Goal: Task Accomplishment & Management: Manage account settings

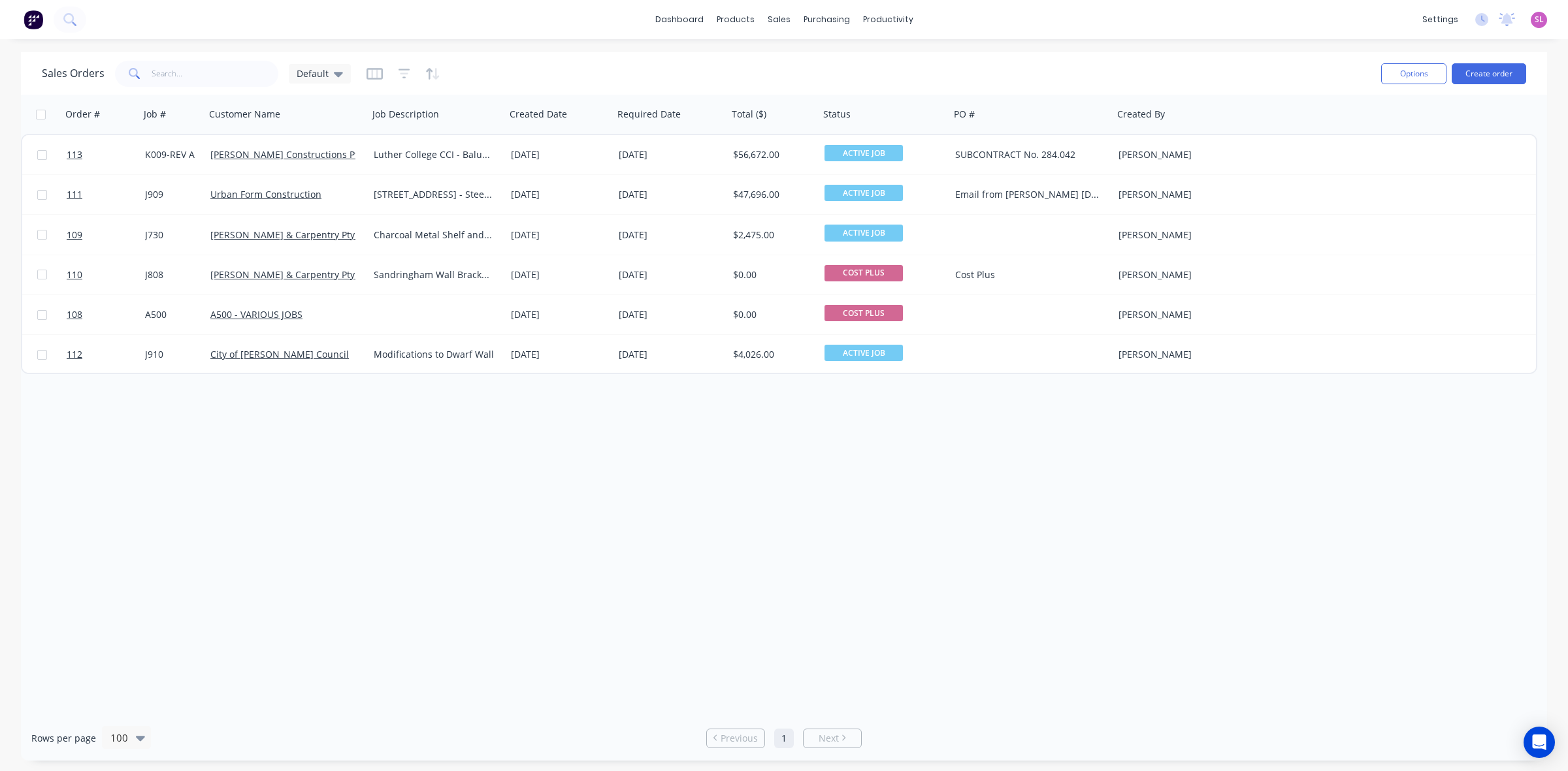
click at [722, 570] on div "Order # Job # Customer Name Job Description Created Date Required Date Total ($…" at bounding box center [784, 405] width 1526 height 621
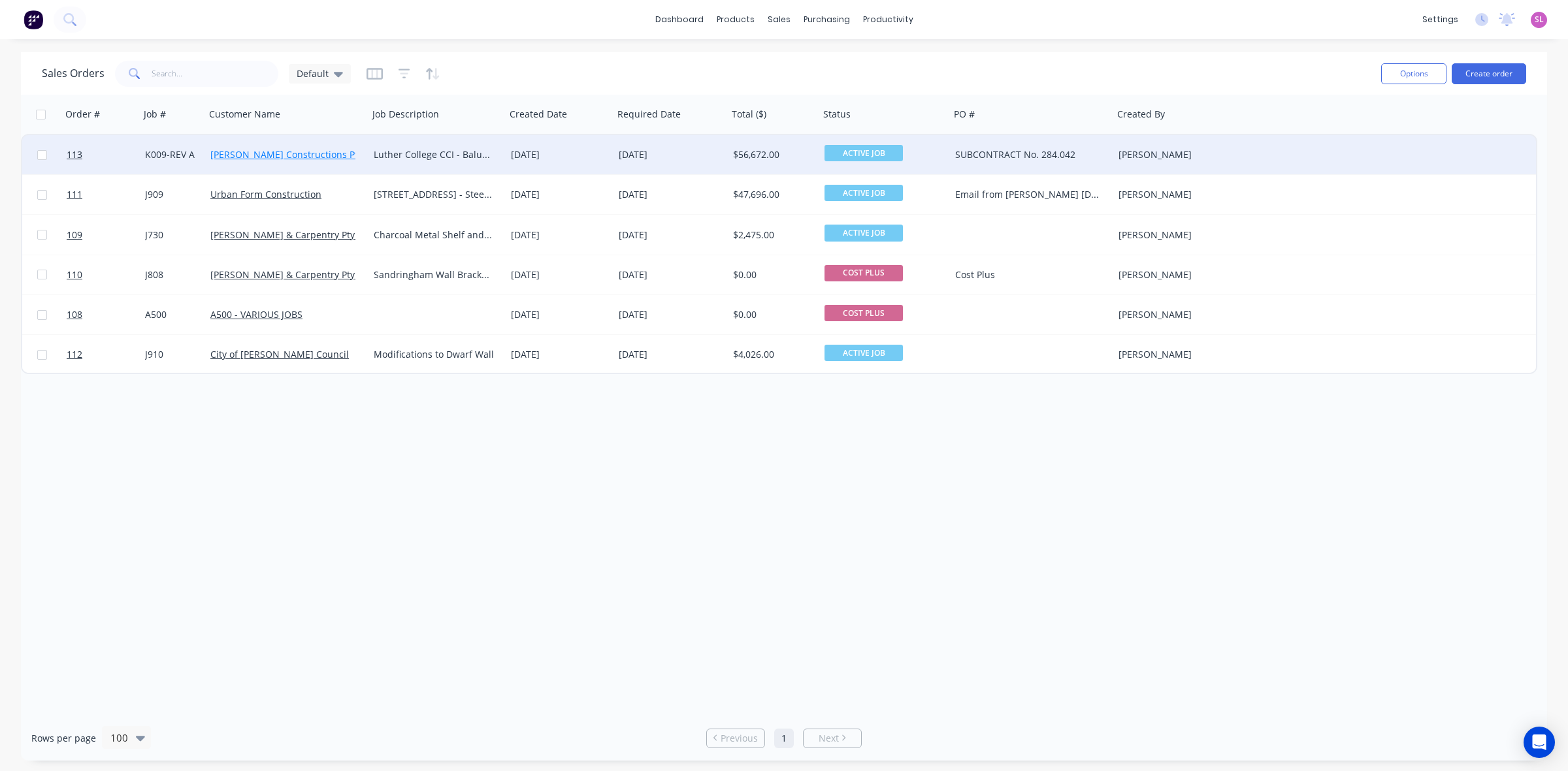
click at [297, 154] on link "[PERSON_NAME] Constructions Pty Ltd" at bounding box center [295, 154] width 169 height 12
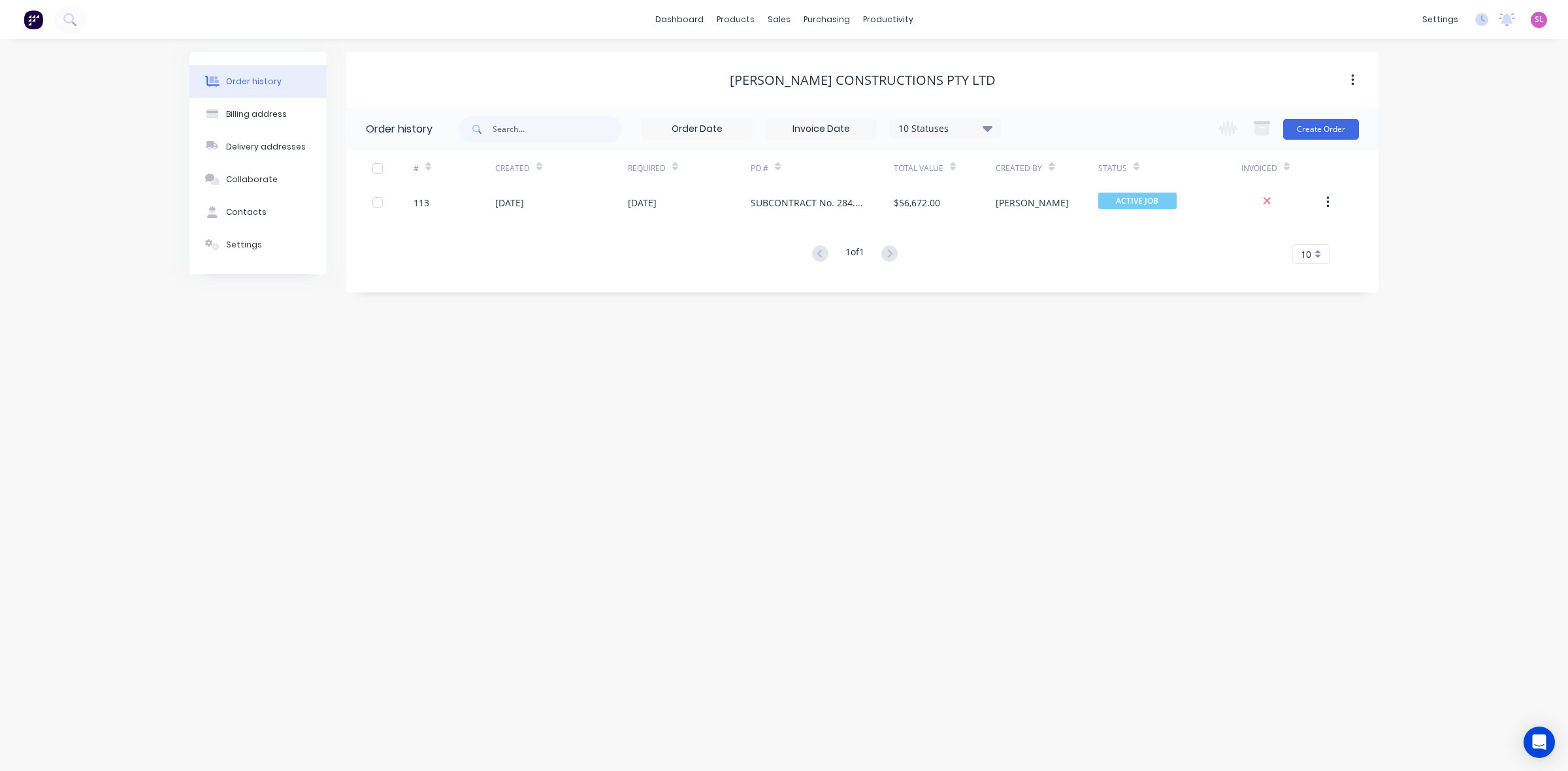
click at [987, 127] on icon at bounding box center [987, 128] width 10 height 6
click at [1429, 191] on div "Order history Billing address Delivery addresses Collaborate Contacts Settings …" at bounding box center [784, 405] width 1568 height 732
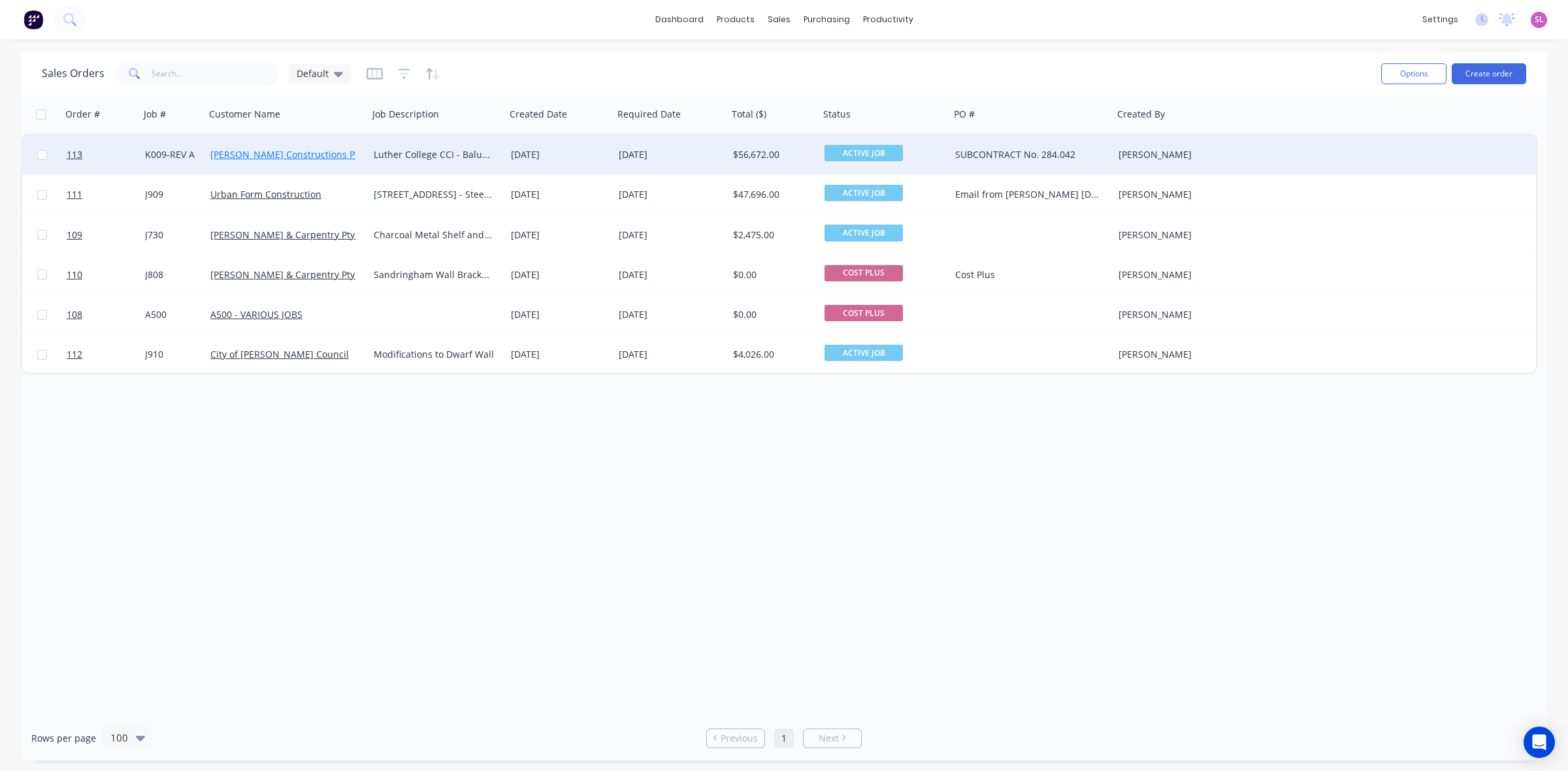
click at [318, 157] on link "[PERSON_NAME] Constructions Pty Ltd" at bounding box center [295, 154] width 169 height 12
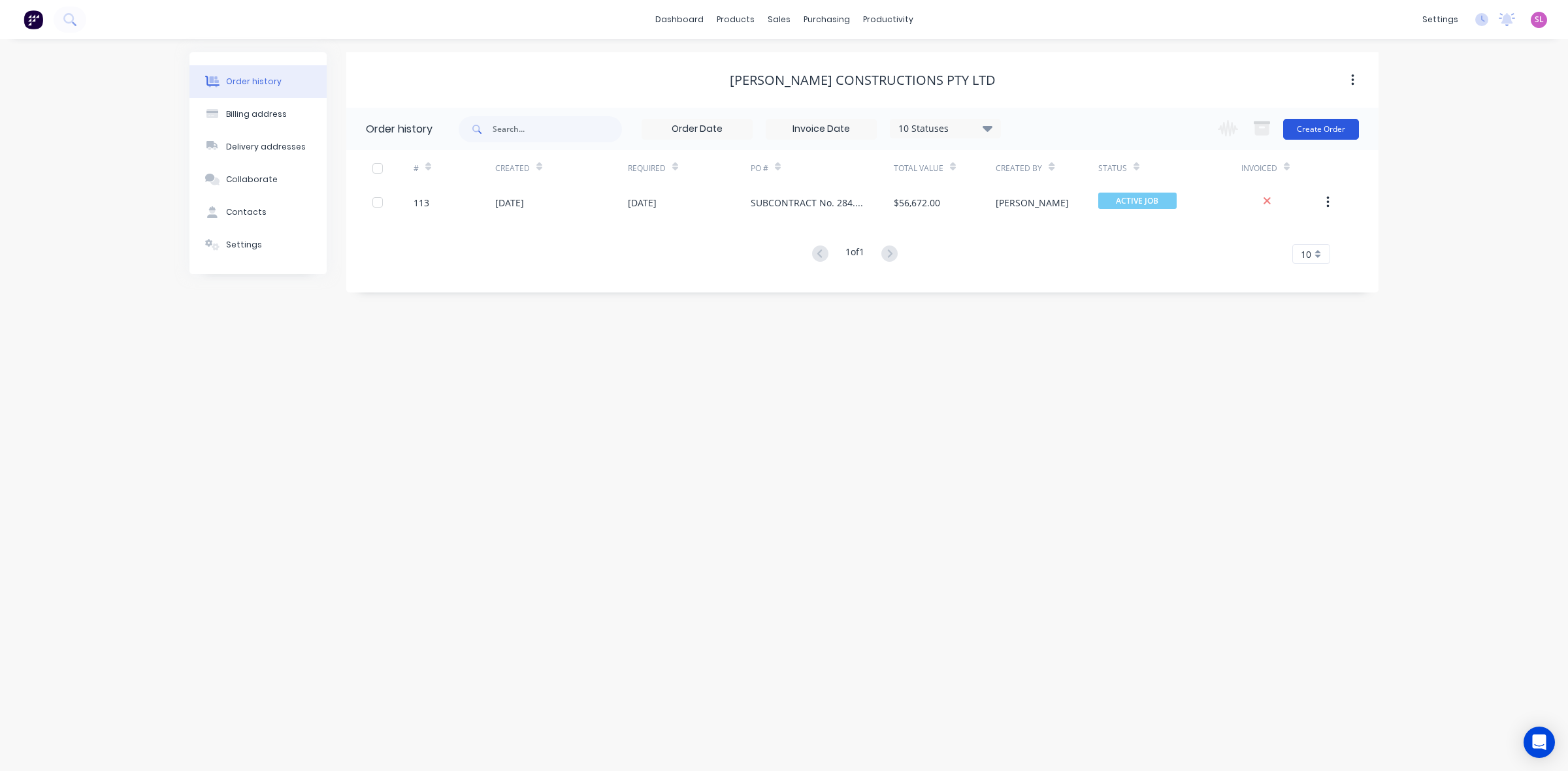
click at [1330, 125] on button "Create Order" at bounding box center [1321, 129] width 76 height 21
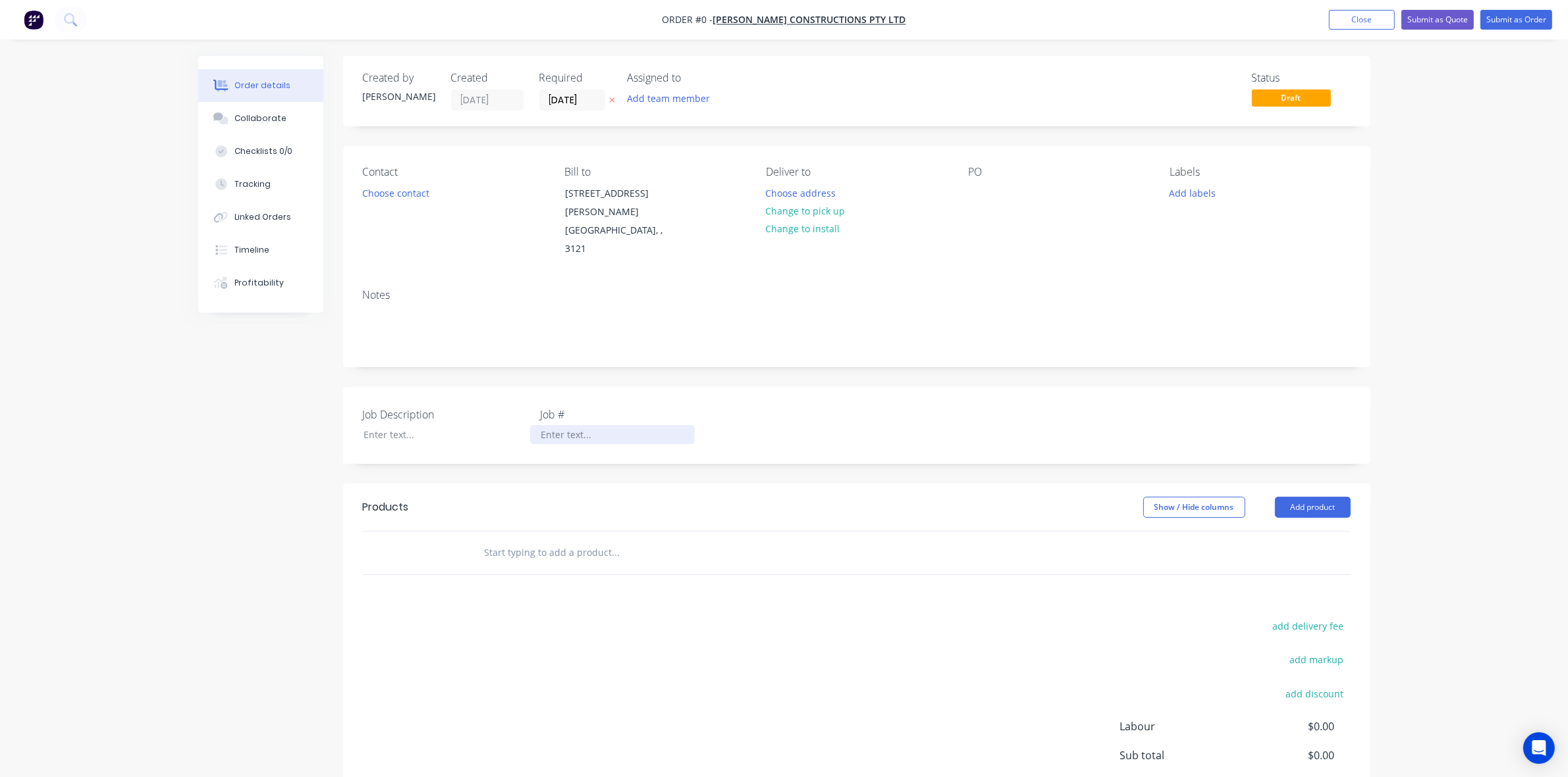
click at [555, 425] on div at bounding box center [613, 435] width 165 height 19
paste div
click at [416, 402] on div "Order details Collaborate Checklists 0/0 Tracking Linked Orders Timeline Profit…" at bounding box center [784, 483] width 1198 height 855
click at [405, 425] on div at bounding box center [435, 435] width 165 height 19
paste div
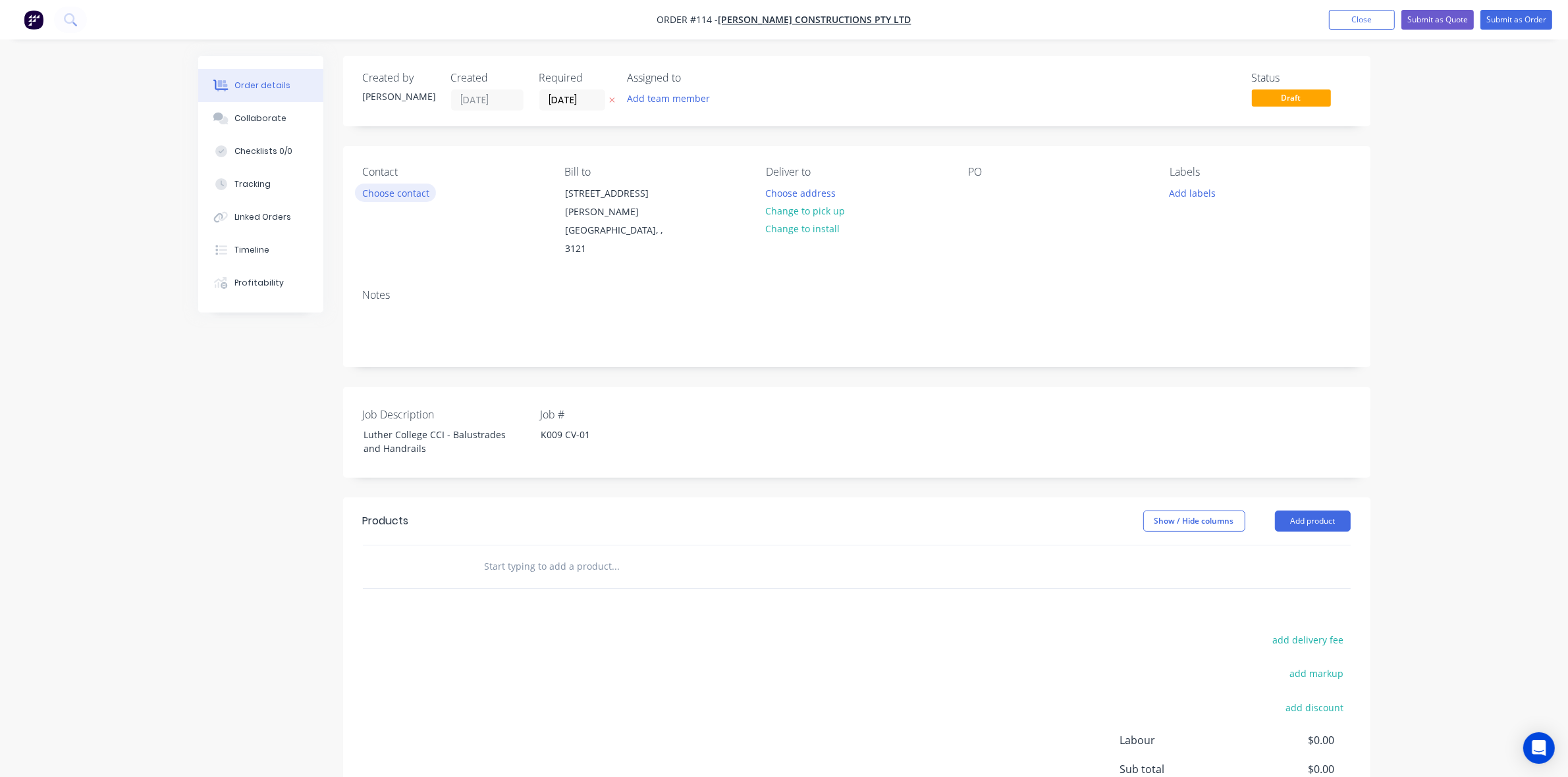
click at [384, 192] on button "Choose contact" at bounding box center [395, 192] width 81 height 18
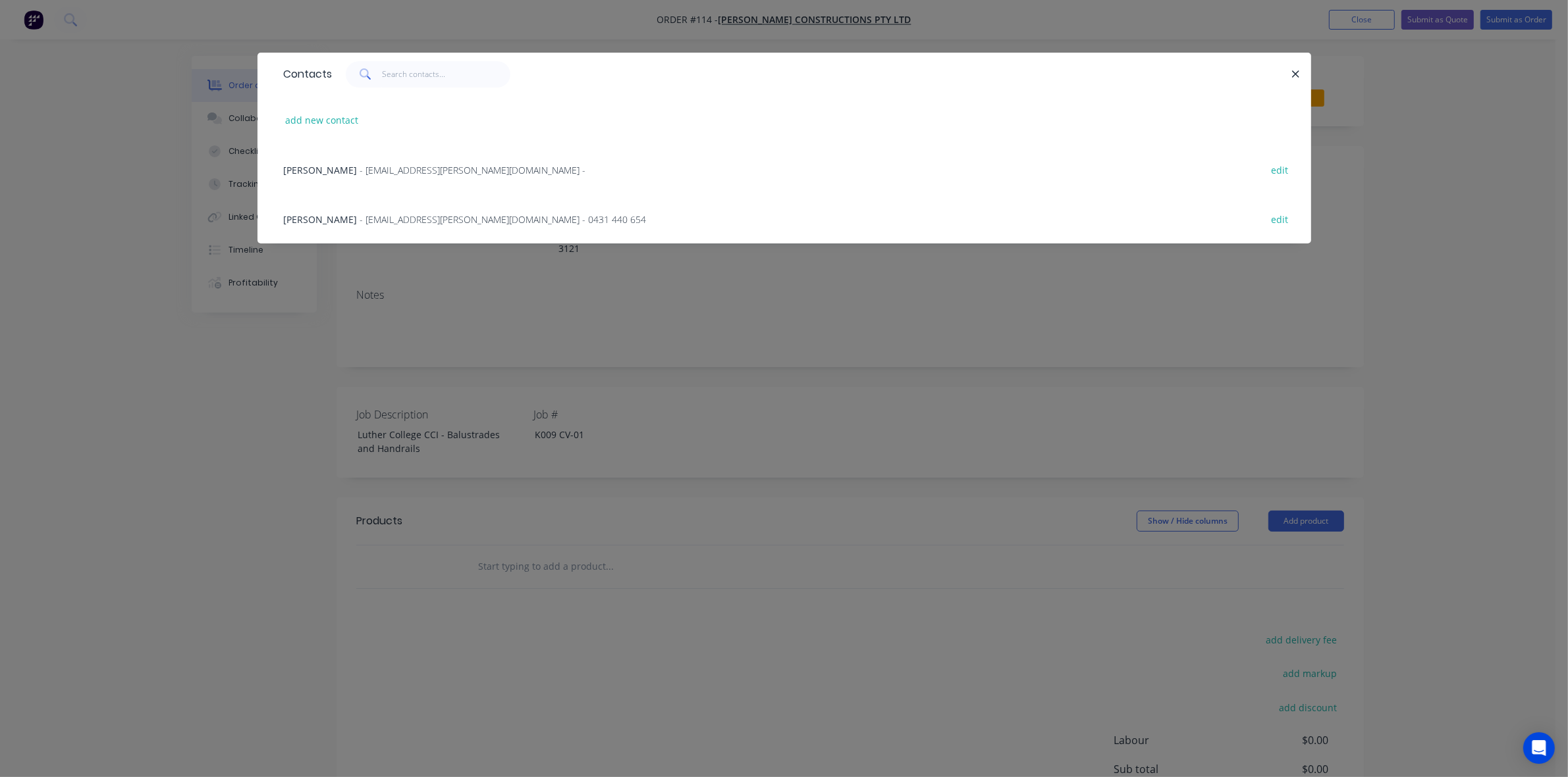
click at [370, 221] on span "- [EMAIL_ADDRESS][PERSON_NAME][DOMAIN_NAME] - 0431 440 654" at bounding box center [503, 219] width 287 height 13
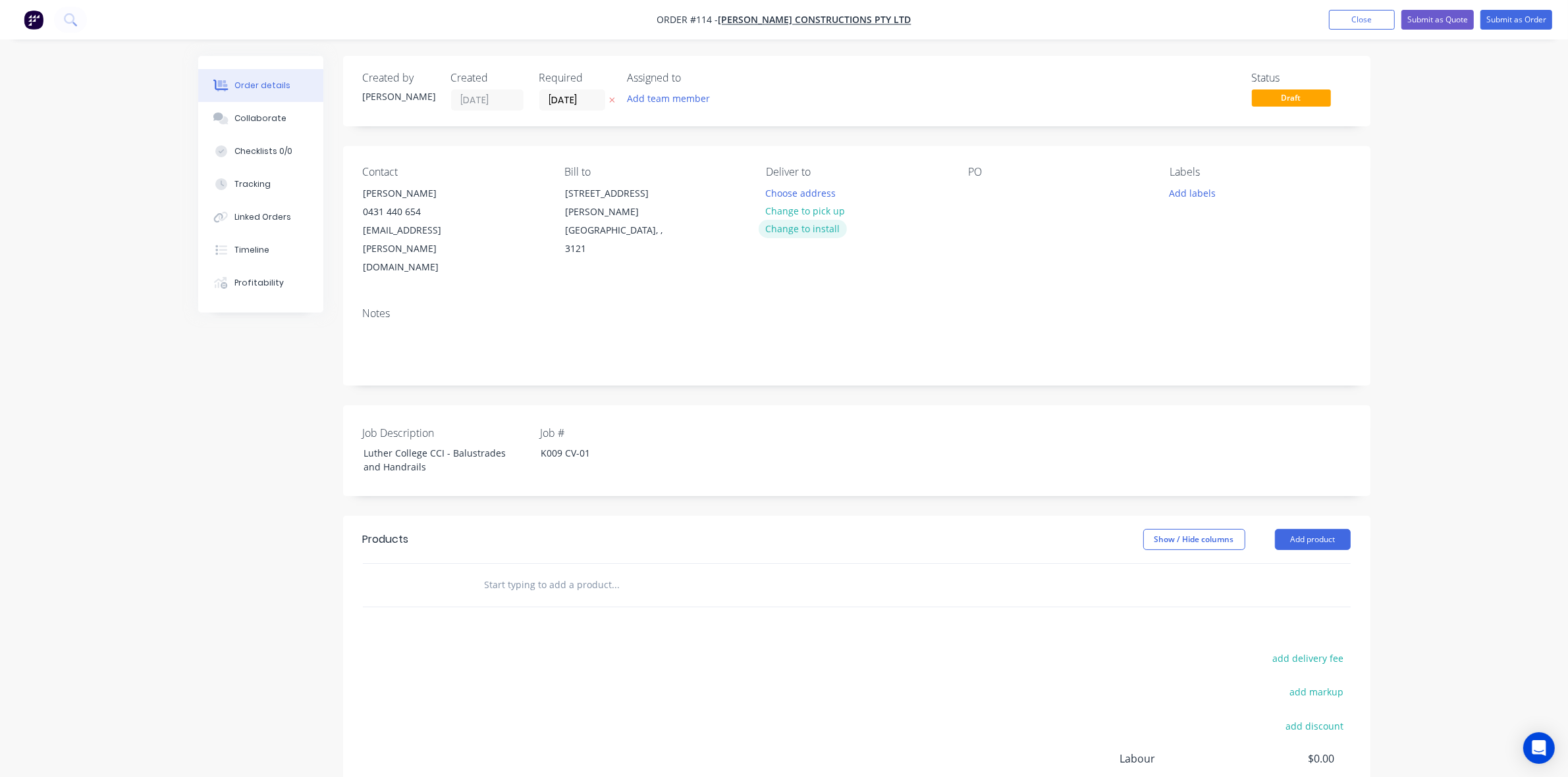
click at [798, 225] on button "Change to install" at bounding box center [802, 228] width 88 height 18
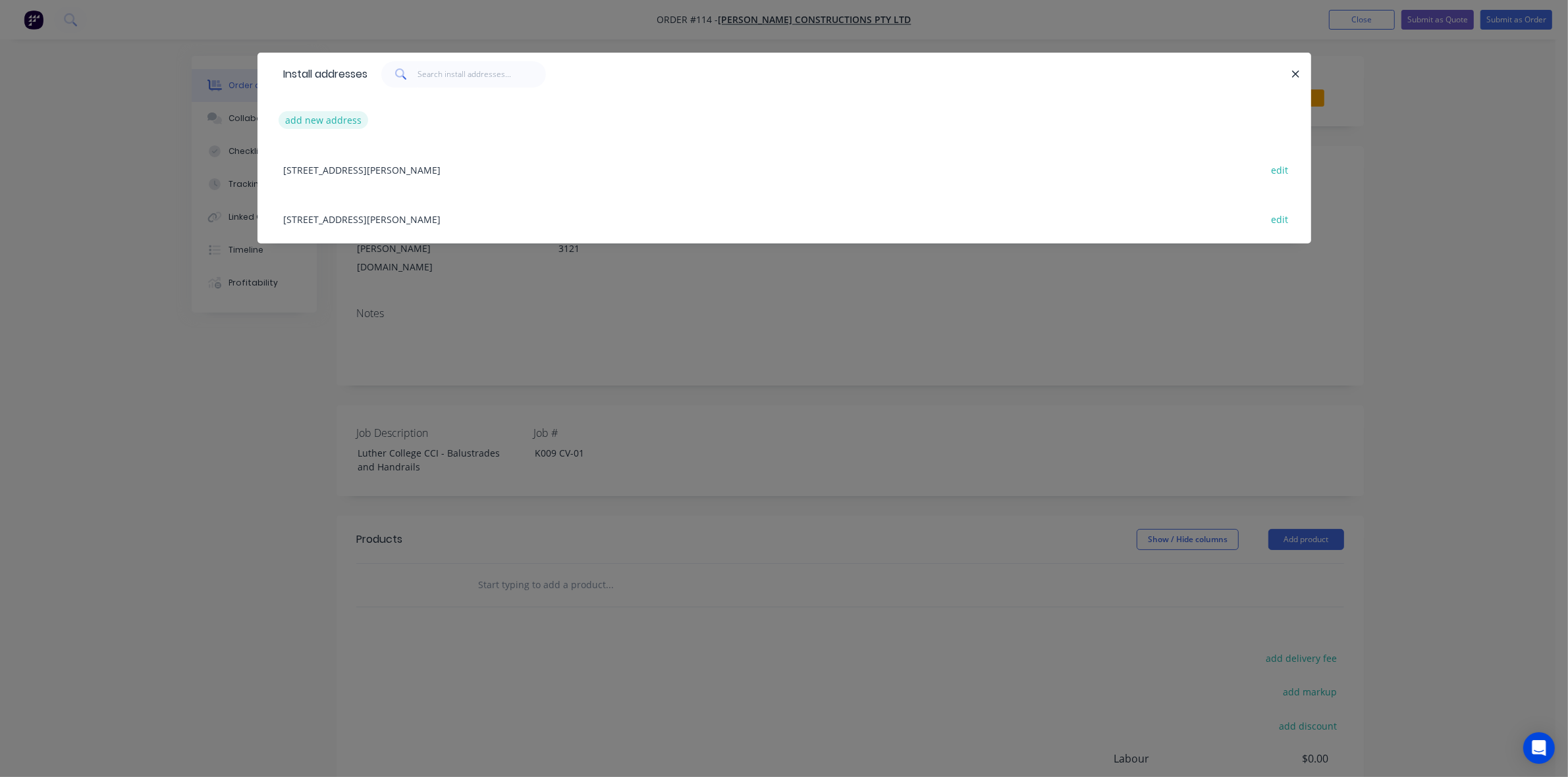
click at [343, 119] on button "add new address" at bounding box center [323, 120] width 90 height 18
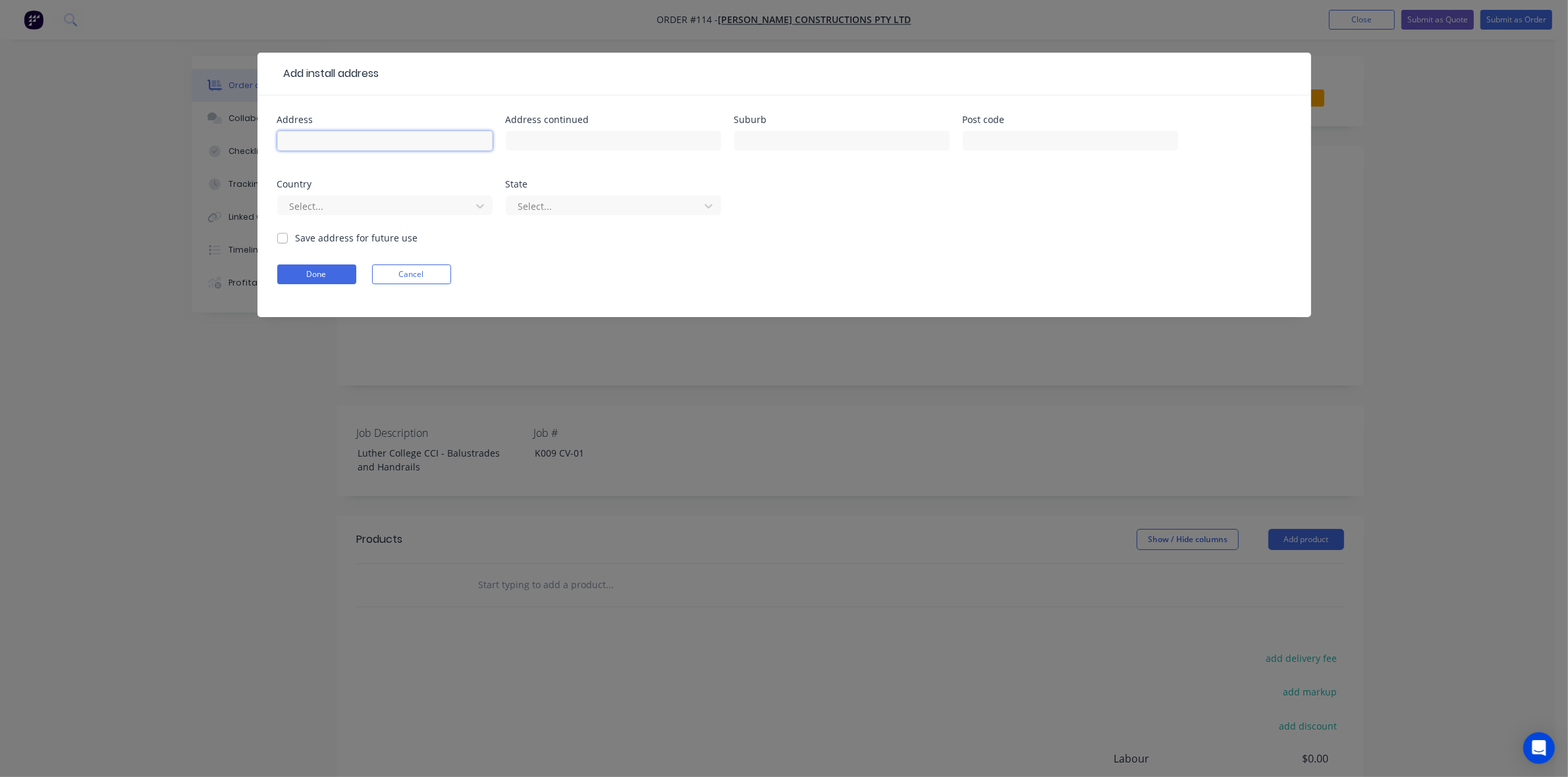
click at [327, 135] on input "text" at bounding box center [385, 141] width 215 height 20
paste input "[GEOGRAPHIC_DATA]"
type input "[GEOGRAPHIC_DATA]"
click at [296, 238] on label "Save address for future use" at bounding box center [357, 238] width 123 height 14
click at [285, 238] on input "Save address for future use" at bounding box center [283, 237] width 11 height 13
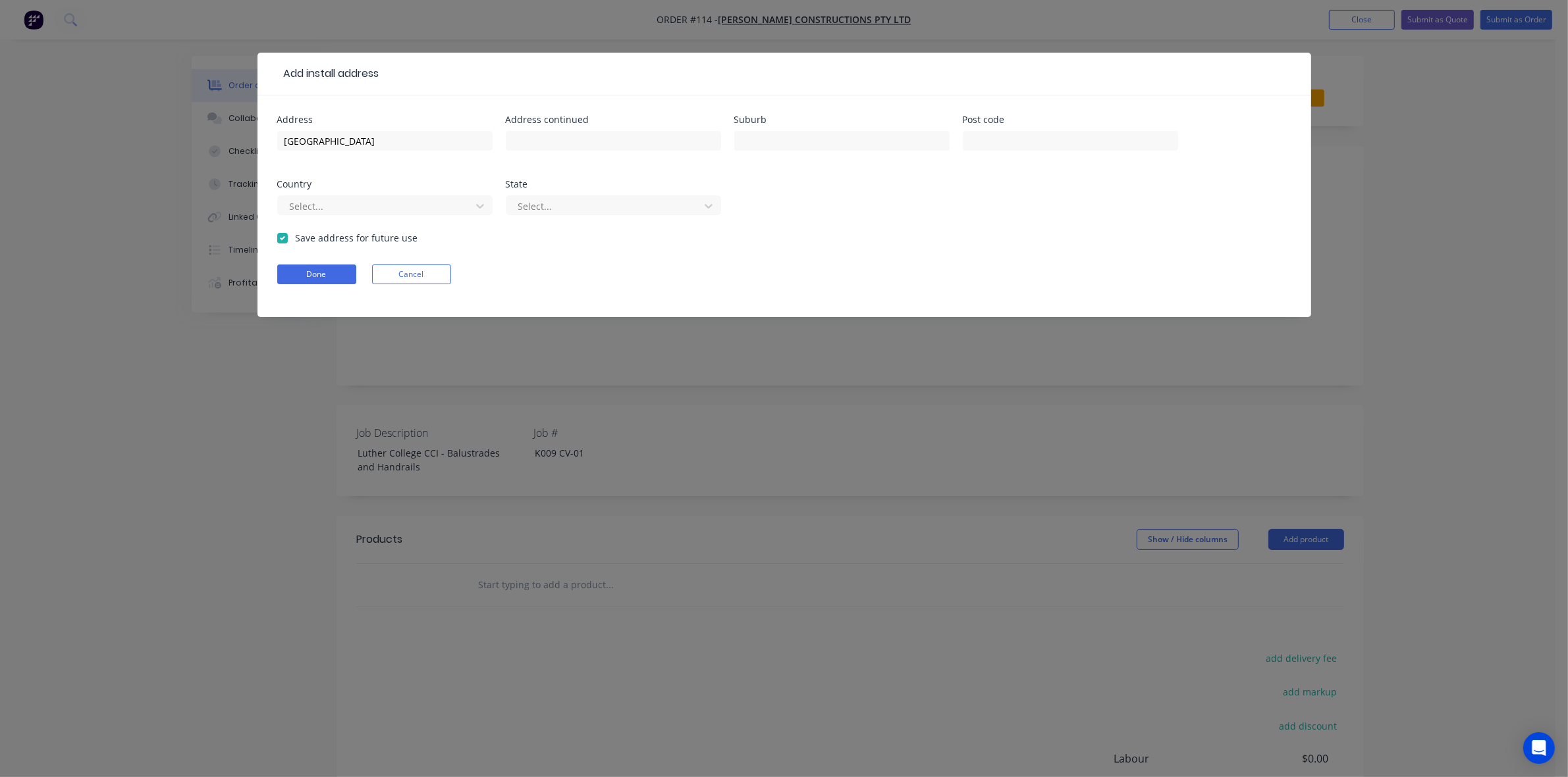
checkbox input "true"
click at [320, 274] on button "Done" at bounding box center [317, 275] width 79 height 20
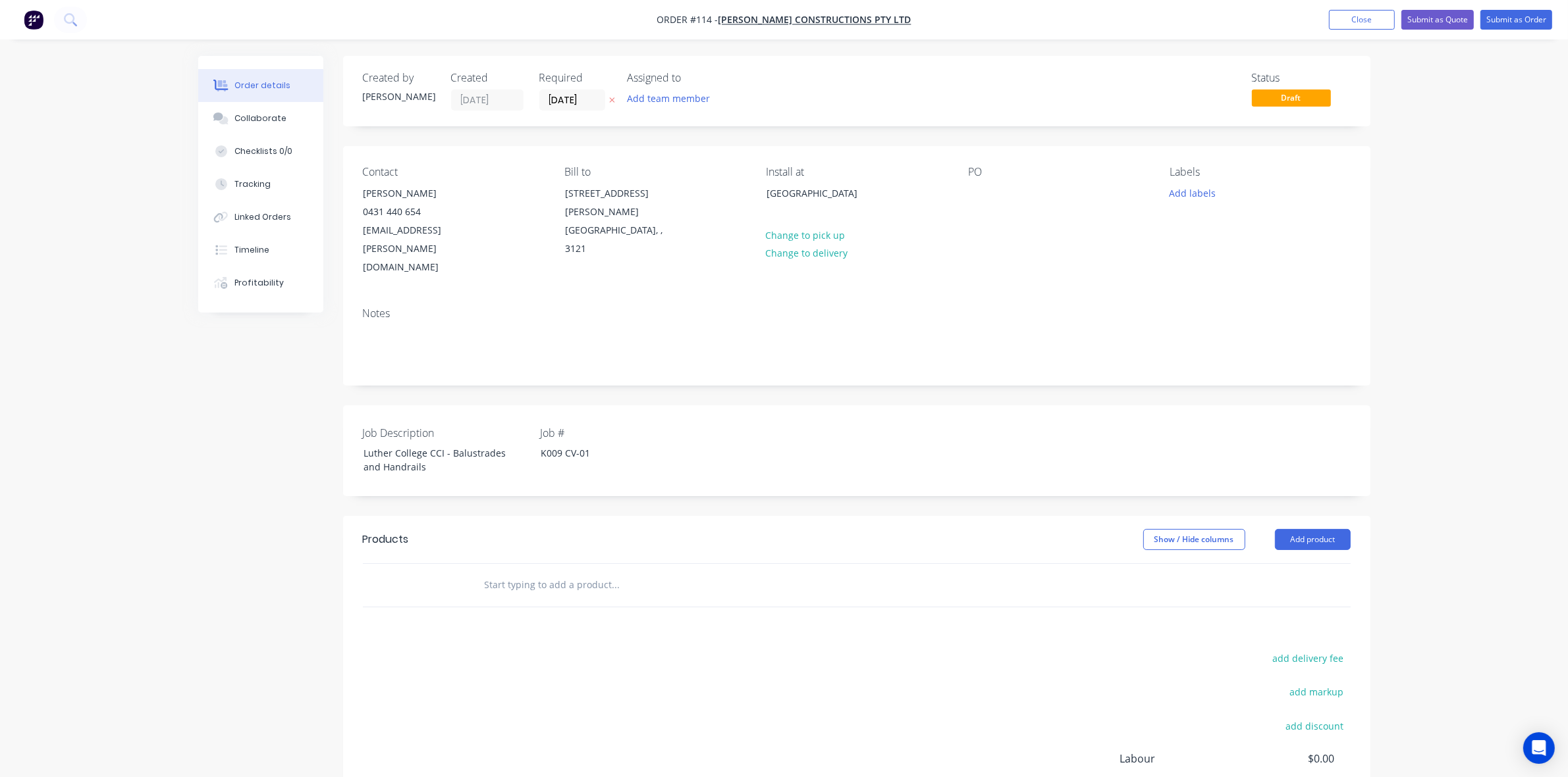
click at [990, 199] on div "PO" at bounding box center [1058, 221] width 181 height 111
click at [976, 194] on div at bounding box center [978, 193] width 21 height 19
paste div
click at [1307, 529] on button "Add product" at bounding box center [1312, 540] width 76 height 21
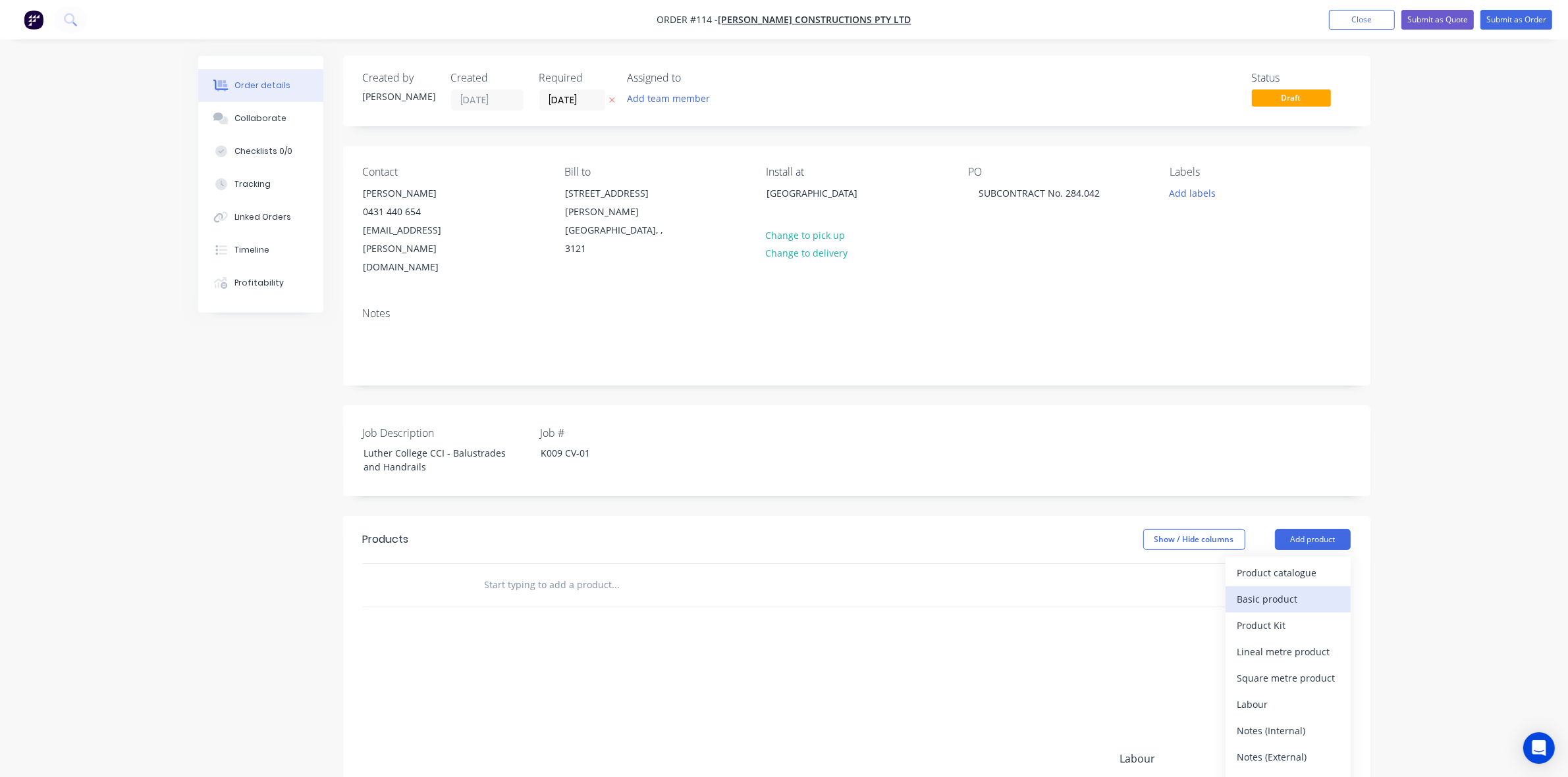
click at [1281, 590] on div "Basic product" at bounding box center [1288, 599] width 101 height 19
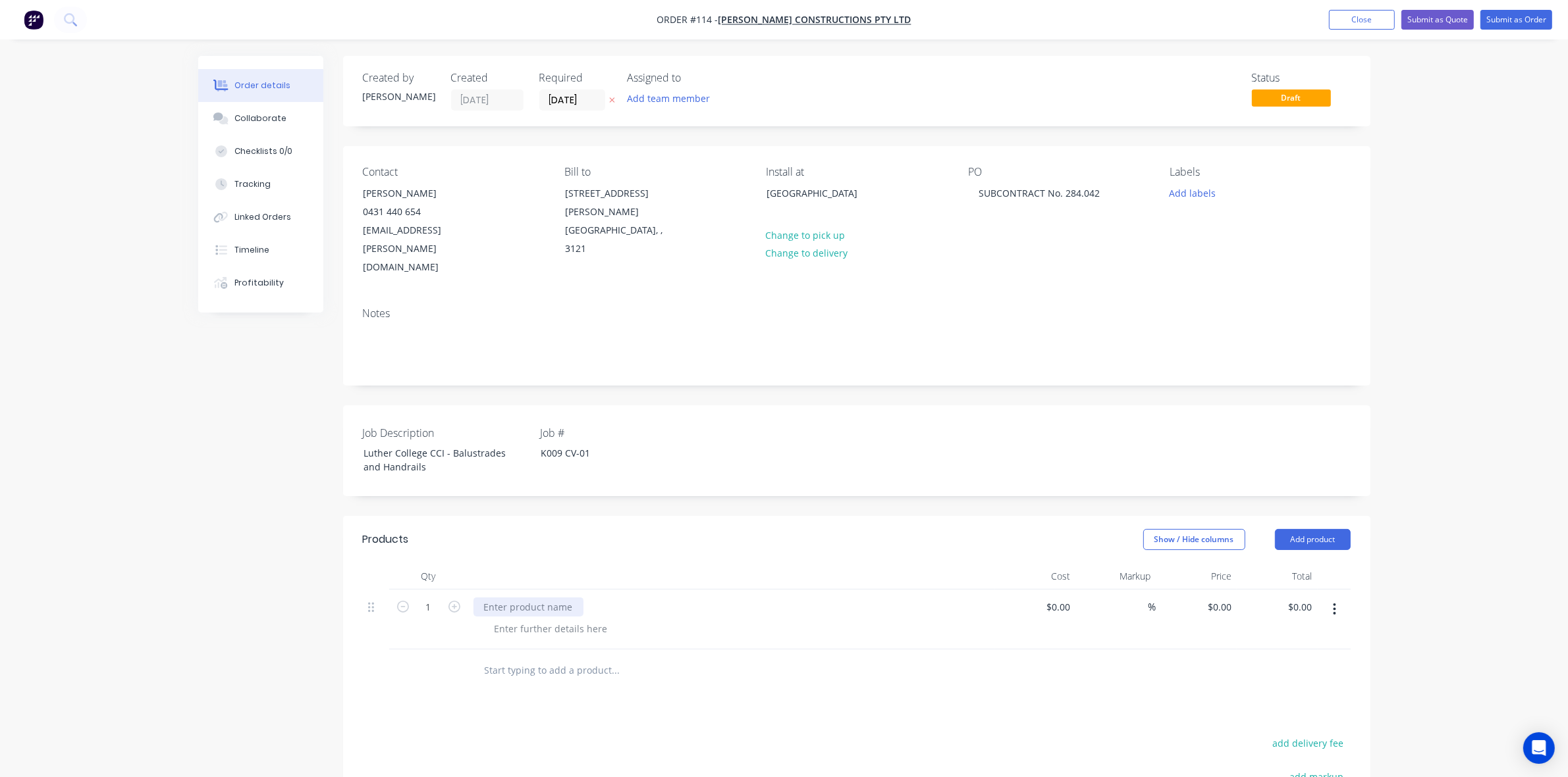
click at [519, 598] on div at bounding box center [528, 607] width 110 height 19
paste div
click at [584, 620] on div at bounding box center [551, 629] width 134 height 19
paste div
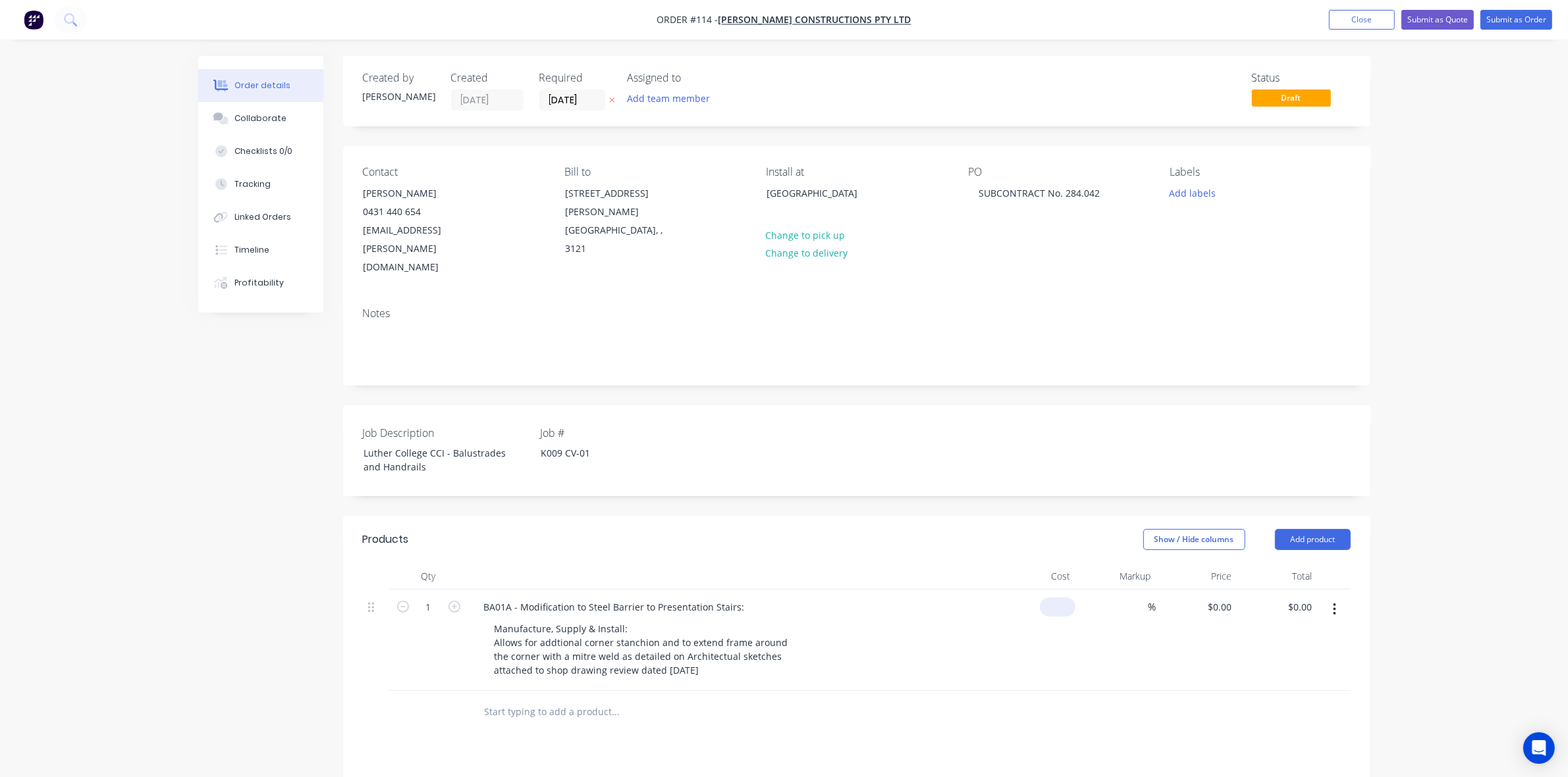
click at [1065, 598] on input at bounding box center [1060, 607] width 30 height 19
type input "$955.00"
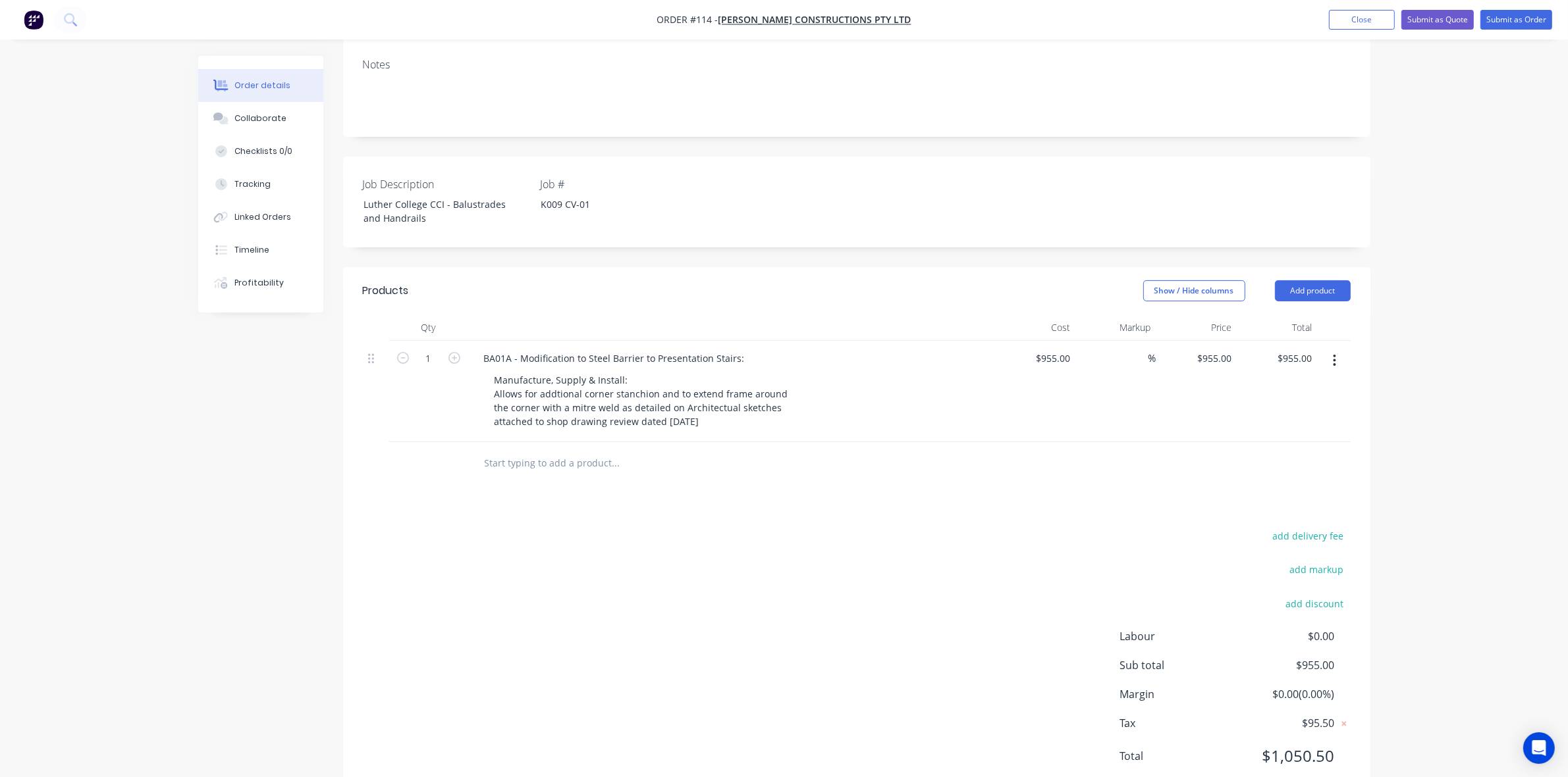
scroll to position [255, 0]
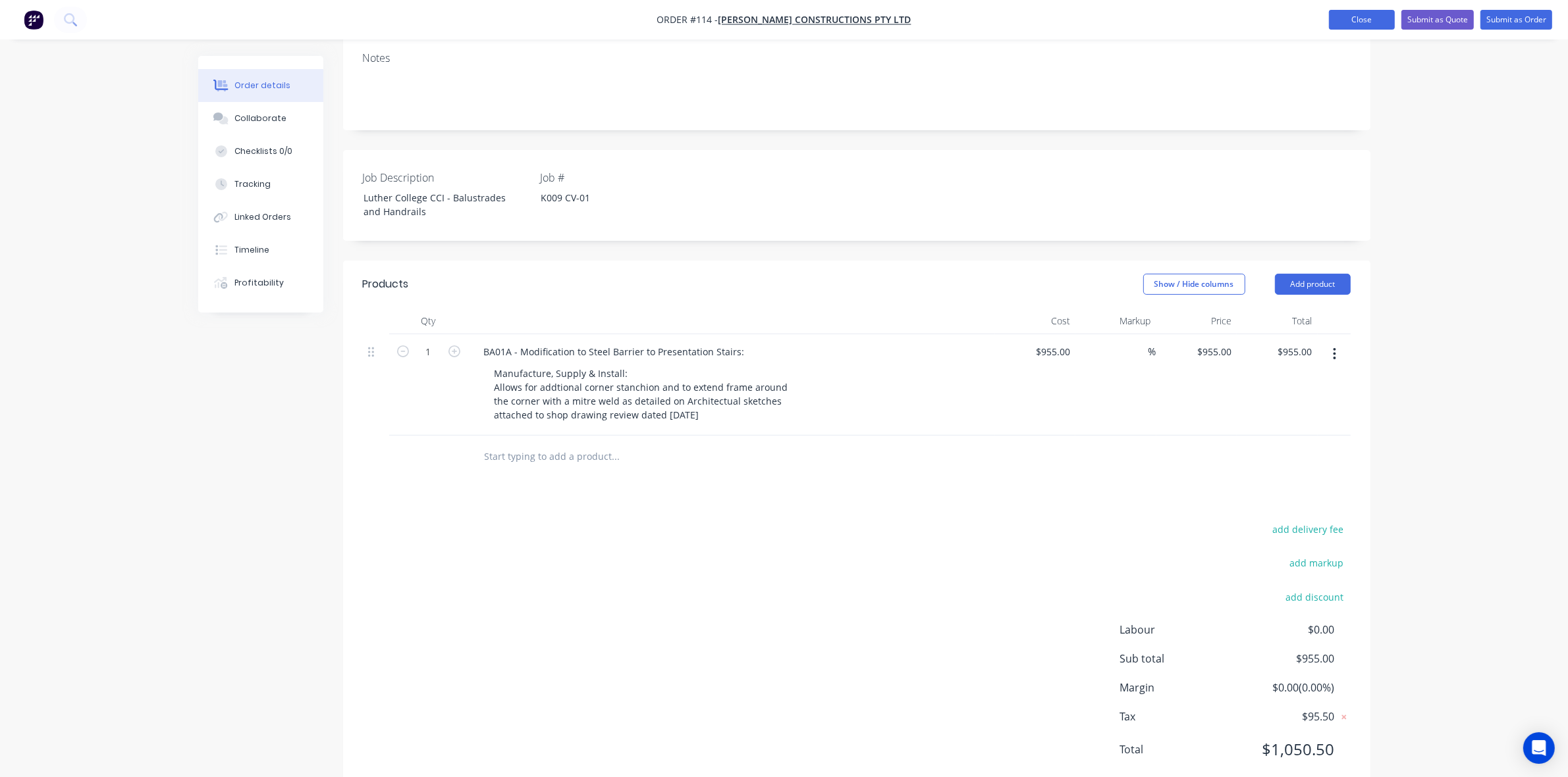
click at [1360, 16] on button "Close" at bounding box center [1362, 20] width 66 height 20
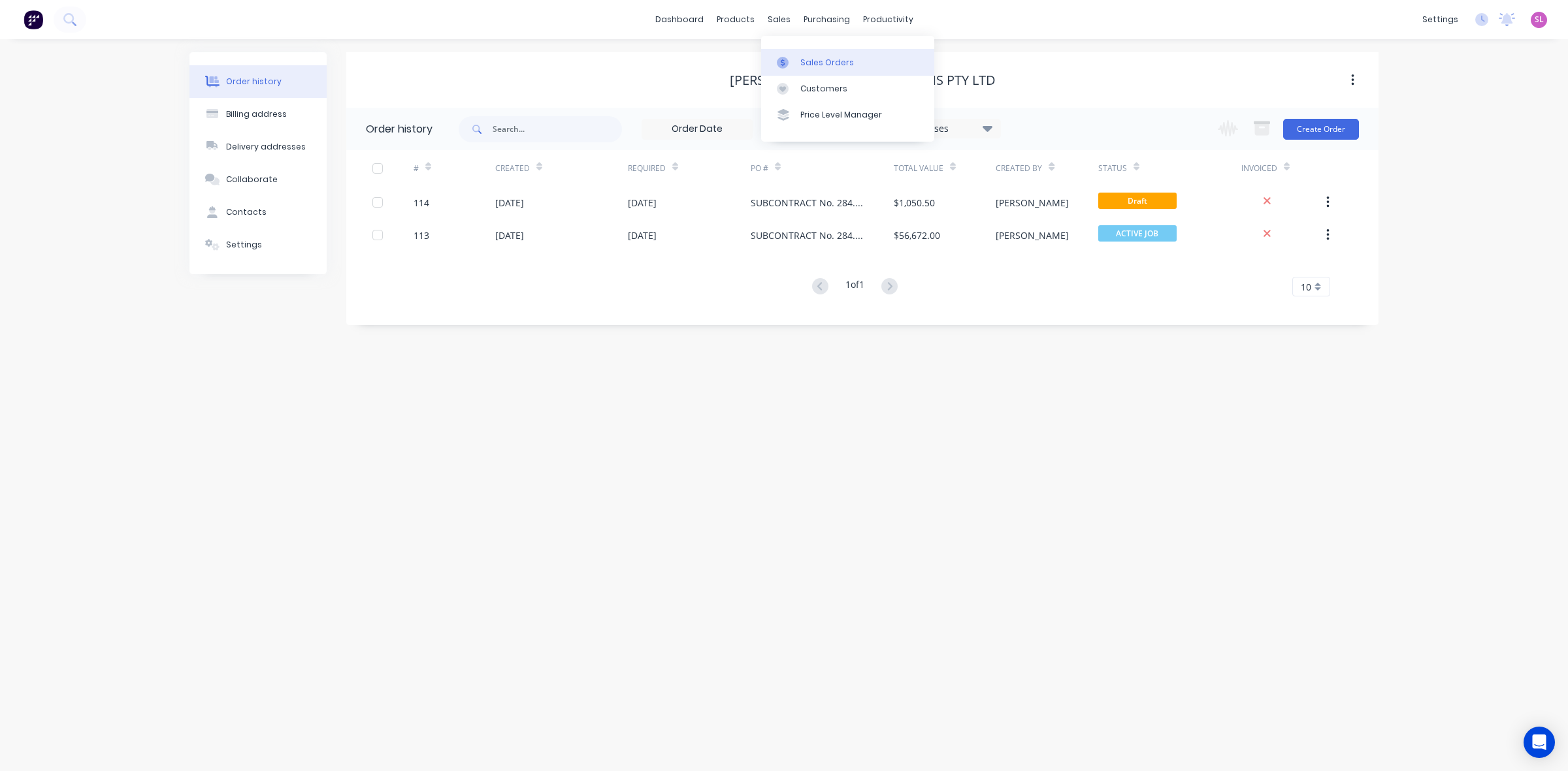
click at [807, 57] on div "Sales Orders" at bounding box center [827, 63] width 54 height 12
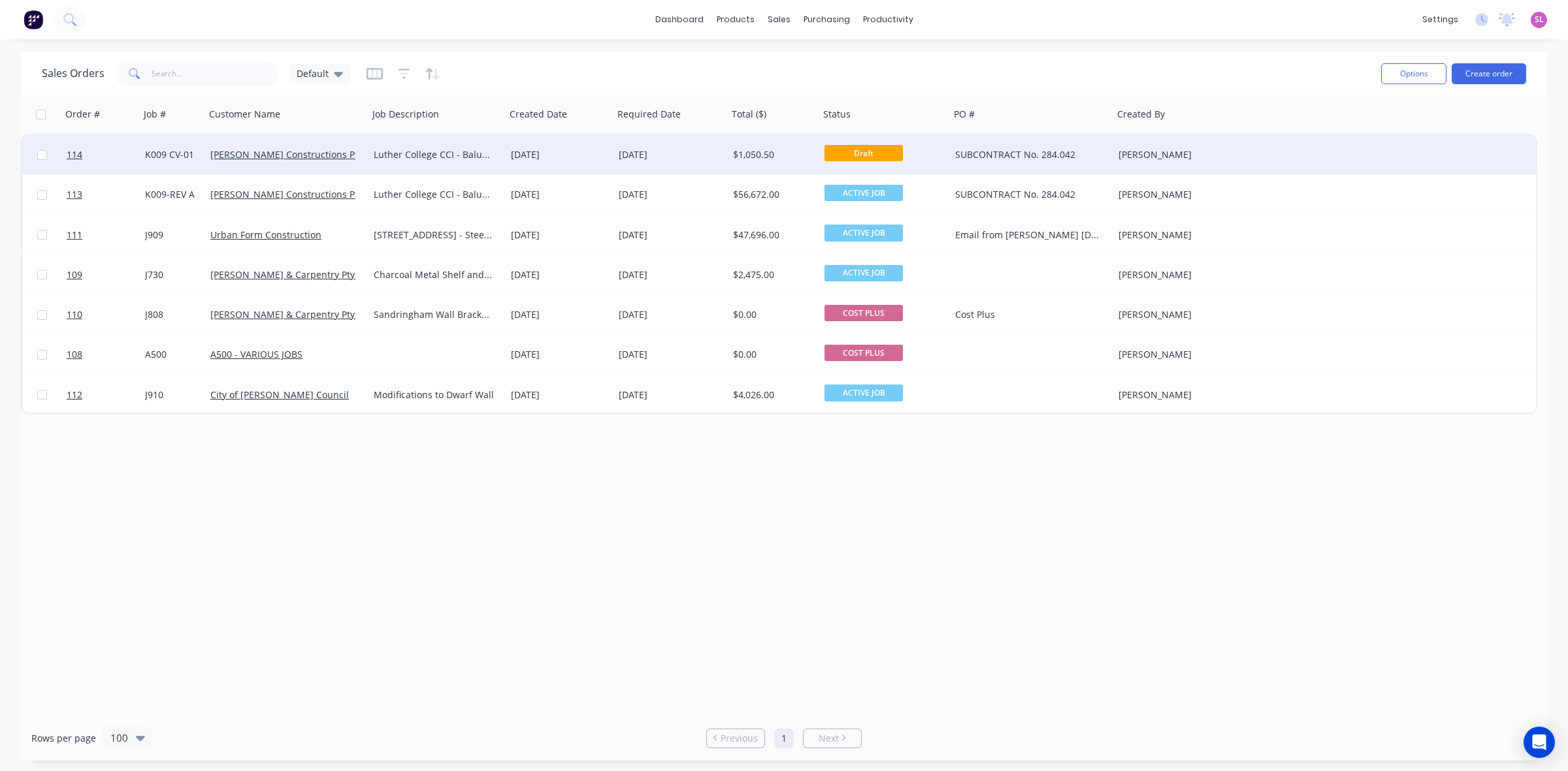
click at [171, 152] on div "K009 CV-01" at bounding box center [171, 155] width 52 height 13
click at [75, 155] on span "114" at bounding box center [75, 155] width 16 height 13
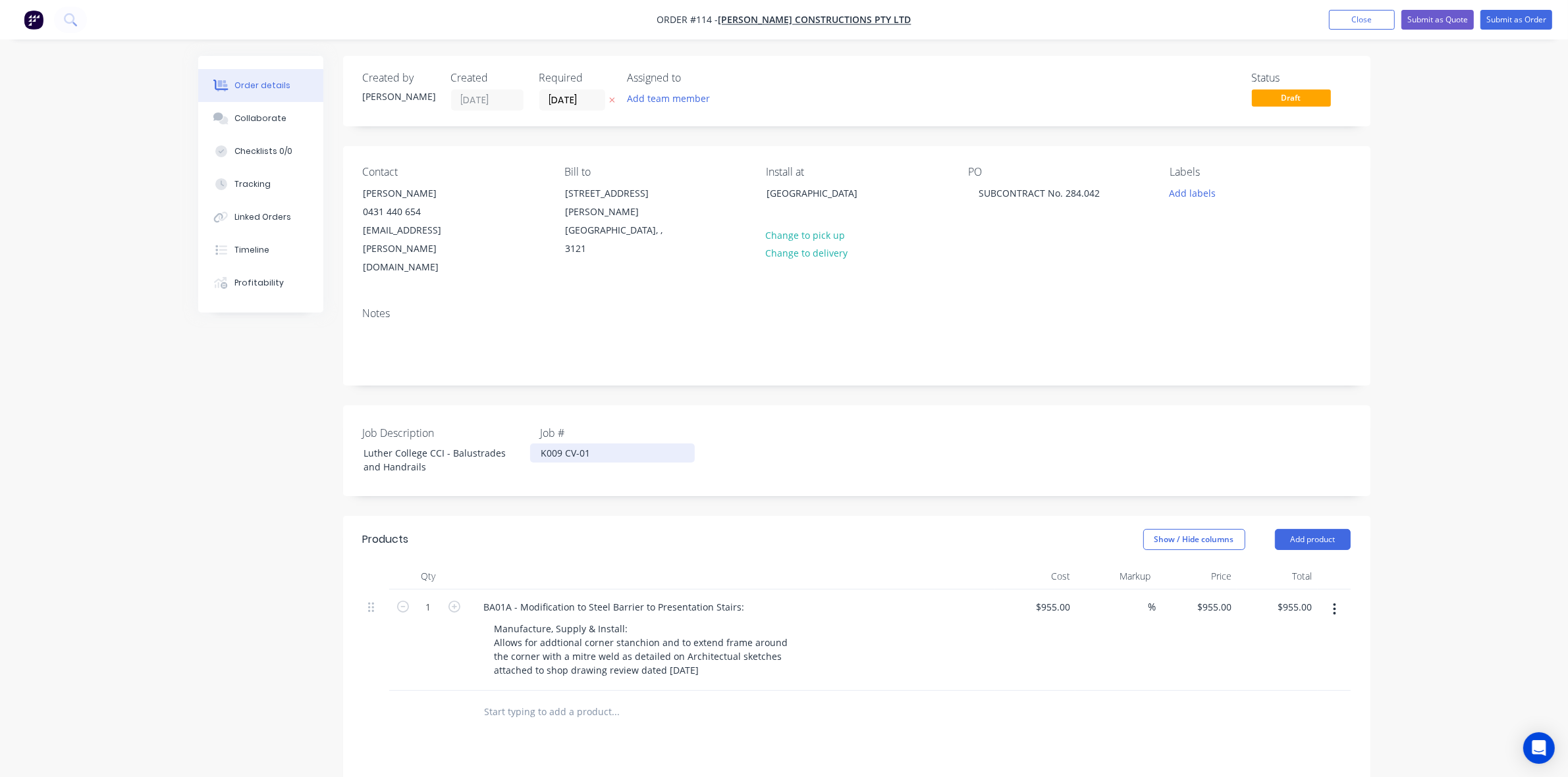
click at [565, 444] on div "K009 CV-01" at bounding box center [613, 453] width 165 height 19
click at [1380, 25] on button "Close" at bounding box center [1362, 20] width 66 height 20
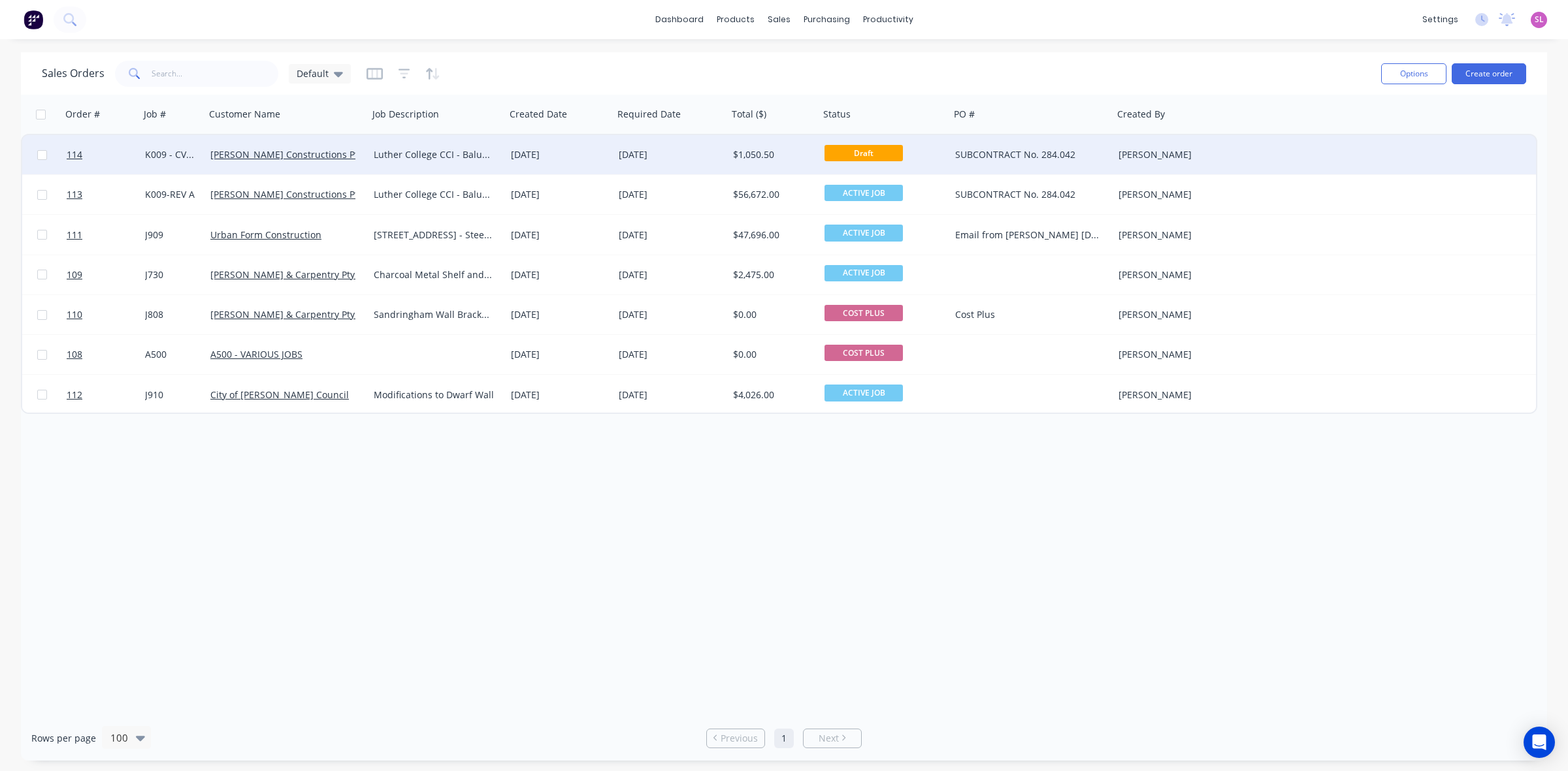
click at [162, 148] on div "K009 - CV-01" at bounding box center [171, 155] width 52 height 13
click at [168, 142] on div "K009 - CV-01" at bounding box center [173, 152] width 63 height 31
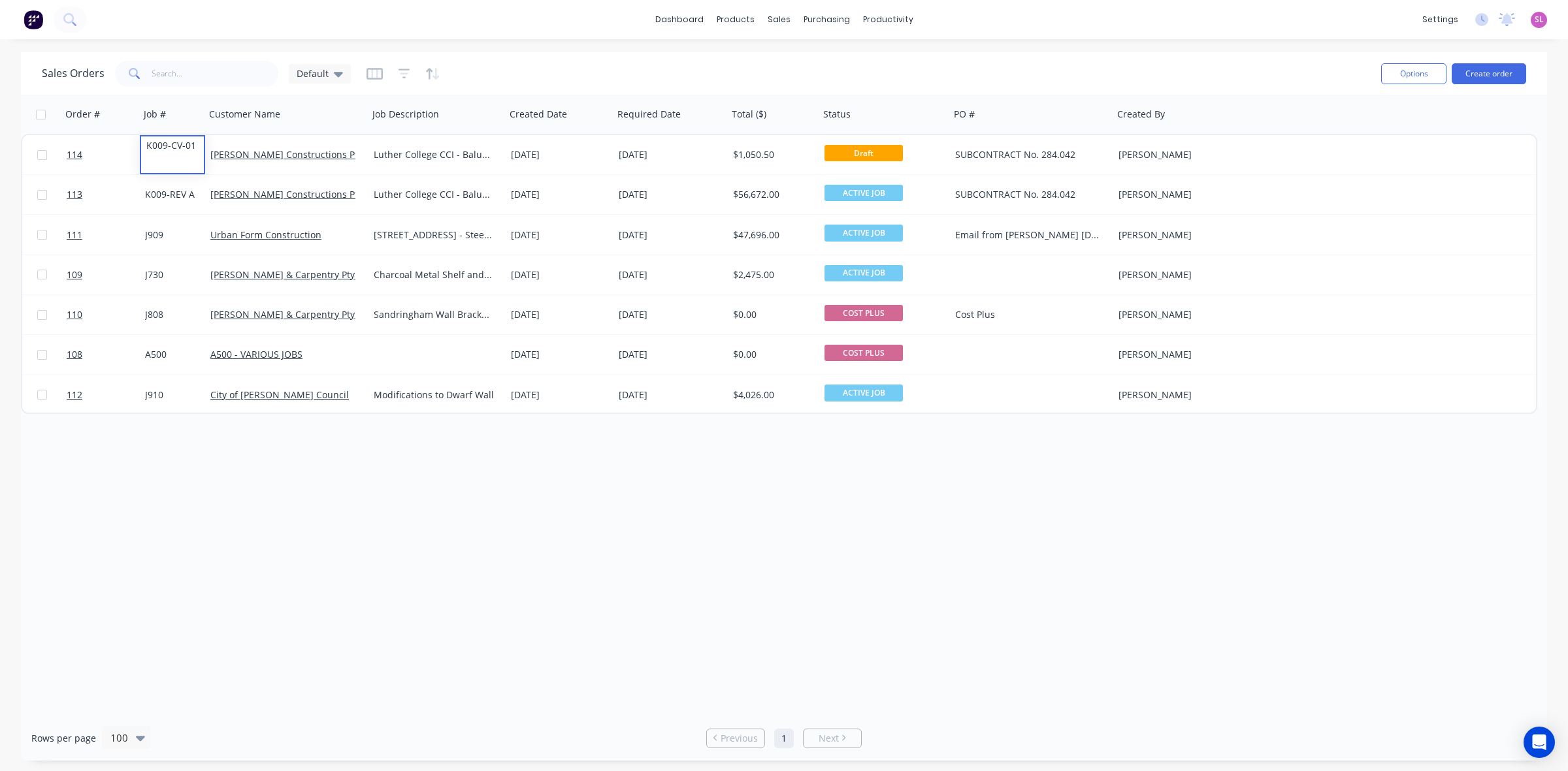
click at [616, 634] on div "Order # Job # Customer Name Job Description Created Date Required Date Total ($…" at bounding box center [784, 405] width 1526 height 621
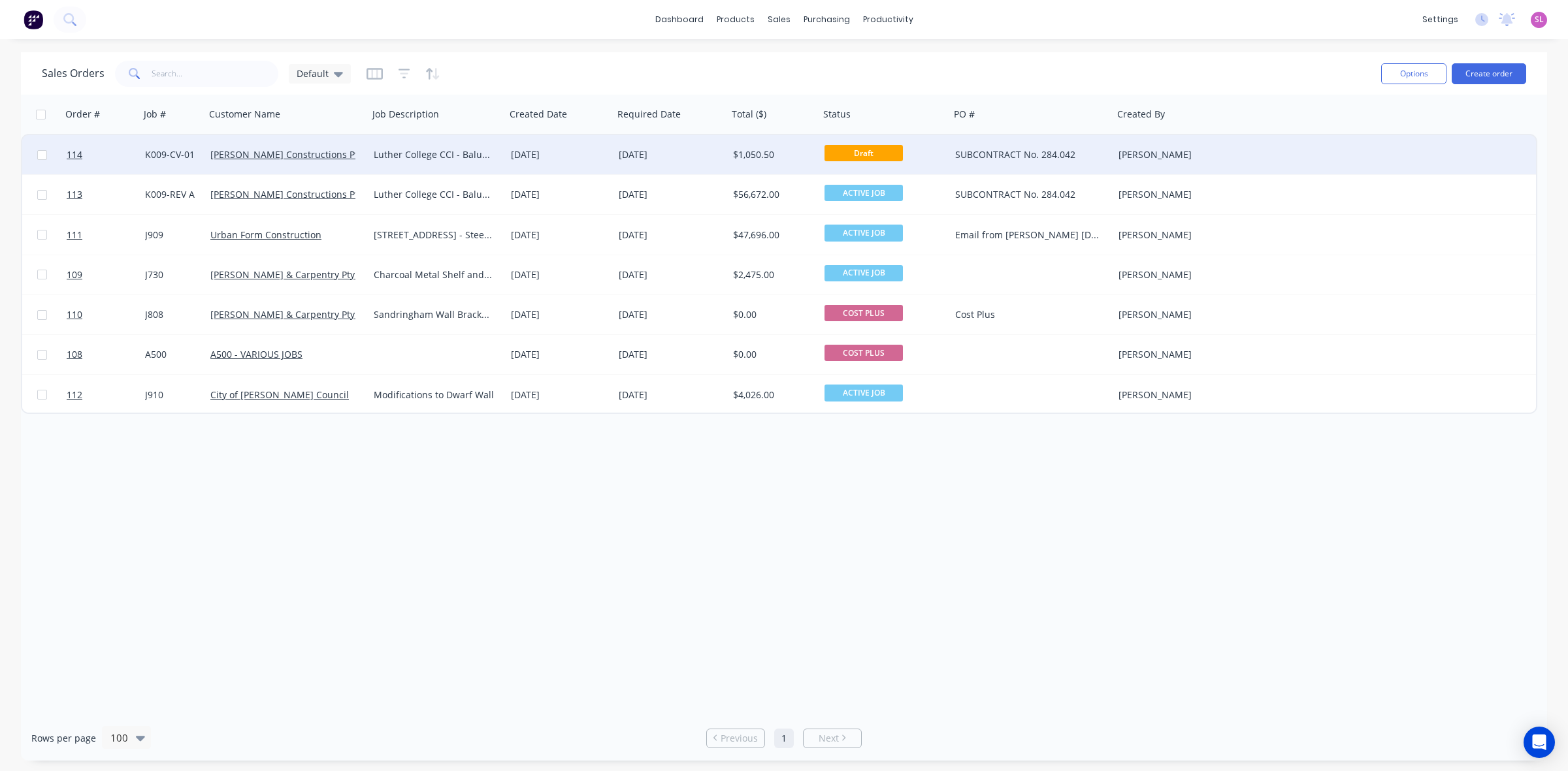
click at [858, 149] on span "Draft" at bounding box center [863, 153] width 78 height 16
click at [233, 157] on link "[PERSON_NAME] Constructions Pty Ltd" at bounding box center [295, 154] width 169 height 12
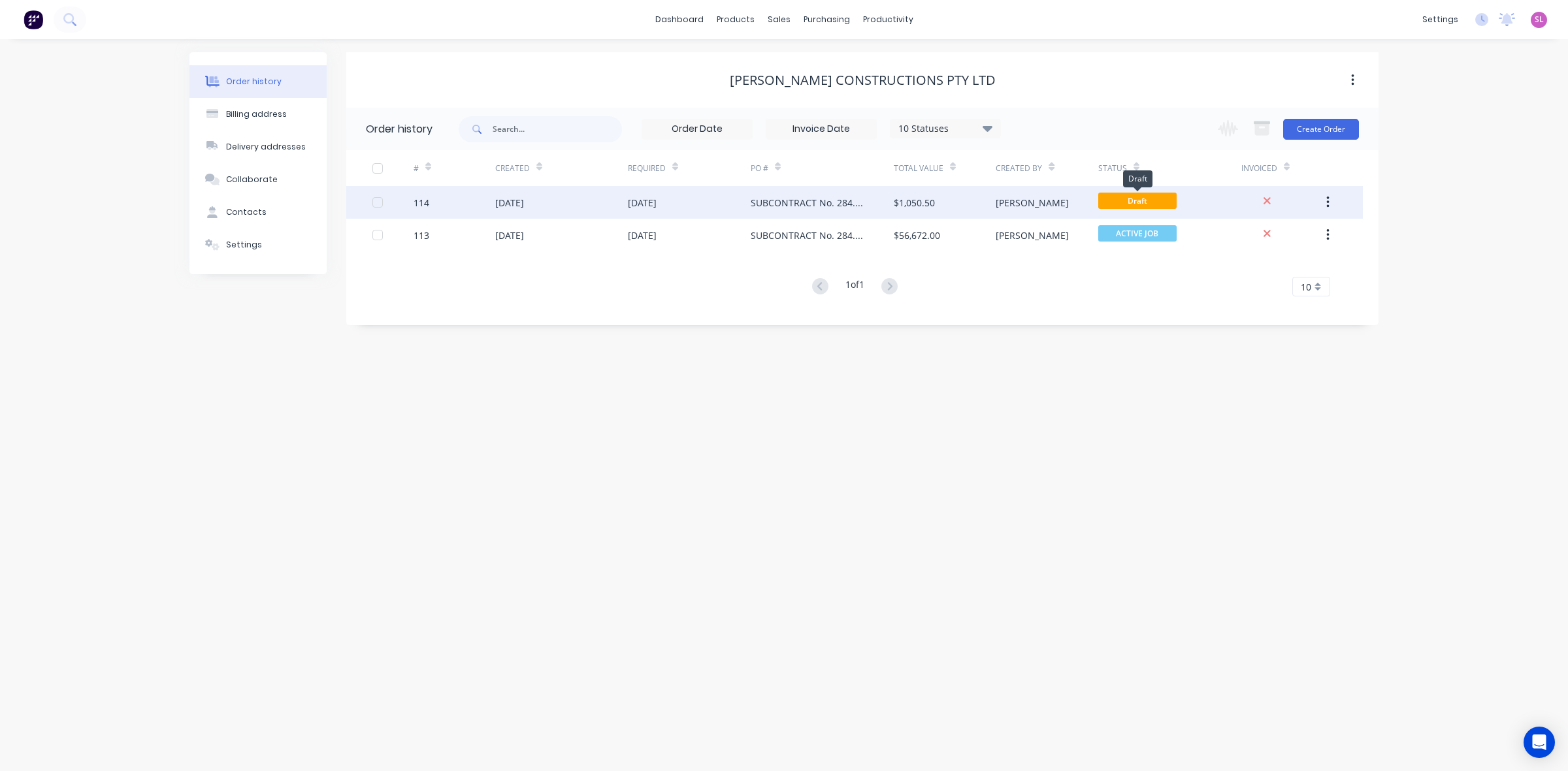
click at [1142, 199] on span "Draft" at bounding box center [1137, 201] width 78 height 16
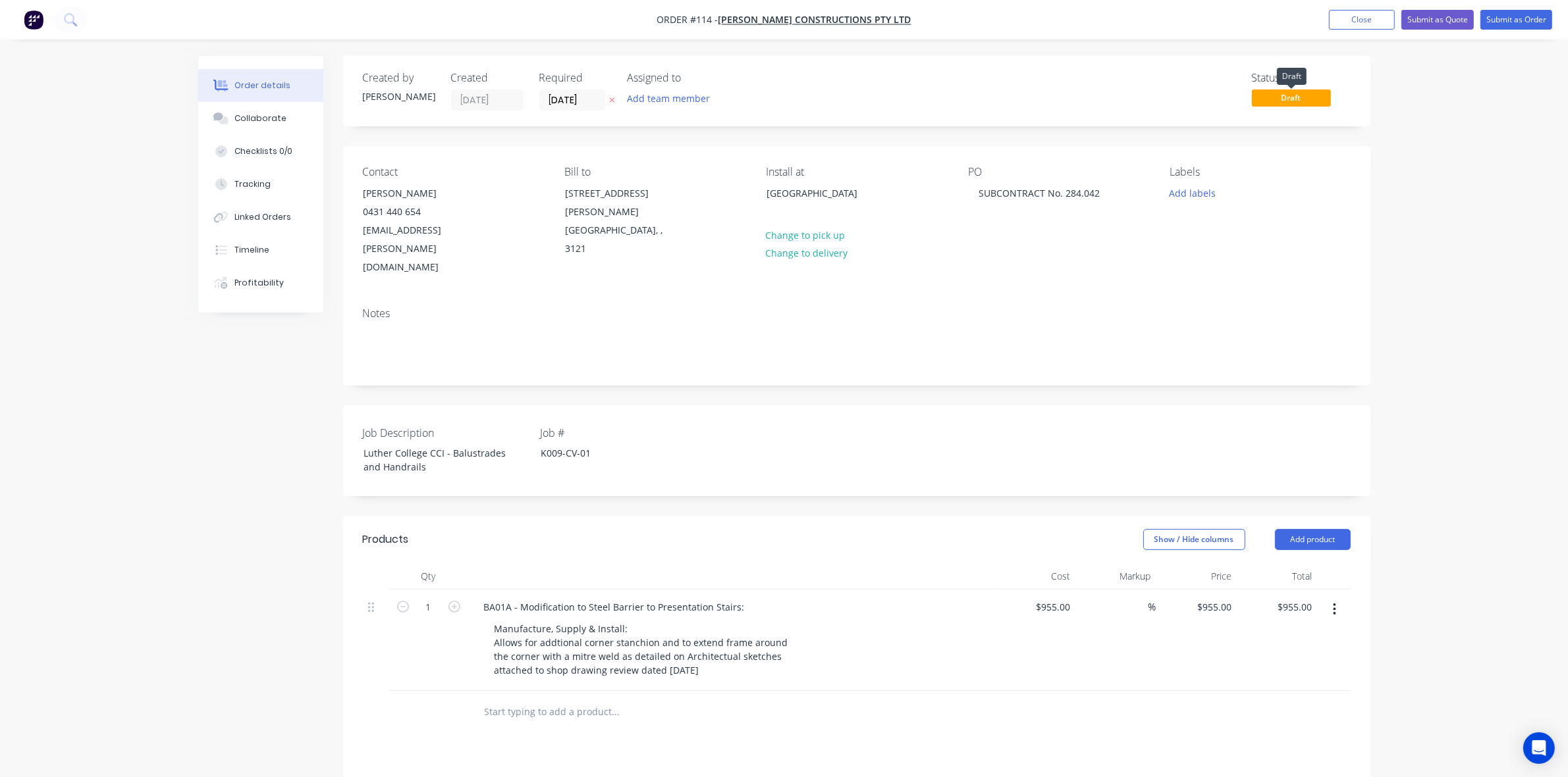
drag, startPoint x: 1298, startPoint y: 93, endPoint x: 1304, endPoint y: 99, distance: 8.5
click at [1299, 93] on span "Draft" at bounding box center [1291, 97] width 79 height 16
click at [1532, 17] on button "Submit as Order" at bounding box center [1516, 20] width 72 height 20
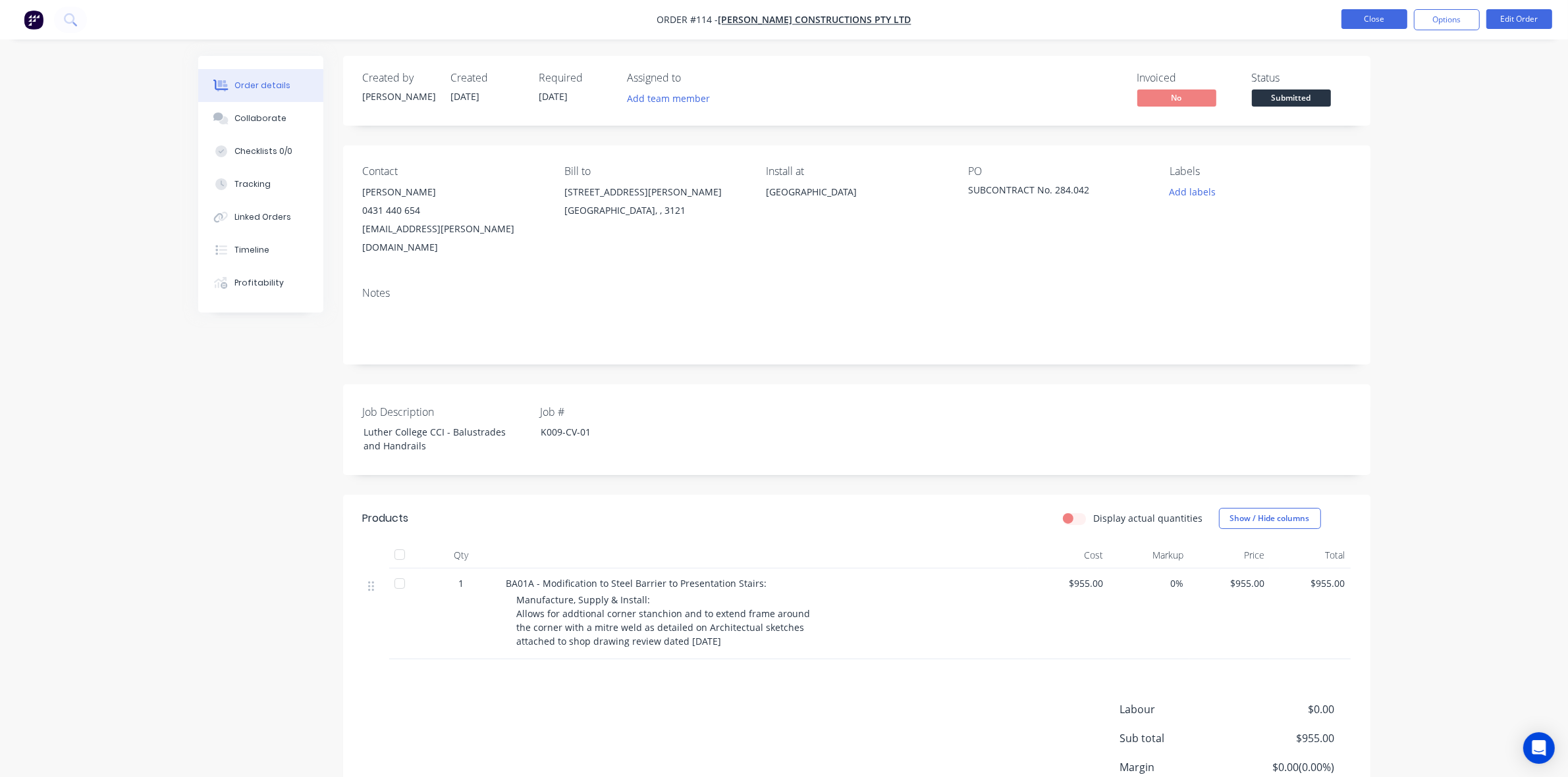
click at [1377, 18] on button "Close" at bounding box center [1374, 19] width 66 height 20
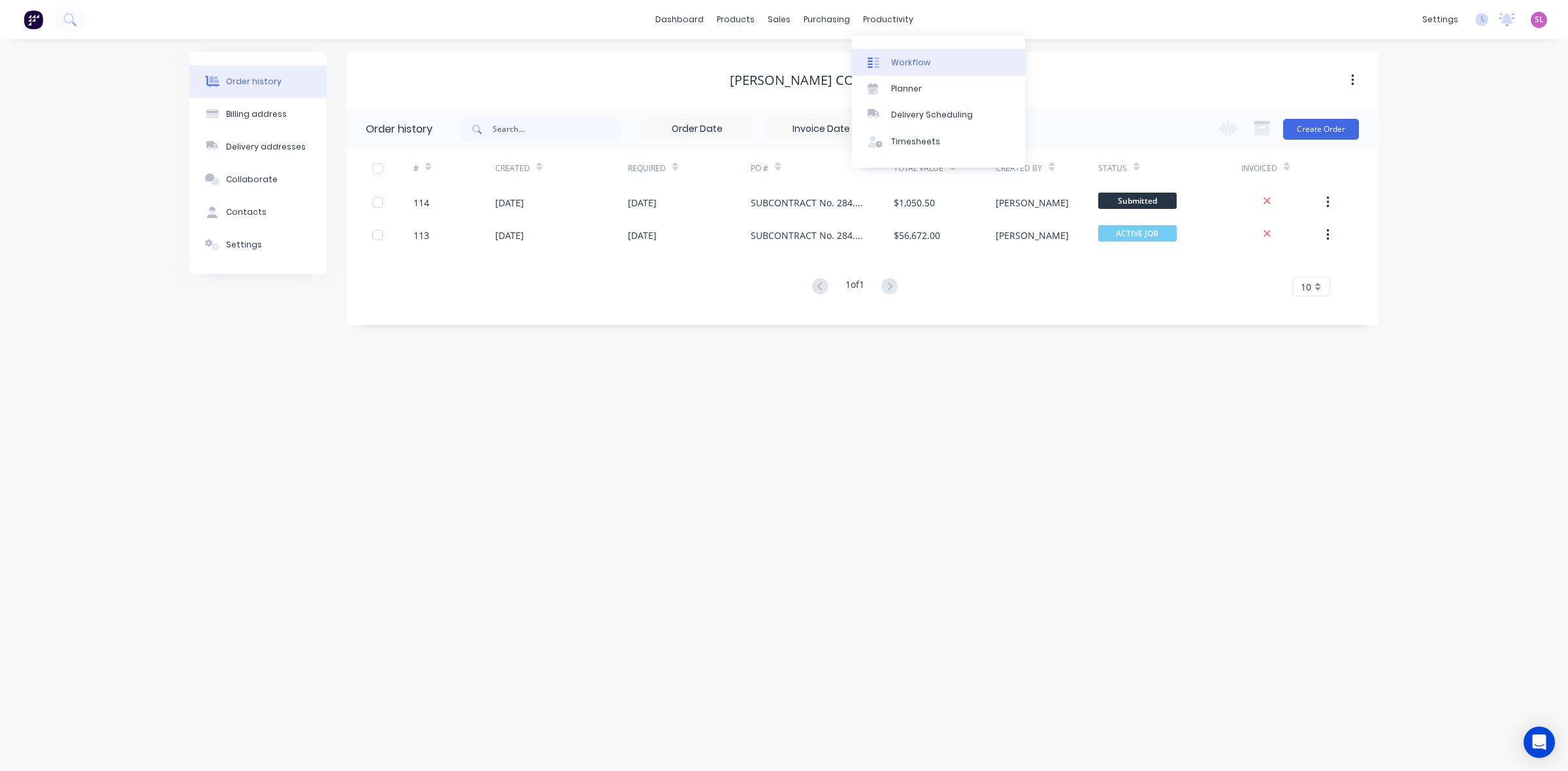
click at [909, 67] on div "Workflow" at bounding box center [910, 63] width 39 height 12
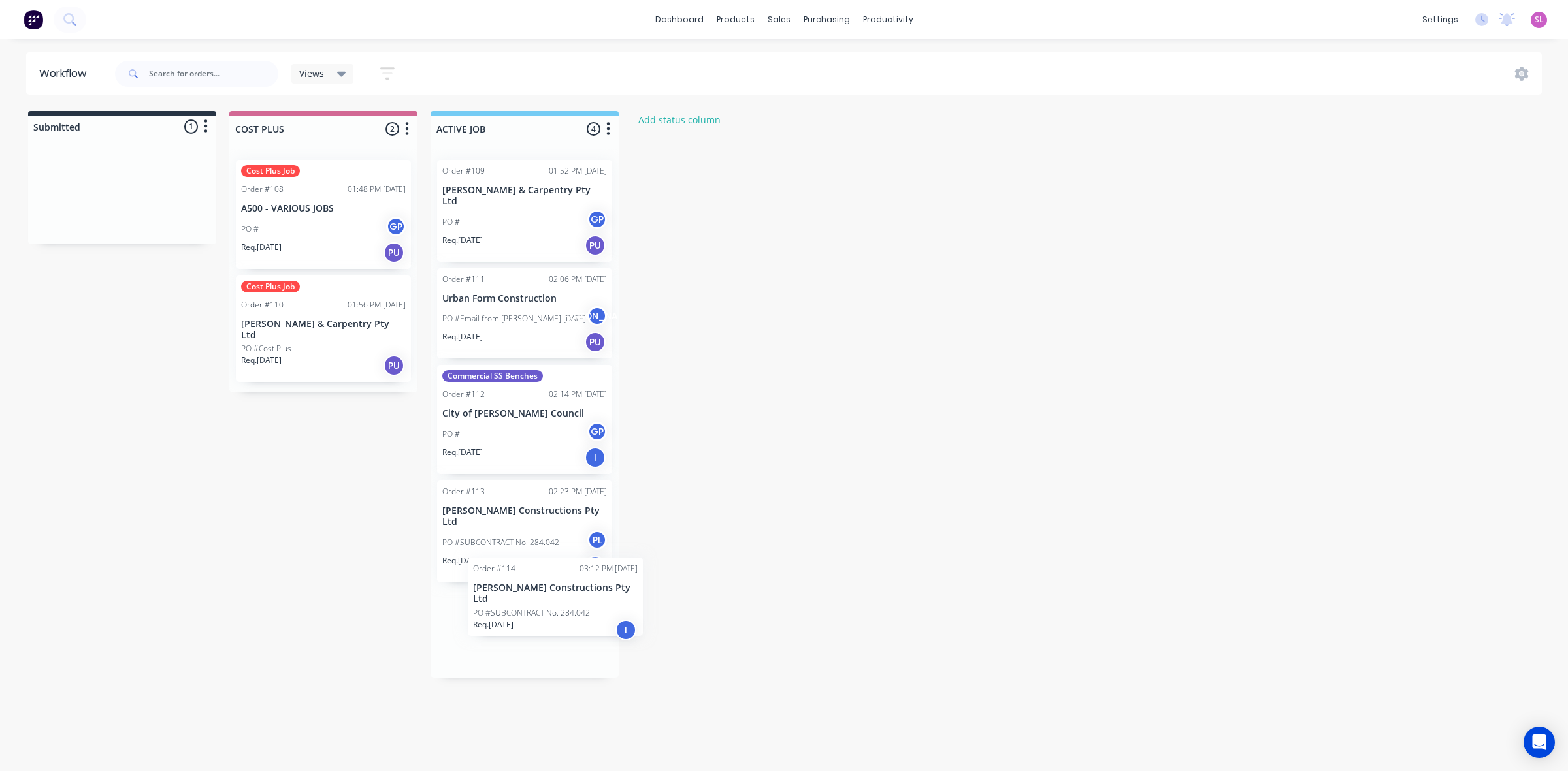
drag, startPoint x: 83, startPoint y: 190, endPoint x: 520, endPoint y: 593, distance: 594.5
click at [520, 593] on div "Submitted 1 Status colour #273444 hex #273444 Save Cancel Summaries Total order…" at bounding box center [511, 395] width 1042 height 567
click at [574, 638] on div "PO #SUBCONTRACT No. 284.042" at bounding box center [525, 644] width 165 height 12
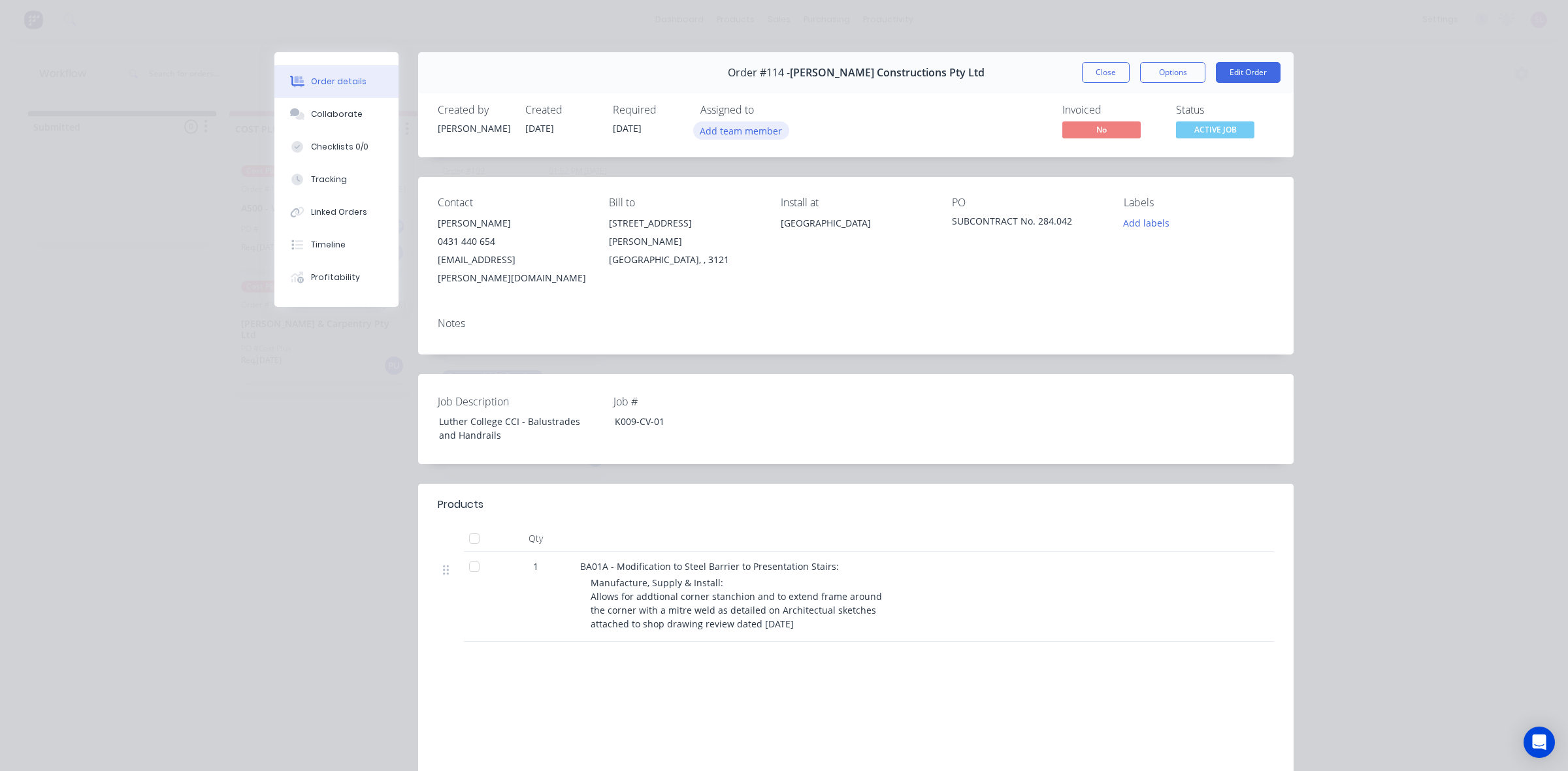
click at [744, 134] on button "Add team member" at bounding box center [741, 130] width 96 height 18
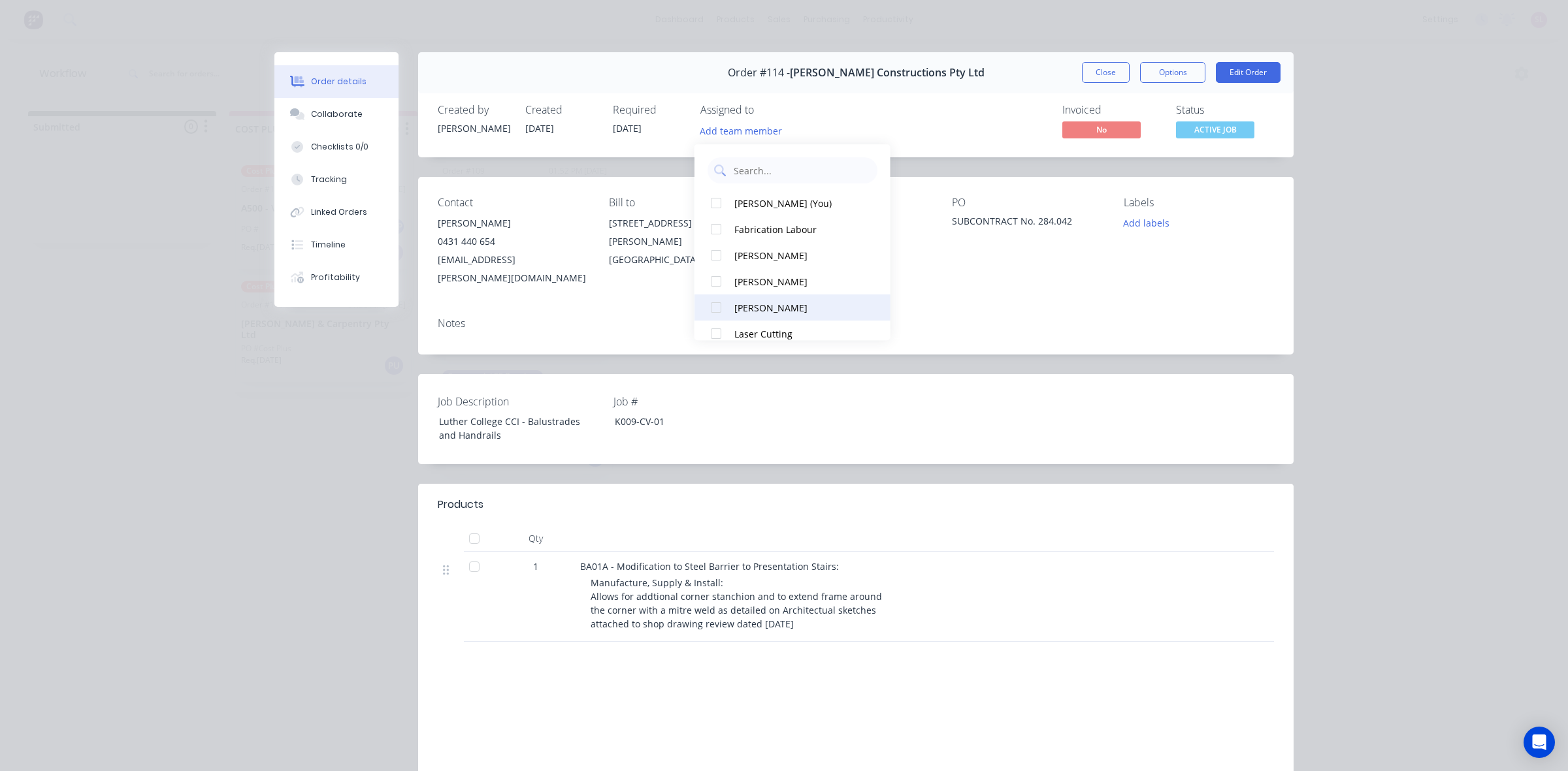
scroll to position [170, 0]
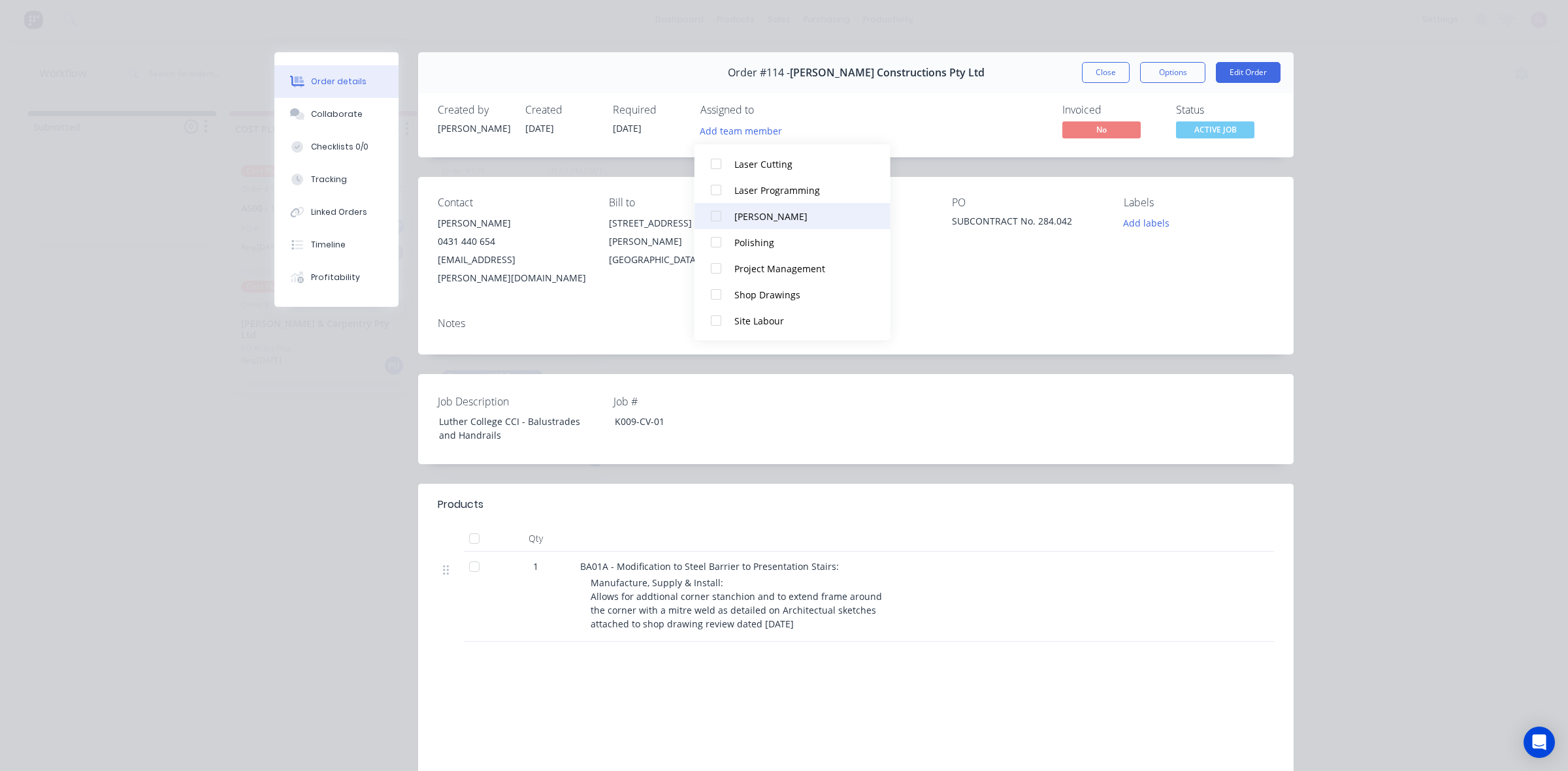
click at [724, 218] on div at bounding box center [716, 216] width 26 height 26
click at [1107, 70] on button "Close" at bounding box center [1105, 73] width 48 height 21
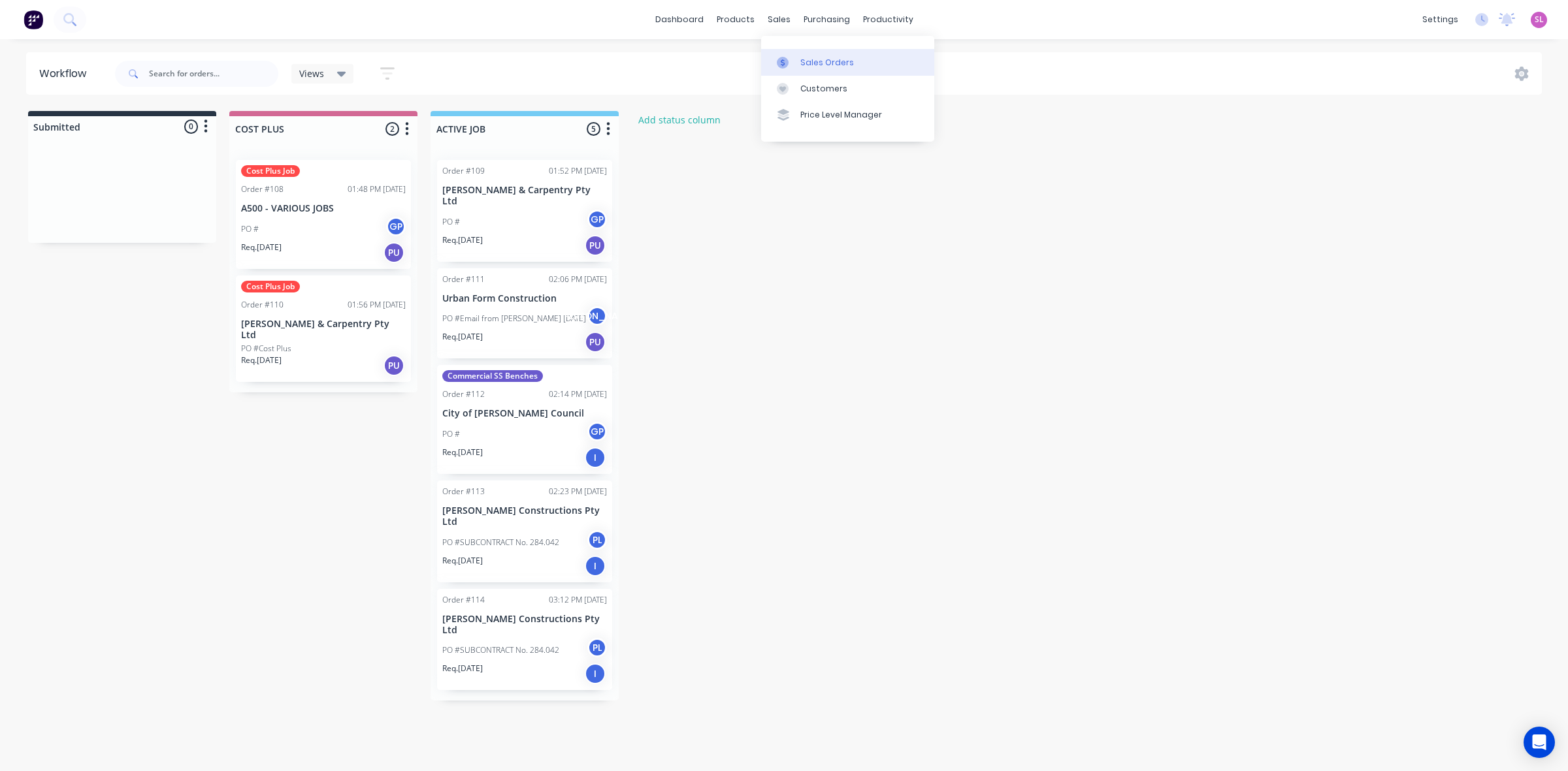
click at [818, 59] on div "Sales Orders" at bounding box center [827, 63] width 54 height 12
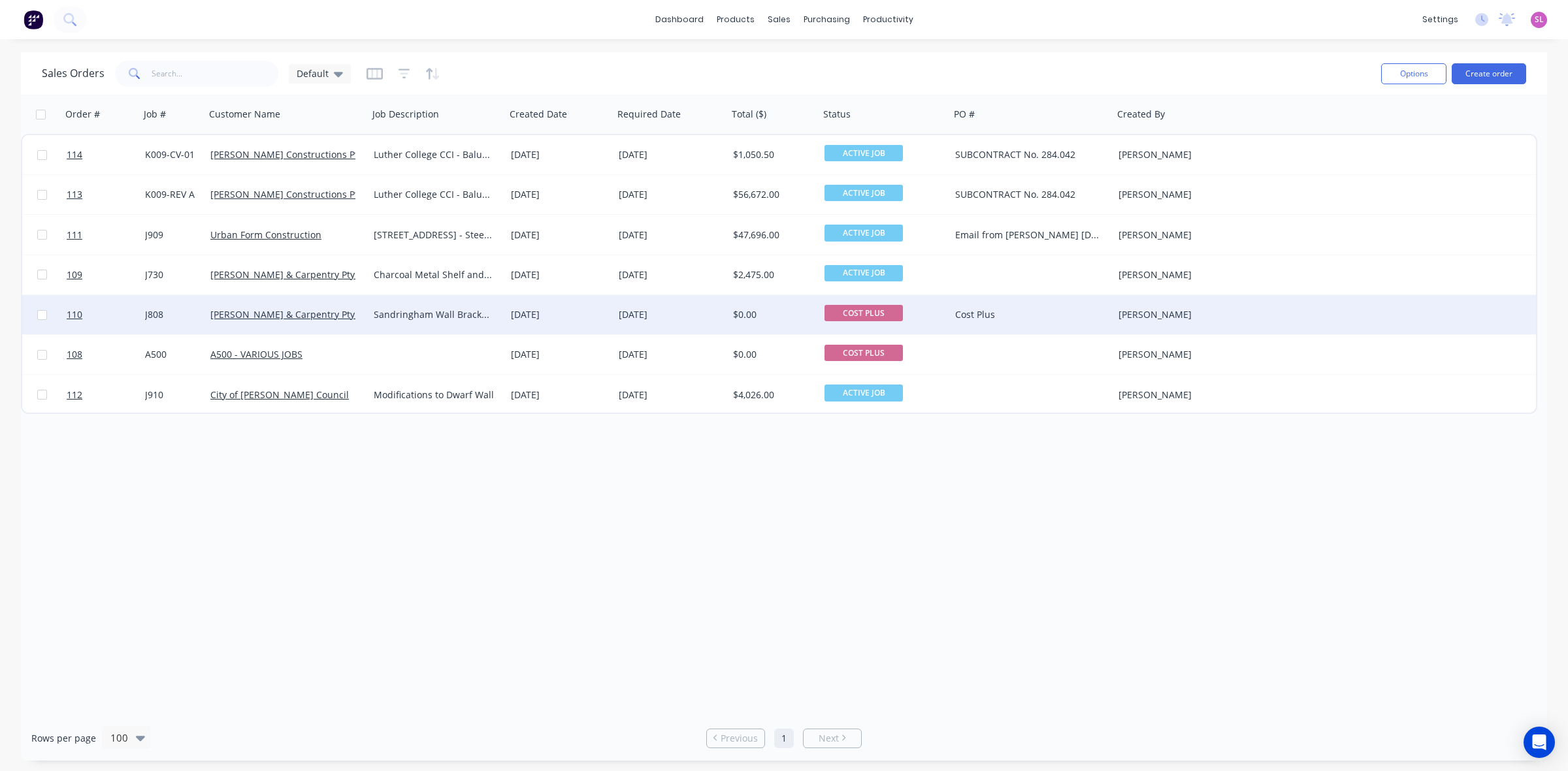
click at [969, 312] on div "Cost Plus" at bounding box center [1027, 315] width 145 height 13
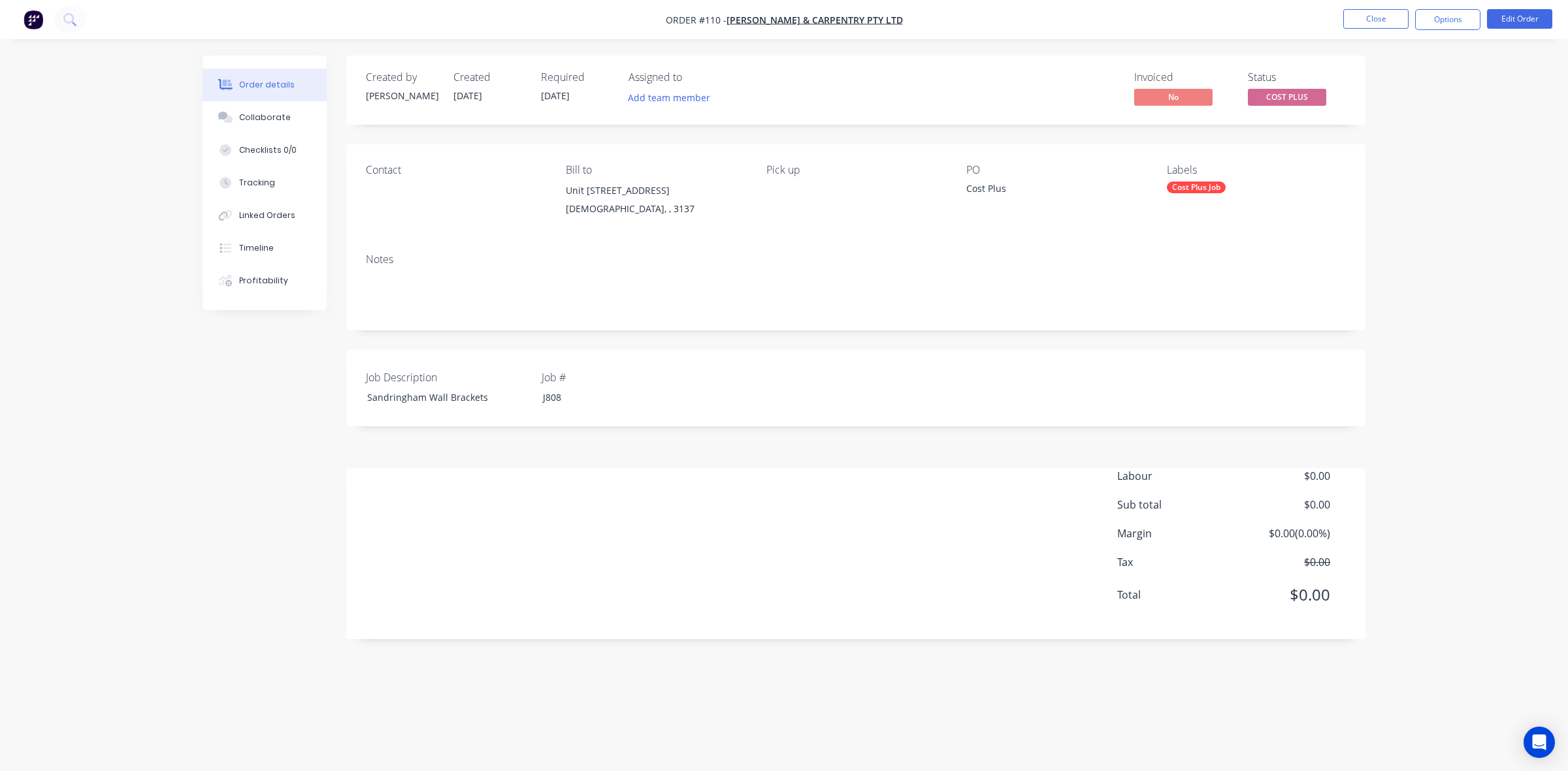
click at [986, 189] on div "Cost Plus" at bounding box center [1048, 191] width 163 height 18
copy div "Cost Plus"
click at [1385, 16] on button "Close" at bounding box center [1376, 19] width 65 height 20
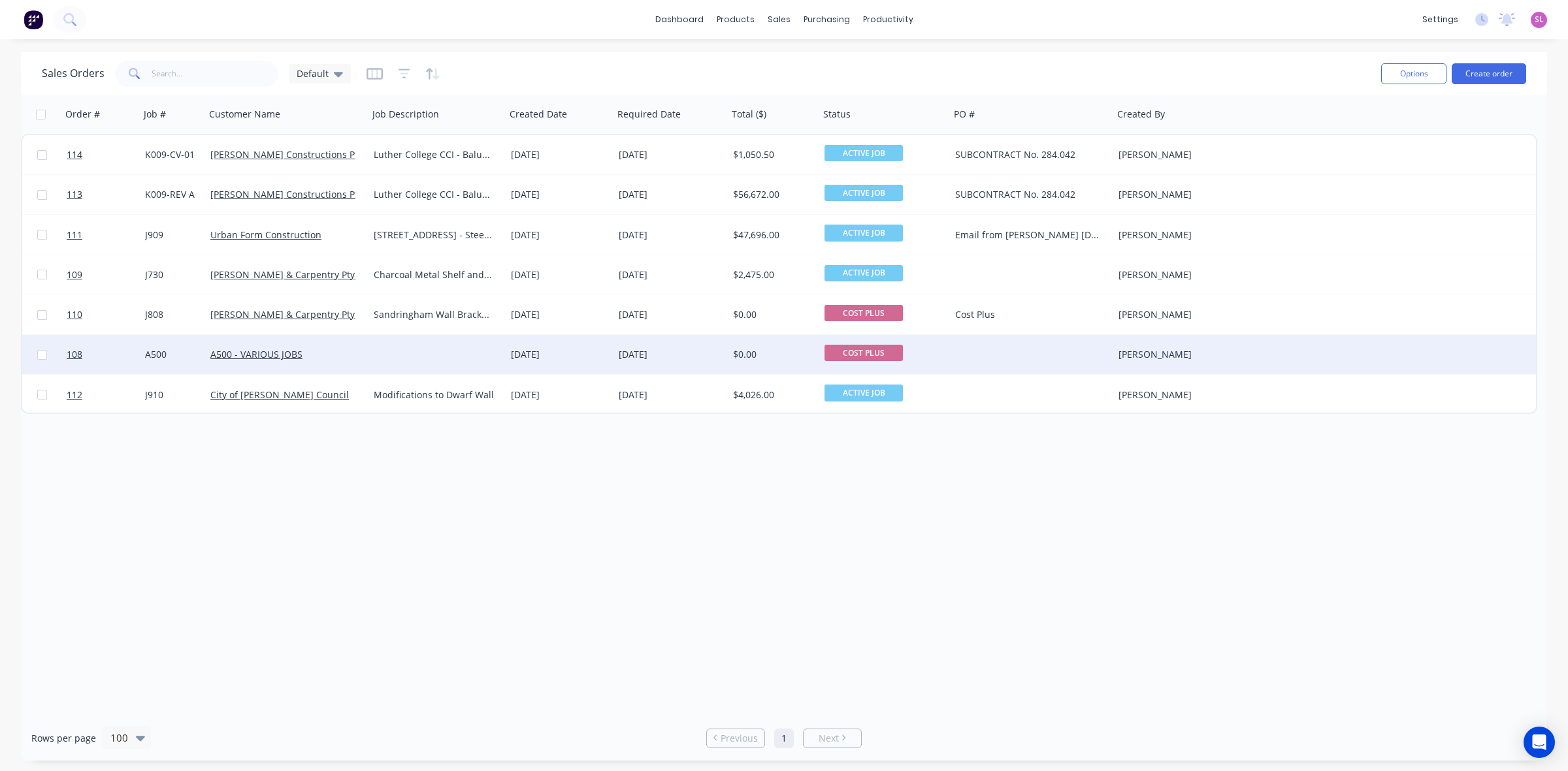
click at [982, 351] on div at bounding box center [1031, 355] width 163 height 39
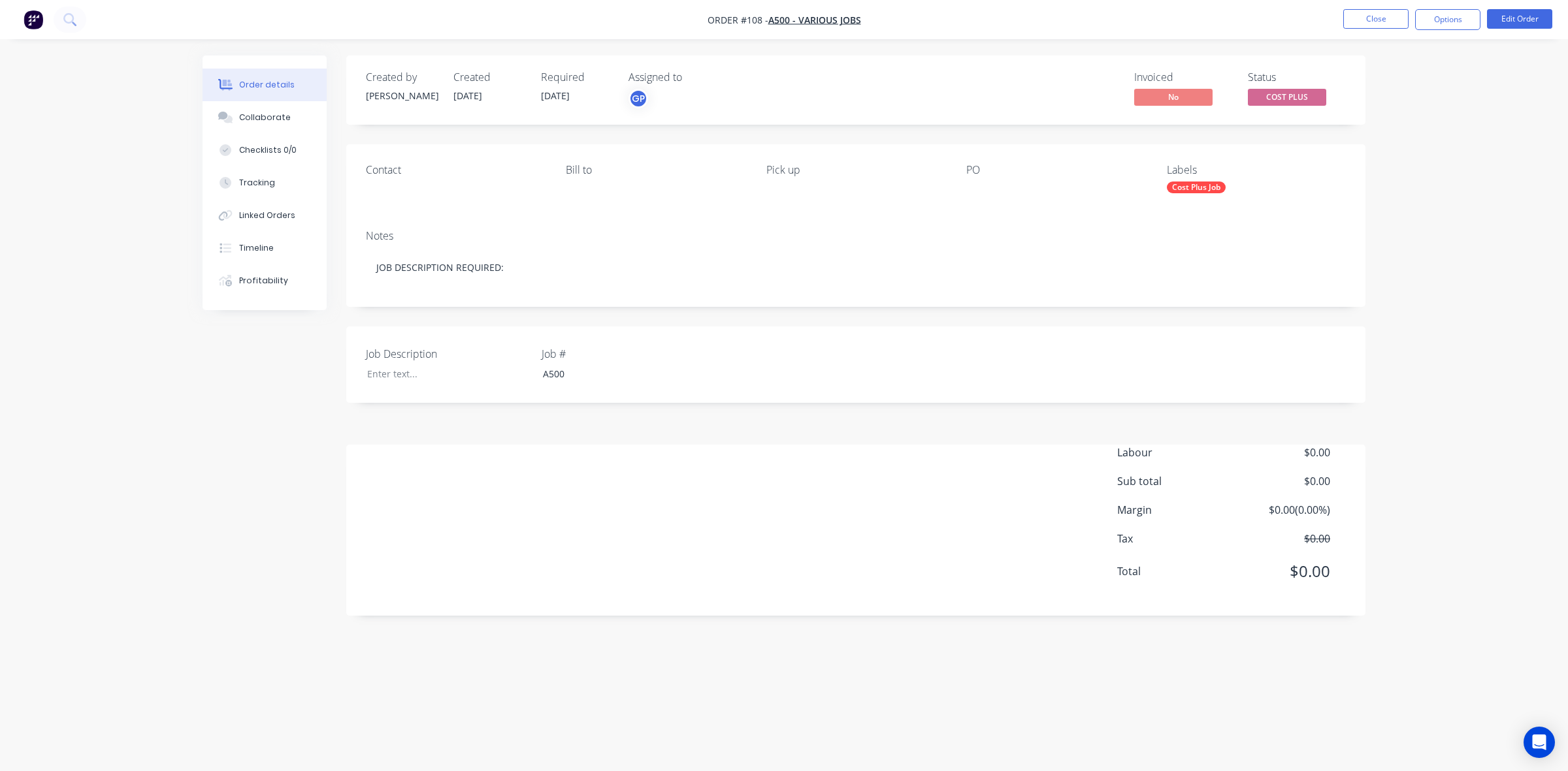
click at [977, 184] on div at bounding box center [1048, 191] width 163 height 18
click at [980, 193] on div at bounding box center [1048, 191] width 163 height 18
click at [1376, 18] on button "Close" at bounding box center [1376, 19] width 65 height 20
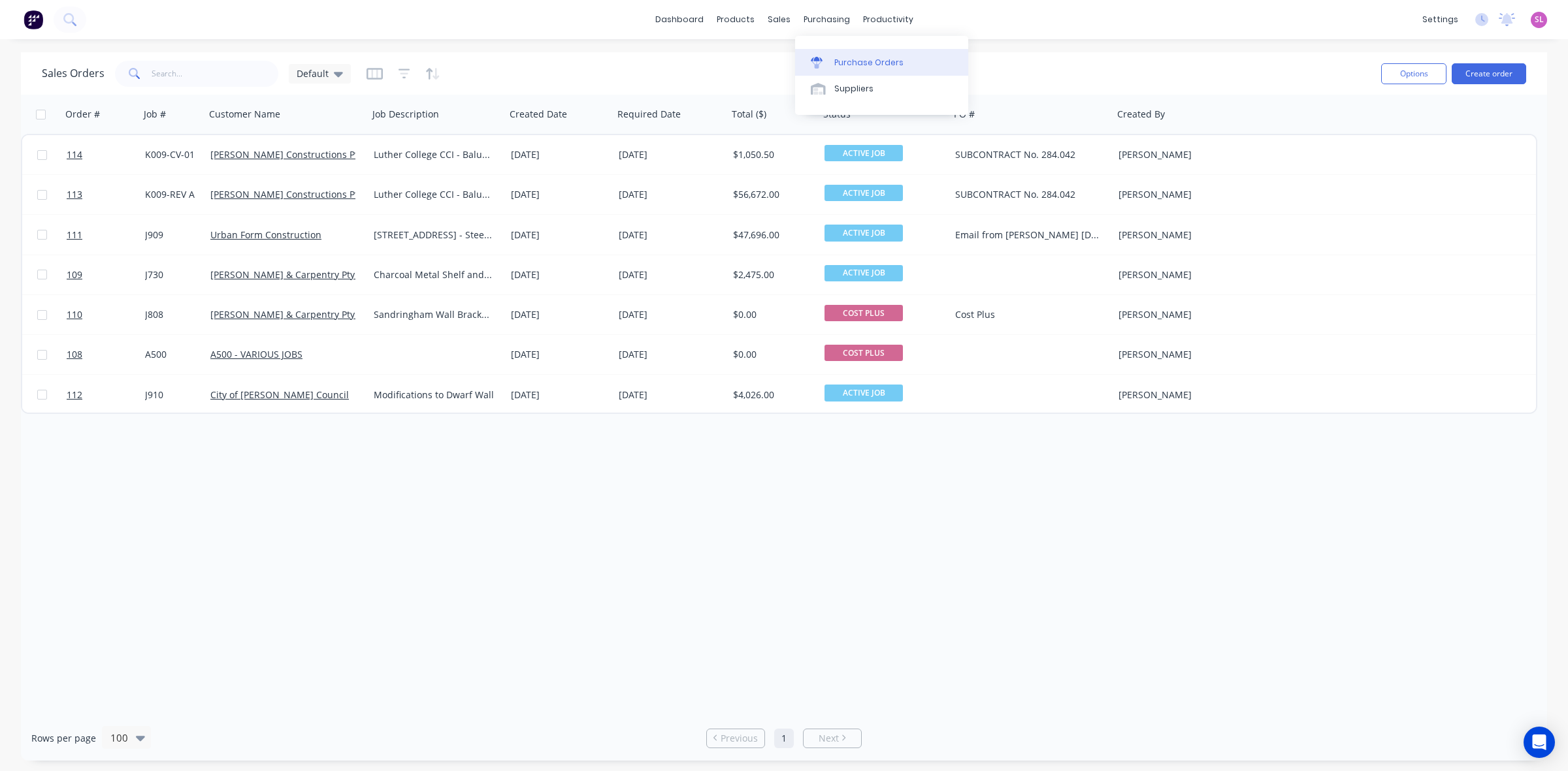
click at [871, 67] on div "Purchase Orders" at bounding box center [869, 63] width 69 height 12
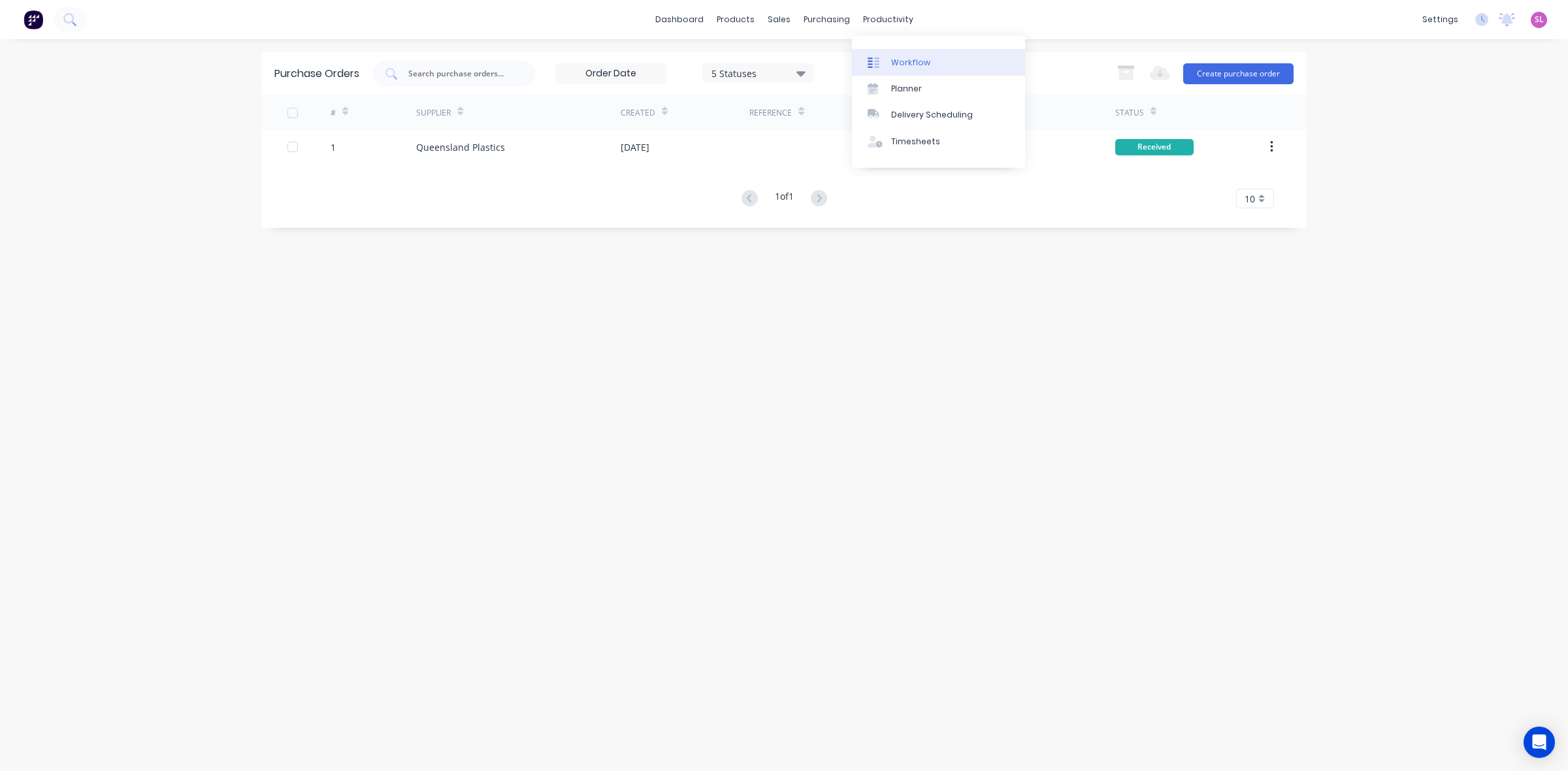
click at [914, 63] on div "Workflow" at bounding box center [910, 63] width 39 height 12
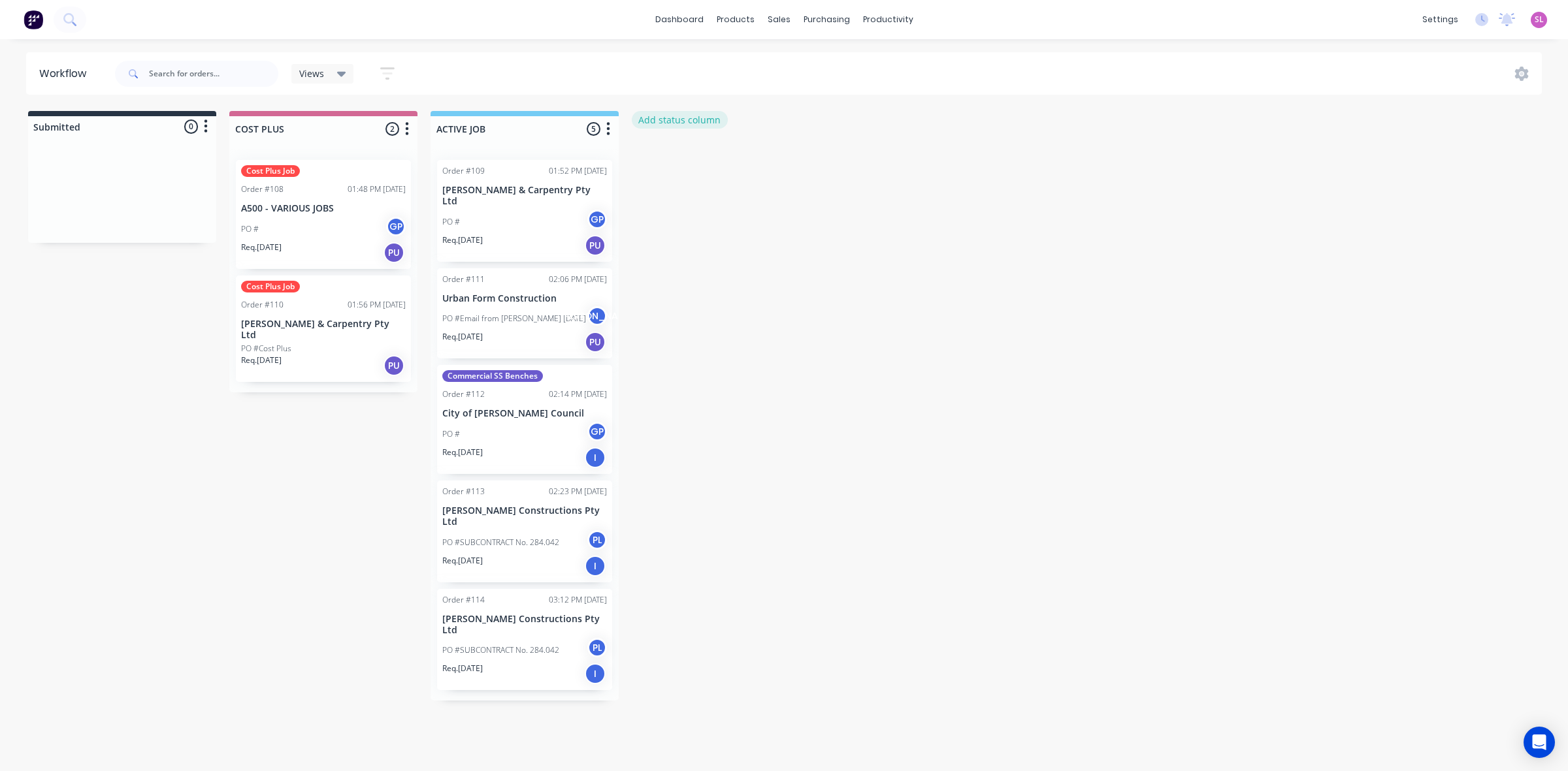
click at [713, 120] on button "Add status column" at bounding box center [680, 120] width 96 height 18
type input "COMPLETED"
click at [703, 157] on button "Add" at bounding box center [676, 159] width 72 height 21
click at [867, 119] on button "Add status column" at bounding box center [880, 120] width 96 height 18
type input "INVOICED"
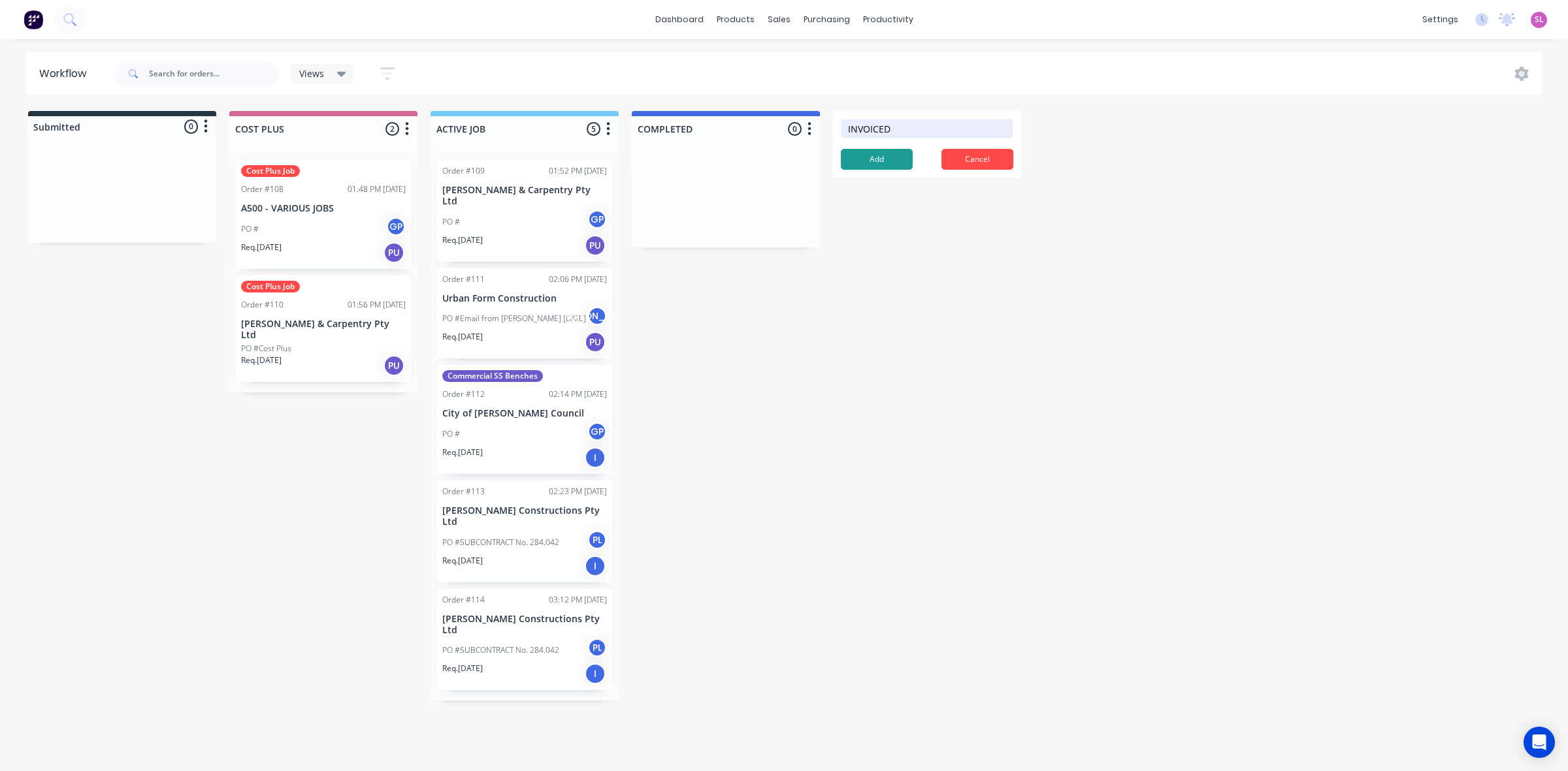
click at [903, 150] on button "Add" at bounding box center [876, 159] width 72 height 21
click at [892, 163] on button "Add" at bounding box center [876, 159] width 72 height 21
click at [892, 161] on button "Add" at bounding box center [876, 159] width 72 height 21
click at [898, 126] on input "INVOICED" at bounding box center [927, 129] width 173 height 20
click at [982, 162] on button "Cancel" at bounding box center [977, 159] width 72 height 21
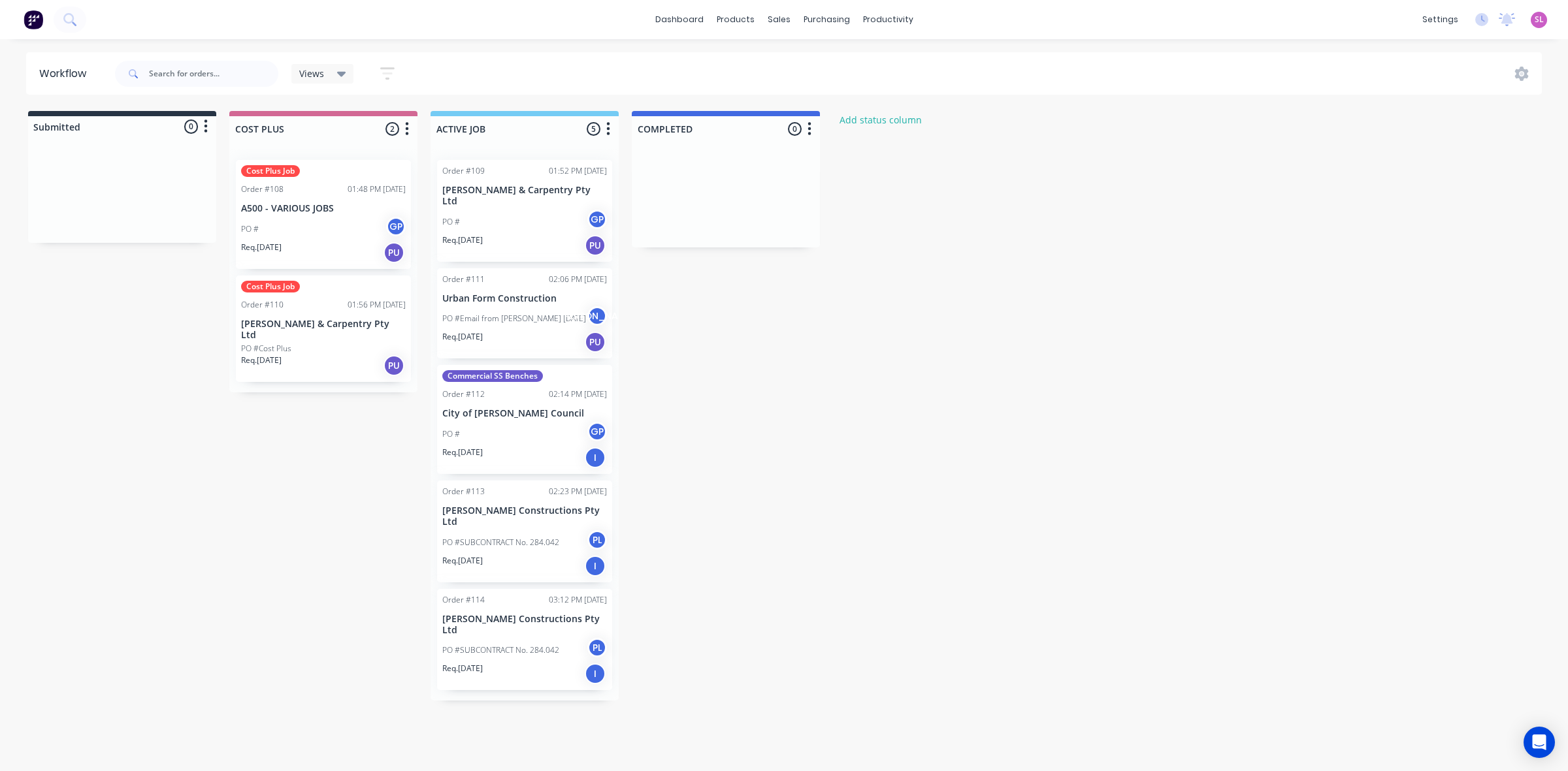
click at [812, 127] on button "button" at bounding box center [809, 129] width 16 height 16
click at [777, 154] on button "Status colour" at bounding box center [751, 156] width 131 height 22
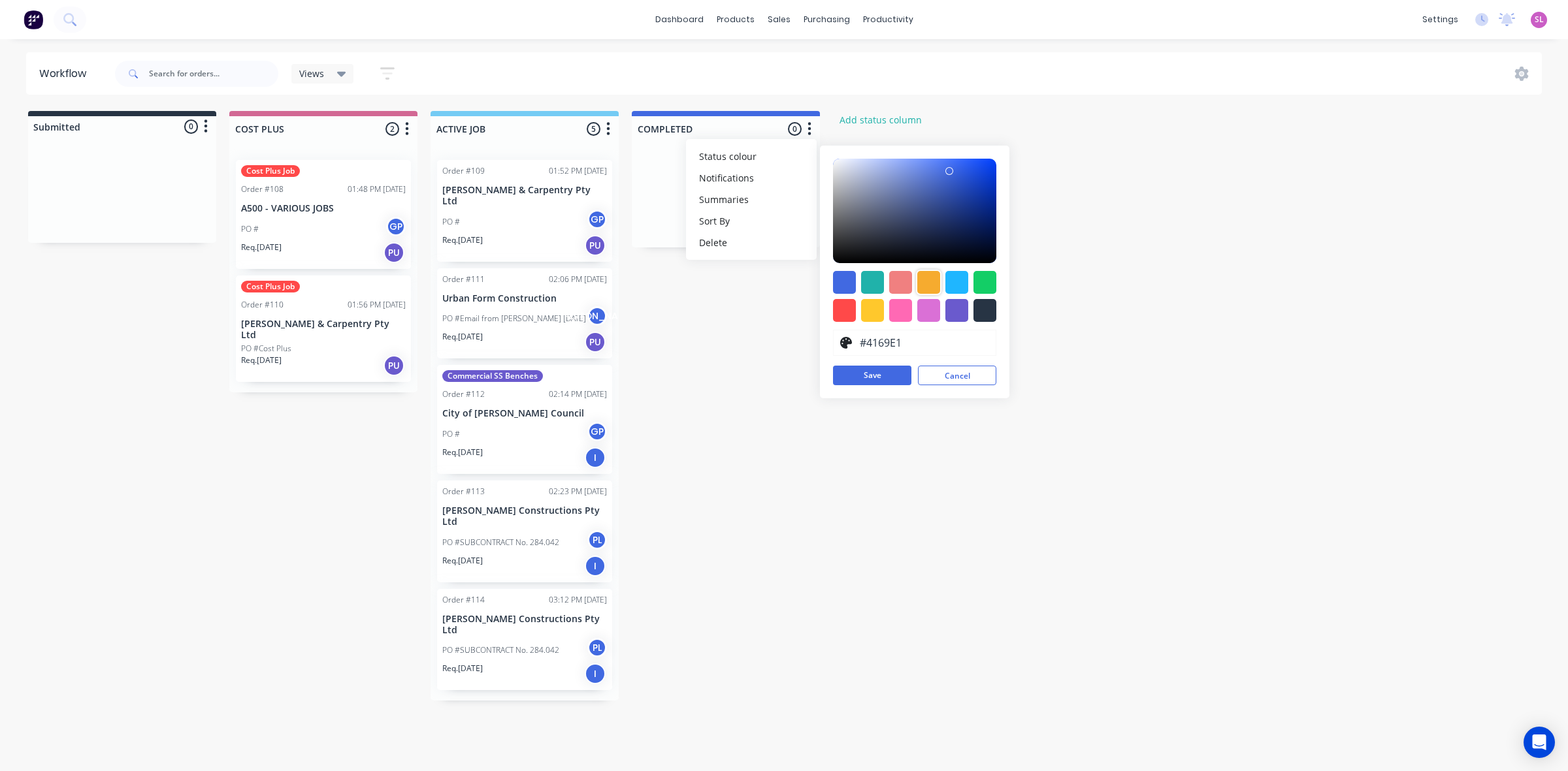
click at [925, 284] on div at bounding box center [928, 282] width 23 height 23
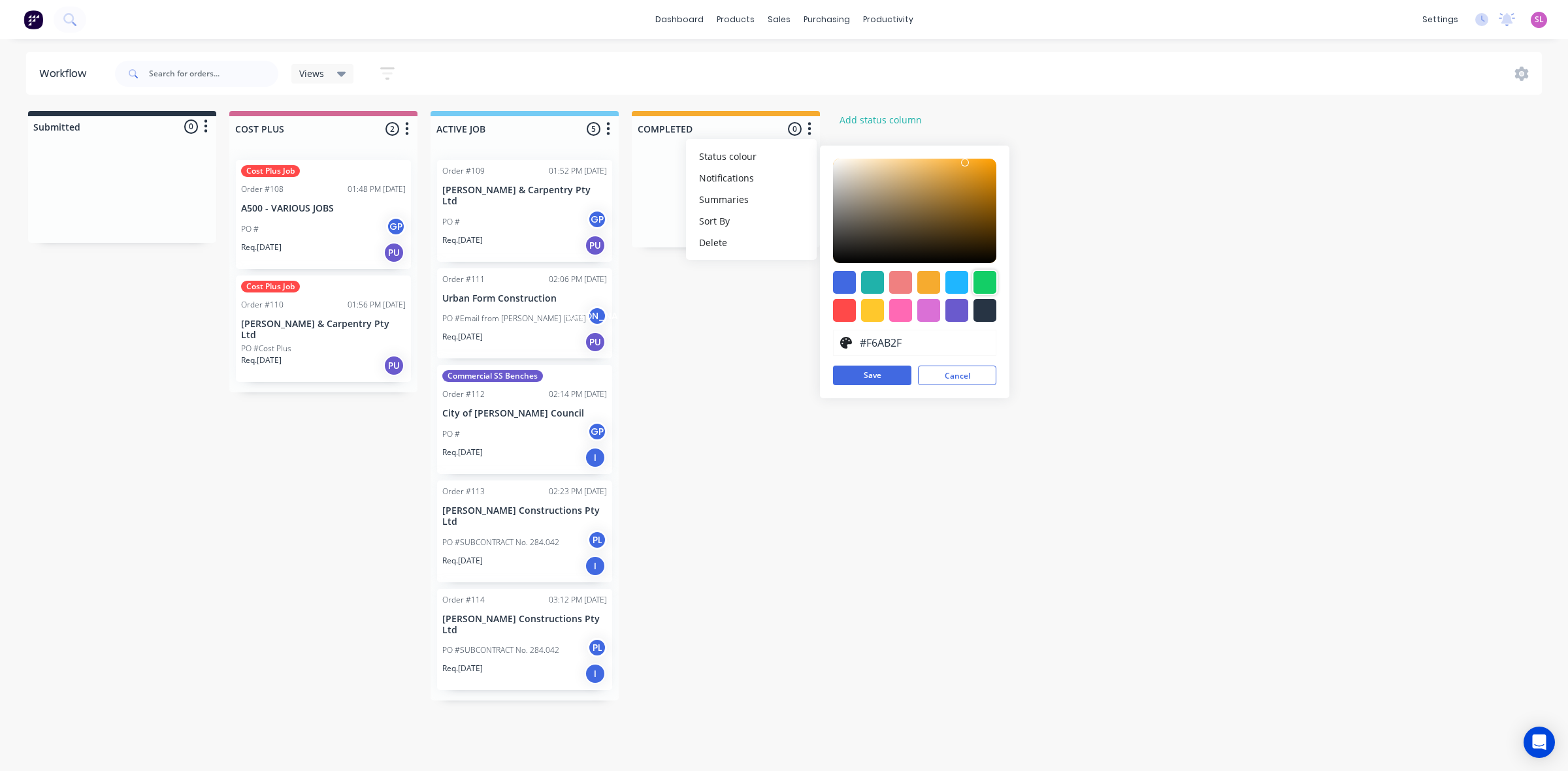
click at [981, 288] on div at bounding box center [984, 282] width 23 height 23
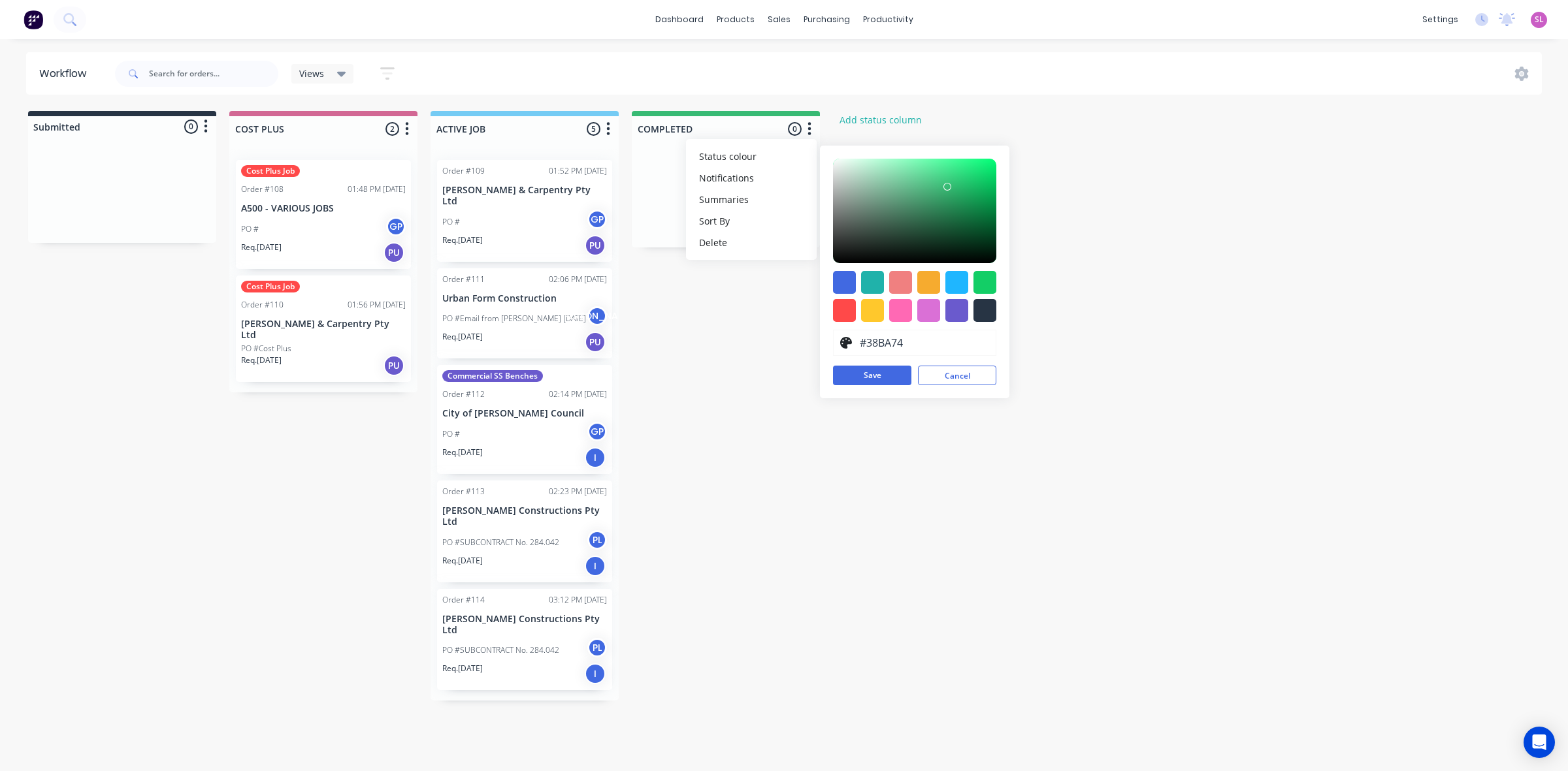
drag, startPoint x: 955, startPoint y: 186, endPoint x: 947, endPoint y: 187, distance: 8.1
click at [947, 187] on div at bounding box center [914, 211] width 163 height 105
drag, startPoint x: 931, startPoint y: 180, endPoint x: 911, endPoint y: 191, distance: 22.8
click at [911, 191] on div at bounding box center [914, 211] width 163 height 105
click at [870, 282] on div at bounding box center [872, 282] width 23 height 23
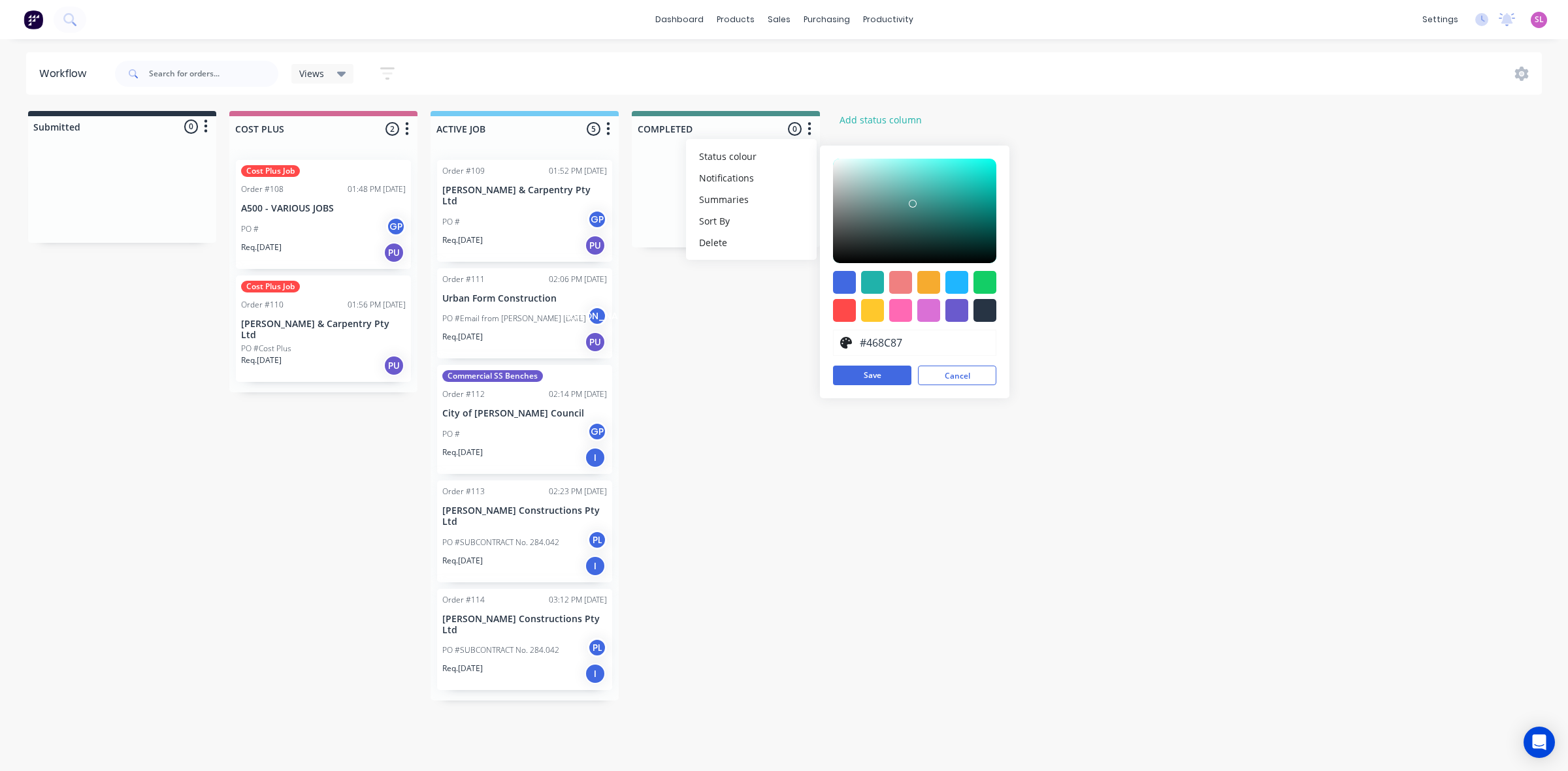
type input "#458B86"
drag, startPoint x: 922, startPoint y: 183, endPoint x: 914, endPoint y: 206, distance: 24.4
click at [914, 206] on div at bounding box center [914, 211] width 163 height 105
click at [882, 370] on button "Save" at bounding box center [872, 376] width 78 height 20
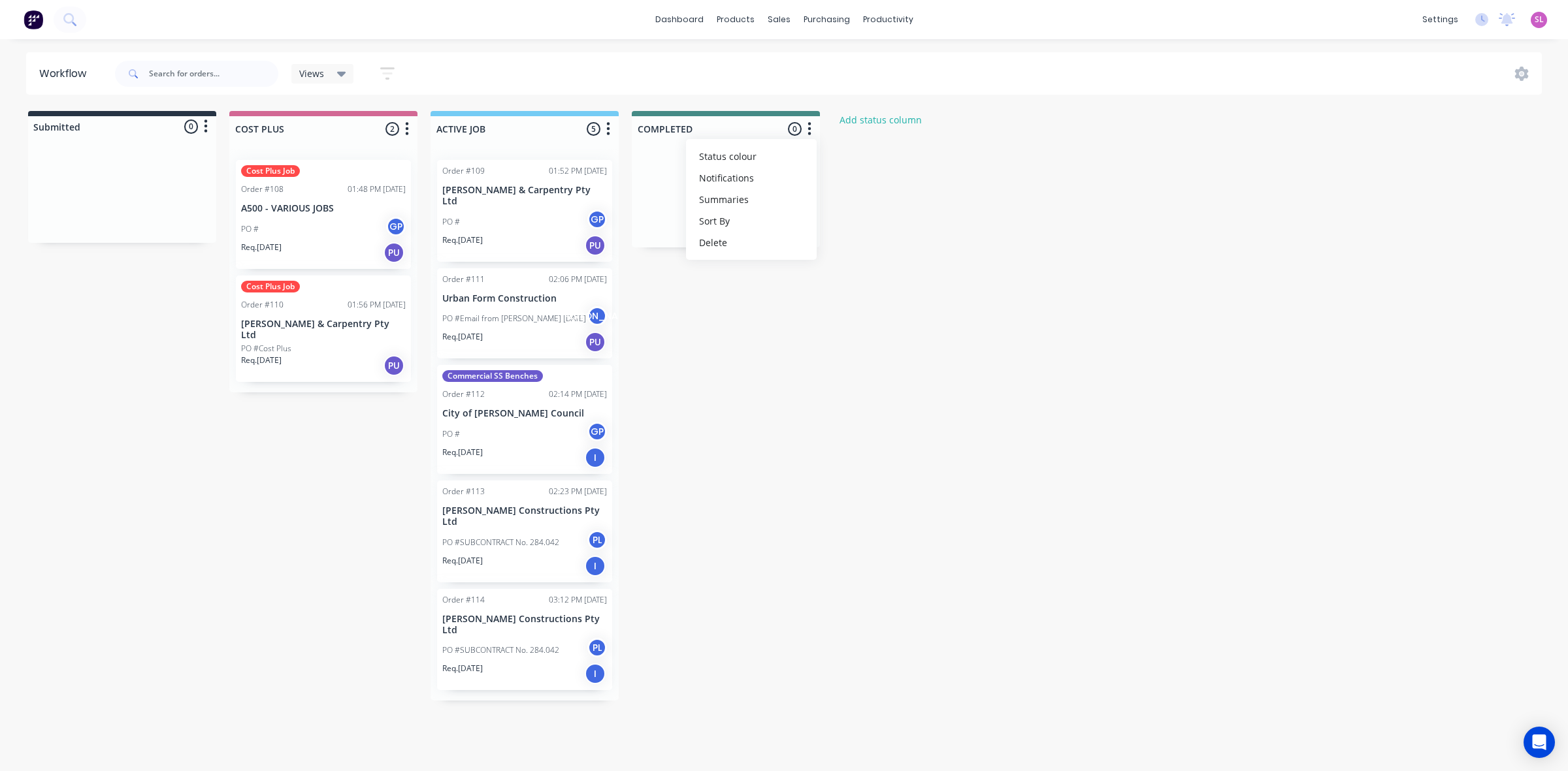
click at [887, 188] on div "Submitted 0 Status colour #273444 hex #273444 Save Cancel Summaries Total order…" at bounding box center [606, 406] width 1231 height 590
click at [890, 122] on button "Add status column" at bounding box center [880, 120] width 96 height 18
click at [892, 125] on input at bounding box center [927, 129] width 173 height 20
type input "INVOICED"
click at [889, 154] on button "Add" at bounding box center [876, 159] width 72 height 21
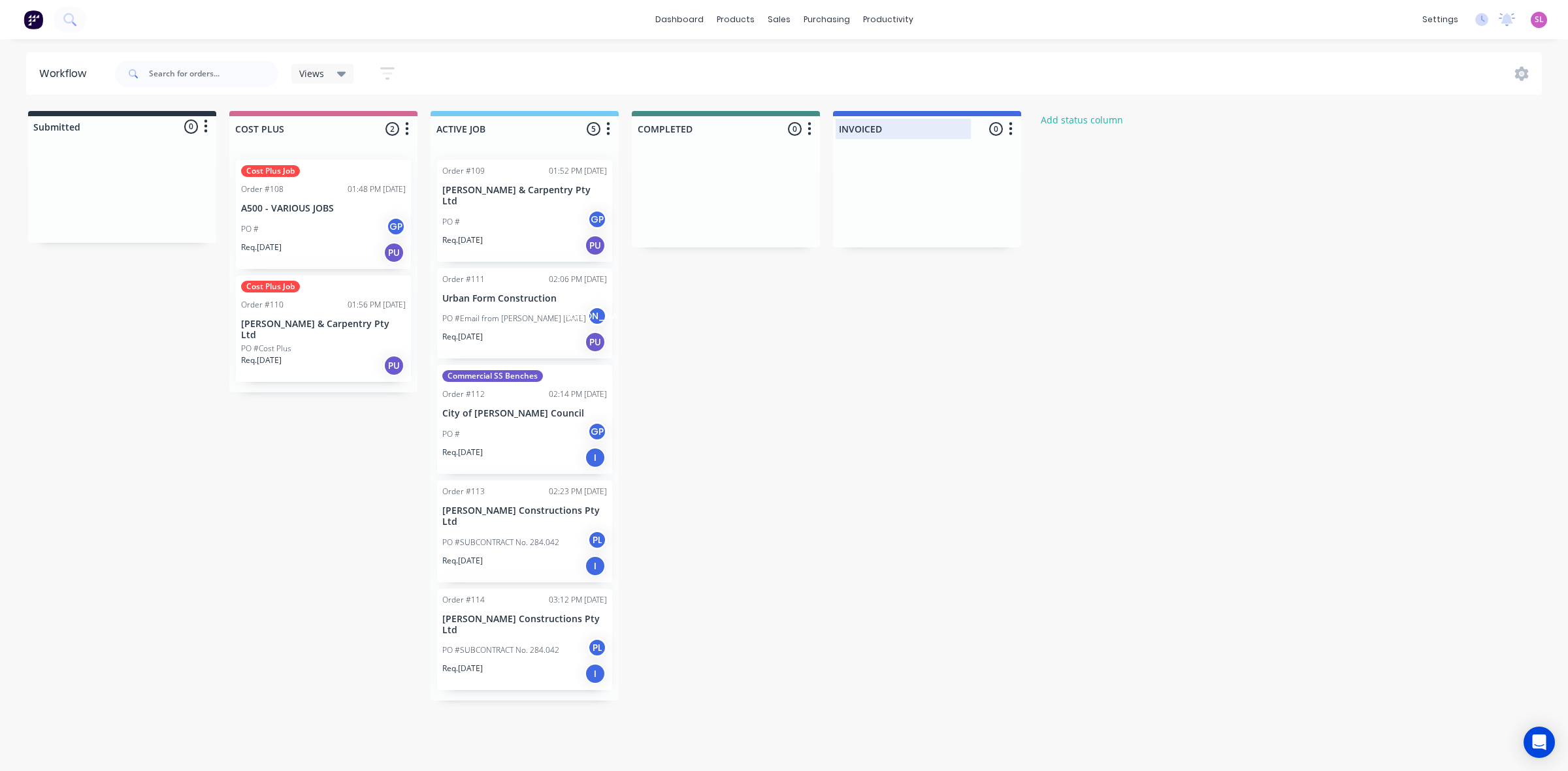
click at [865, 129] on div at bounding box center [927, 129] width 188 height 25
click at [869, 129] on input "INVOICED" at bounding box center [903, 129] width 129 height 14
click at [1009, 129] on icon "button" at bounding box center [1010, 129] width 4 height 16
click at [968, 157] on button "Status colour" at bounding box center [952, 156] width 131 height 22
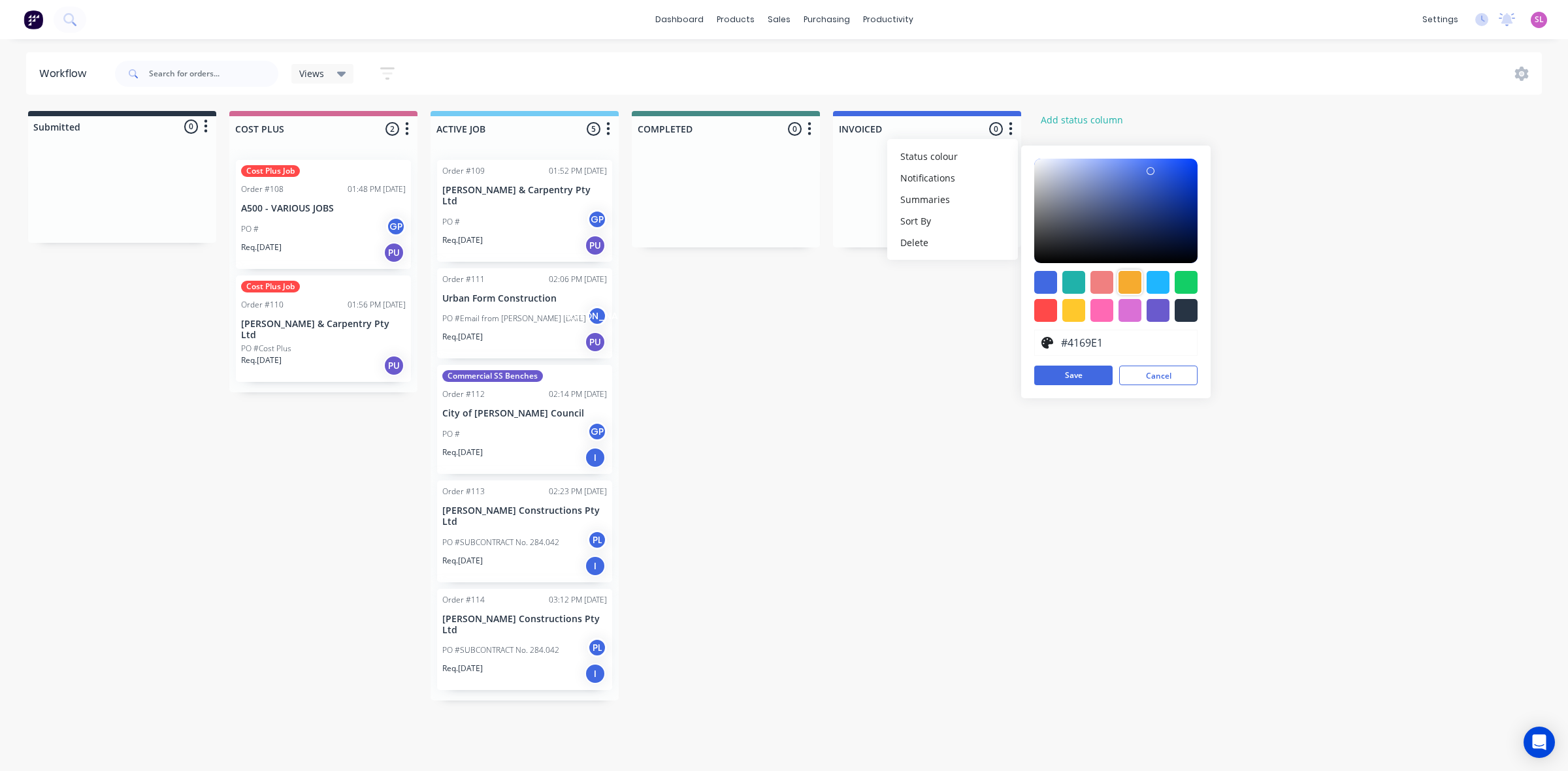
click at [1139, 287] on div at bounding box center [1129, 282] width 23 height 23
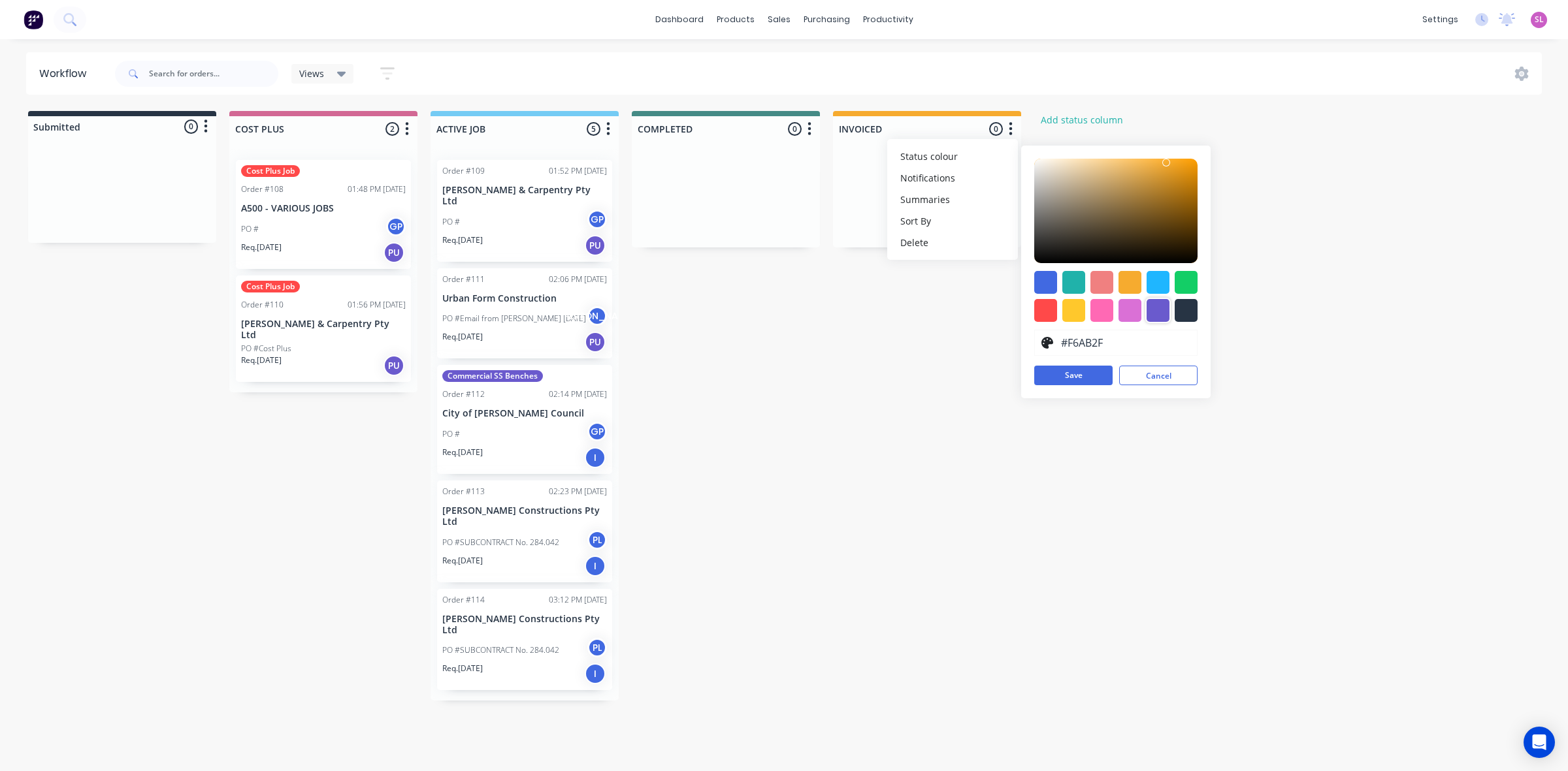
click at [1150, 312] on div at bounding box center [1158, 310] width 23 height 23
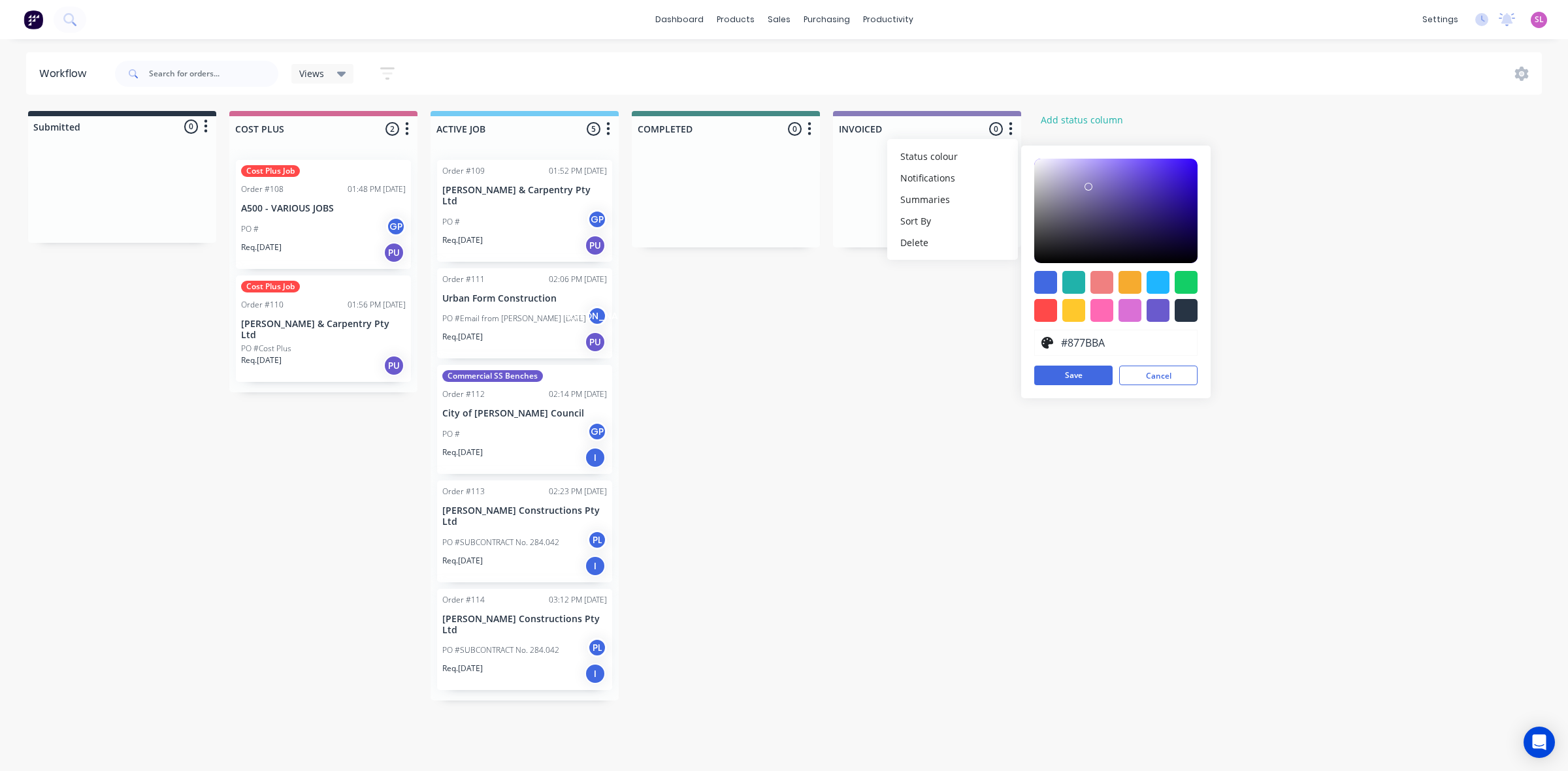
type input "#8679BA"
drag, startPoint x: 1127, startPoint y: 173, endPoint x: 1091, endPoint y: 187, distance: 38.6
click at [1091, 187] on div at bounding box center [1116, 211] width 163 height 105
click at [1082, 378] on button "Save" at bounding box center [1073, 376] width 78 height 20
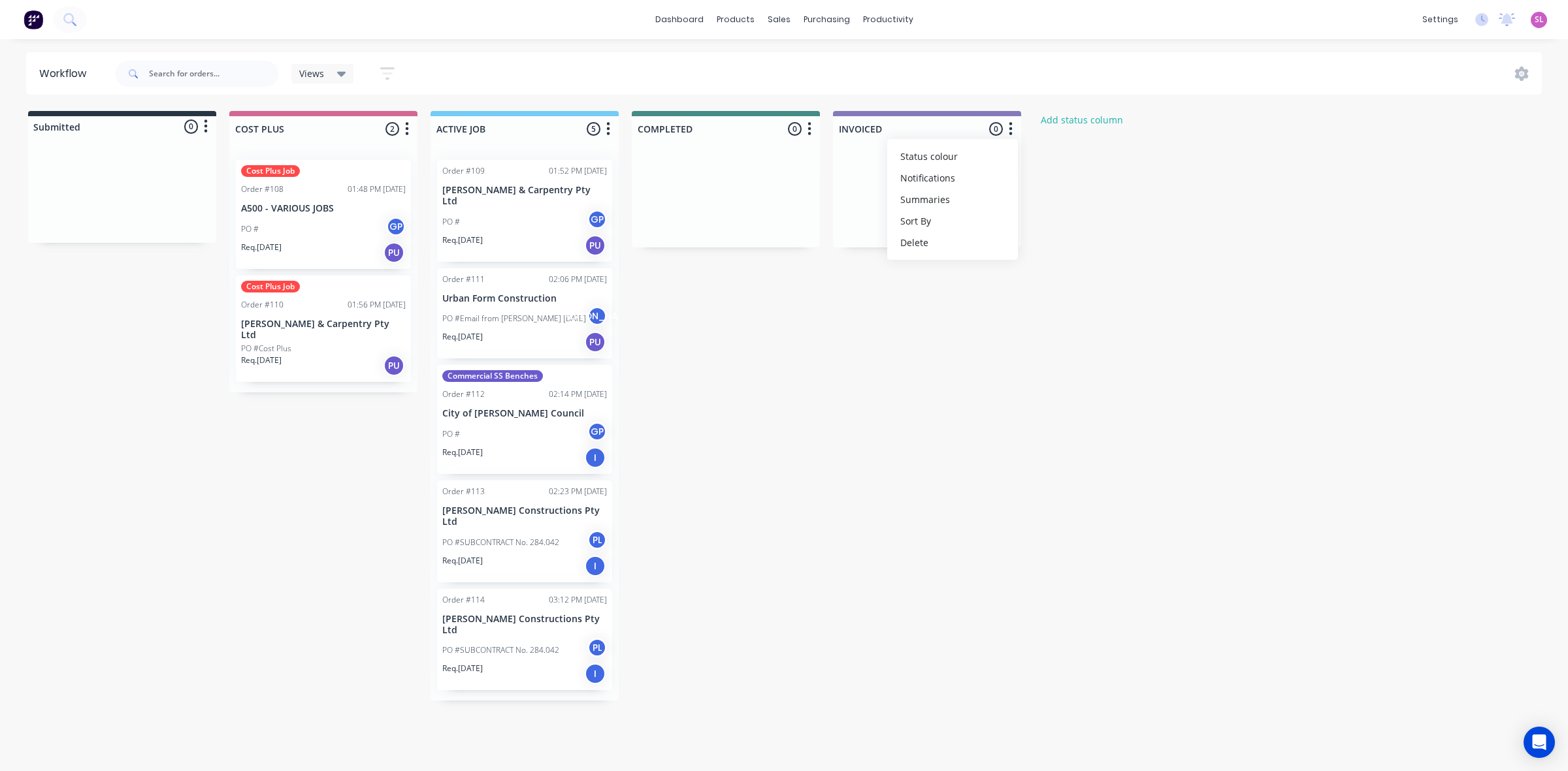
click at [960, 303] on div "Submitted 0 Status colour #273444 hex #273444 Save Cancel Summaries Total order…" at bounding box center [701, 406] width 1421 height 590
click at [815, 63] on div "Sales Orders" at bounding box center [827, 63] width 54 height 12
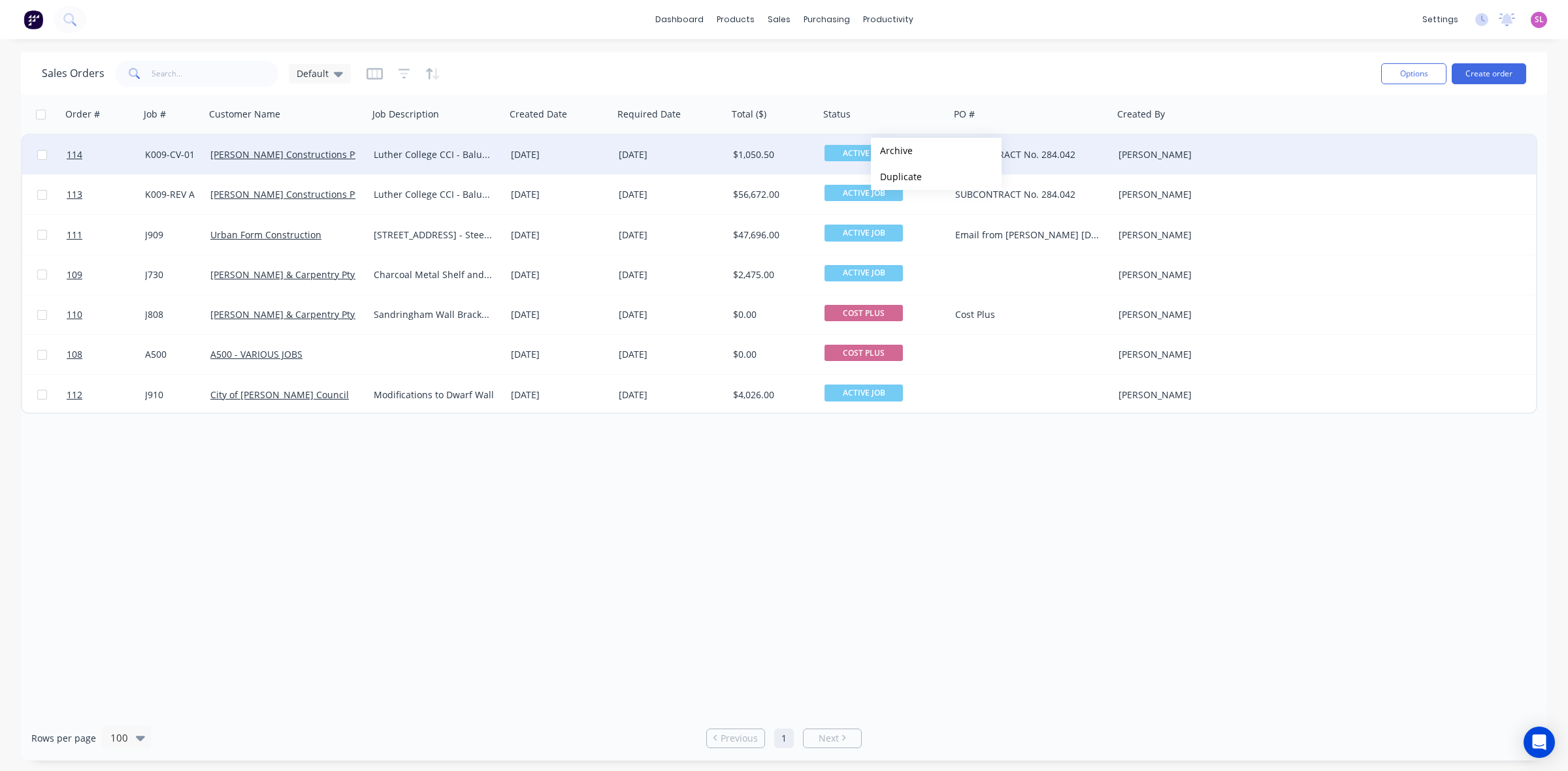
click at [856, 152] on span "ACTIVE JOB" at bounding box center [863, 153] width 78 height 16
click at [969, 492] on div "Order # Job # Customer Name Job Description Created Date Required Date Total ($…" at bounding box center [784, 405] width 1526 height 621
click at [898, 57] on div "Workflow" at bounding box center [910, 63] width 39 height 12
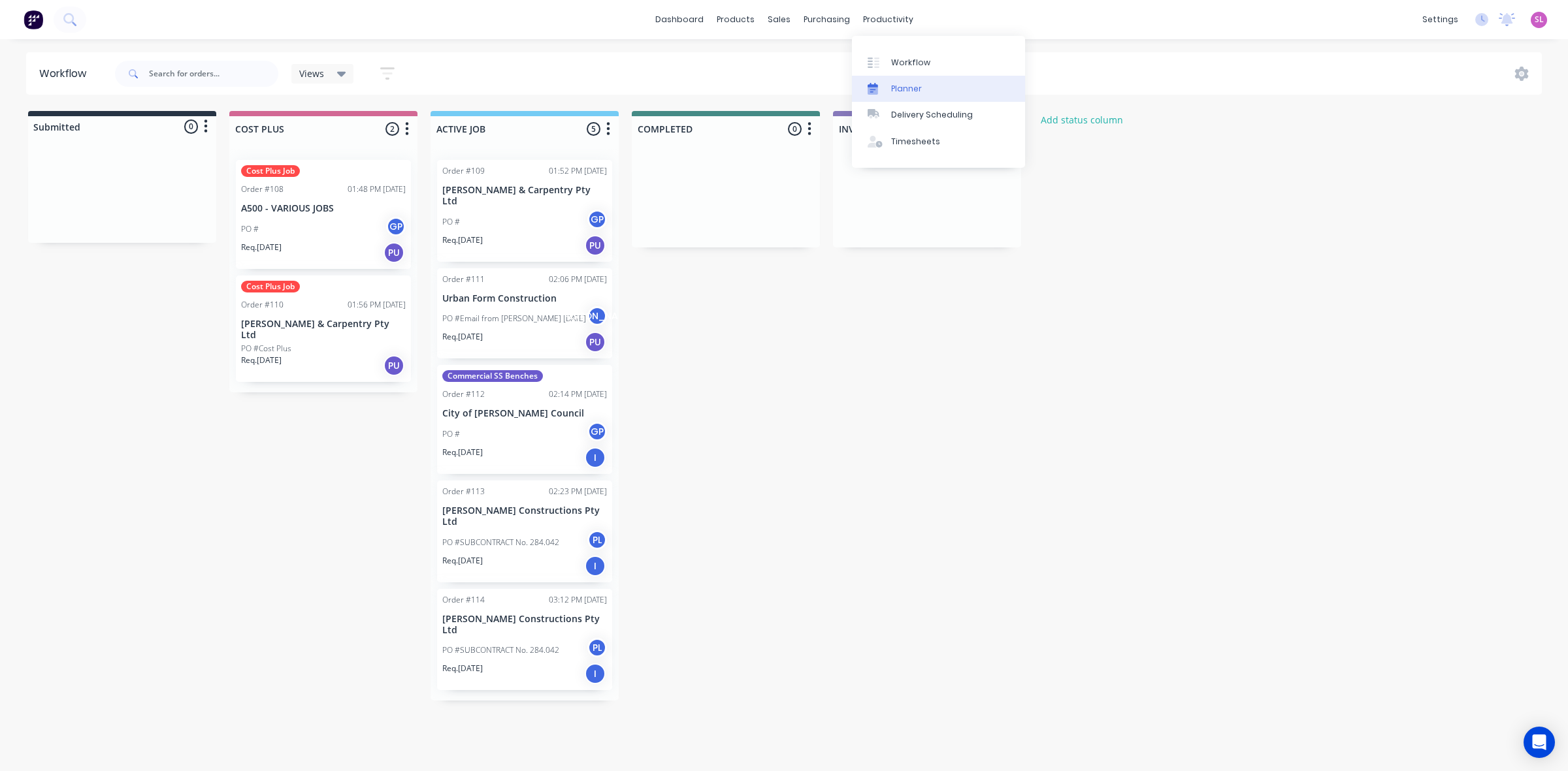
click at [903, 92] on div "Planner" at bounding box center [906, 89] width 31 height 12
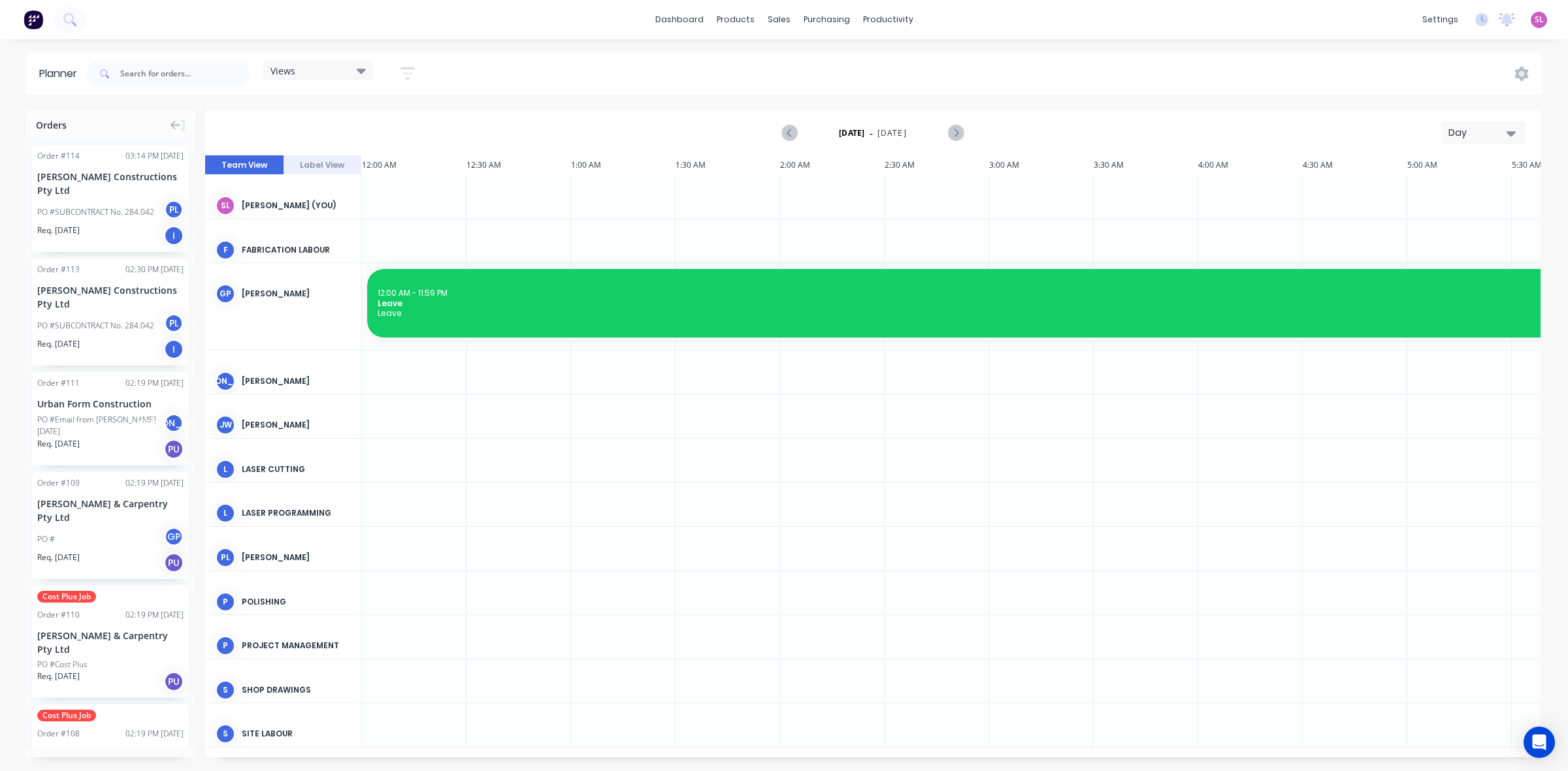
scroll to position [0, 3137]
click at [939, 122] on link "Delivery Scheduling" at bounding box center [938, 115] width 173 height 26
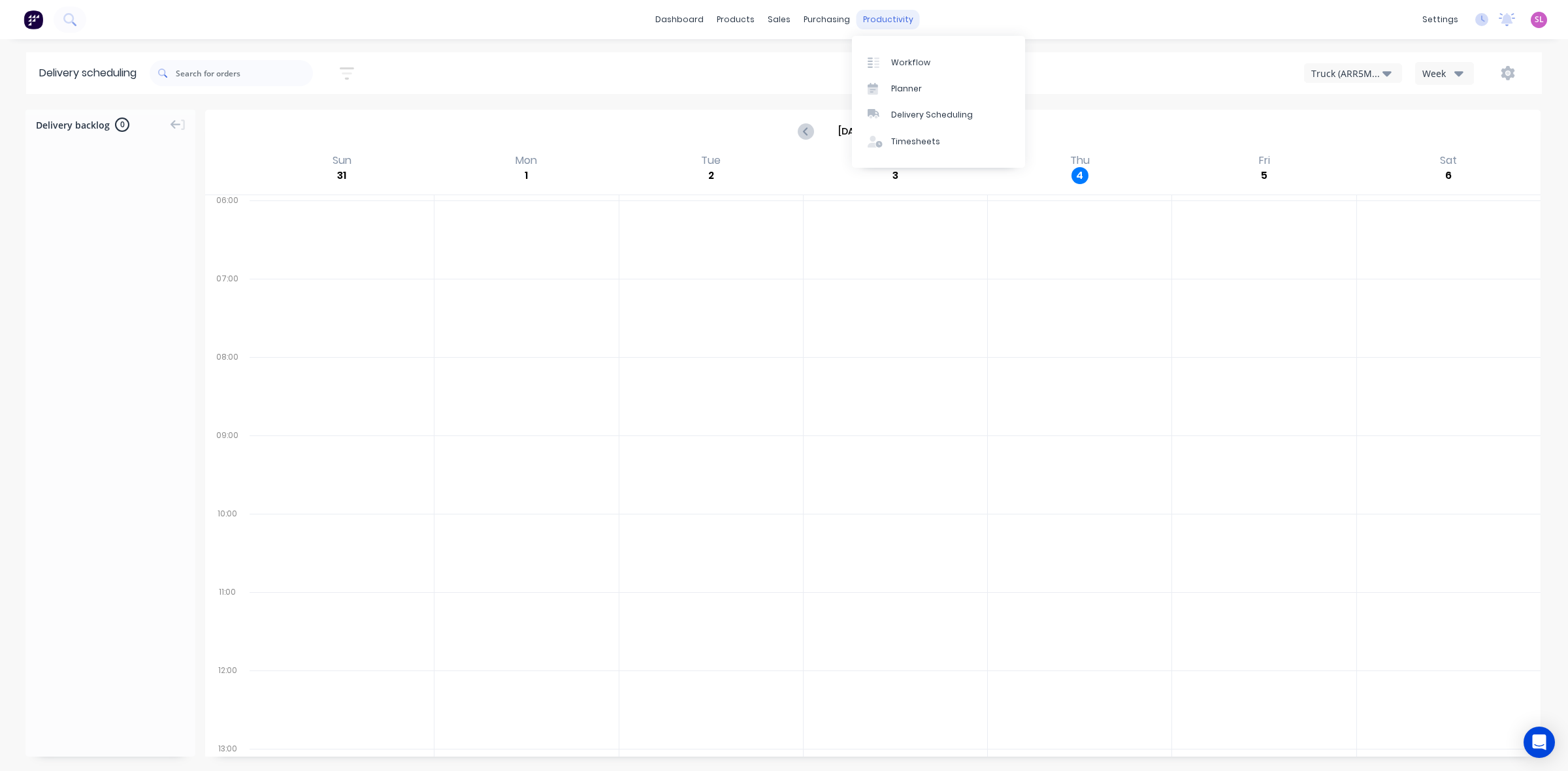
click at [905, 18] on div "productivity" at bounding box center [888, 20] width 63 height 20
click at [942, 147] on link "Timesheets" at bounding box center [938, 142] width 173 height 26
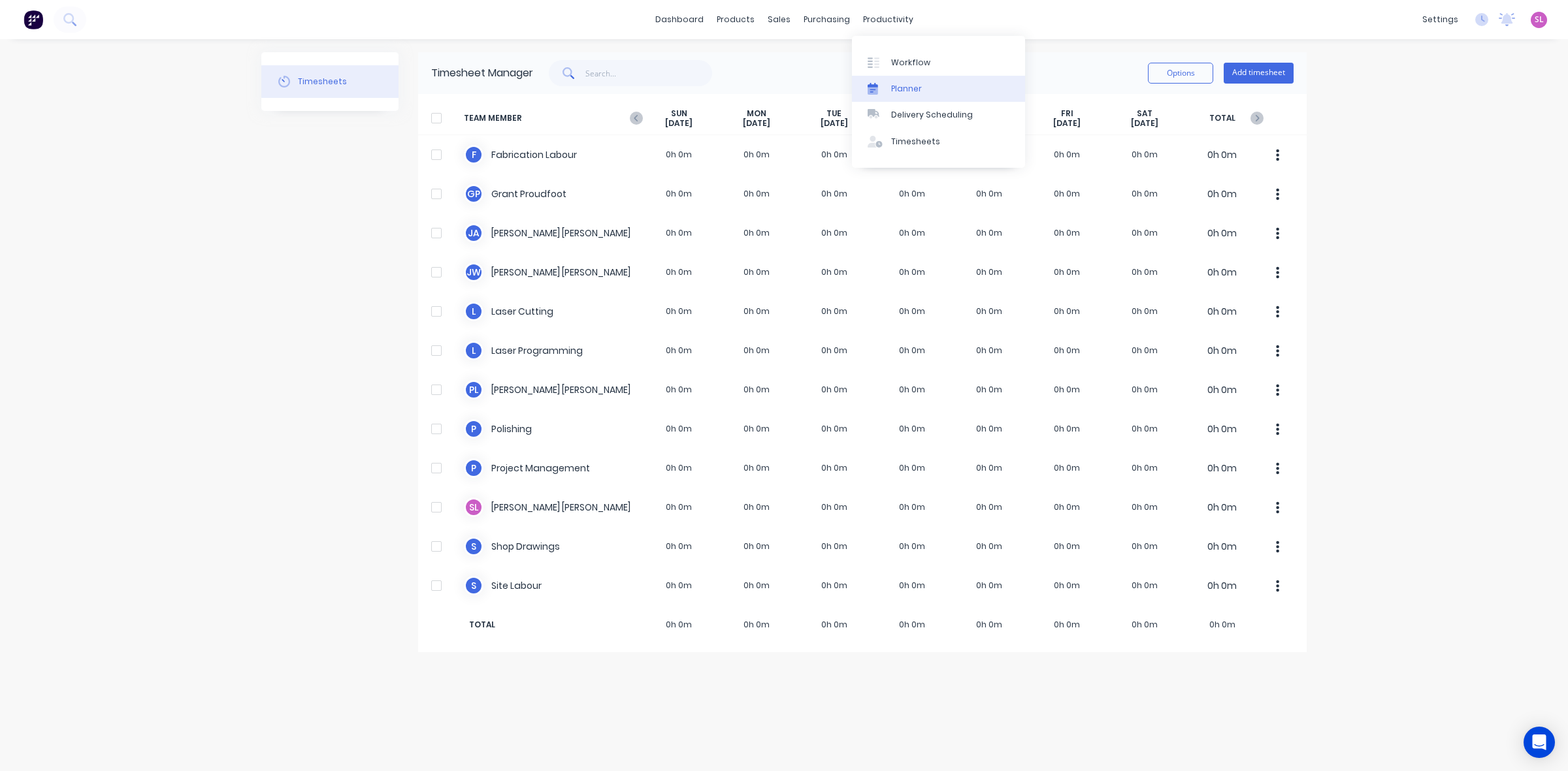
click at [905, 90] on div "Planner" at bounding box center [906, 89] width 31 height 12
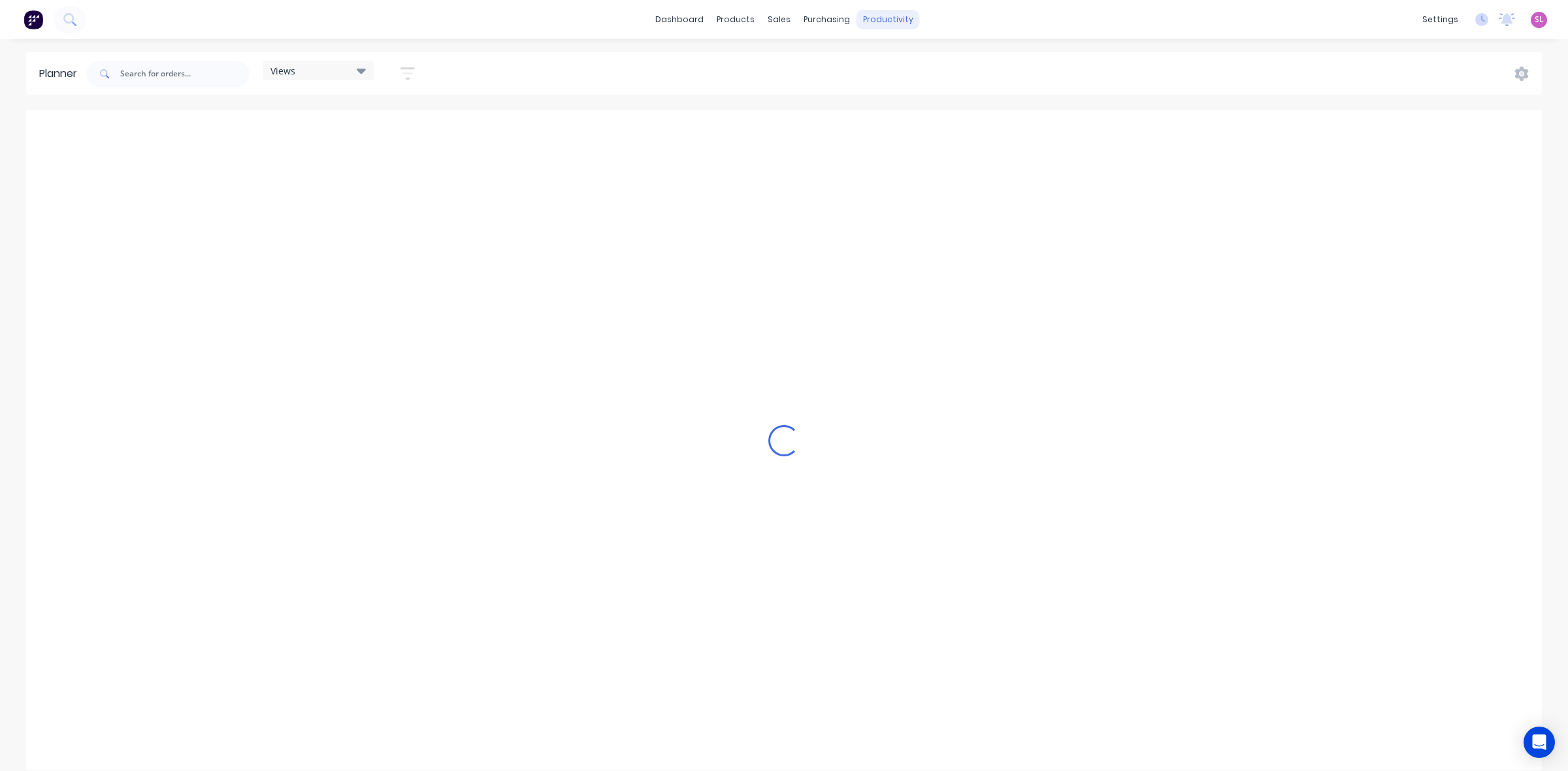
scroll to position [0, 3137]
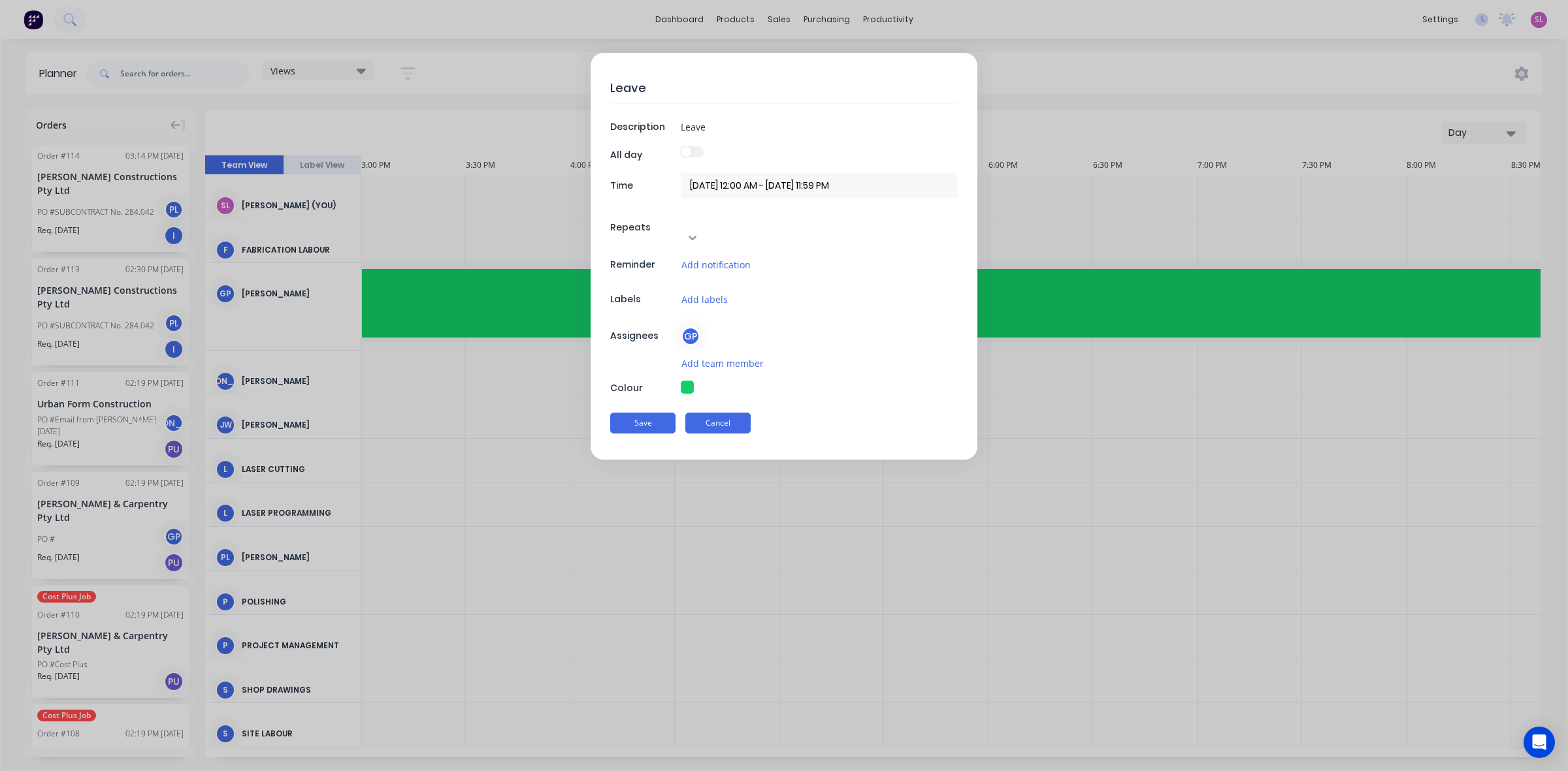
click at [709, 413] on button "Cancel" at bounding box center [718, 423] width 65 height 21
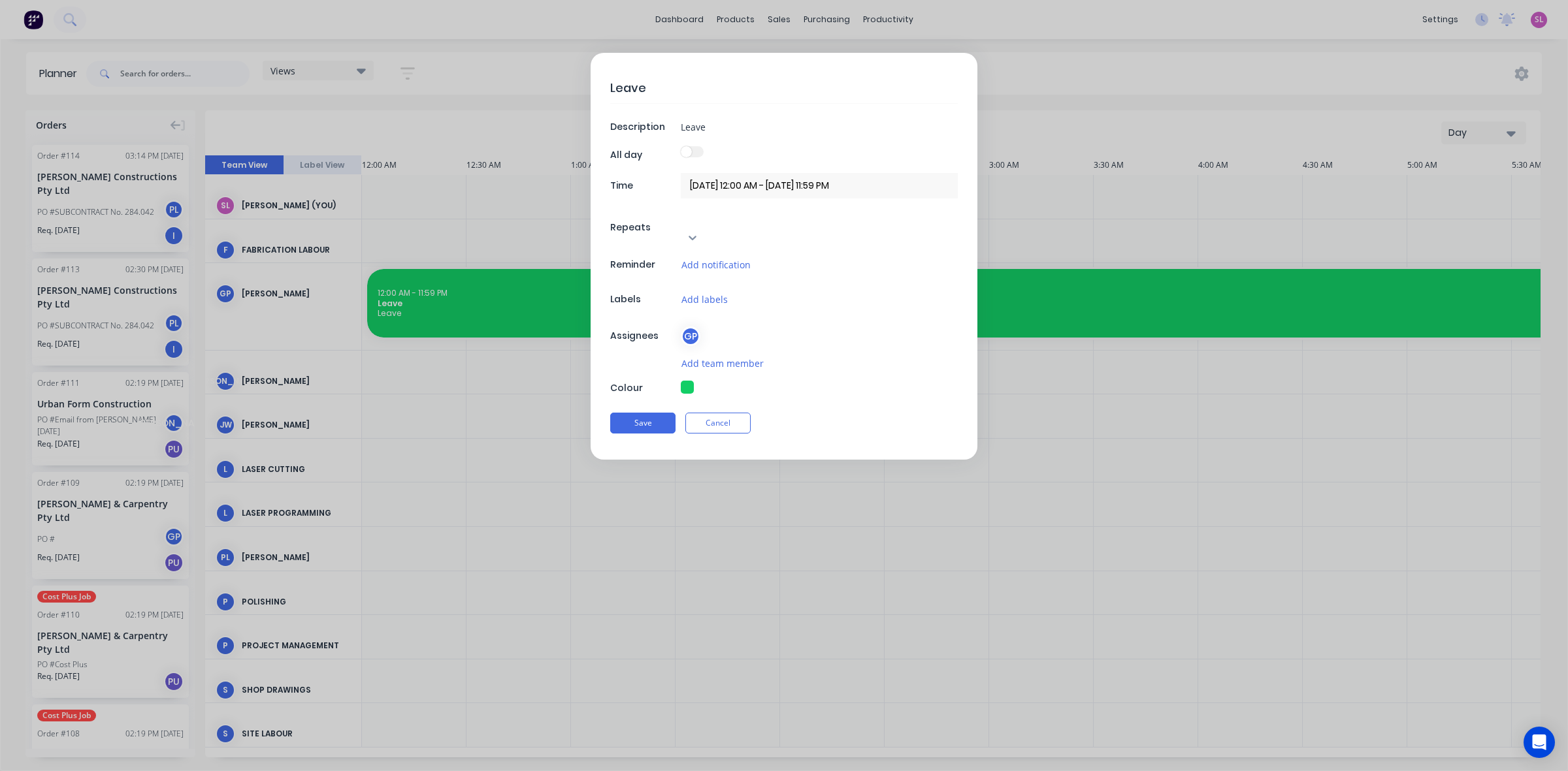
type textarea "x"
click at [720, 413] on button "Cancel" at bounding box center [718, 423] width 65 height 21
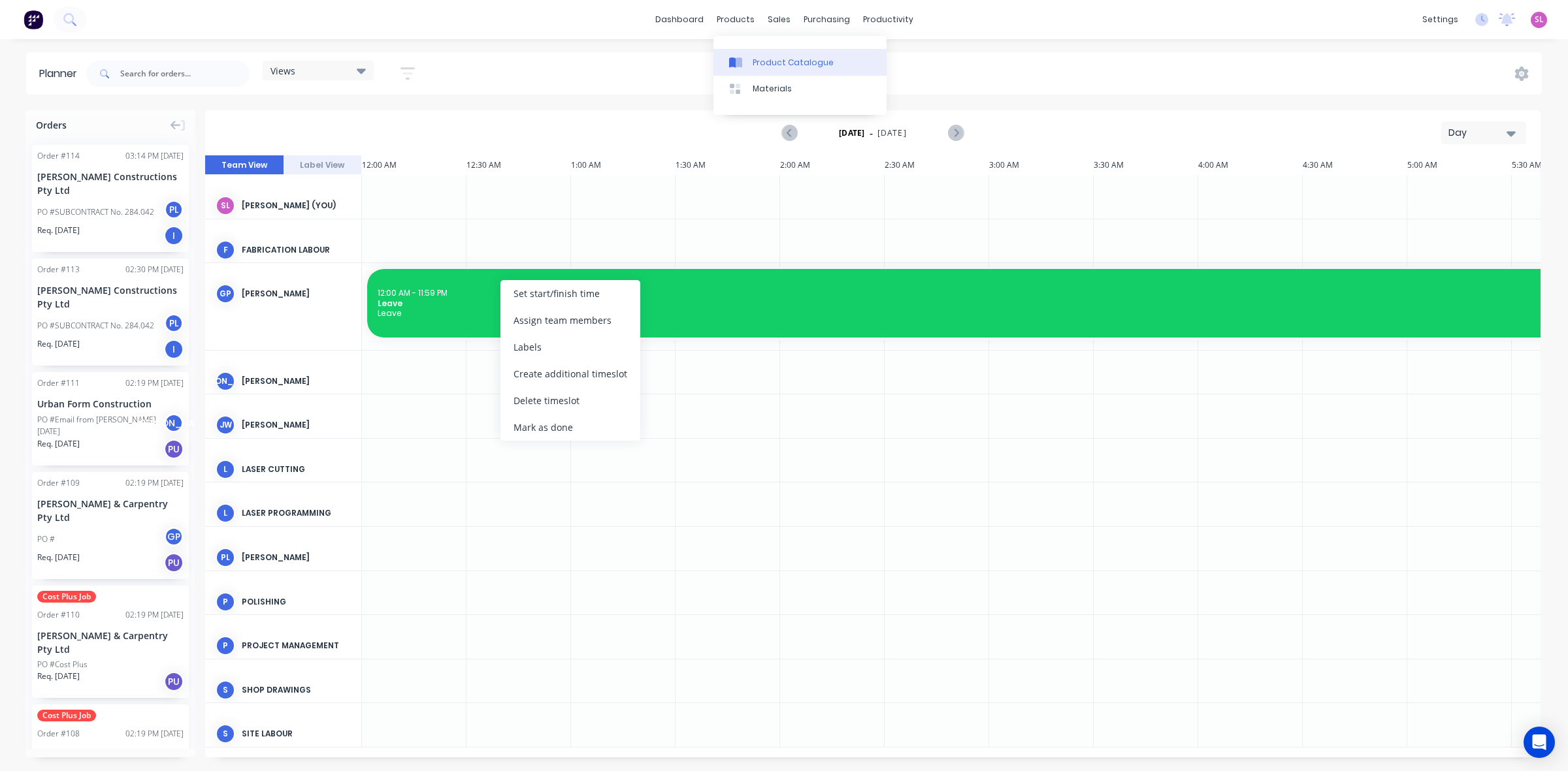
click at [792, 65] on div "Product Catalogue" at bounding box center [793, 63] width 81 height 12
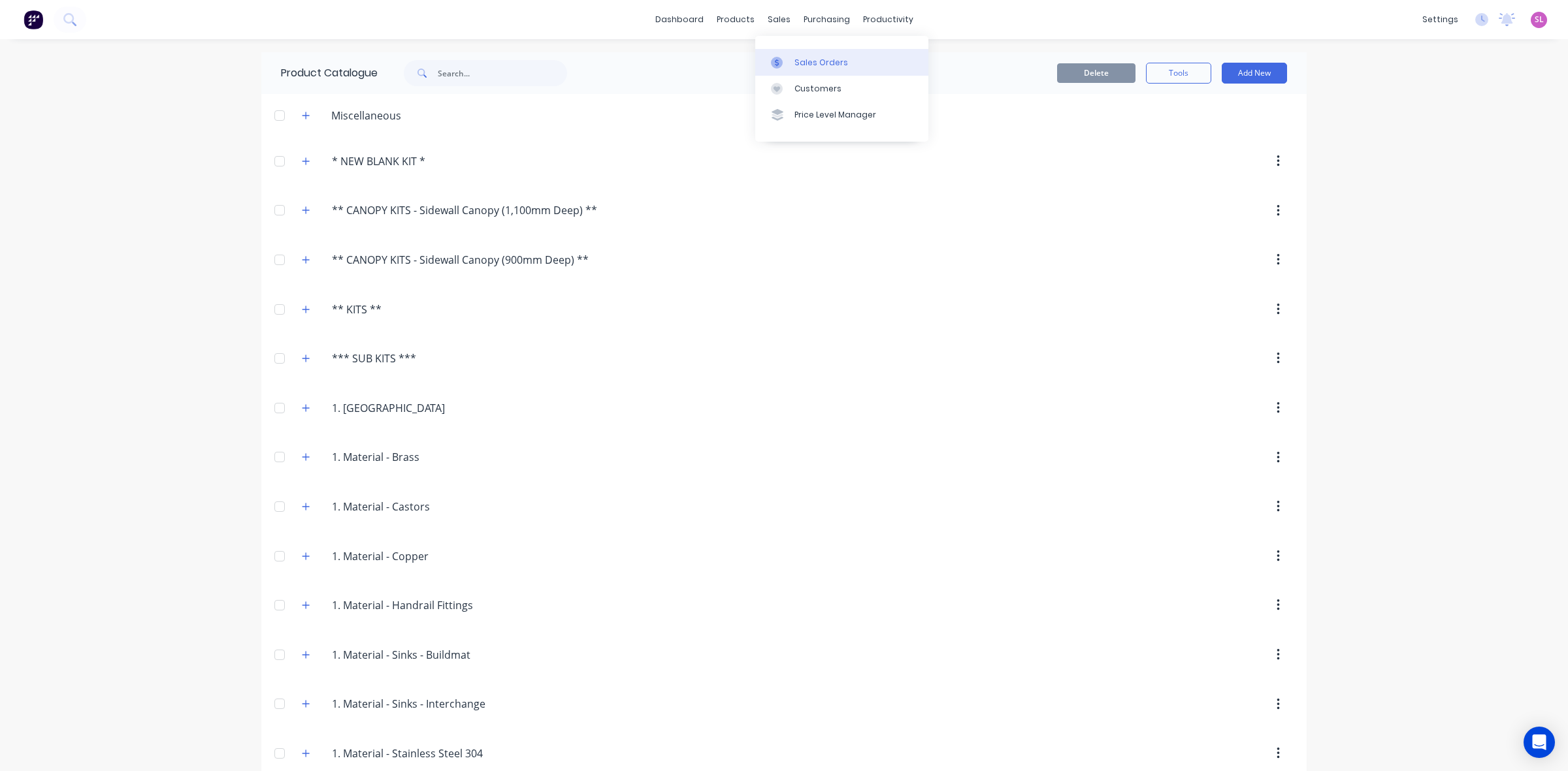
click at [817, 63] on div "Sales Orders" at bounding box center [821, 63] width 54 height 12
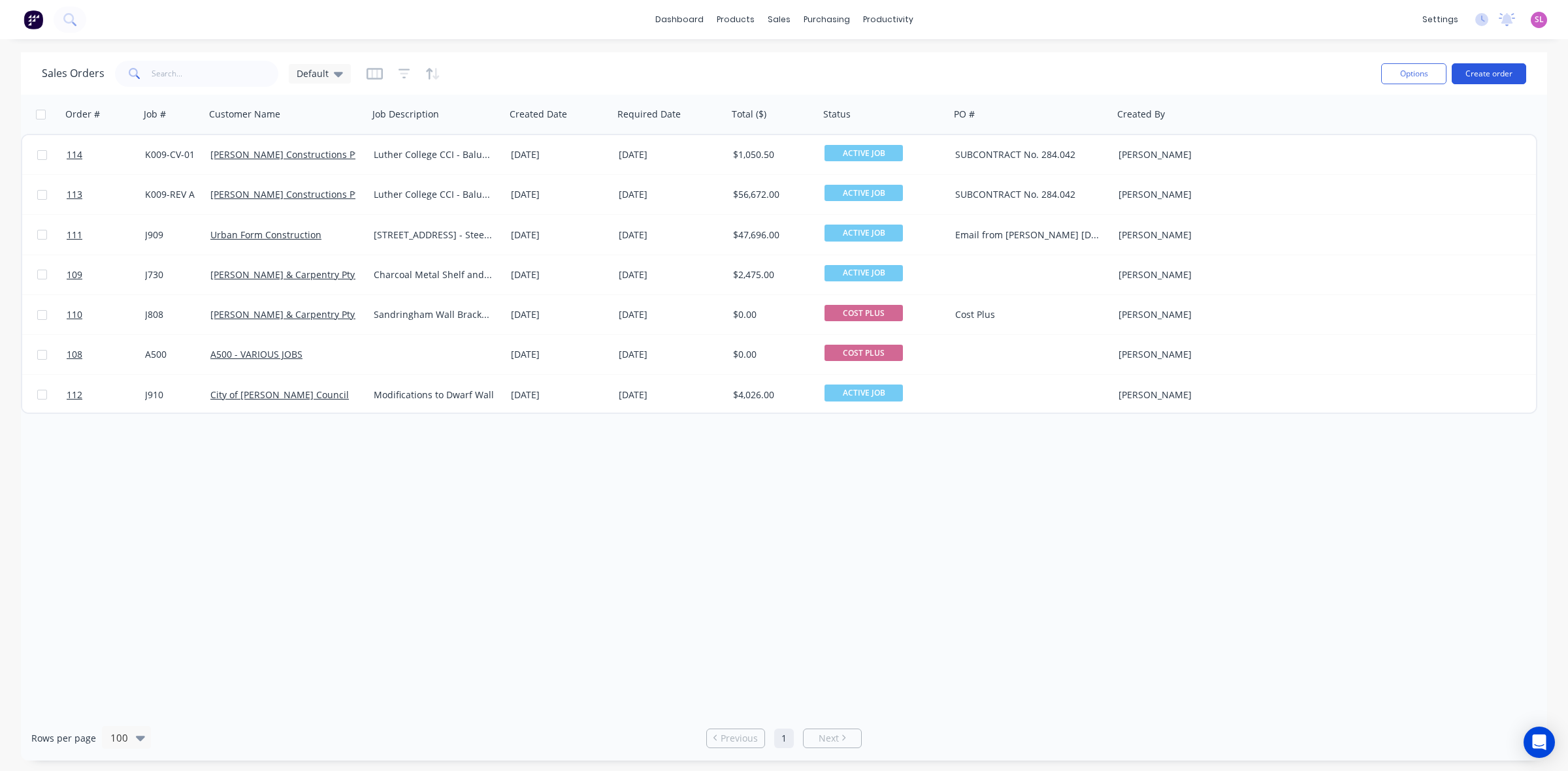
click at [1477, 72] on button "Create order" at bounding box center [1489, 74] width 75 height 21
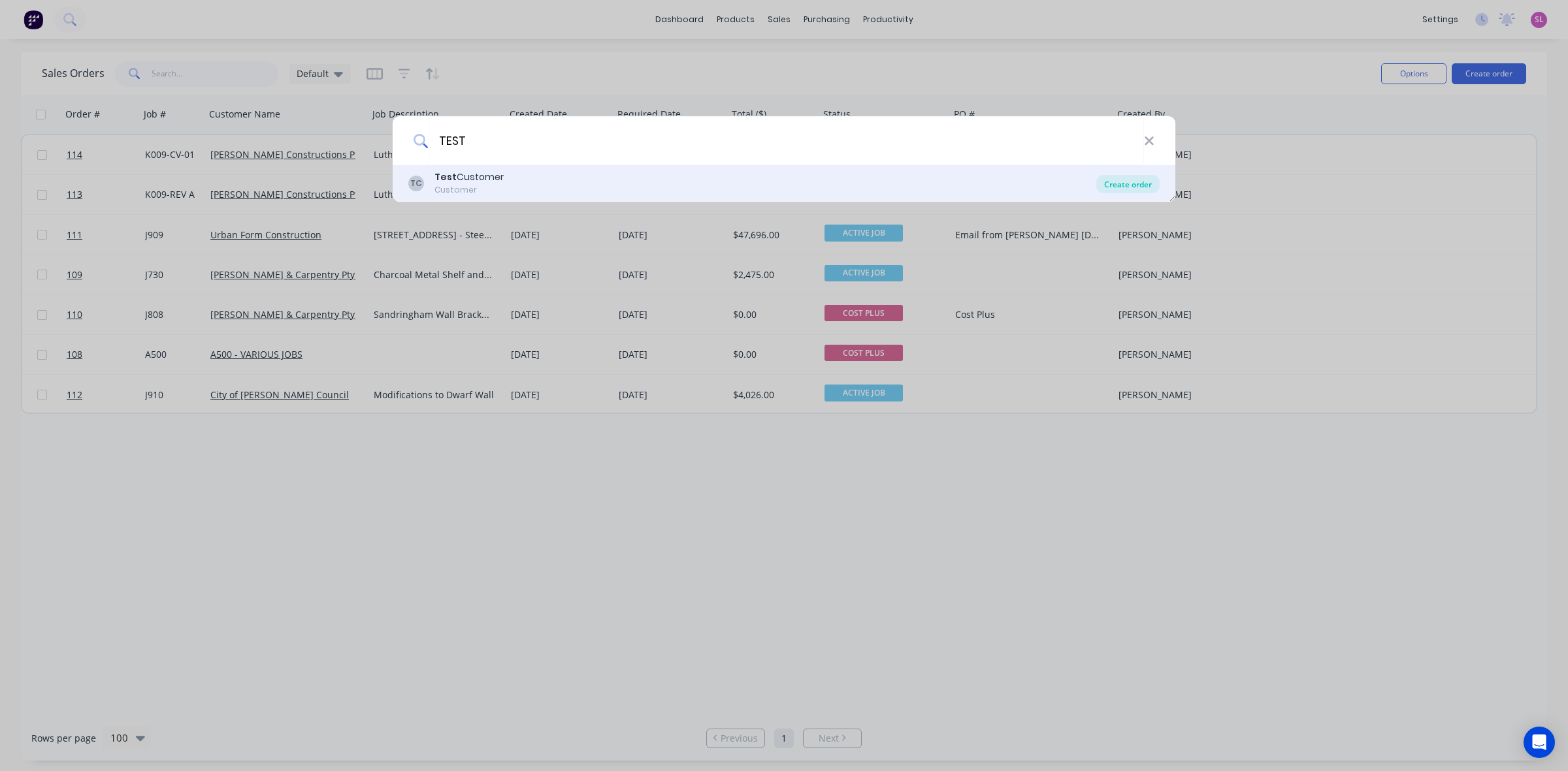
type input "TEST"
click at [1101, 181] on div "Create order" at bounding box center [1127, 184] width 63 height 18
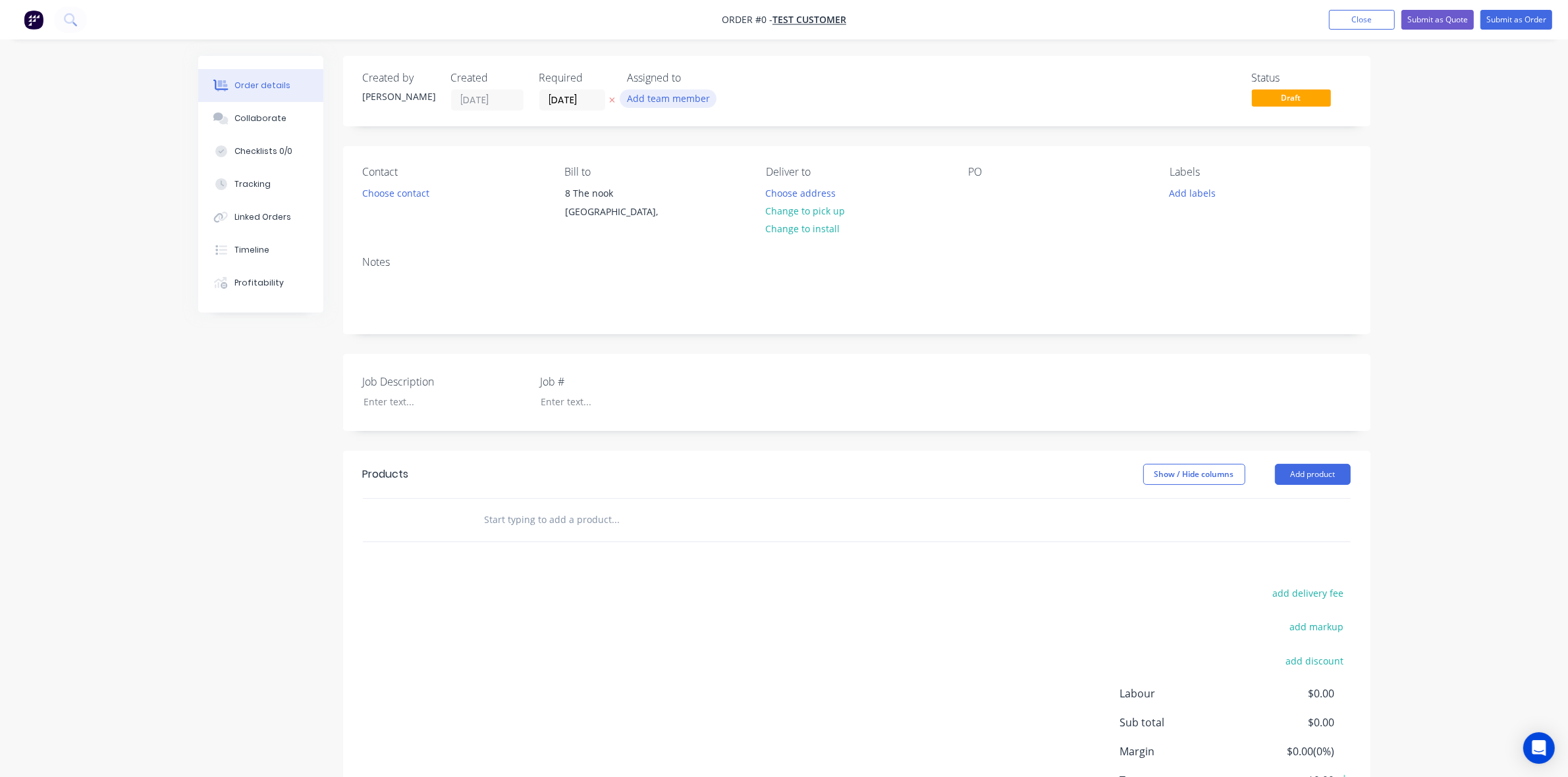
click at [665, 97] on button "Add team member" at bounding box center [668, 98] width 97 height 18
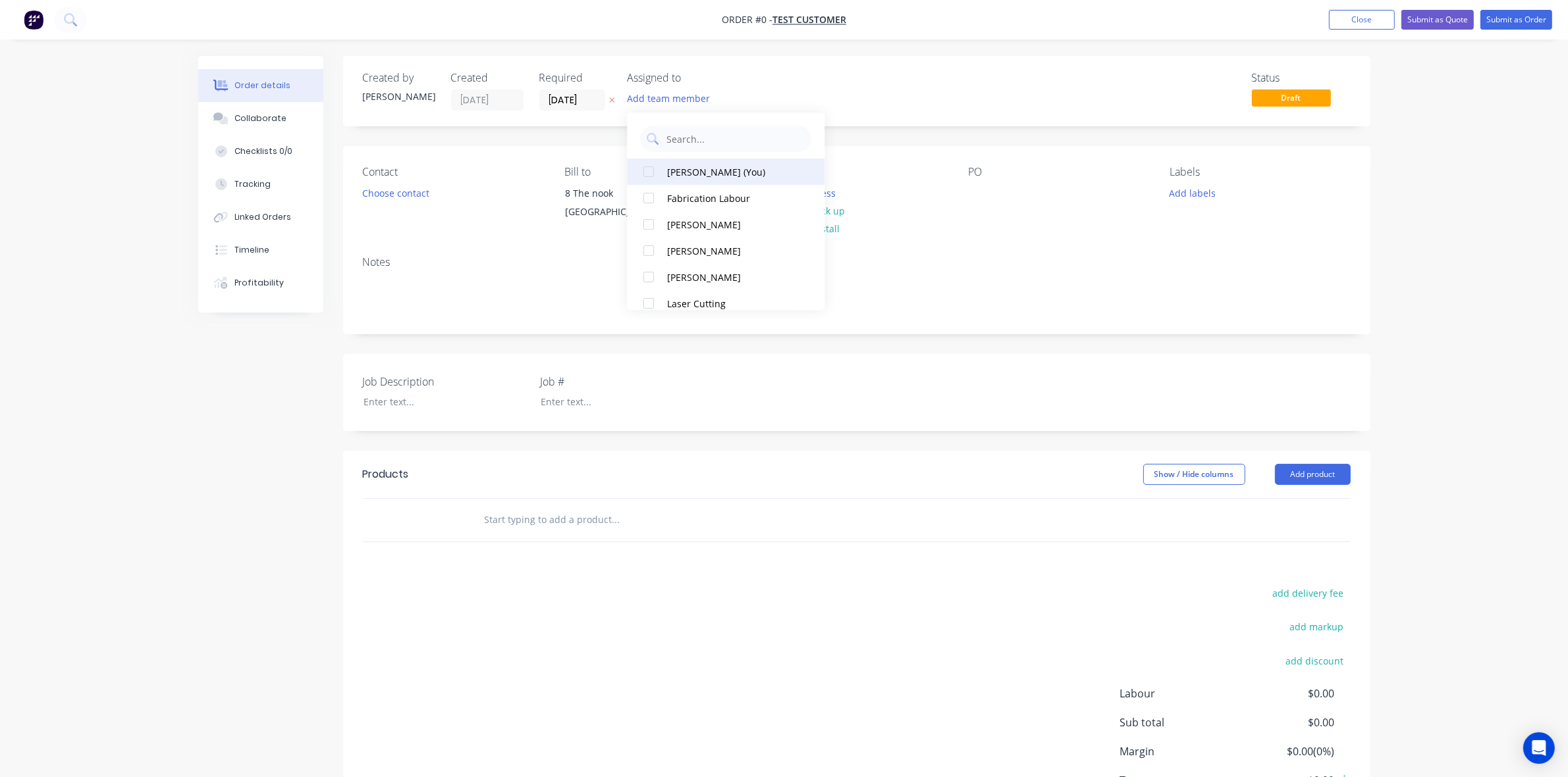
click at [654, 169] on div at bounding box center [650, 172] width 26 height 26
click at [922, 90] on div "Order details Collaborate Checklists 0/0 Tracking Linked Orders Timeline Profit…" at bounding box center [784, 467] width 1198 height 822
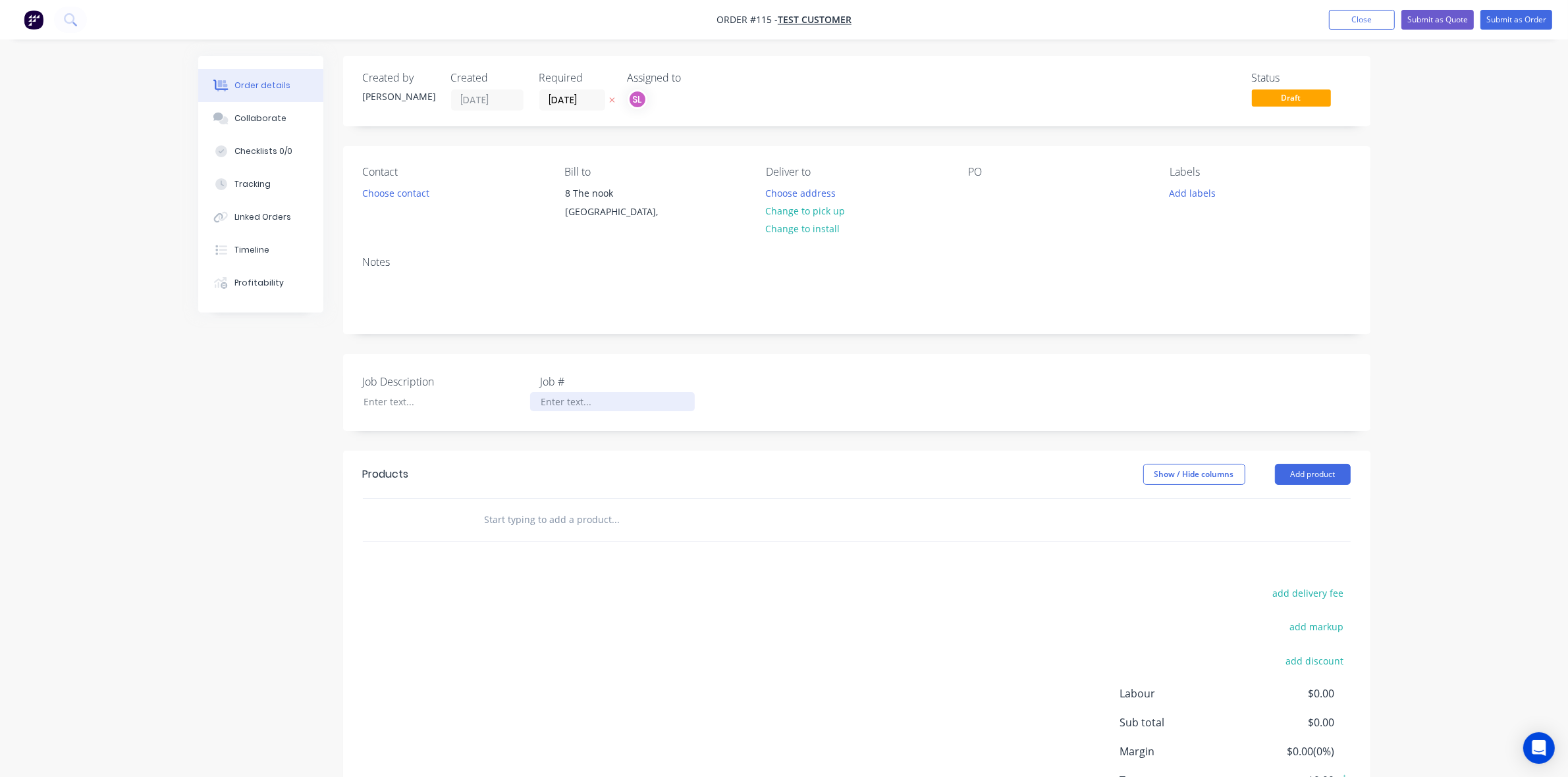
click at [575, 400] on div at bounding box center [613, 402] width 165 height 19
click at [1450, 20] on button "Submit as Quote" at bounding box center [1438, 20] width 72 height 20
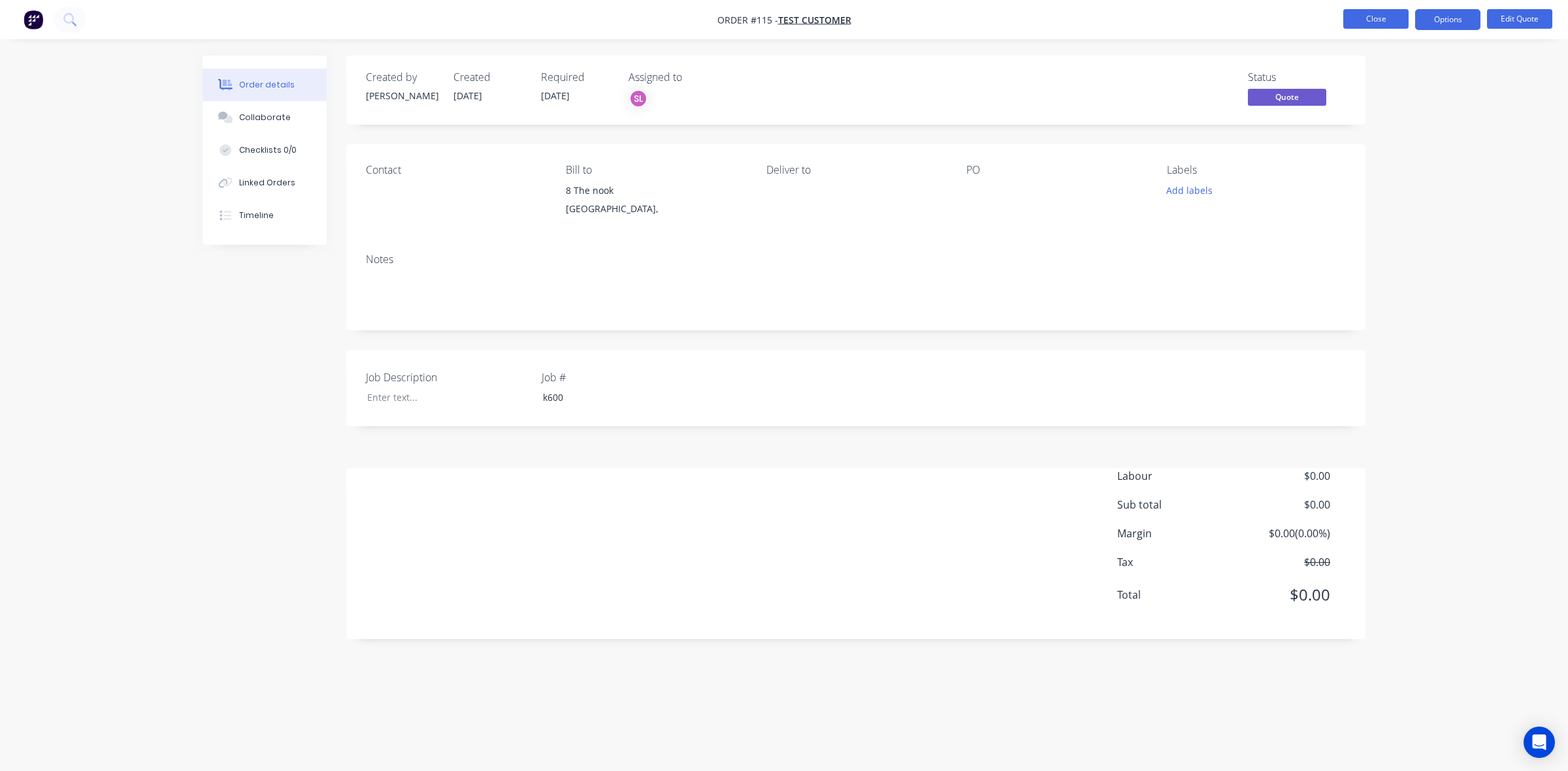
click at [1393, 23] on button "Close" at bounding box center [1376, 19] width 65 height 20
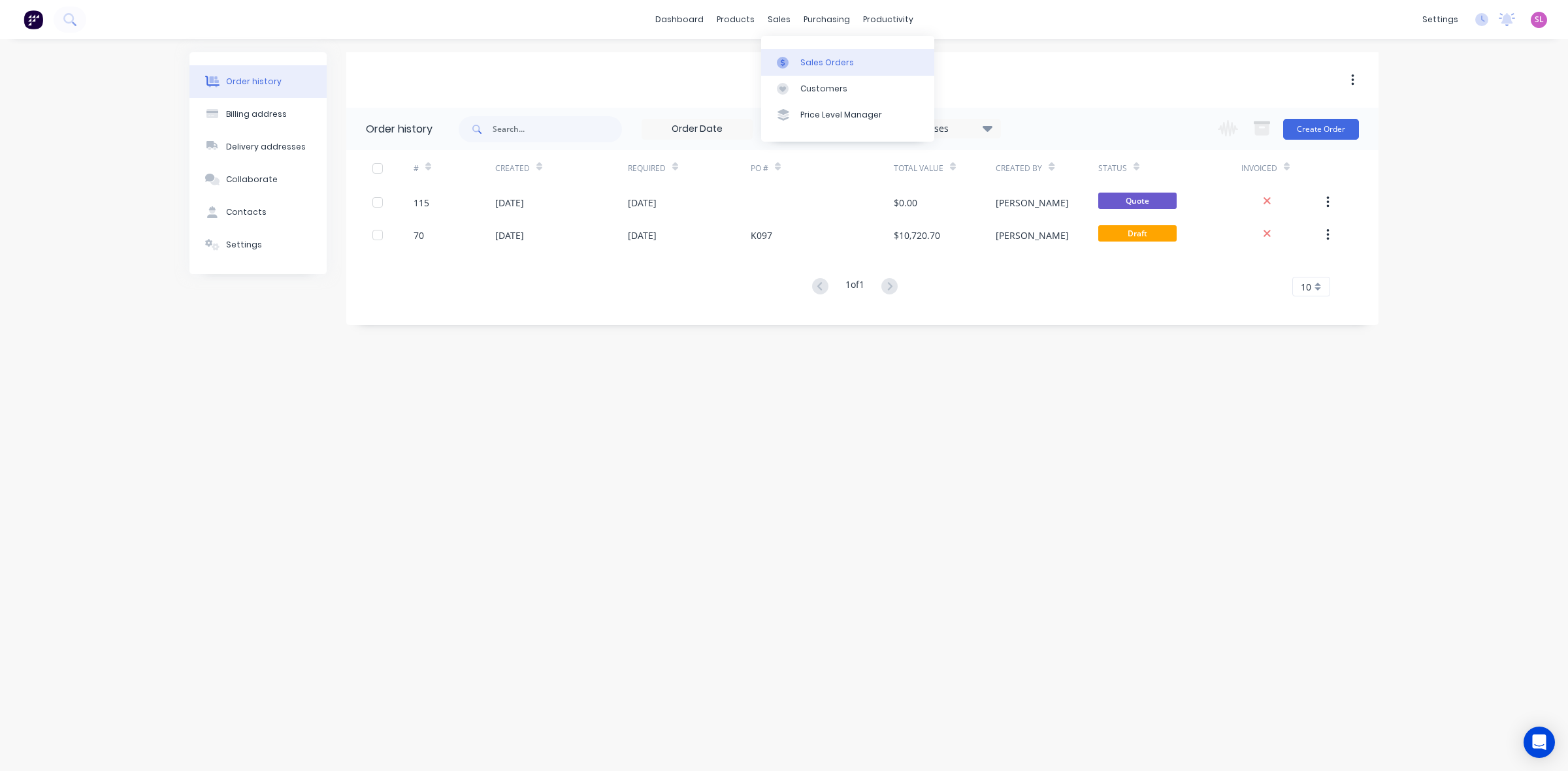
click at [800, 59] on div "Sales Orders" at bounding box center [827, 63] width 54 height 12
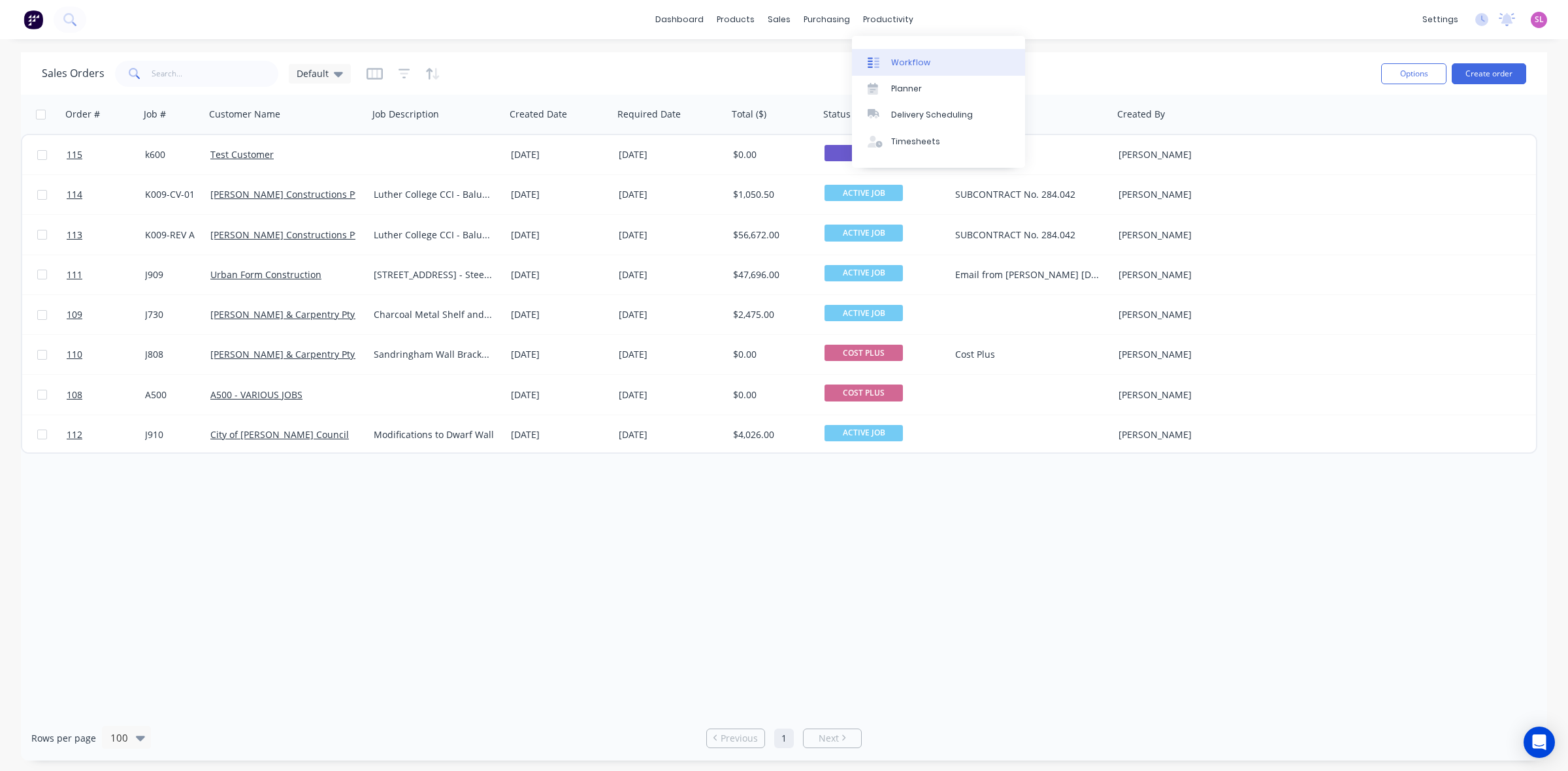
click at [911, 63] on div "Workflow" at bounding box center [910, 63] width 39 height 12
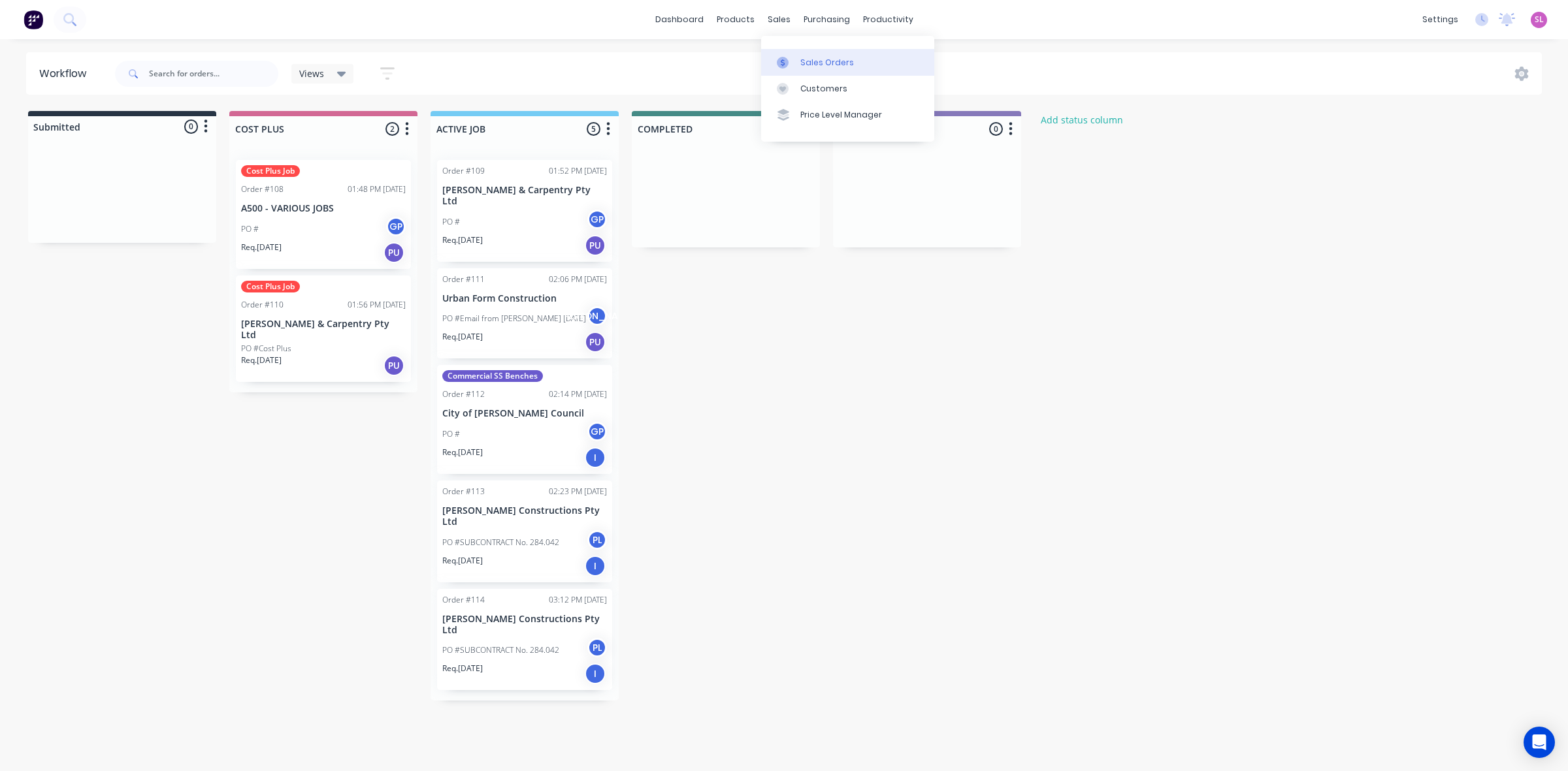
click at [837, 64] on div "Sales Orders" at bounding box center [827, 63] width 54 height 12
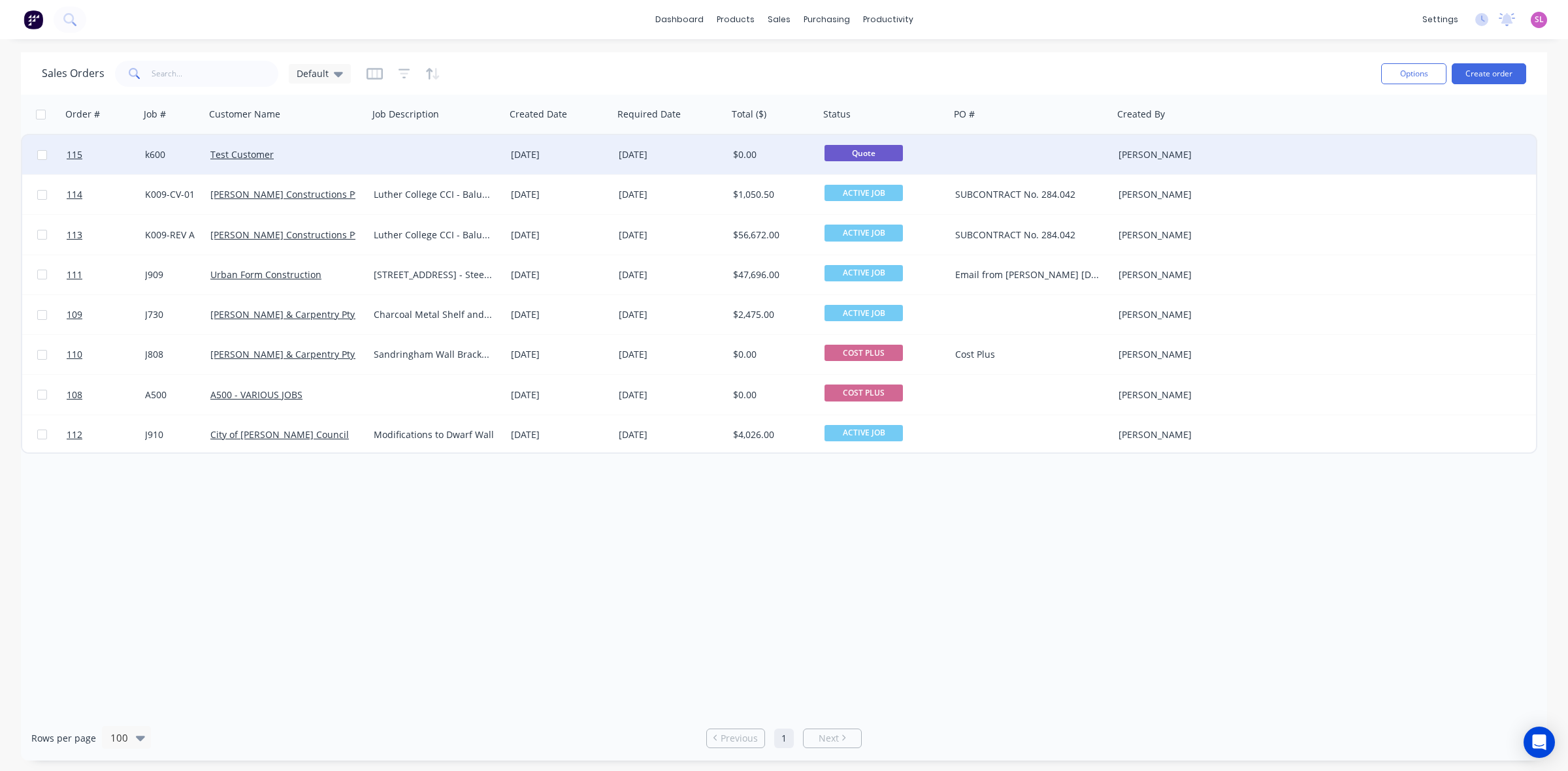
click at [702, 152] on div "[DATE]" at bounding box center [671, 155] width 104 height 13
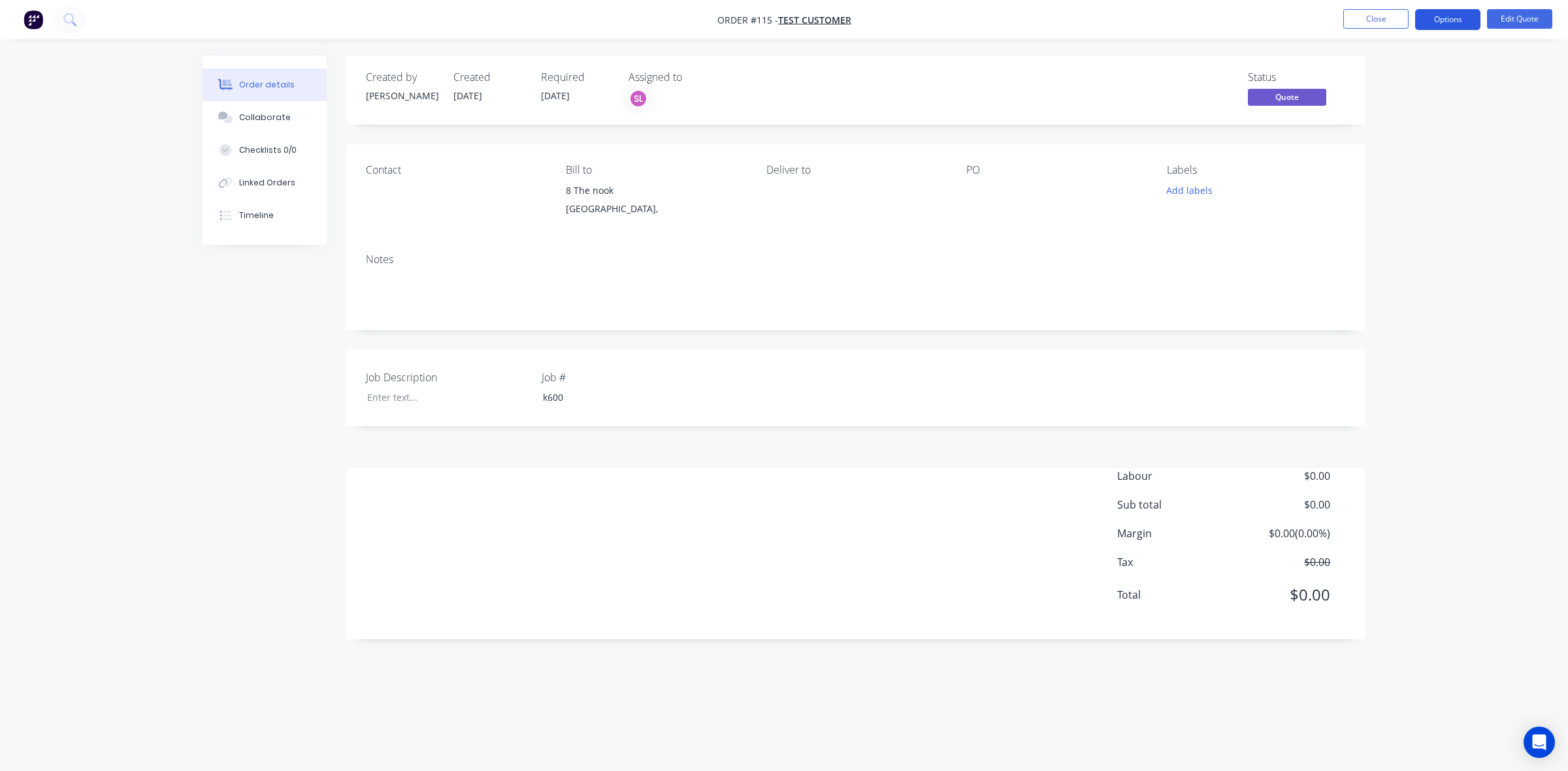
click at [1461, 20] on button "Options" at bounding box center [1448, 20] width 65 height 21
click at [1517, 20] on button "Edit Quote" at bounding box center [1520, 19] width 65 height 20
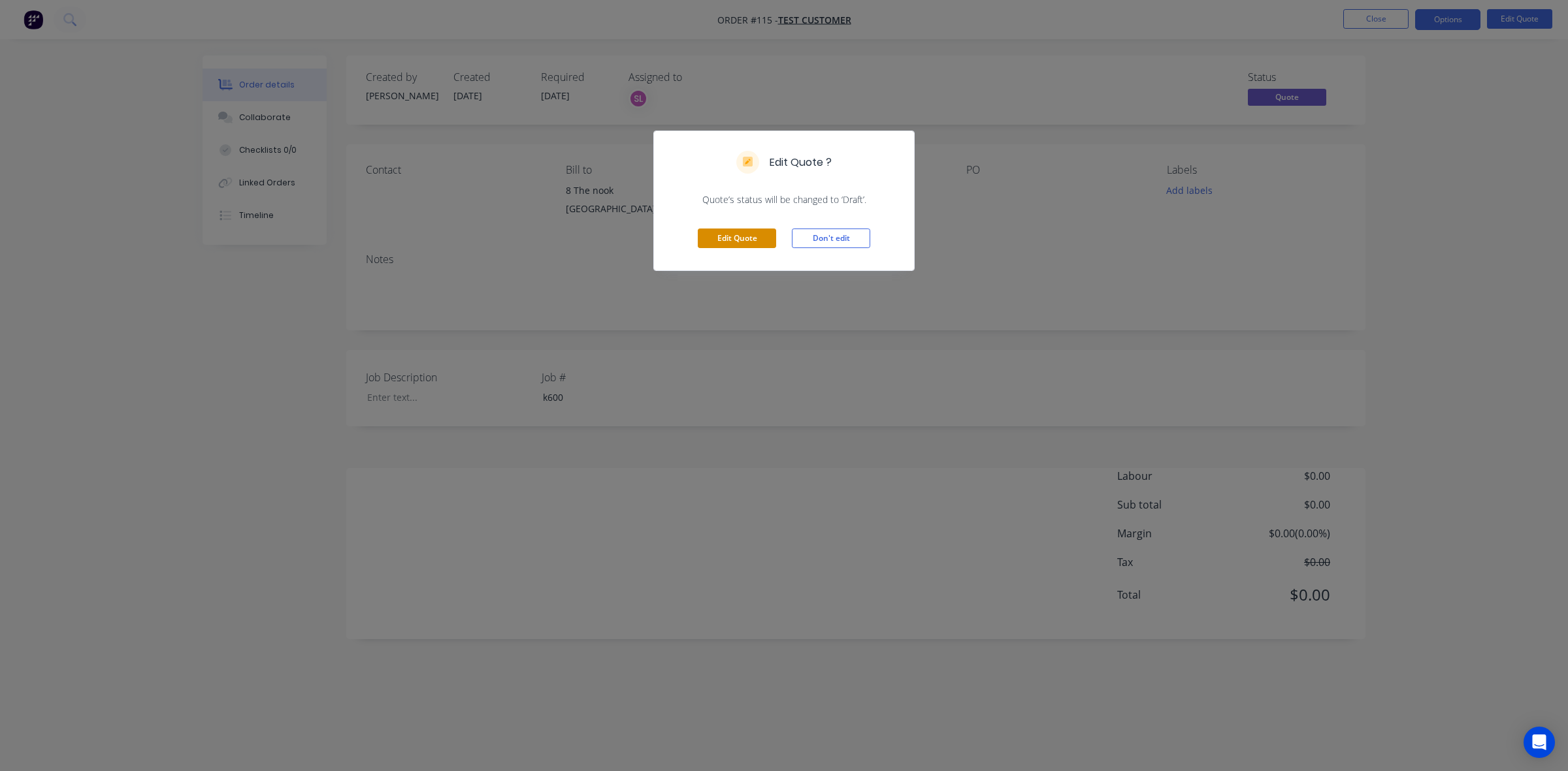
click at [739, 244] on button "Edit Quote" at bounding box center [737, 238] width 78 height 20
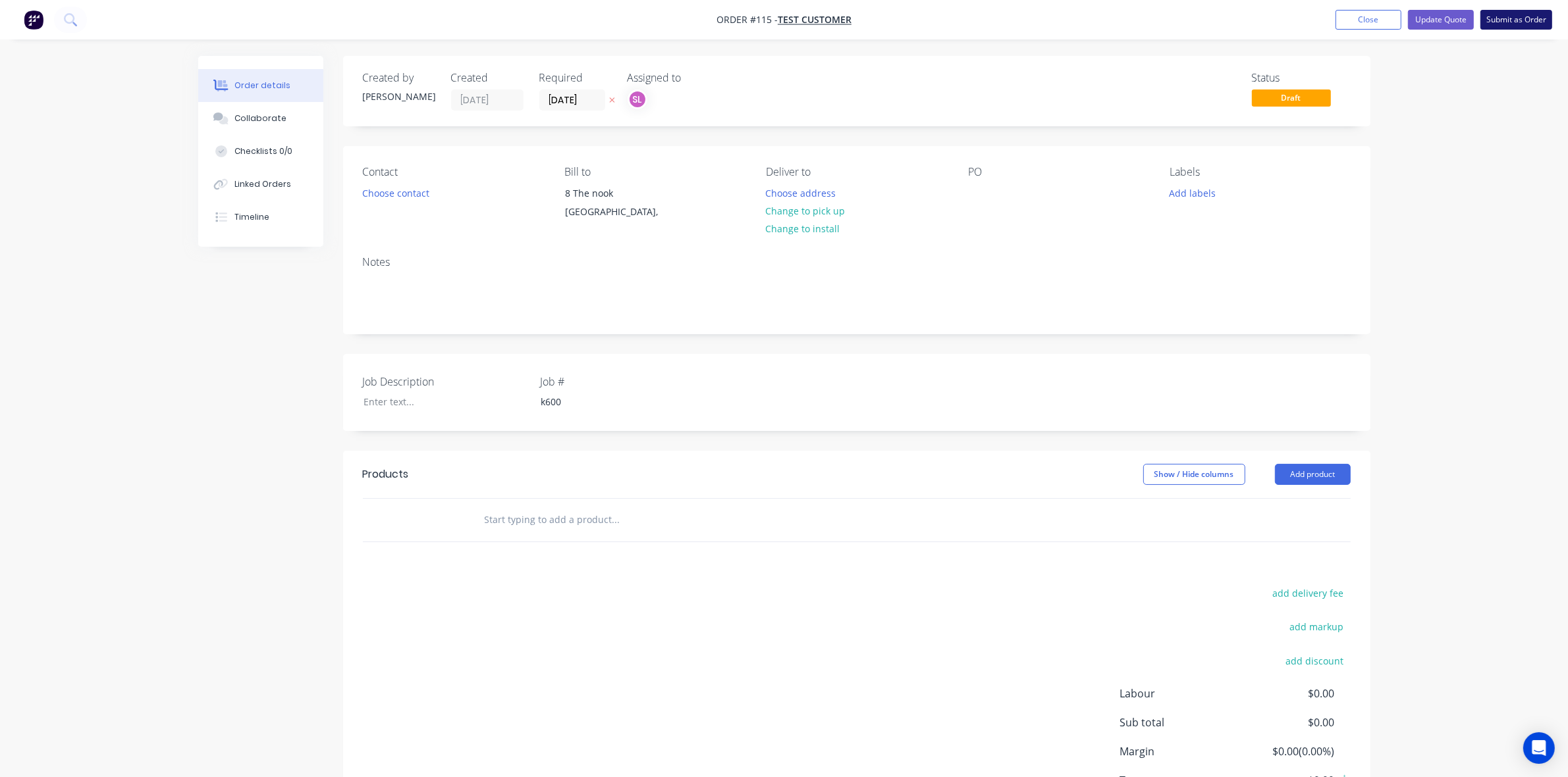
click at [1510, 21] on button "Submit as Order" at bounding box center [1516, 20] width 72 height 20
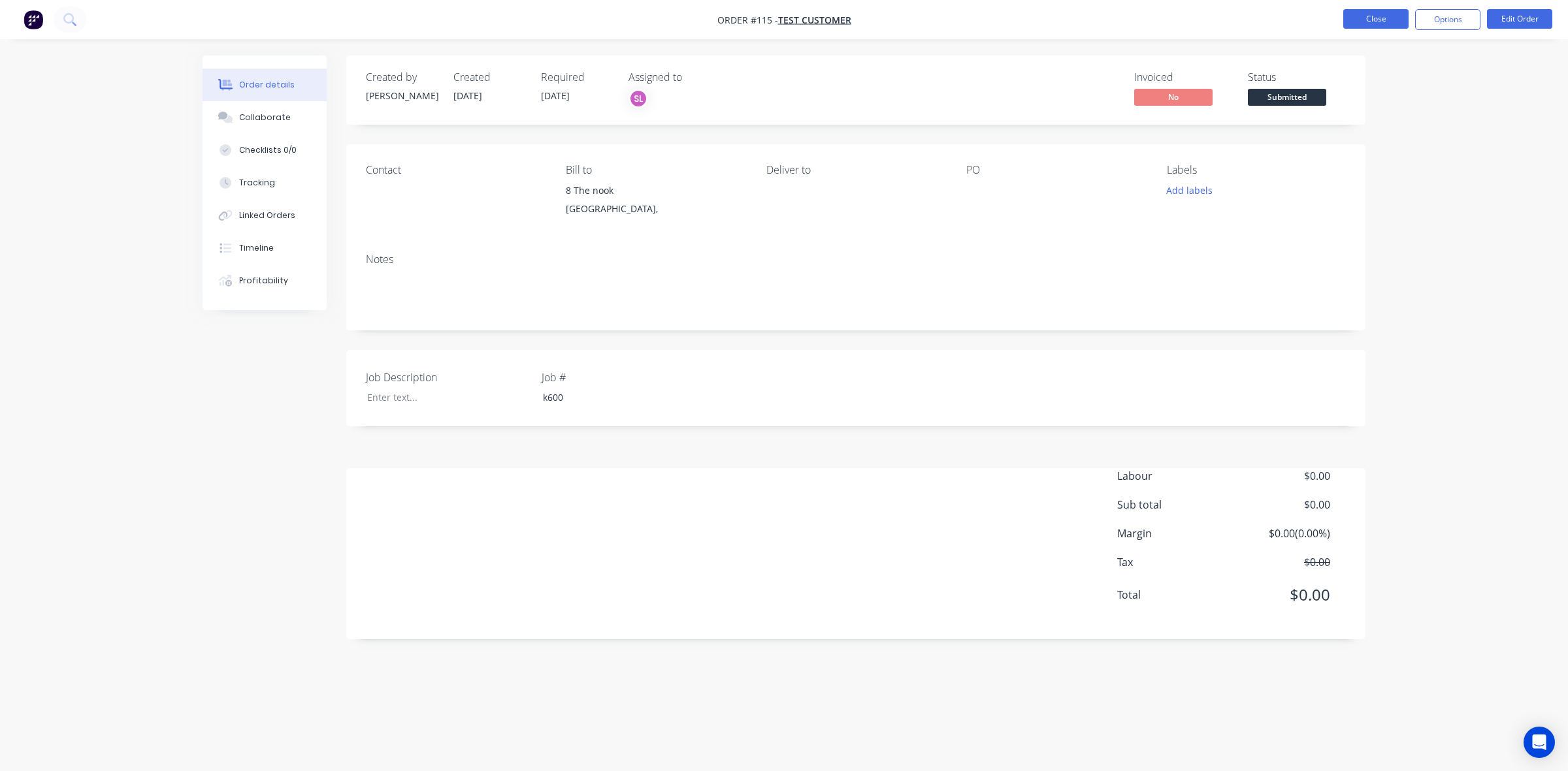
click at [1373, 18] on button "Close" at bounding box center [1376, 19] width 65 height 20
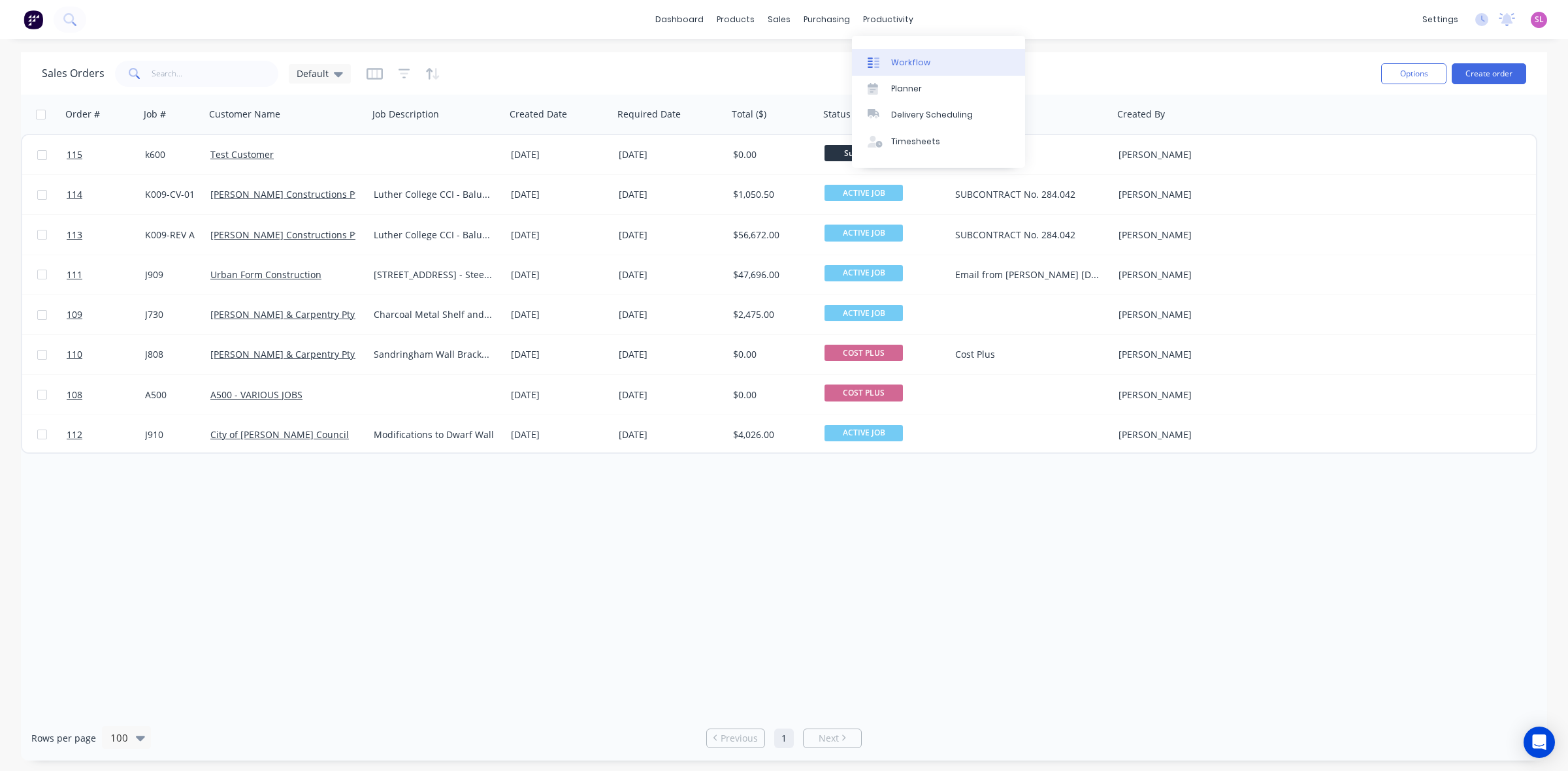
click at [898, 54] on link "Workflow" at bounding box center [938, 62] width 173 height 26
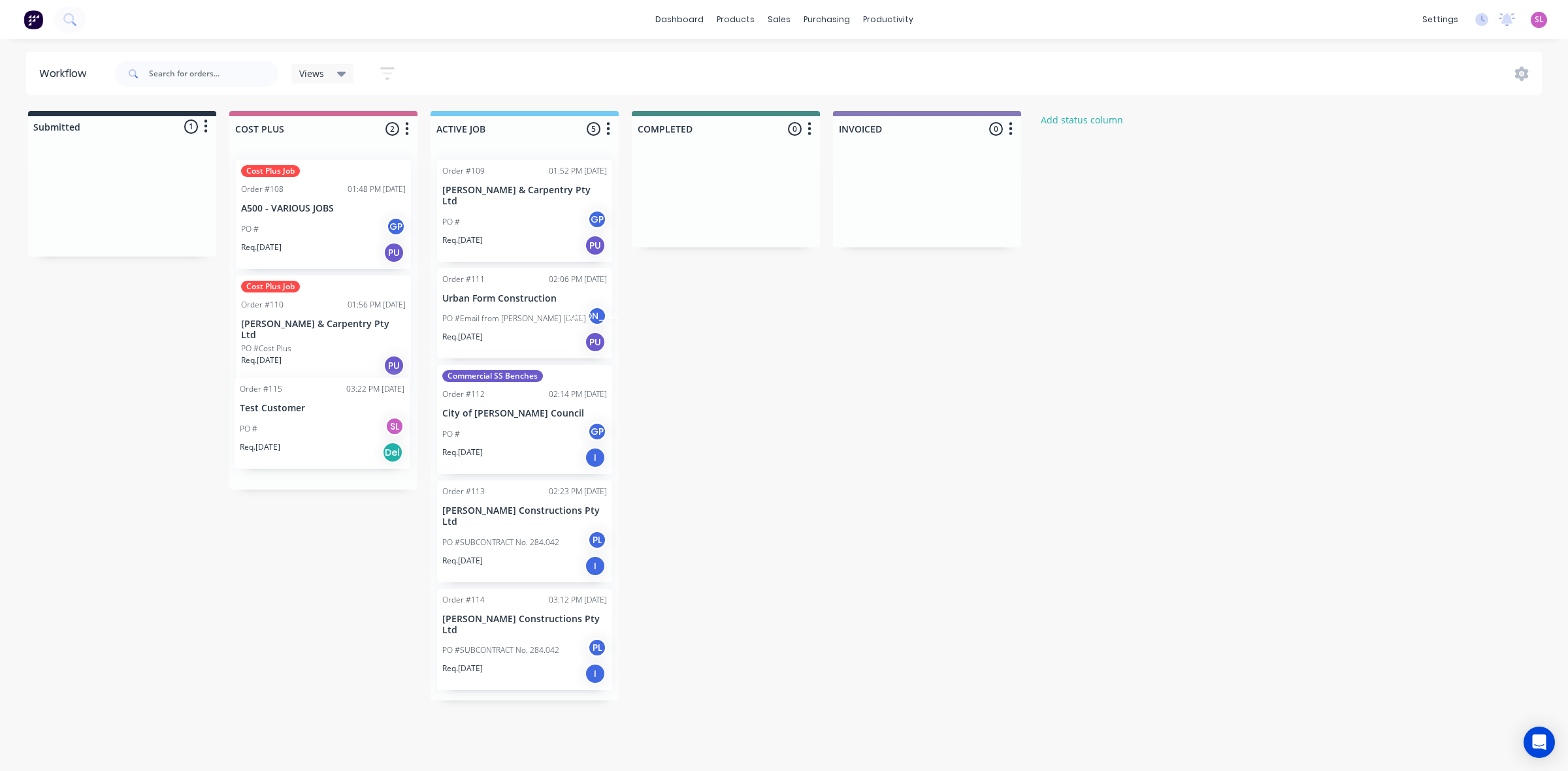
drag, startPoint x: 132, startPoint y: 196, endPoint x: 334, endPoint y: 423, distance: 303.9
click at [334, 423] on div "Submitted 1 Status colour #273444 hex #273444 Save Cancel Summaries Total order…" at bounding box center [701, 406] width 1421 height 590
click at [384, 394] on div "03:22 PM [DATE]" at bounding box center [376, 400] width 58 height 12
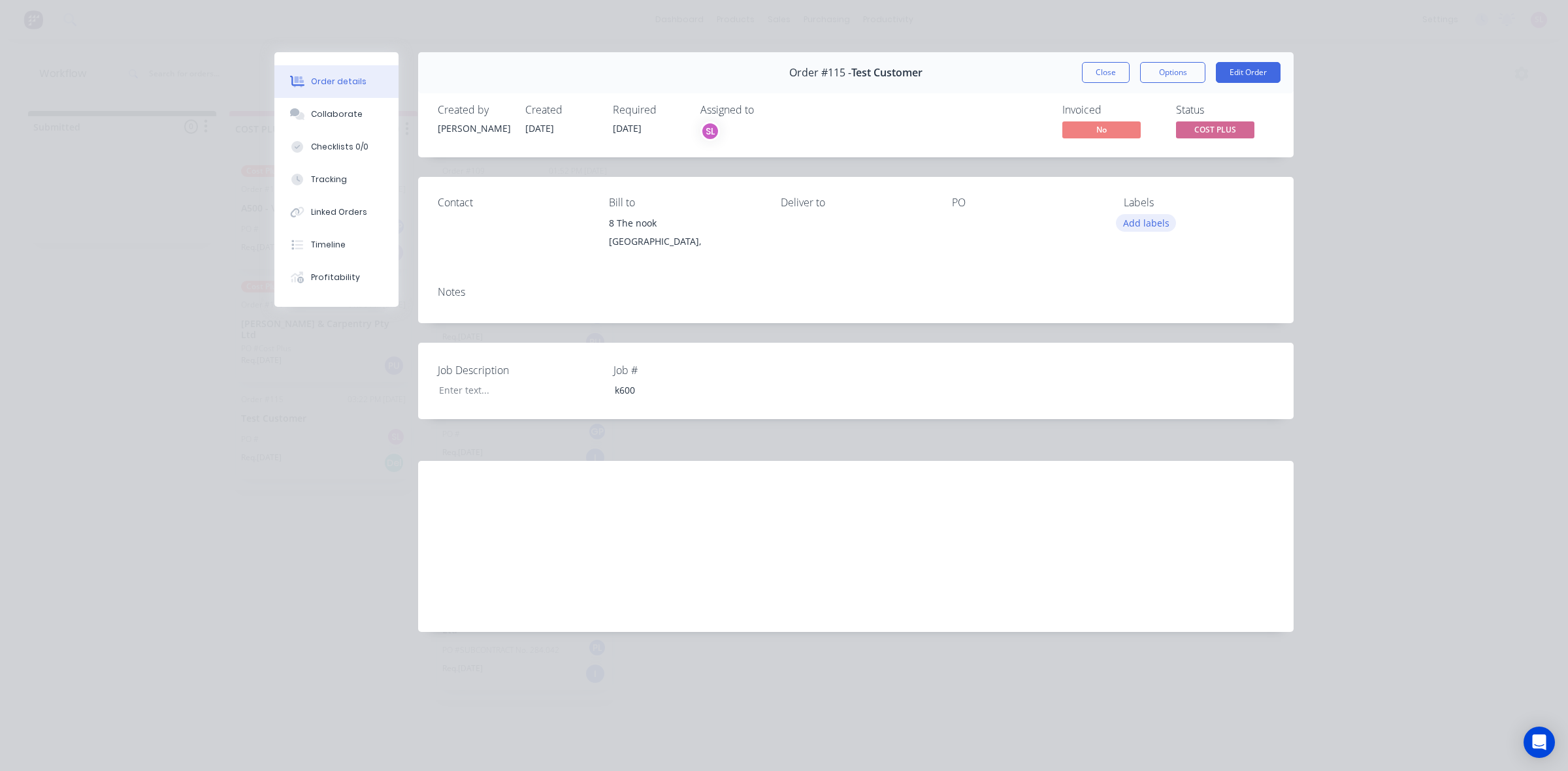
click at [1137, 223] on button "Add labels" at bounding box center [1146, 223] width 60 height 18
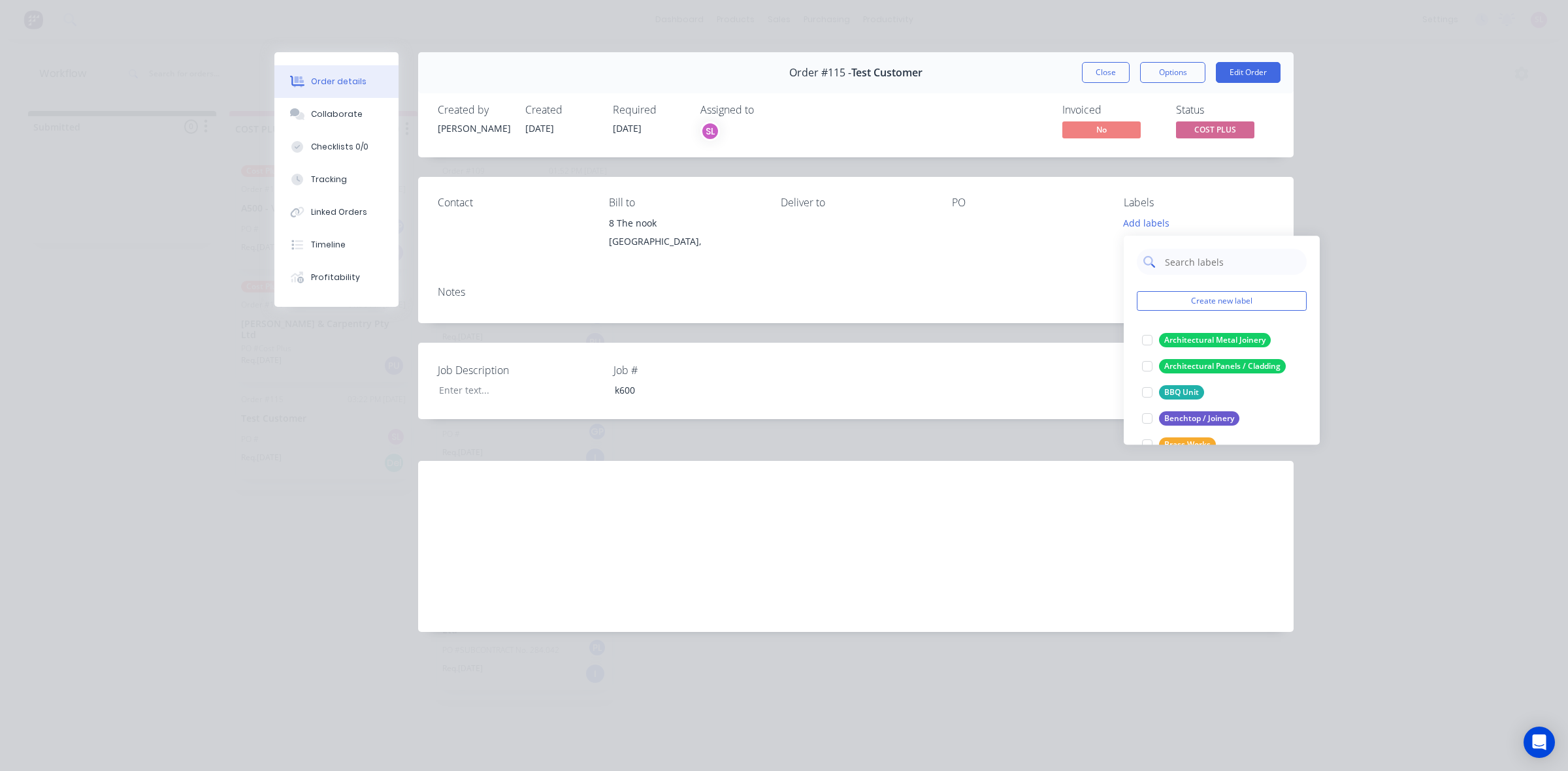
click at [1205, 262] on input "text" at bounding box center [1231, 262] width 137 height 26
type input "COST"
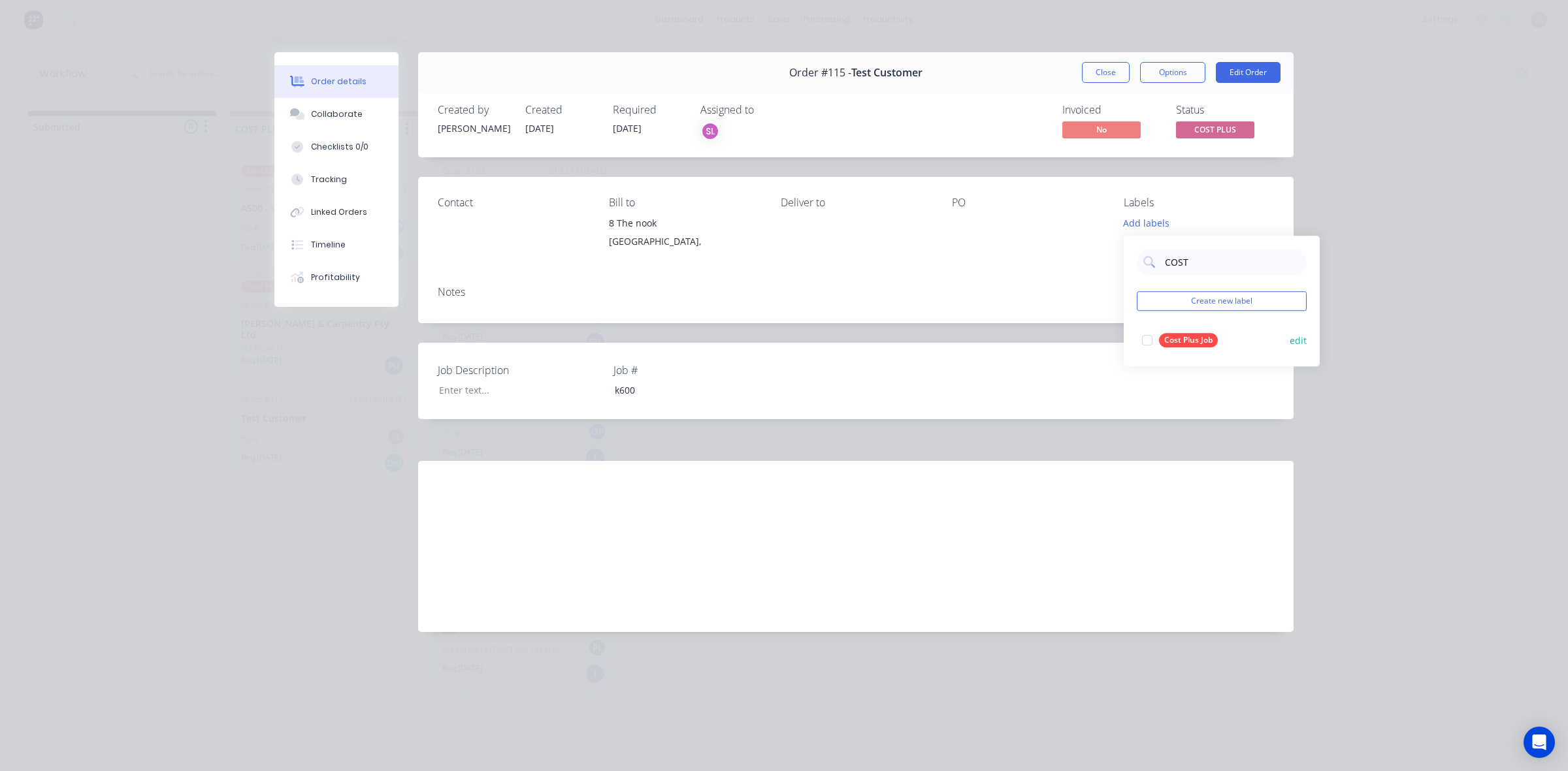
click at [1152, 344] on div at bounding box center [1147, 340] width 26 height 26
click at [1114, 71] on button "Close" at bounding box center [1105, 73] width 48 height 21
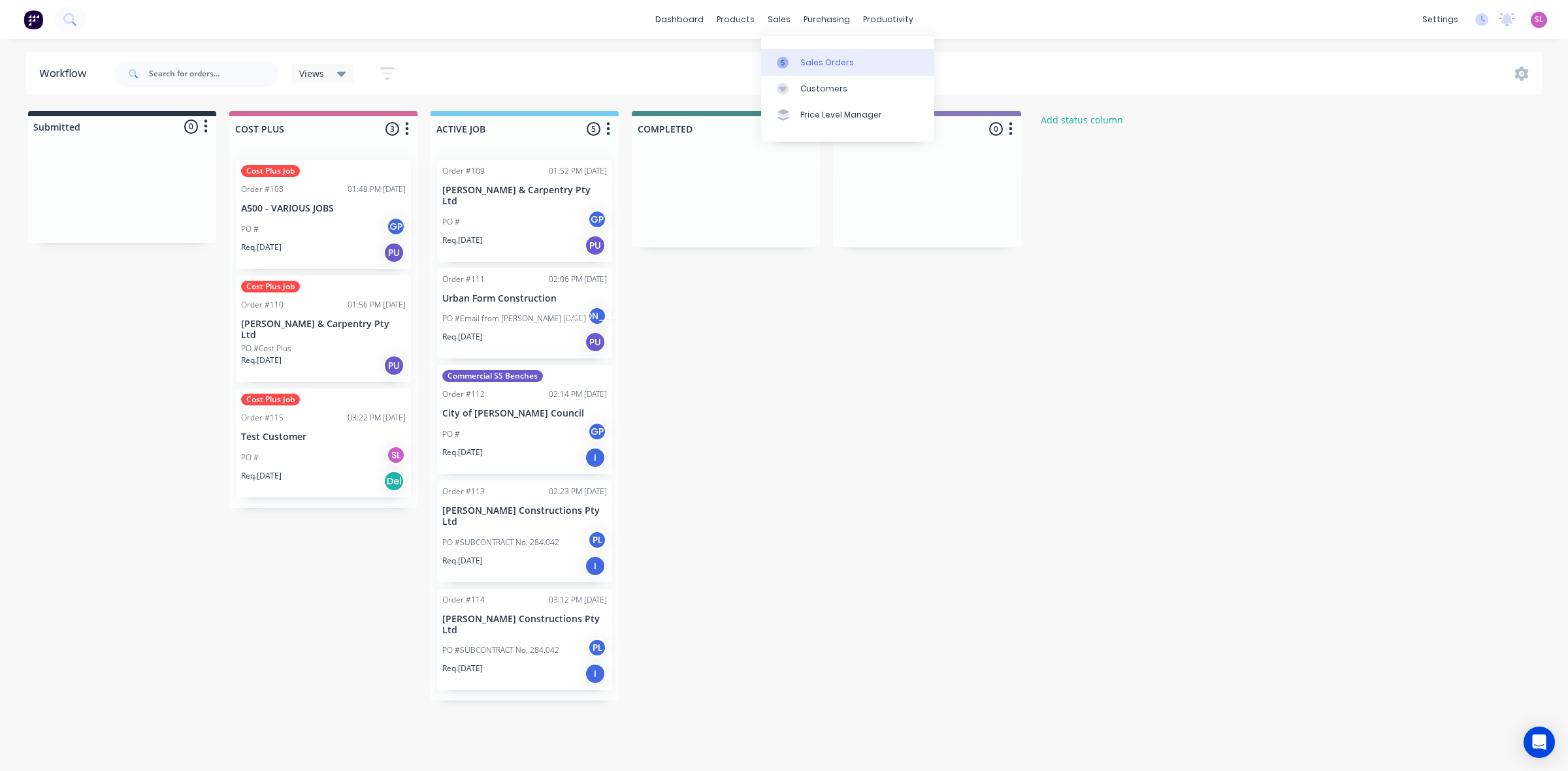
click at [814, 57] on div "Sales Orders" at bounding box center [827, 63] width 54 height 12
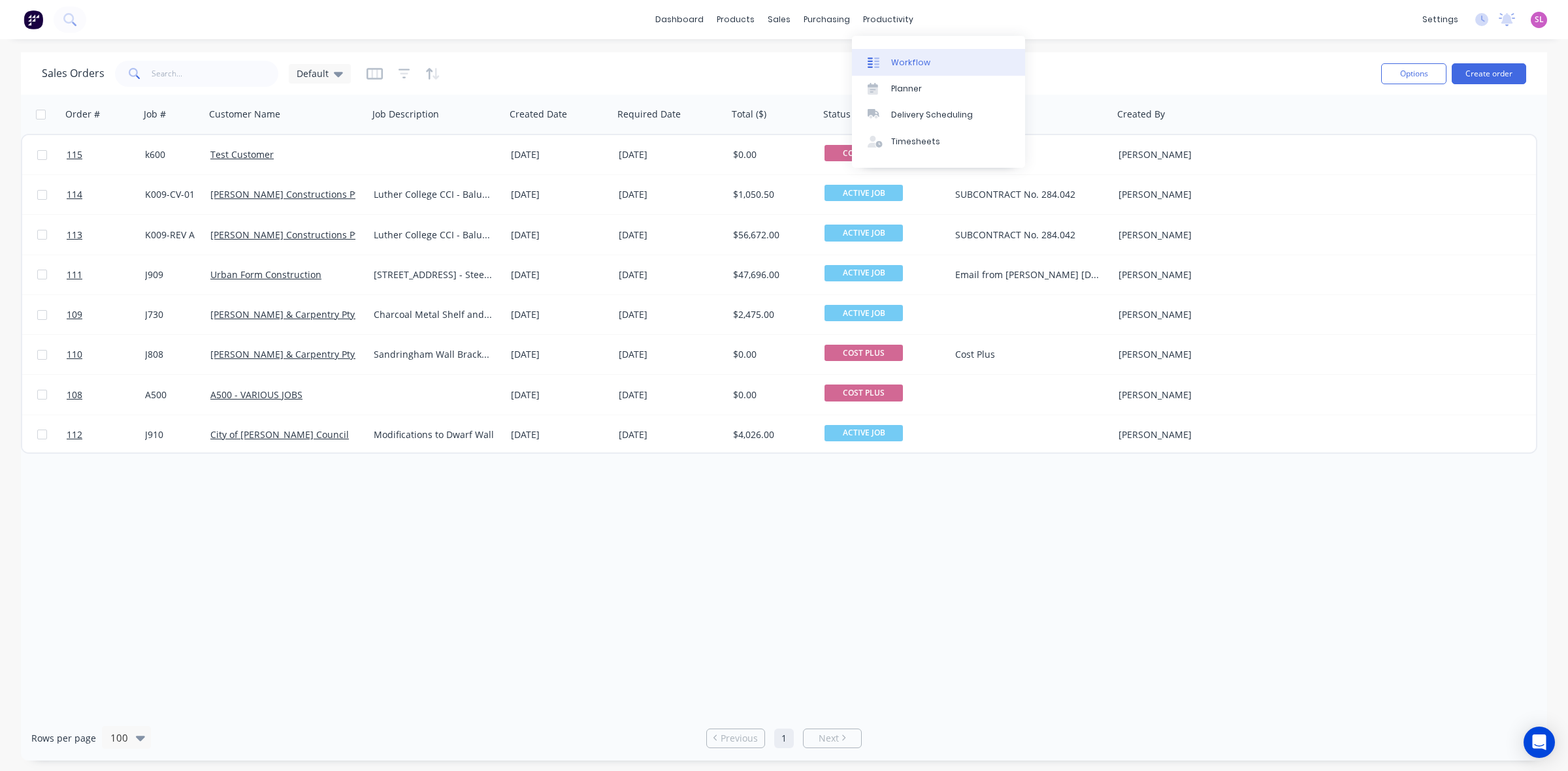
click at [915, 57] on div "Workflow" at bounding box center [910, 63] width 39 height 12
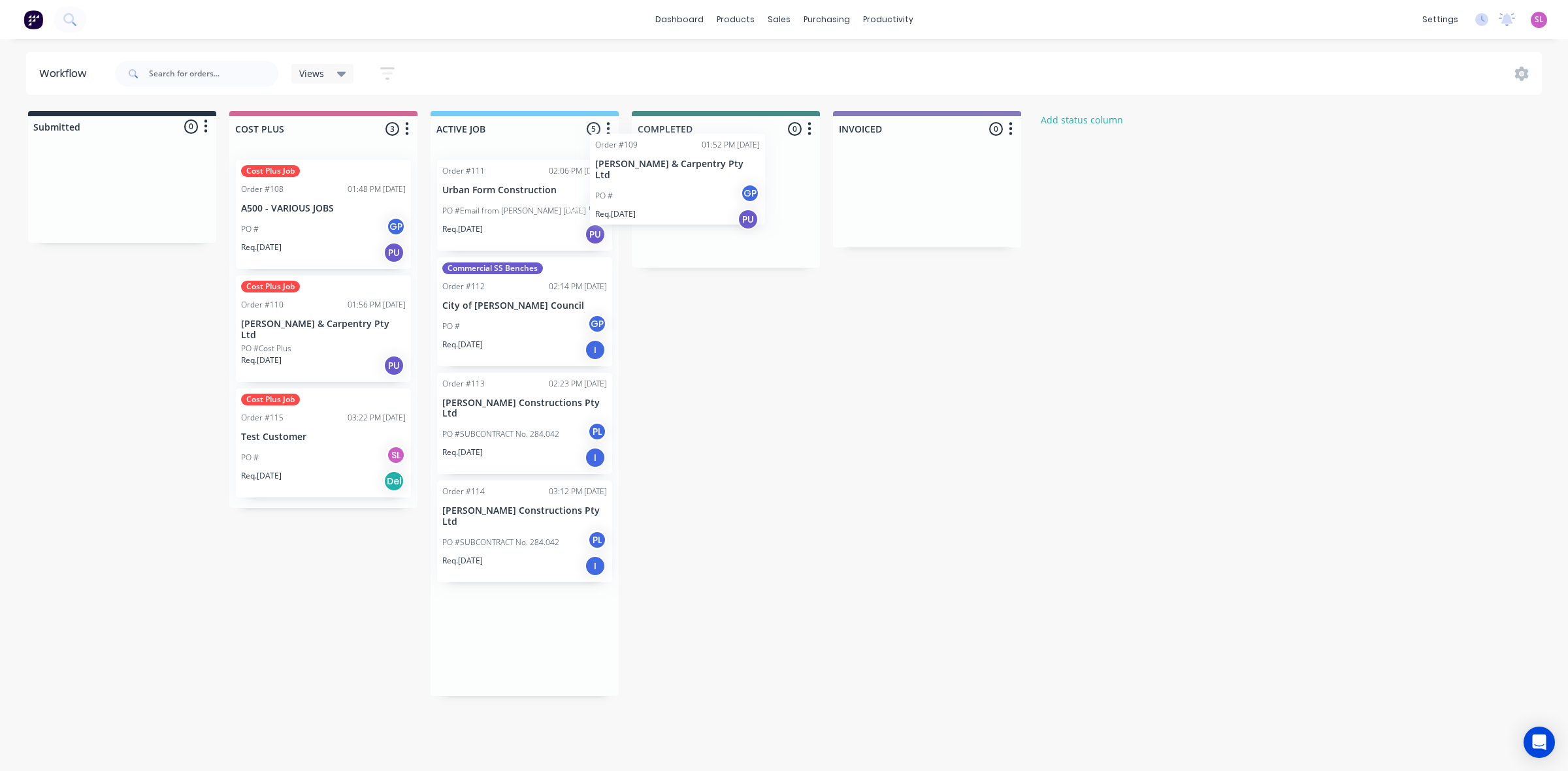
drag, startPoint x: 524, startPoint y: 210, endPoint x: 680, endPoint y: 186, distance: 157.8
click at [680, 186] on div "Submitted 0 Status colour #273444 hex #273444 Save Cancel Summaries Total order…" at bounding box center [701, 404] width 1421 height 585
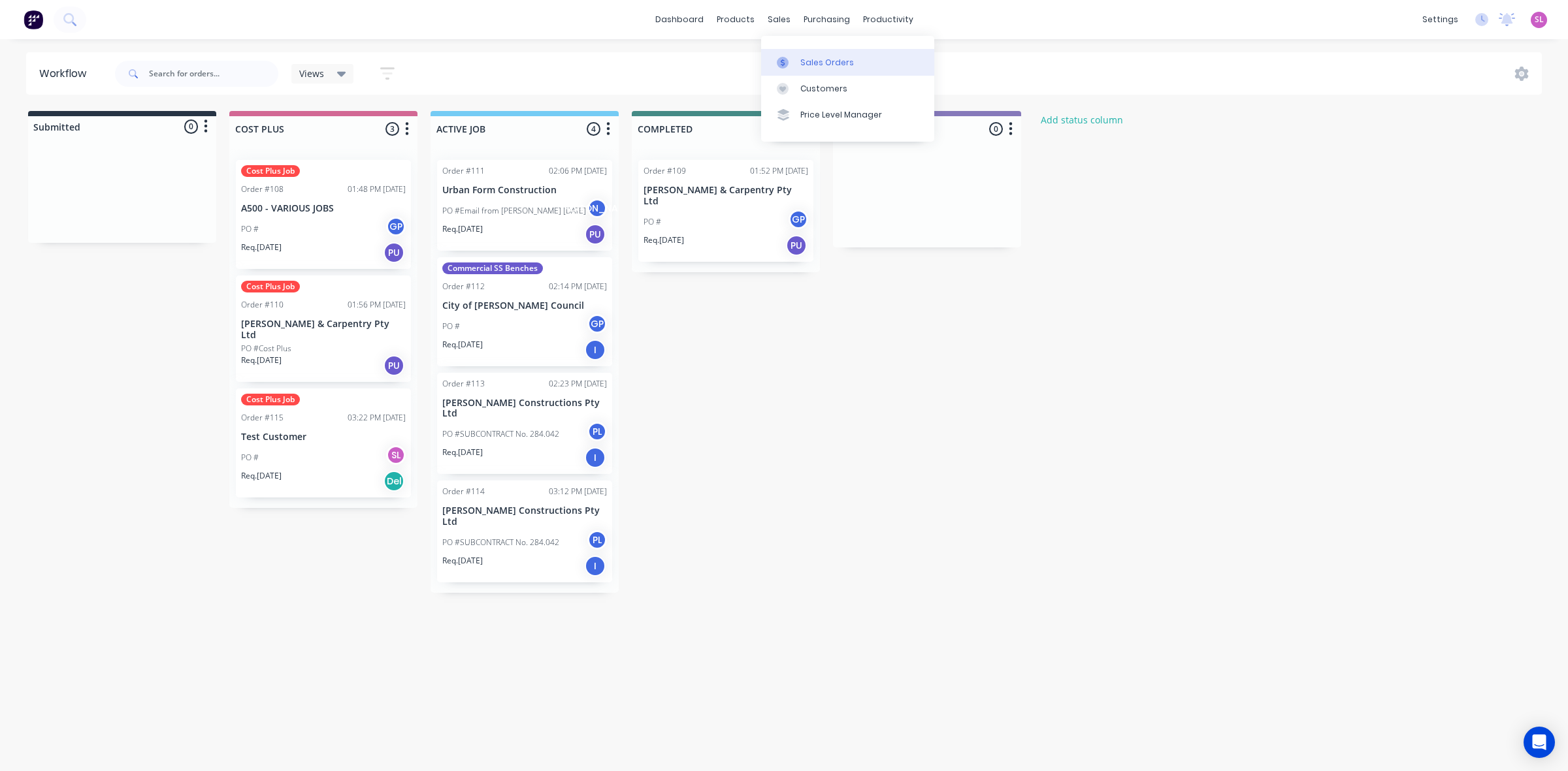
click at [804, 59] on div "Sales Orders" at bounding box center [827, 63] width 54 height 12
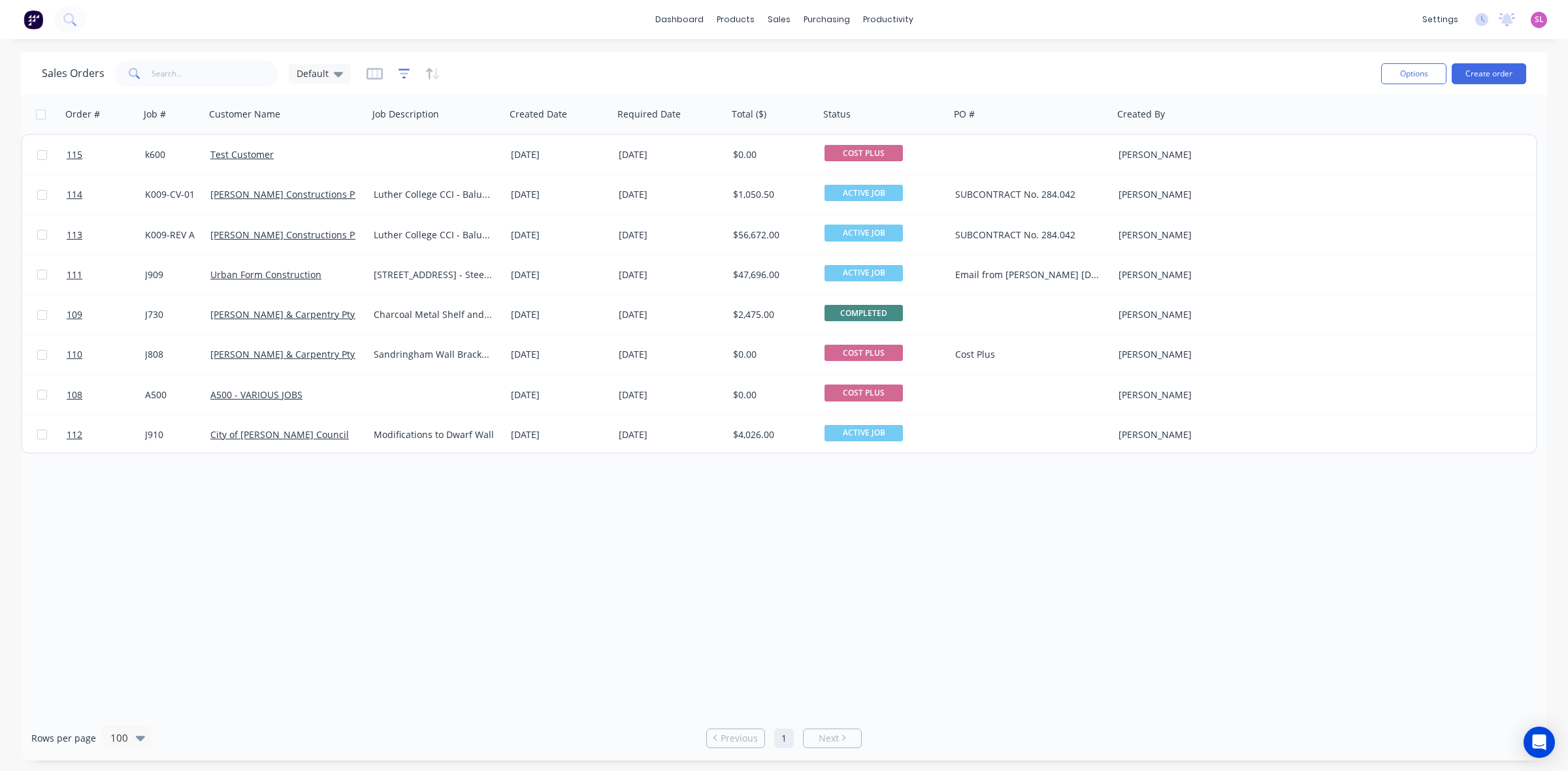
click at [407, 72] on icon "button" at bounding box center [405, 74] width 12 height 13
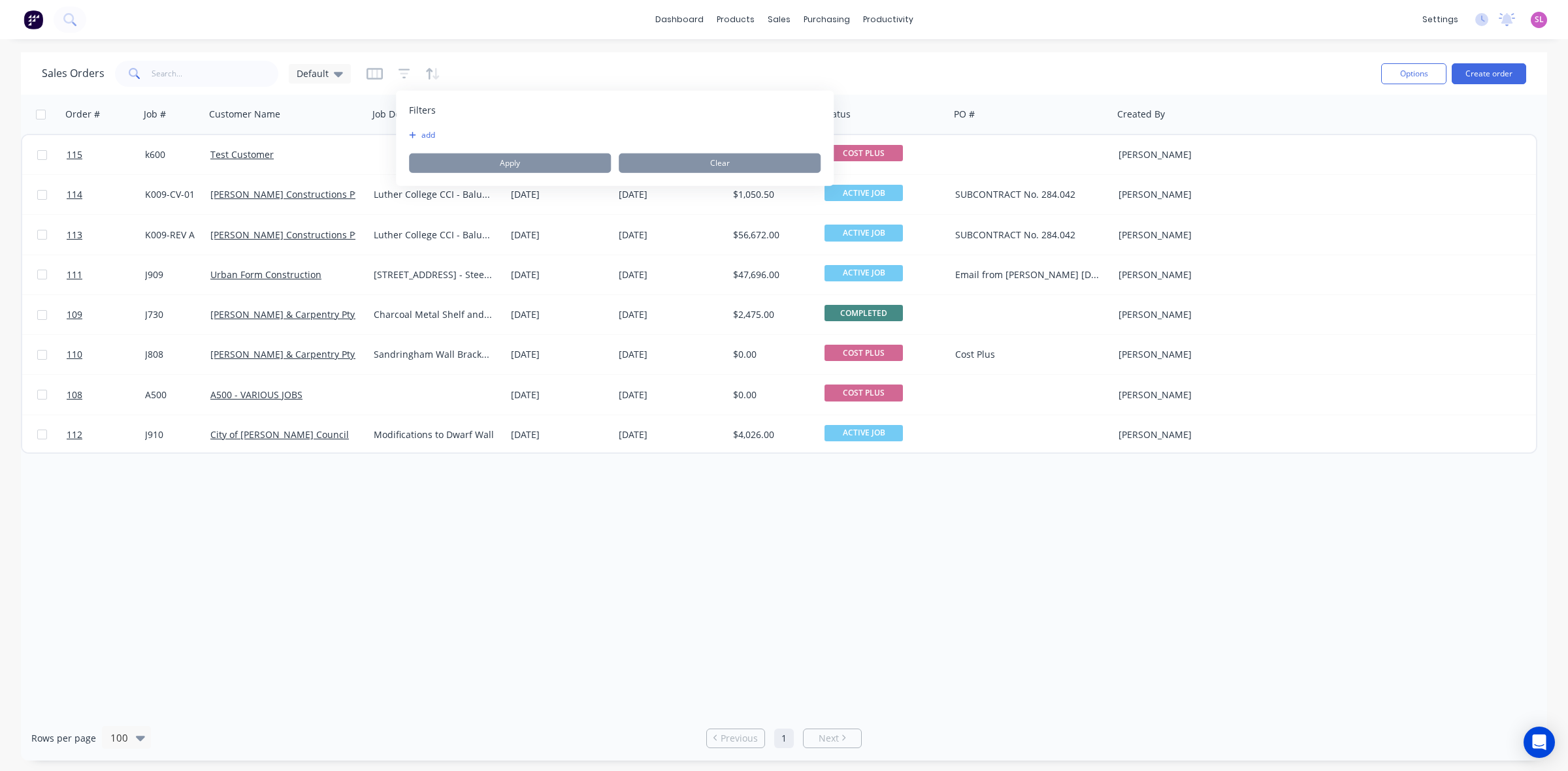
click at [420, 137] on button "add" at bounding box center [425, 135] width 33 height 10
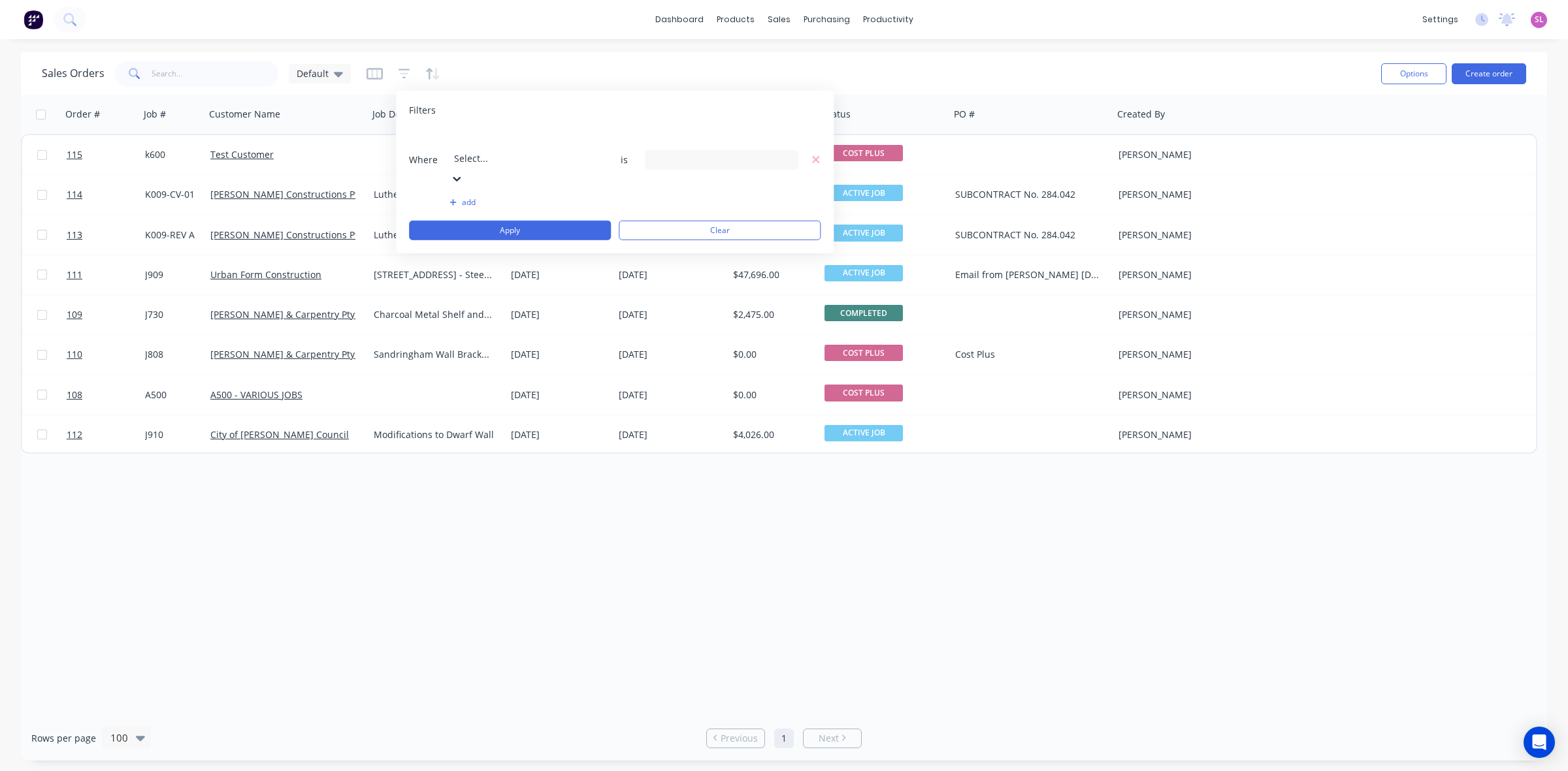
click at [566, 139] on div at bounding box center [548, 140] width 188 height 16
click at [699, 153] on div "9 Status selected" at bounding box center [711, 159] width 118 height 14
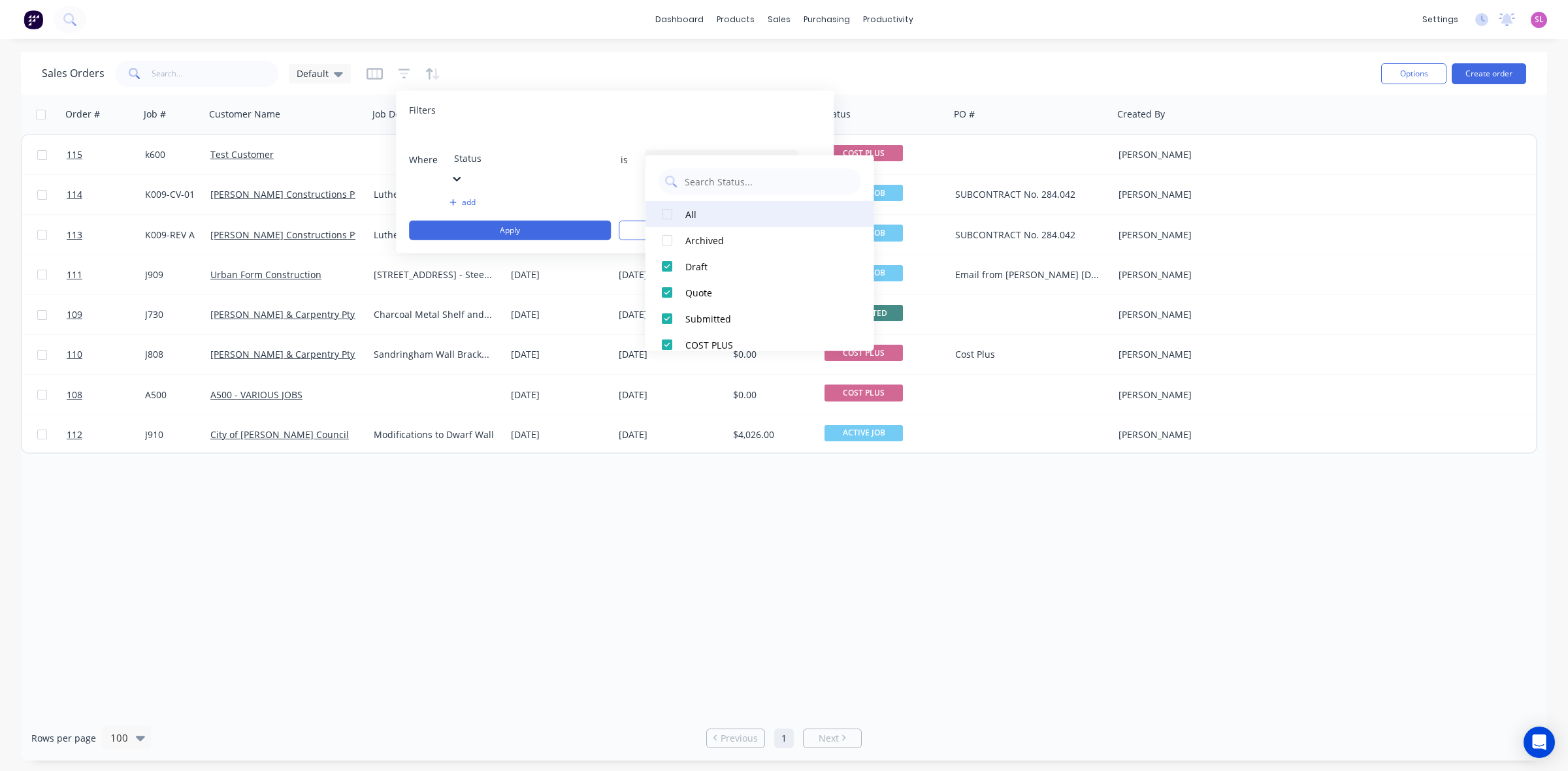
click at [665, 212] on div at bounding box center [667, 214] width 26 height 26
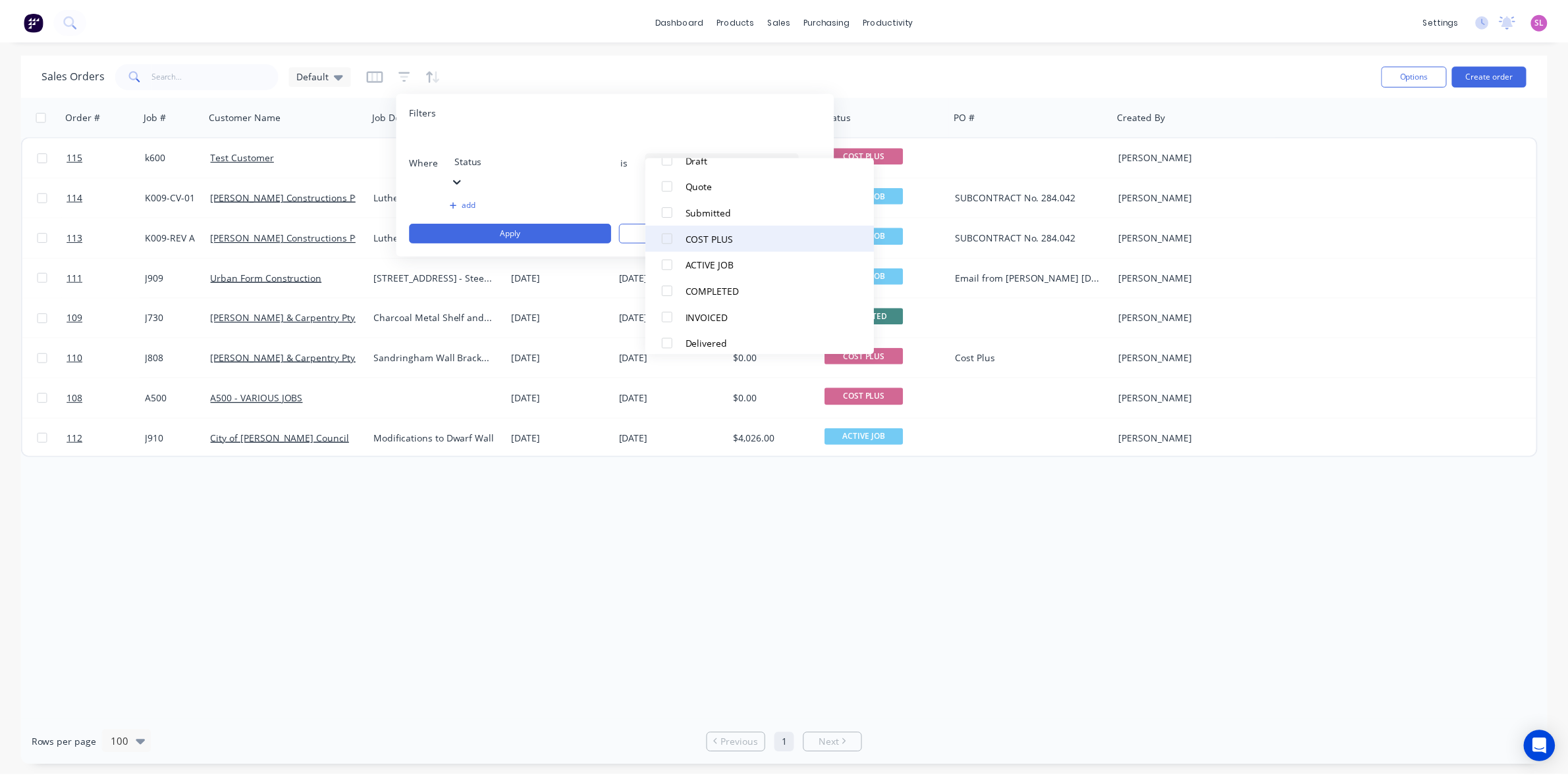
scroll to position [145, 0]
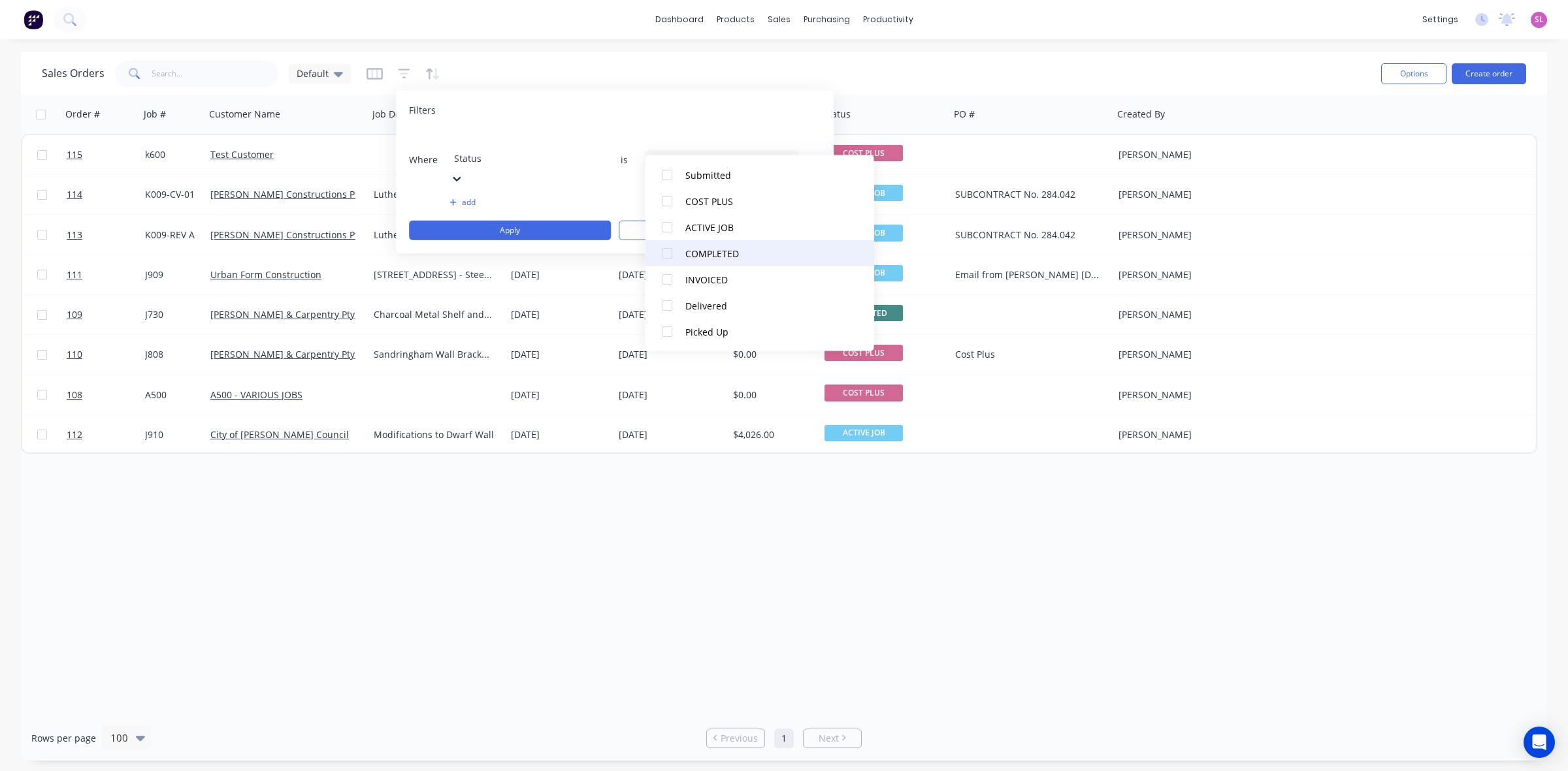
click at [675, 252] on div at bounding box center [667, 254] width 26 height 26
click at [802, 113] on div "Filters" at bounding box center [615, 110] width 412 height 13
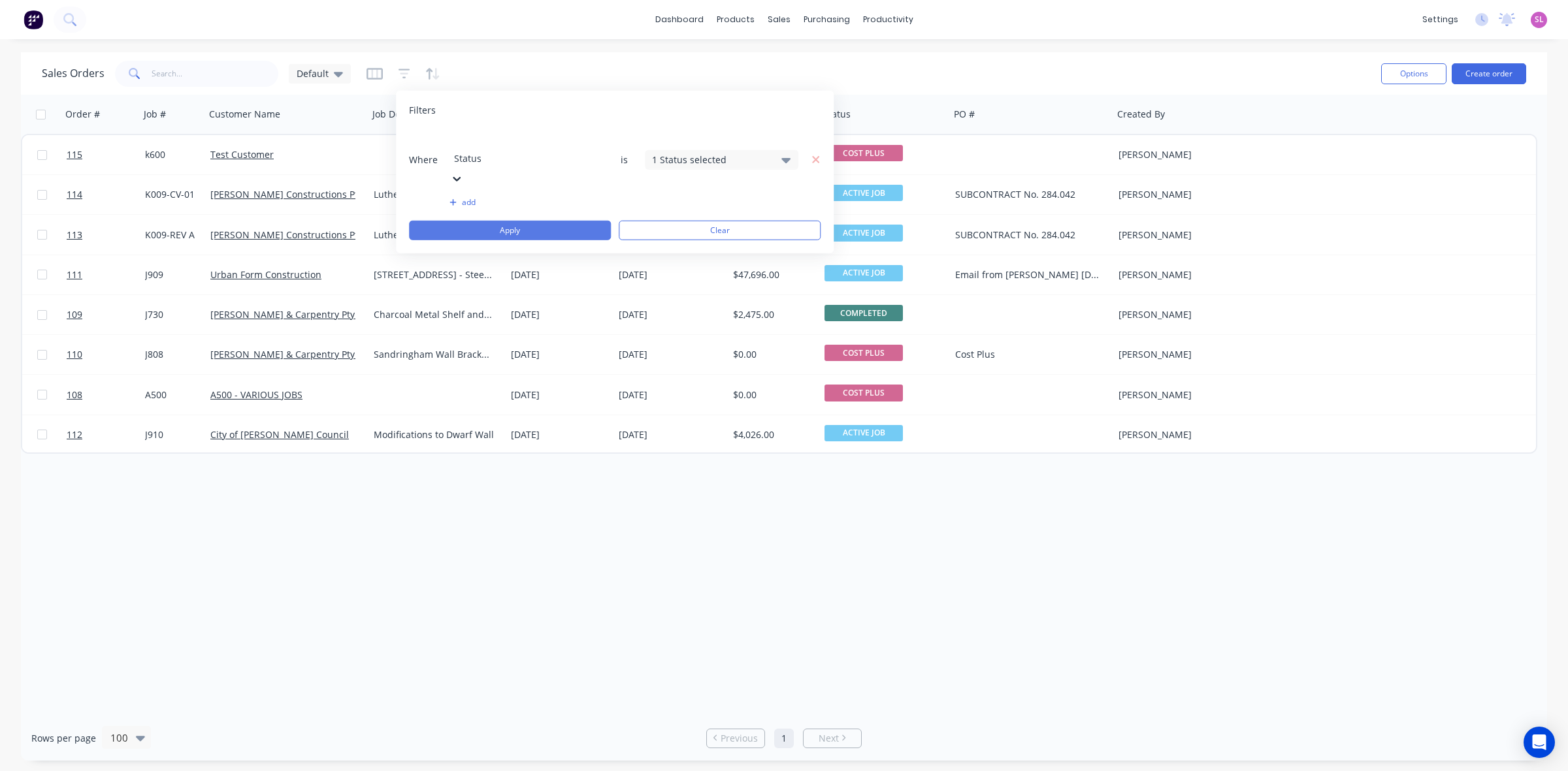
click at [571, 221] on button "Apply" at bounding box center [510, 231] width 202 height 20
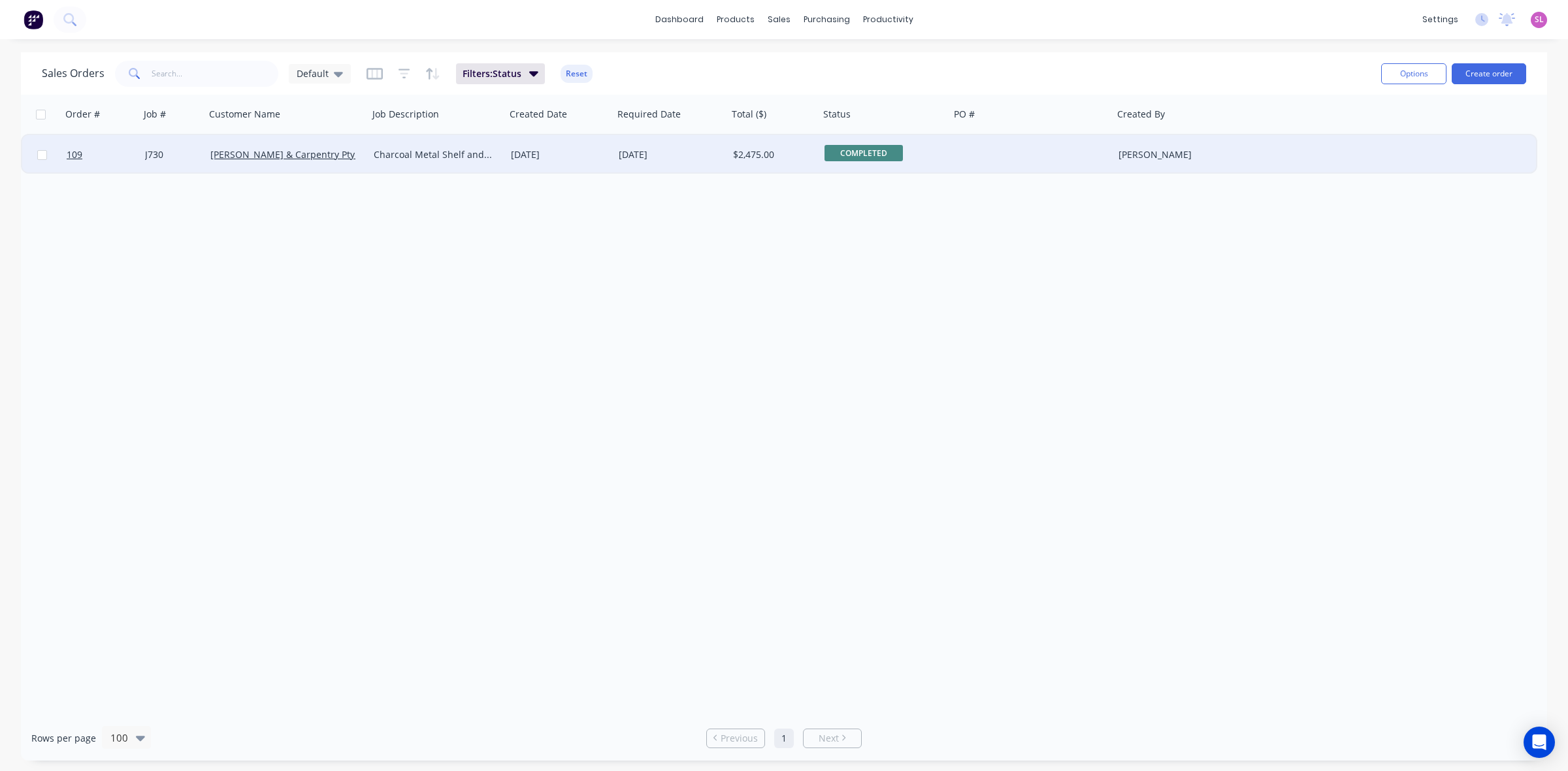
click at [854, 151] on span "COMPLETED" at bounding box center [863, 153] width 78 height 16
click at [893, 70] on div "Sales Orders Default Filters: Status Reset" at bounding box center [706, 73] width 1329 height 32
click at [576, 74] on button "Reset" at bounding box center [576, 74] width 32 height 18
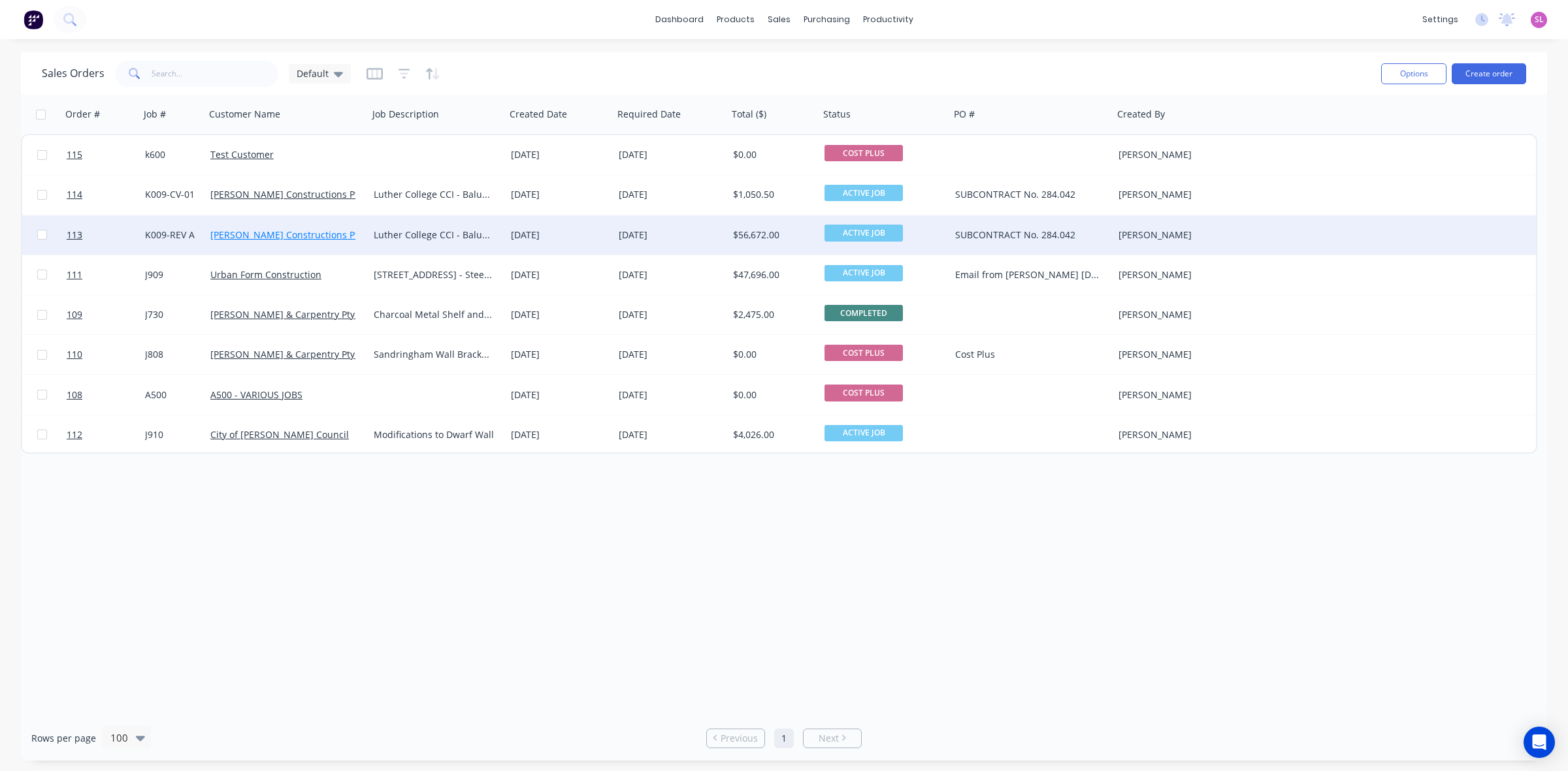
click at [306, 237] on link "[PERSON_NAME] Constructions Pty Ltd" at bounding box center [295, 235] width 169 height 12
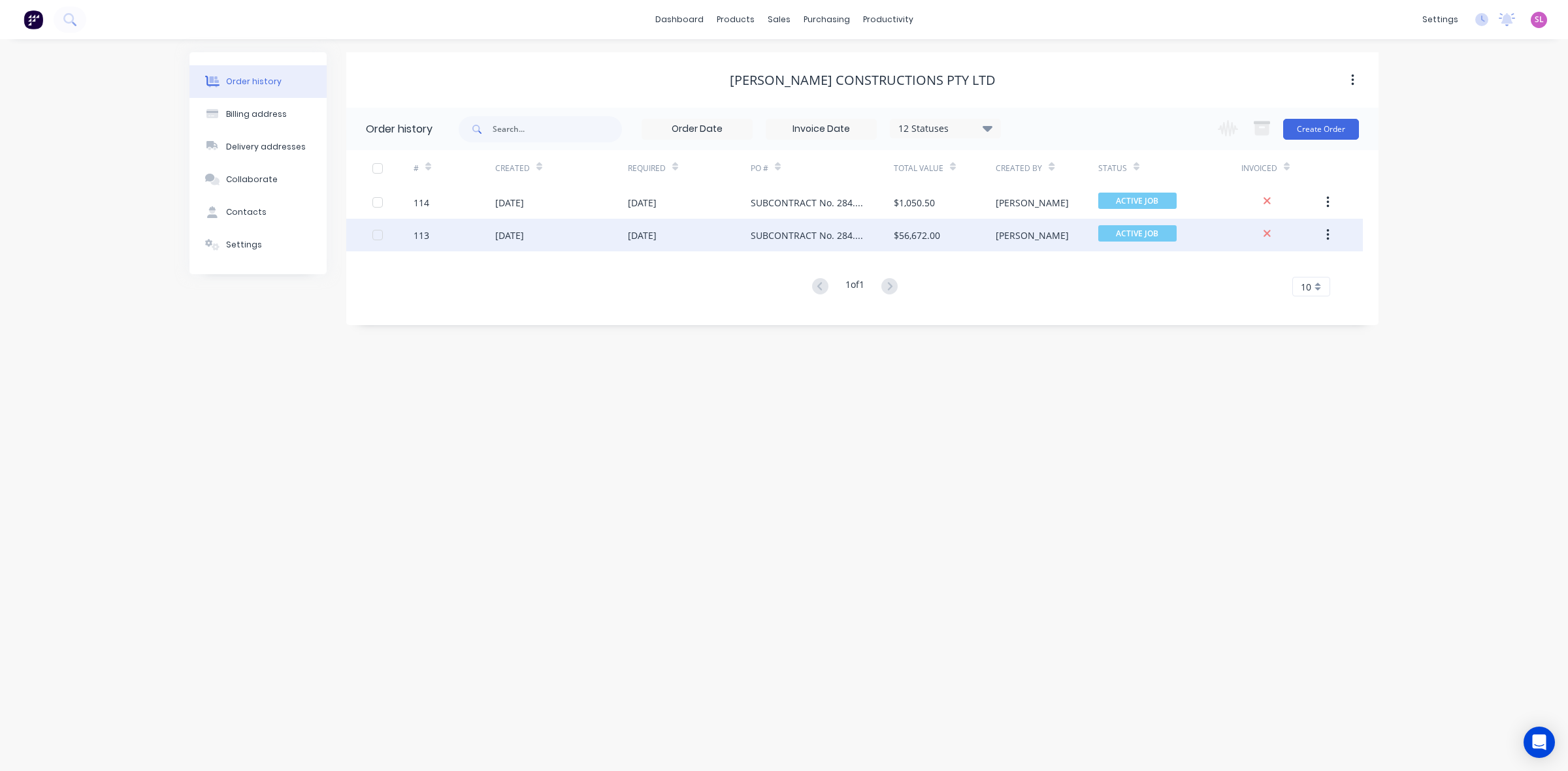
click at [430, 237] on div "113" at bounding box center [454, 235] width 82 height 33
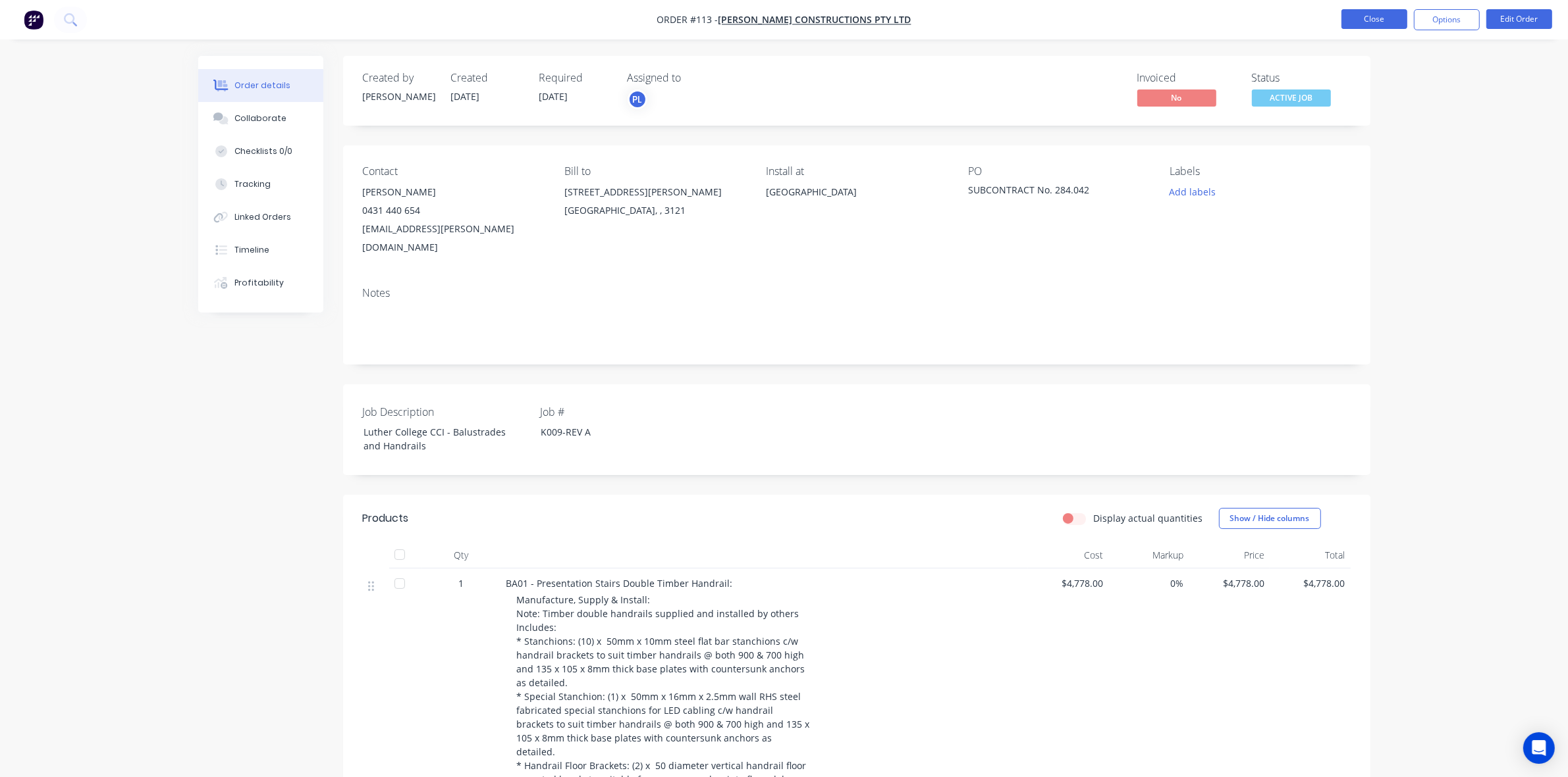
click at [1370, 20] on button "Close" at bounding box center [1374, 19] width 66 height 20
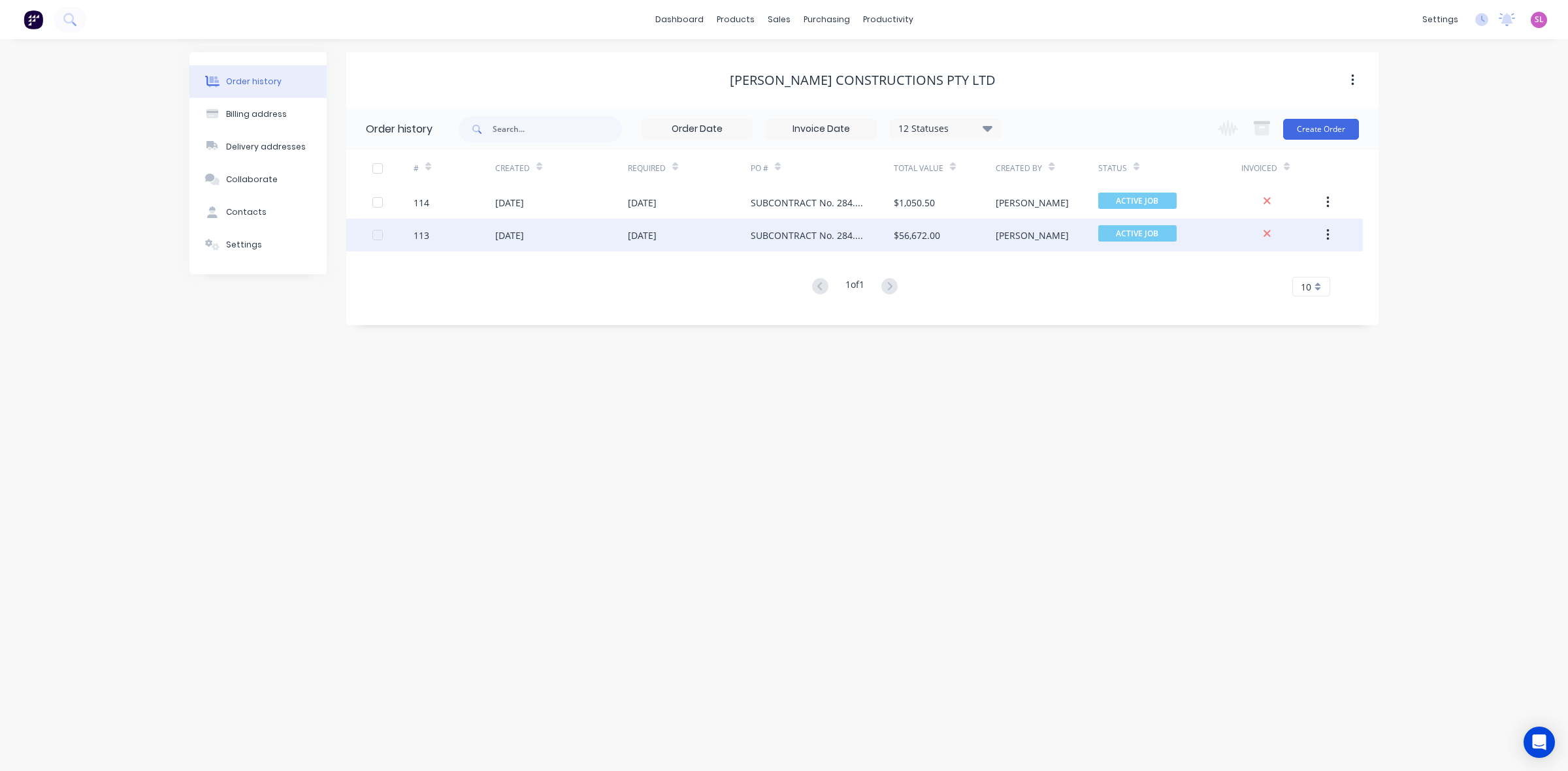
click at [459, 235] on div "113" at bounding box center [454, 235] width 82 height 33
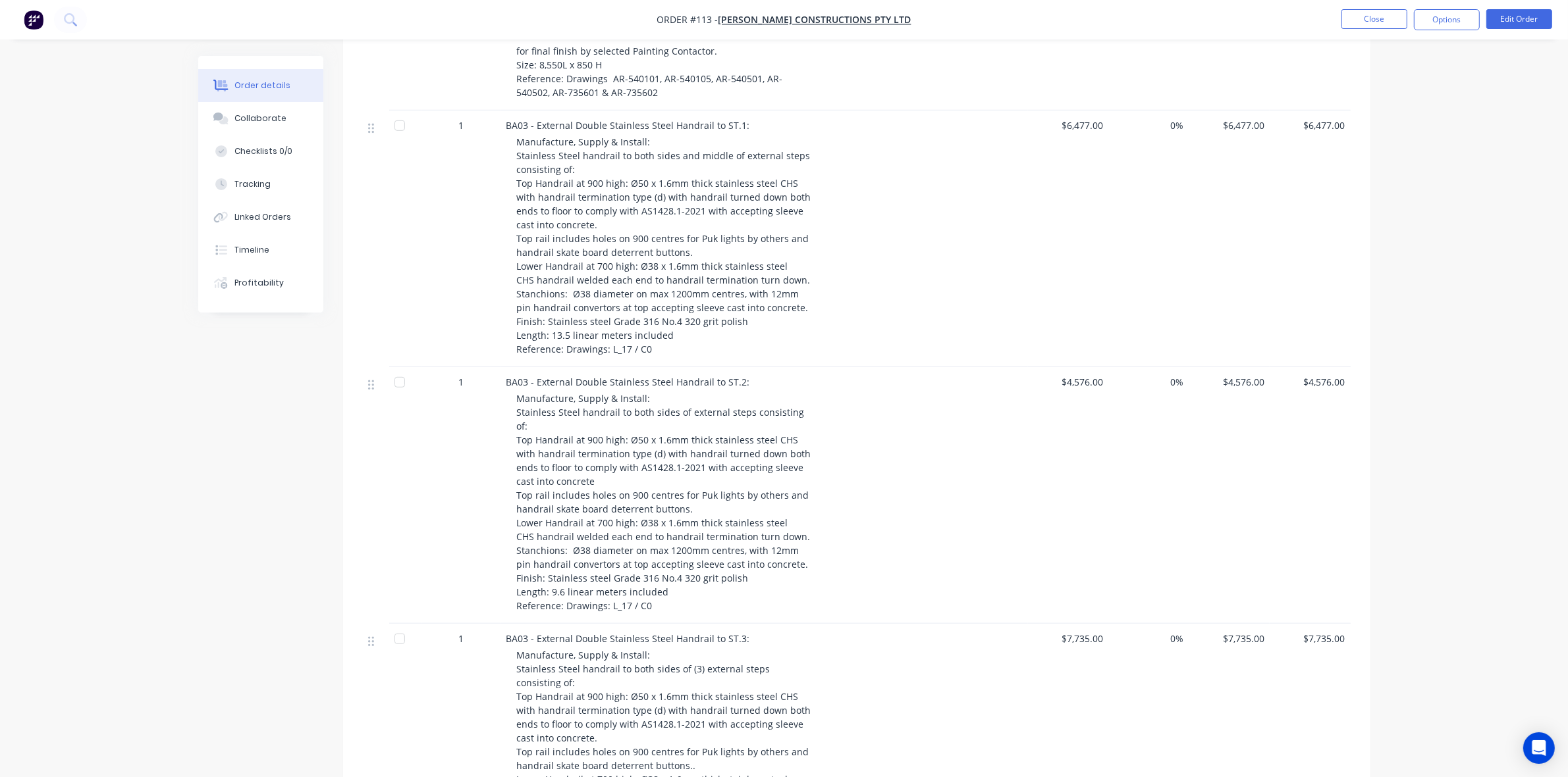
scroll to position [1152, 0]
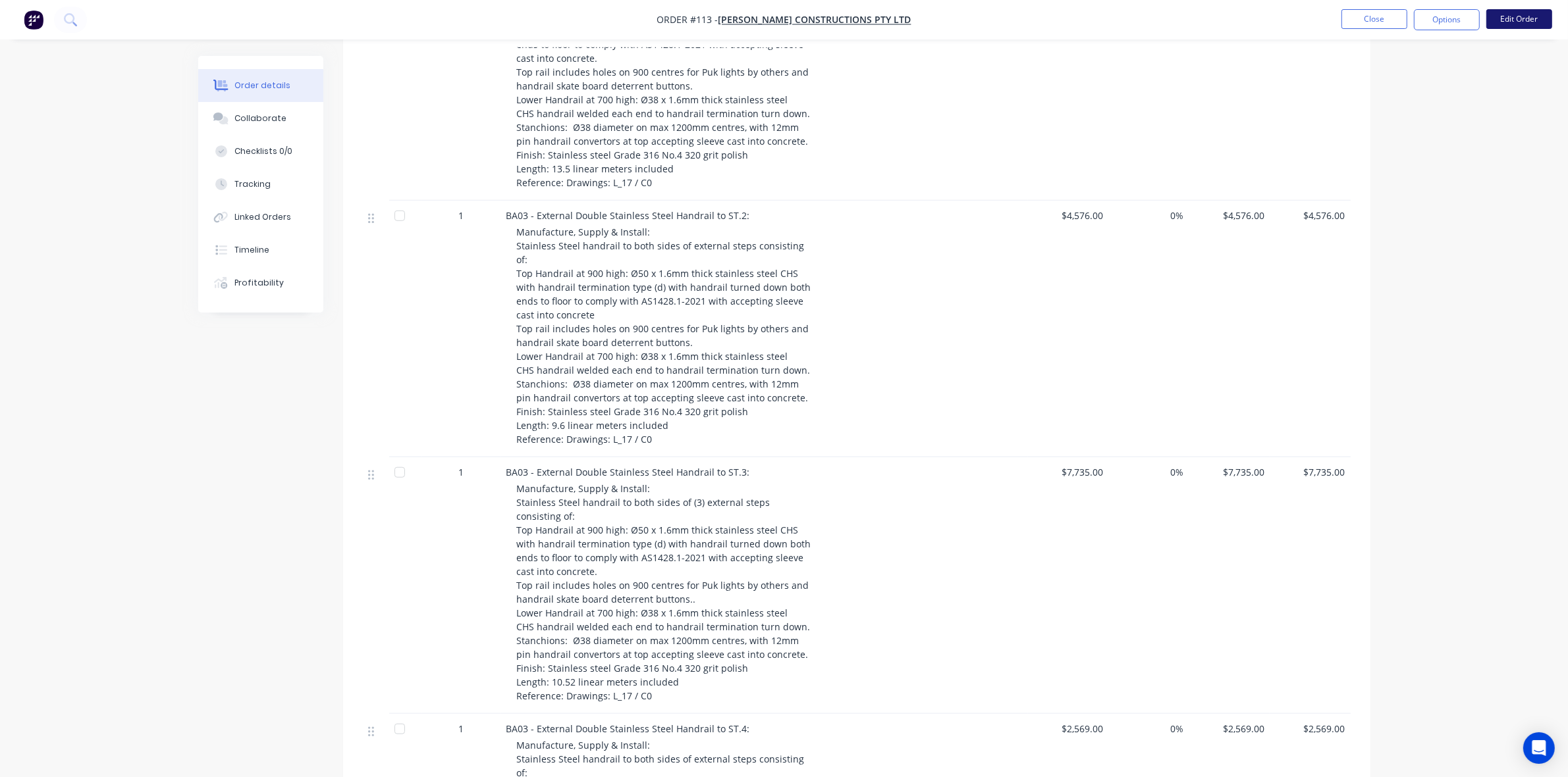
click at [1520, 22] on button "Edit Order" at bounding box center [1519, 19] width 66 height 20
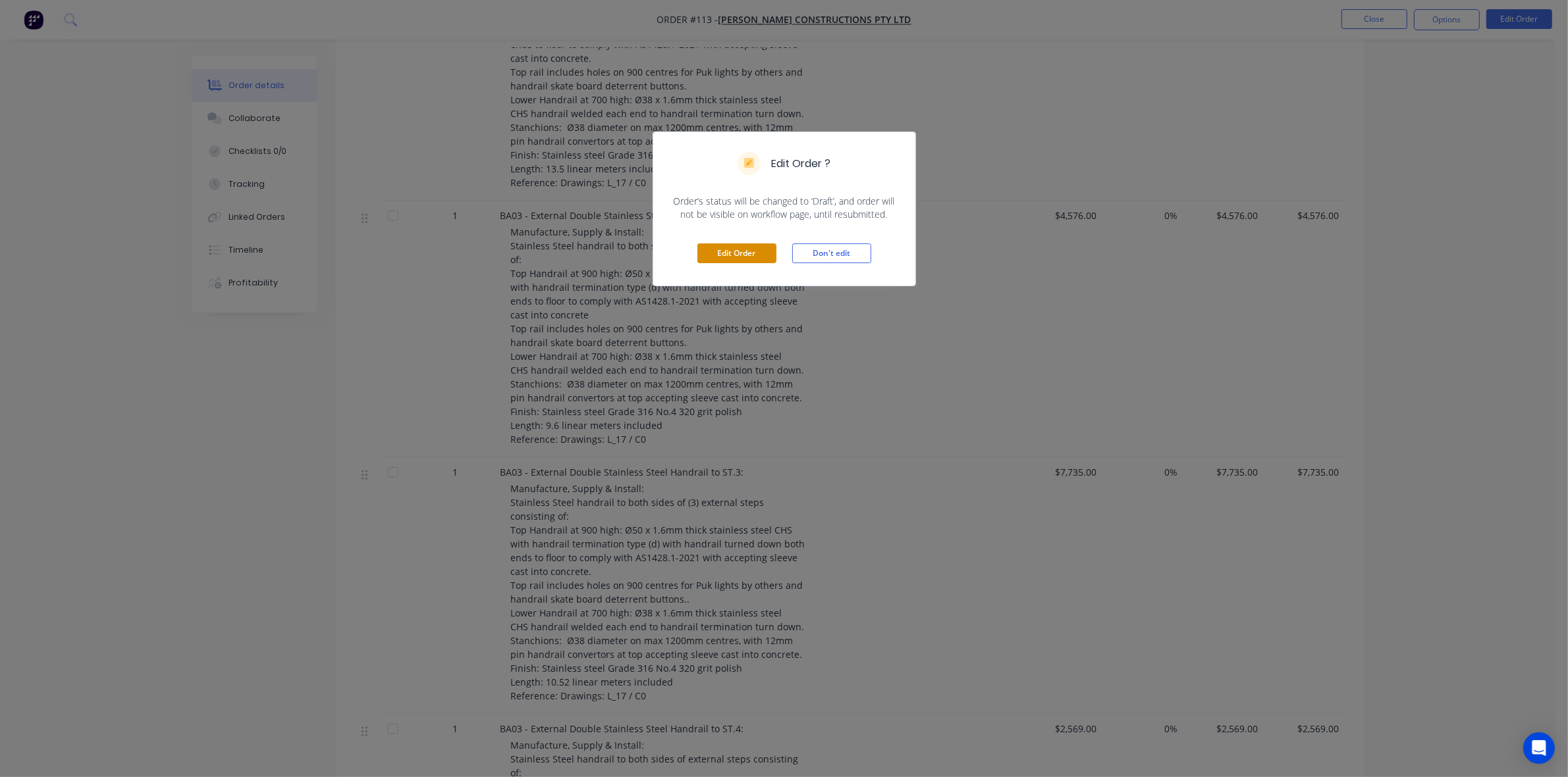
click at [744, 252] on button "Edit Order" at bounding box center [737, 254] width 79 height 20
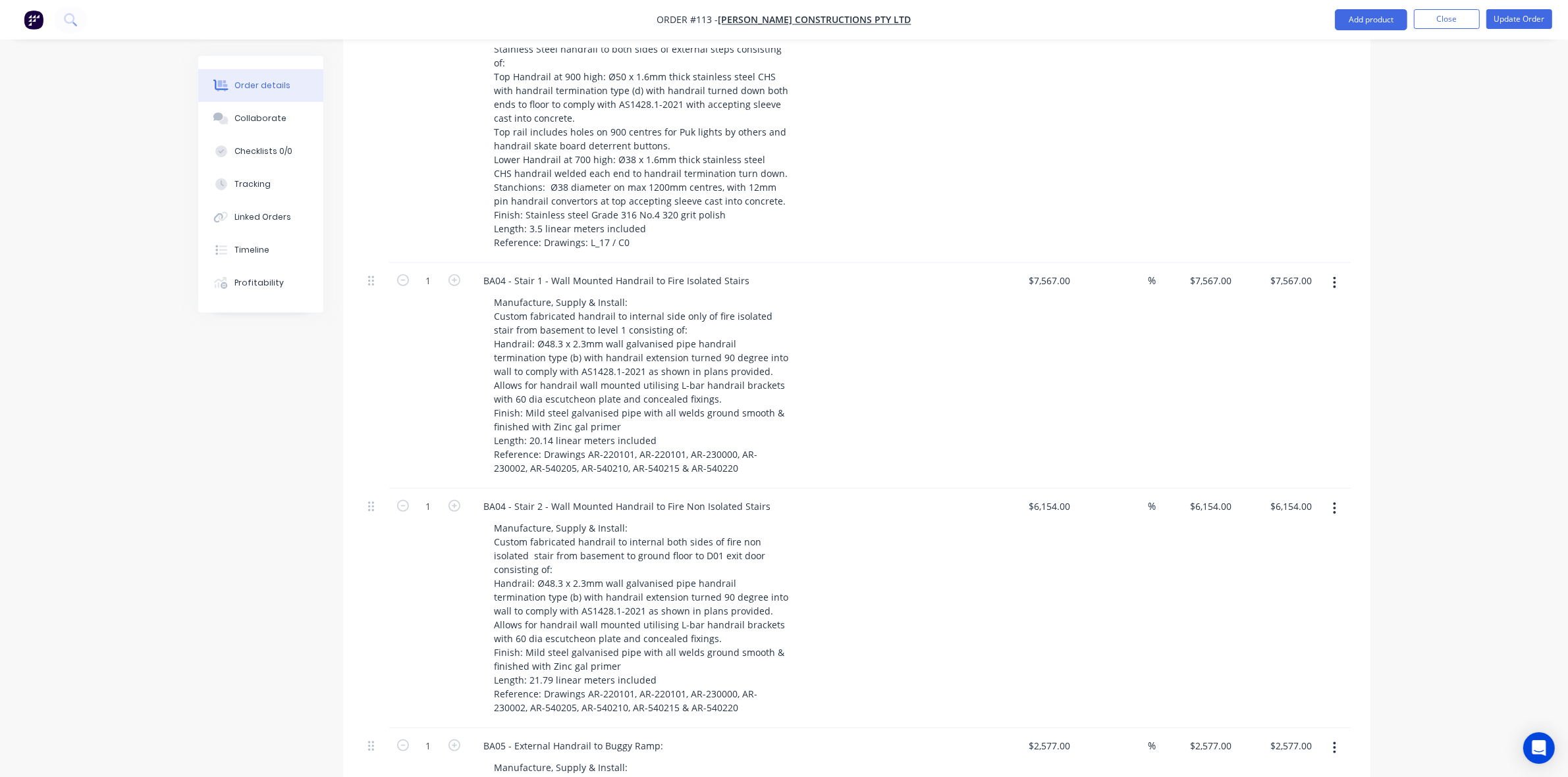
scroll to position [2646, 0]
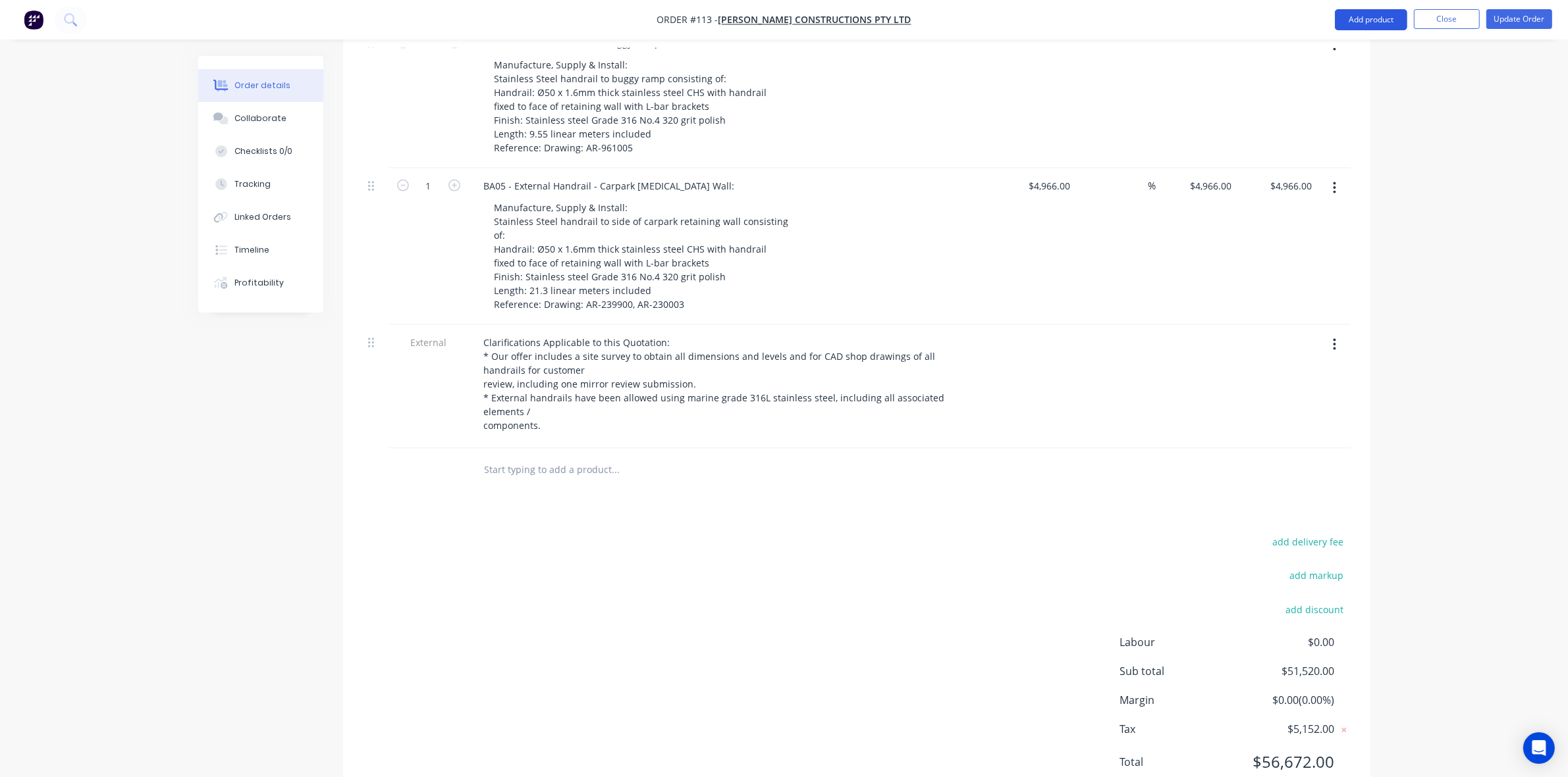
click at [1387, 22] on button "Add product" at bounding box center [1371, 20] width 72 height 21
click at [1361, 78] on div "Basic product" at bounding box center [1345, 80] width 101 height 19
click at [508, 457] on div at bounding box center [528, 466] width 110 height 19
click at [1058, 457] on div "0 $0.00" at bounding box center [1057, 466] width 36 height 19
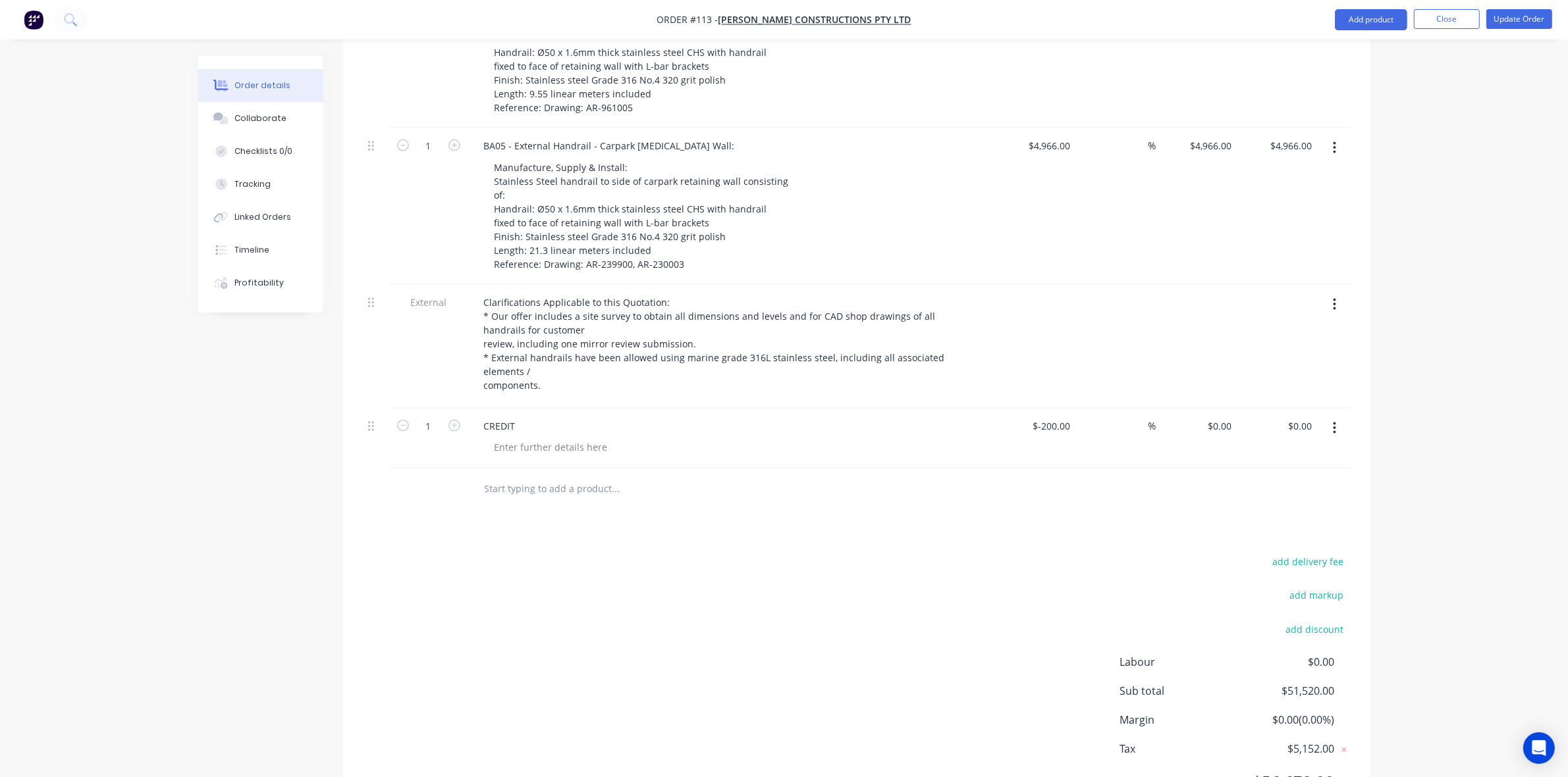
scroll to position [2706, 0]
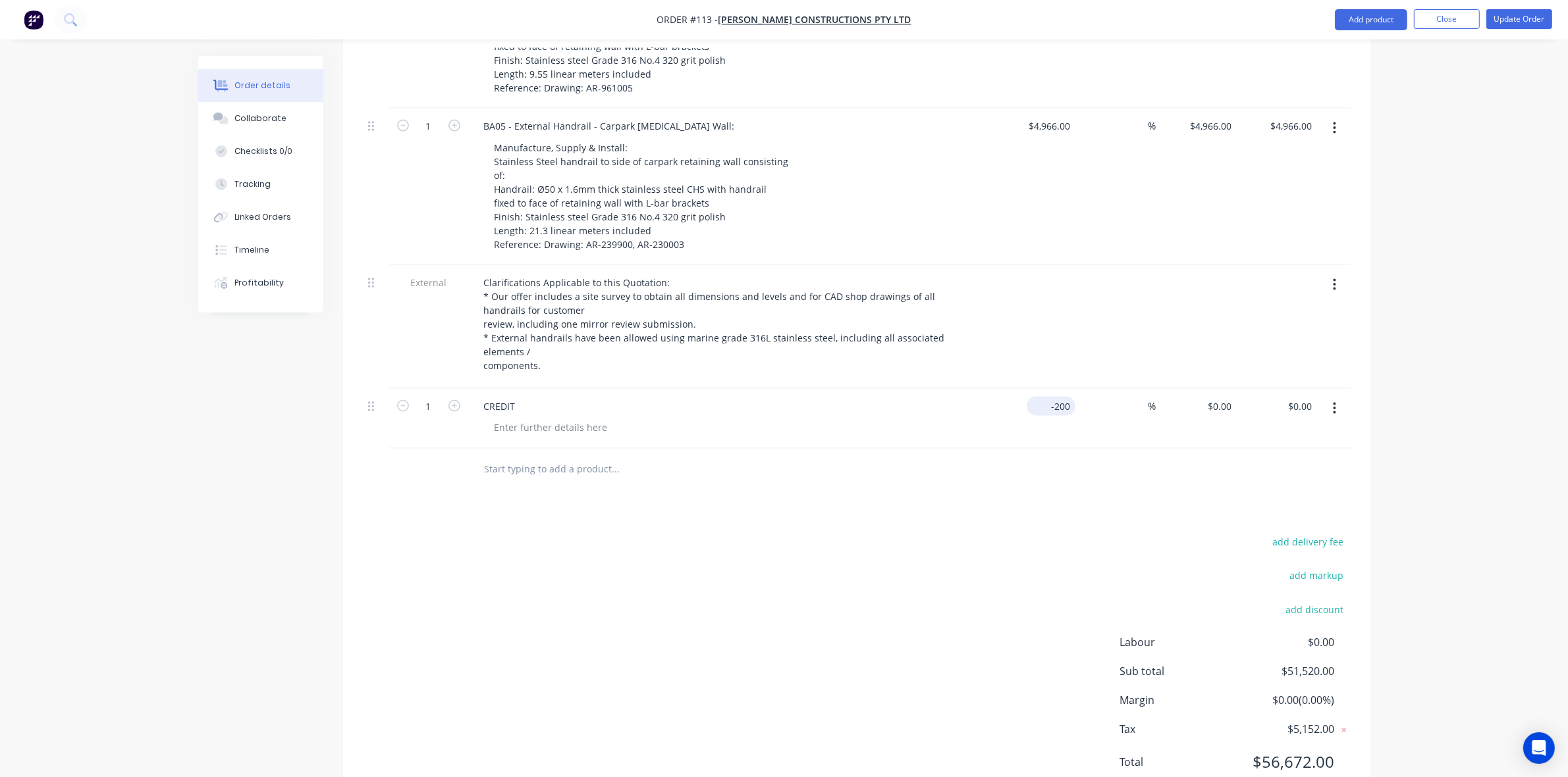
click at [1051, 397] on input "-200" at bounding box center [1053, 406] width 43 height 19
click at [1051, 397] on input "-200" at bounding box center [1062, 406] width 26 height 19
type input "$-200.00"
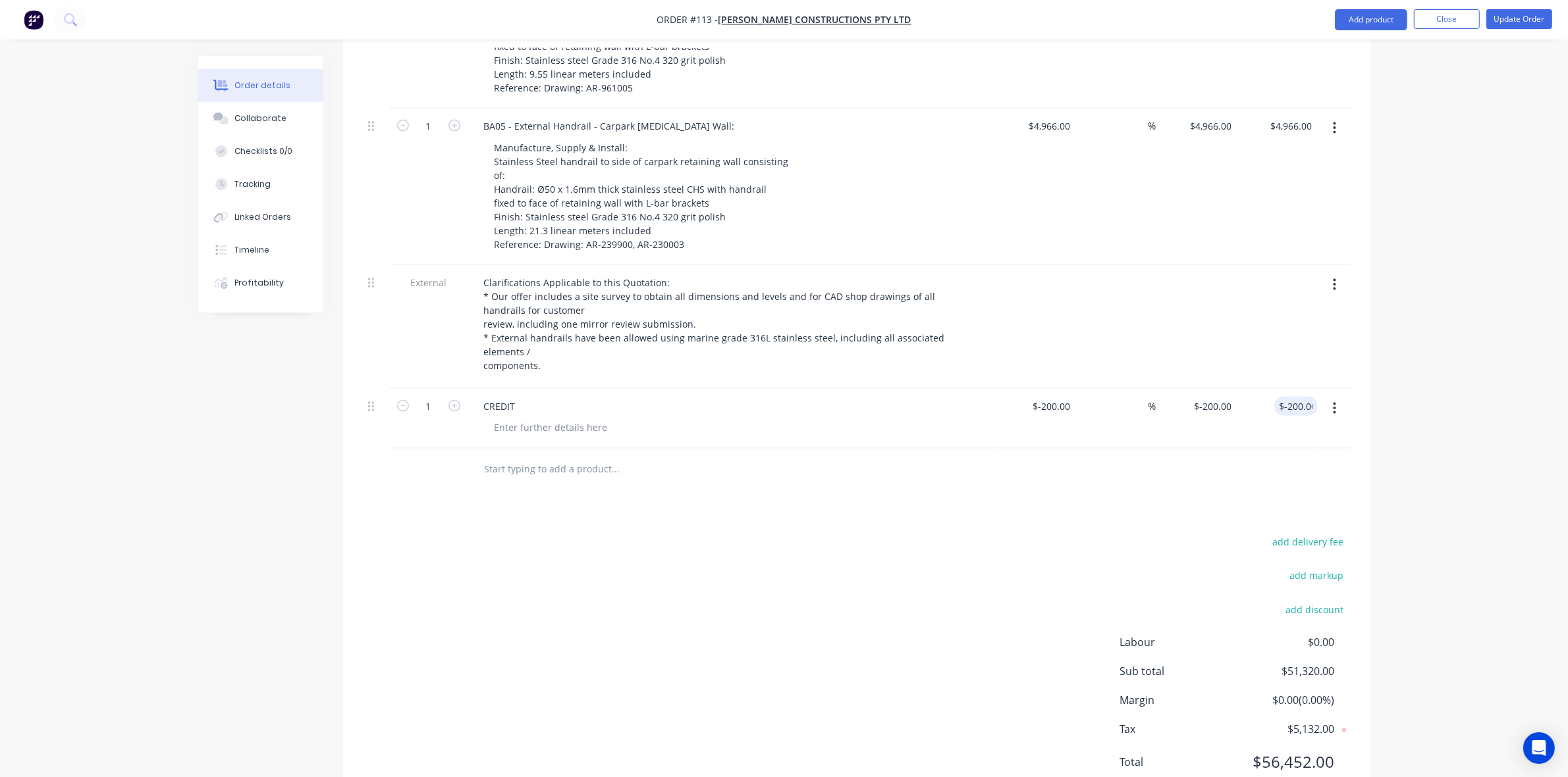
click at [1337, 397] on button "button" at bounding box center [1334, 409] width 31 height 24
click at [1263, 513] on div "Delete" at bounding box center [1288, 522] width 101 height 19
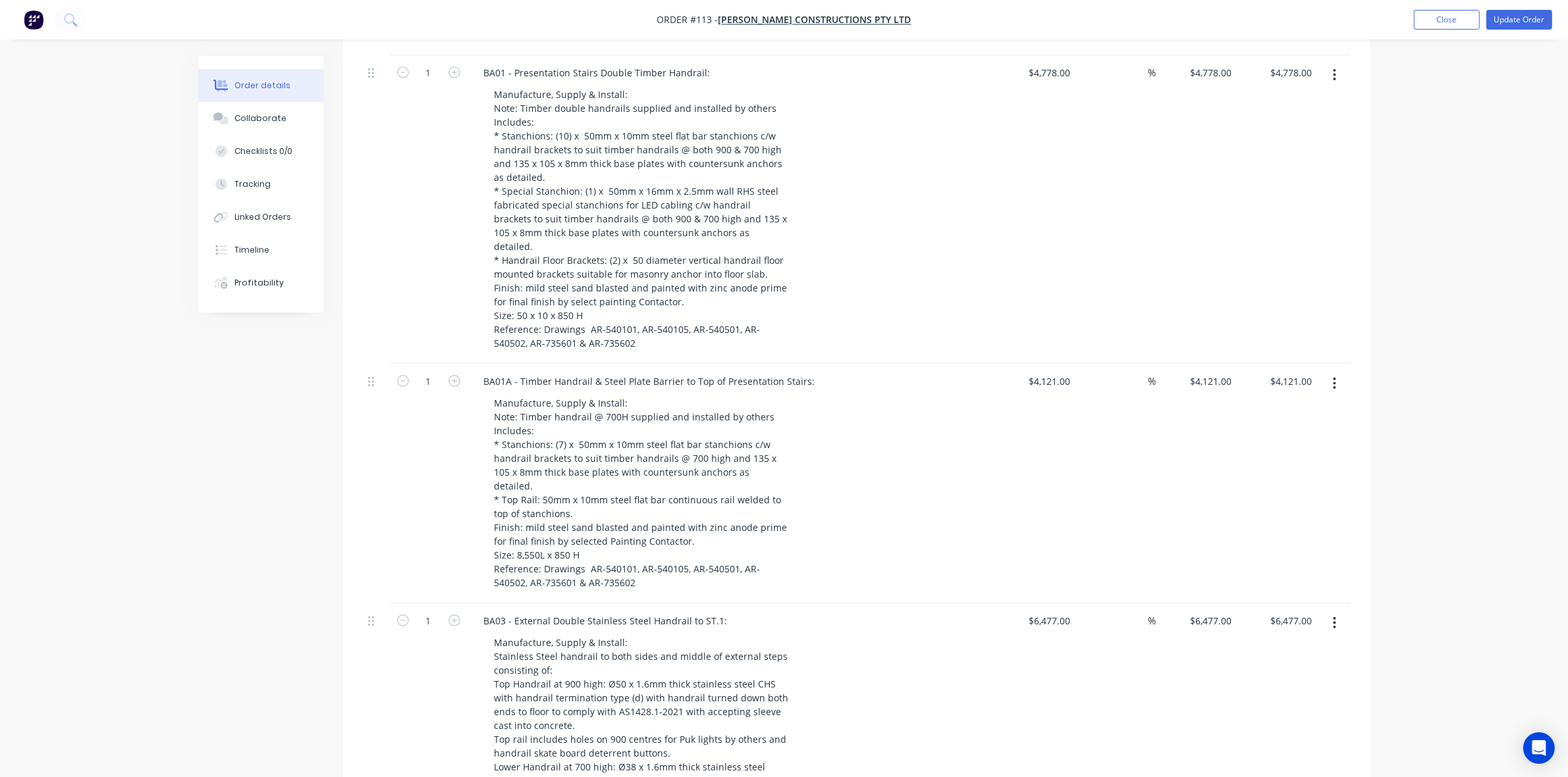
scroll to position [0, 0]
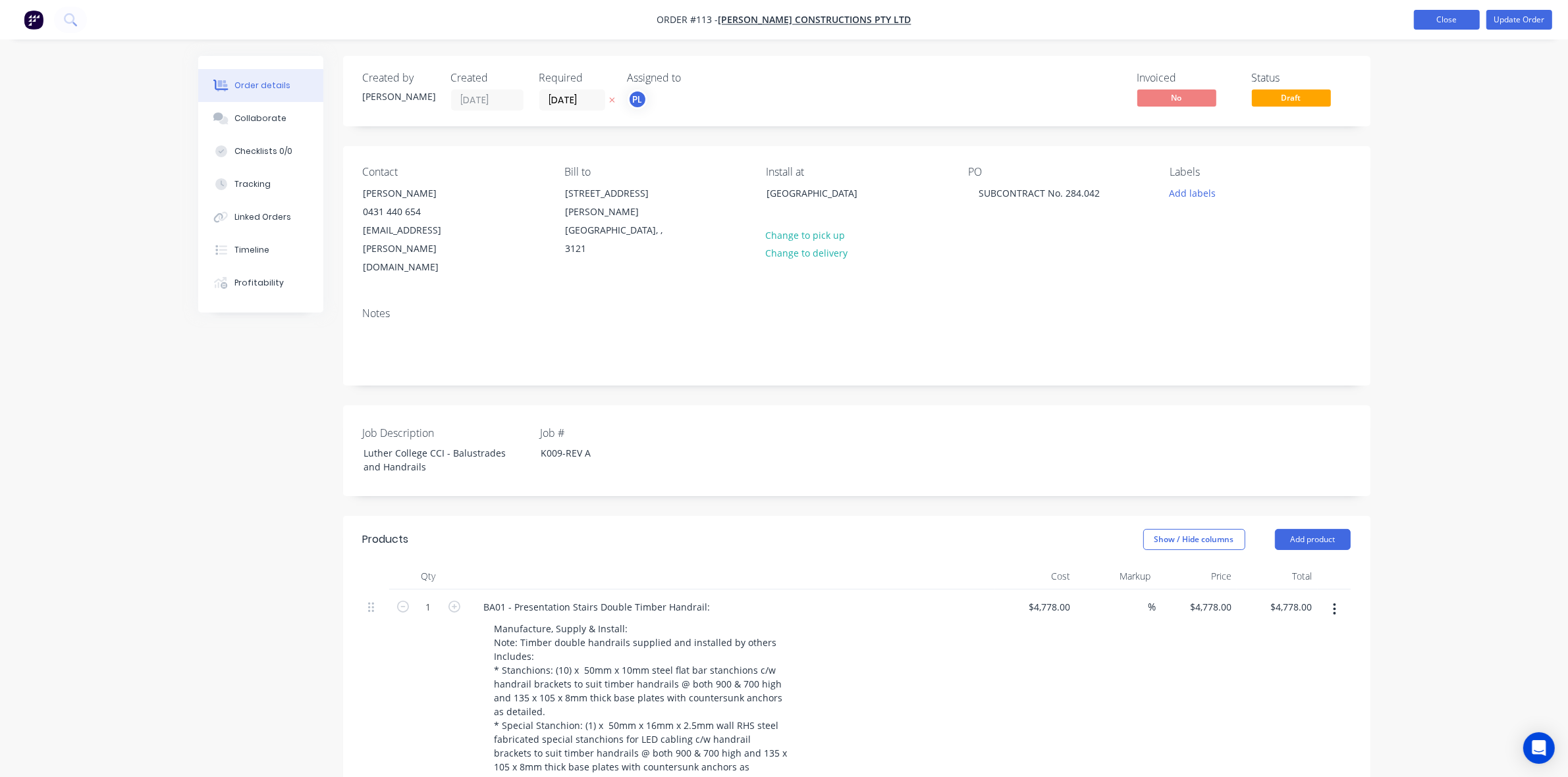
click at [1449, 17] on button "Close" at bounding box center [1447, 20] width 66 height 20
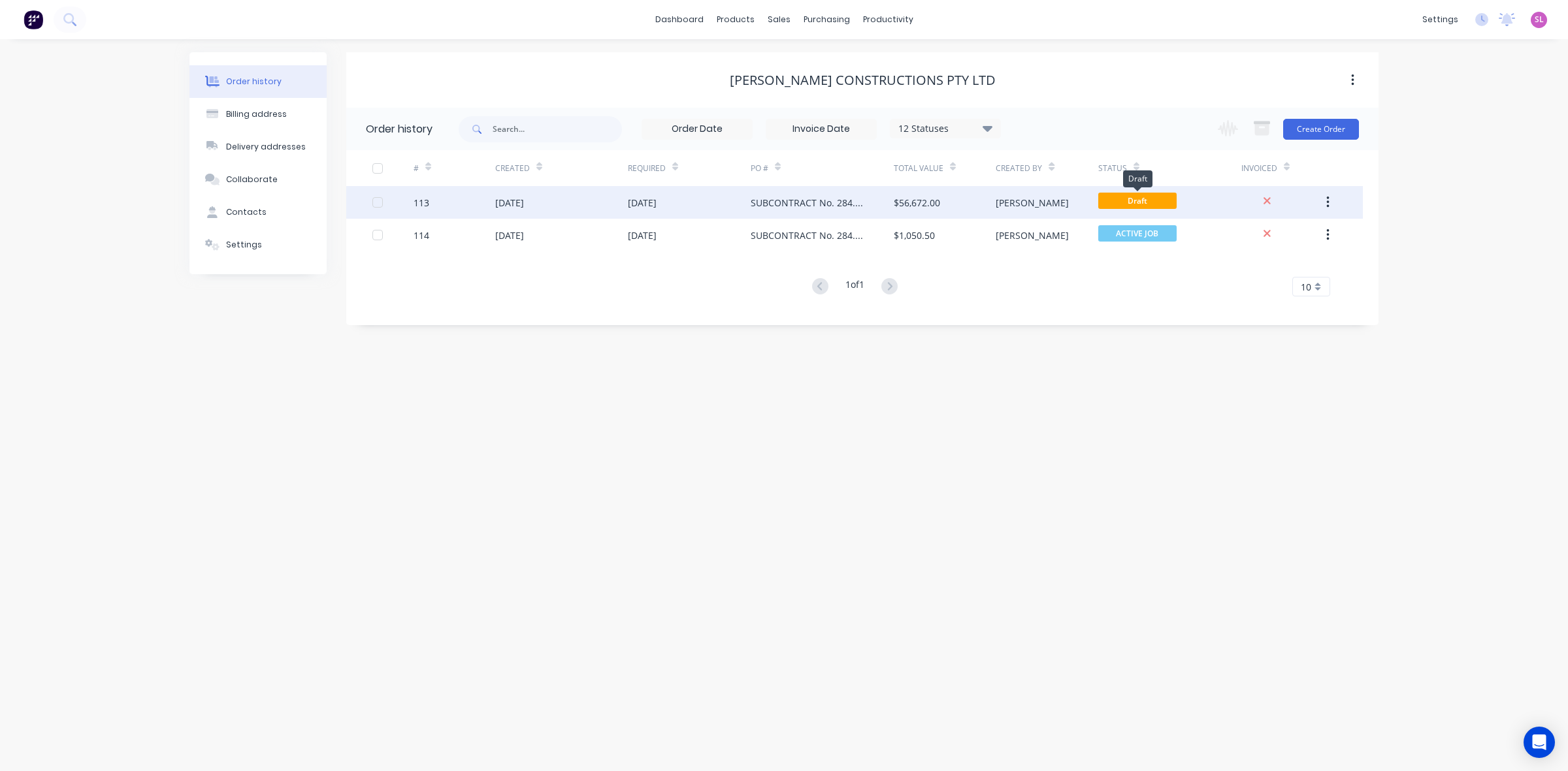
click at [1142, 197] on span "Draft" at bounding box center [1137, 201] width 78 height 16
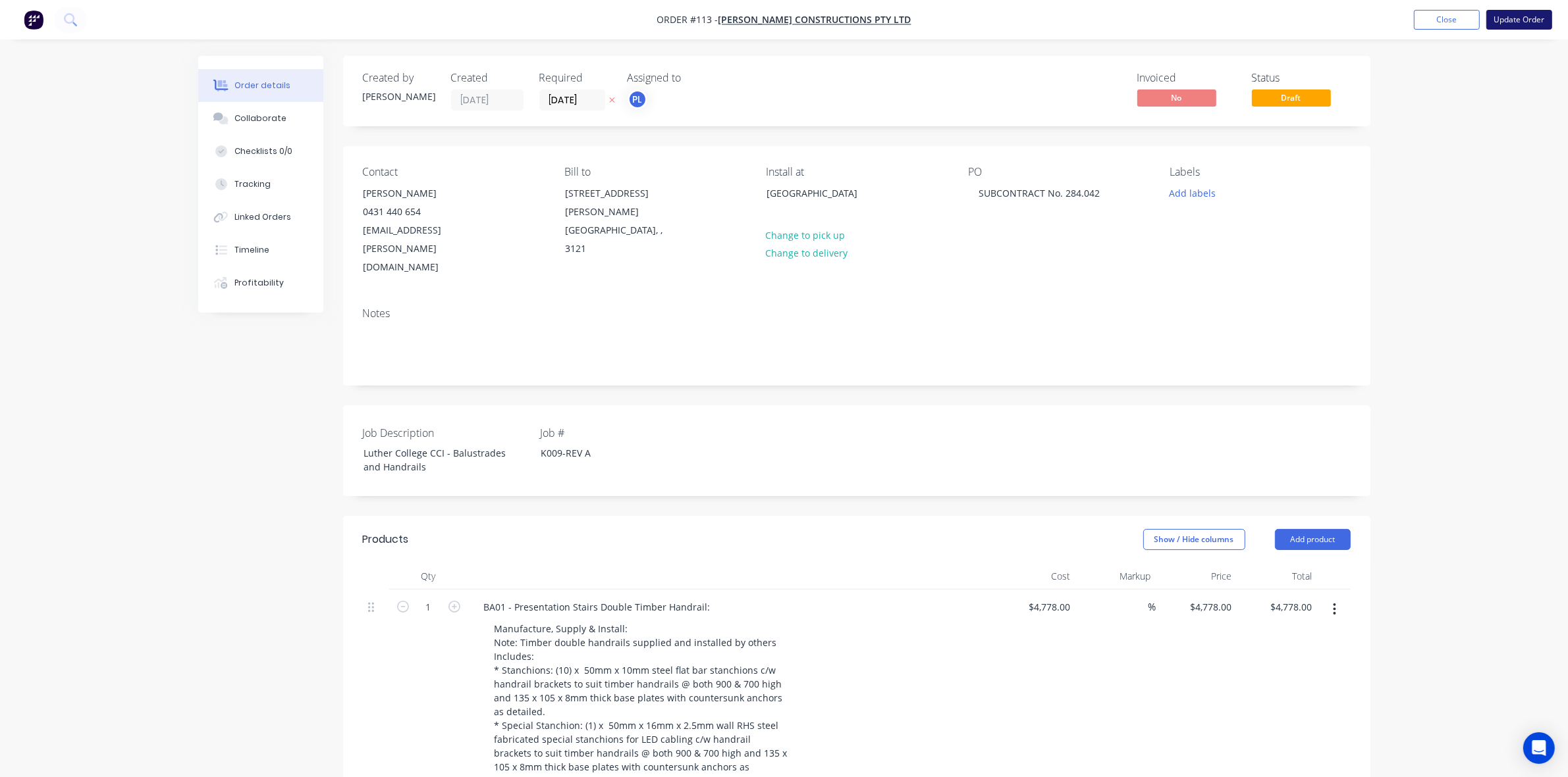
click at [1533, 18] on button "Update Order" at bounding box center [1519, 20] width 66 height 20
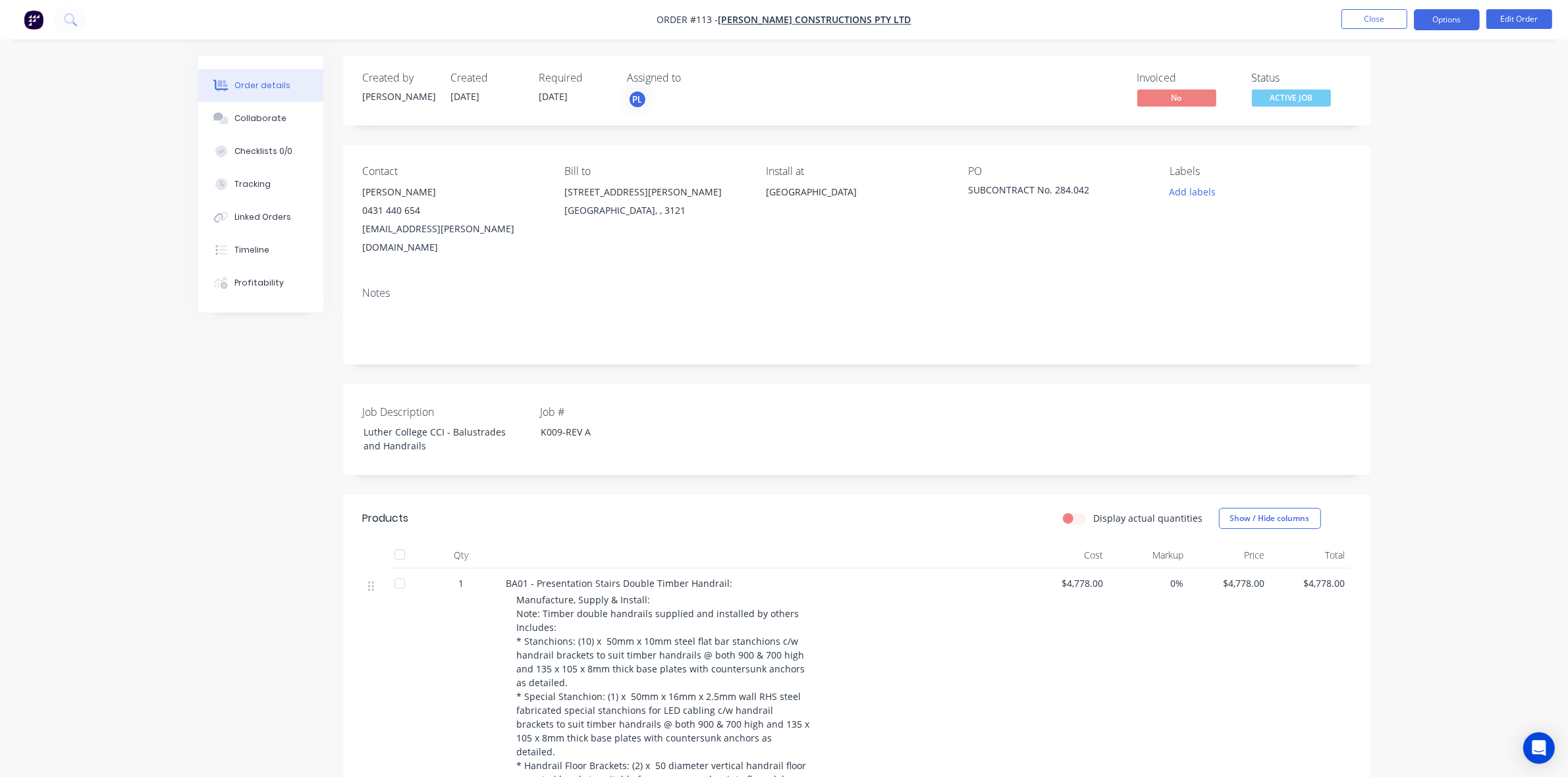
click at [1469, 12] on button "Options" at bounding box center [1447, 20] width 66 height 21
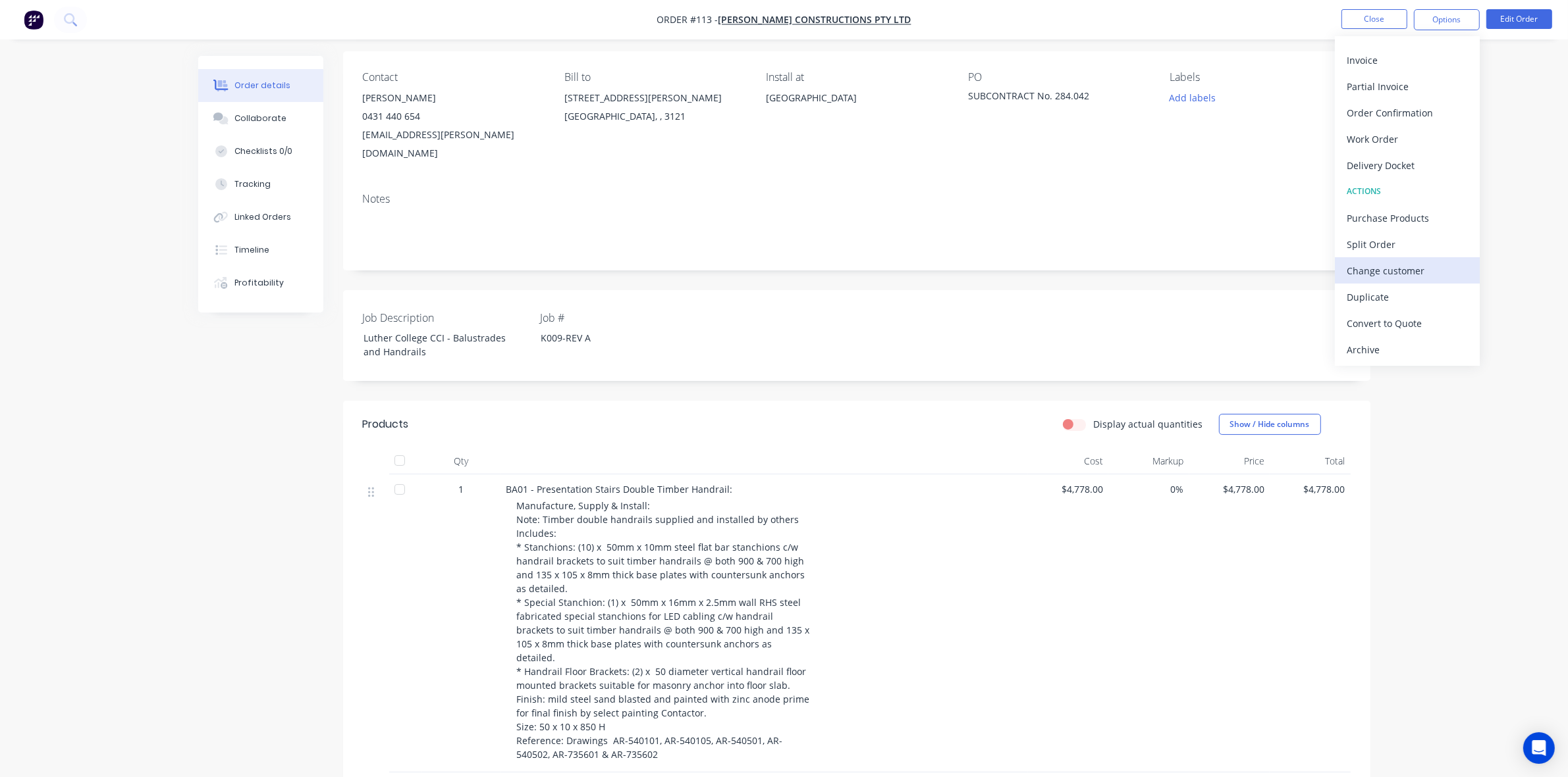
scroll to position [192, 0]
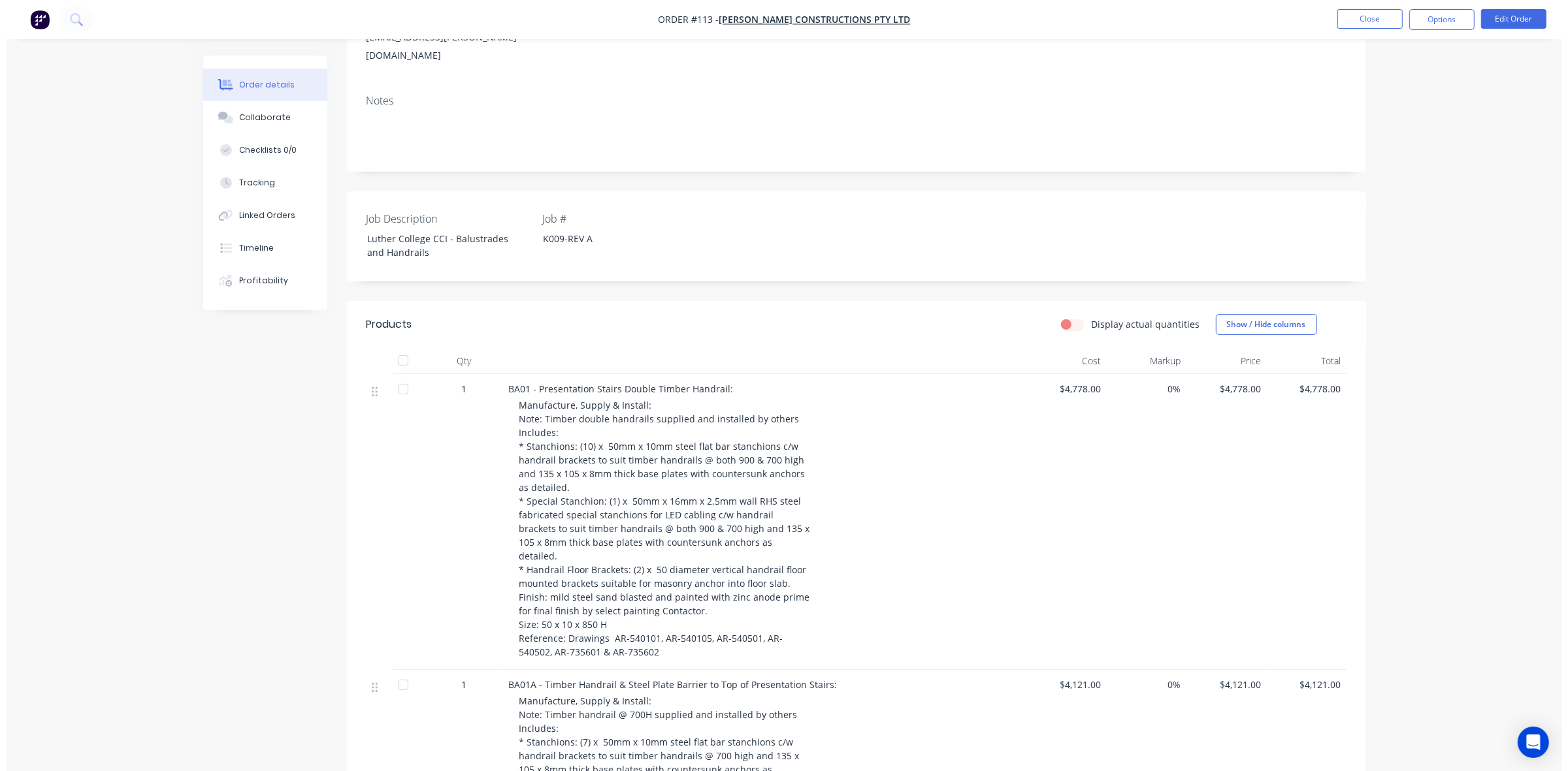
scroll to position [0, 0]
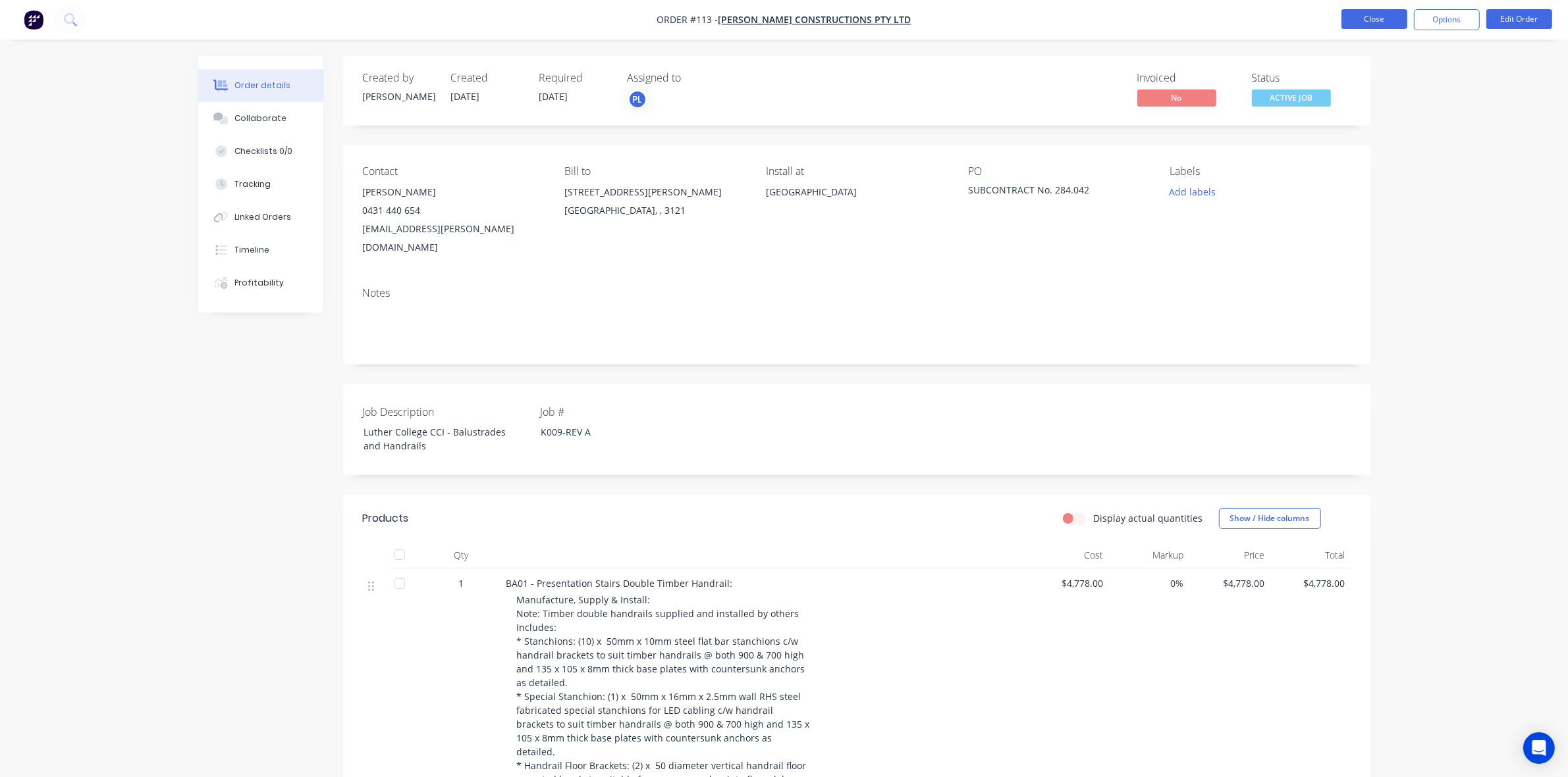
click at [1381, 14] on button "Close" at bounding box center [1374, 19] width 66 height 20
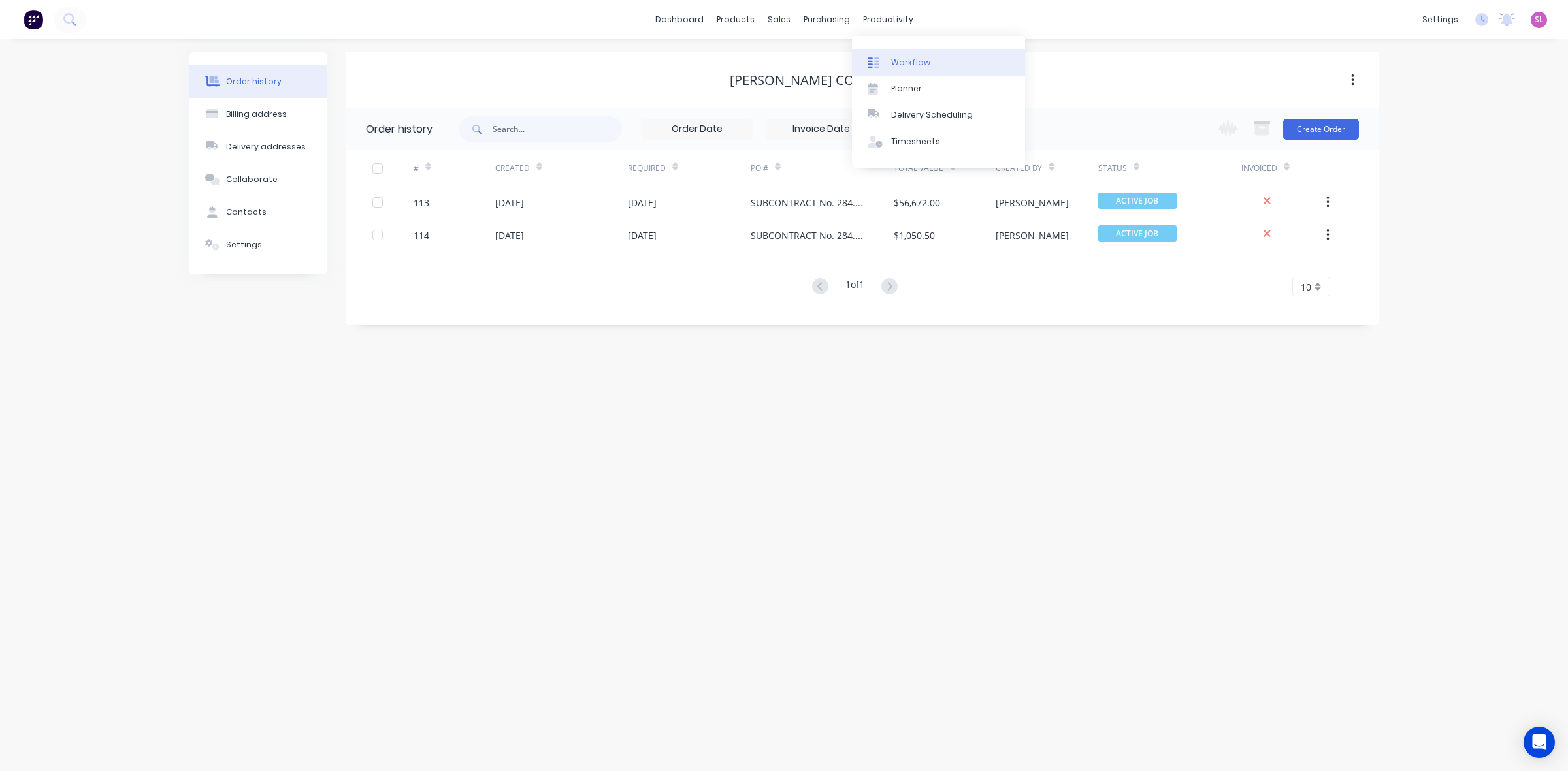
click at [902, 57] on div "Workflow" at bounding box center [910, 63] width 39 height 12
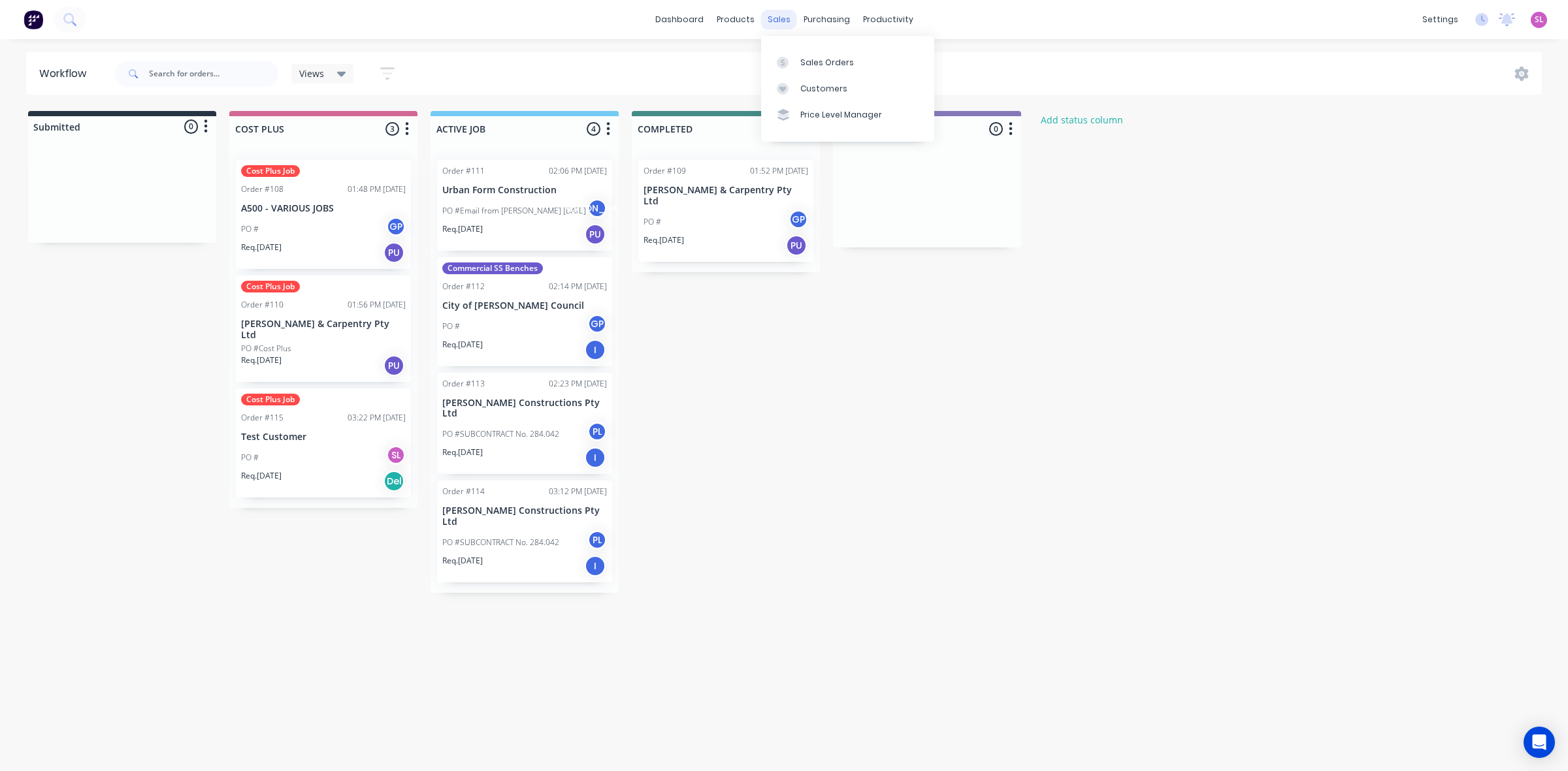
click at [781, 20] on div "sales" at bounding box center [778, 20] width 36 height 20
click at [790, 54] on link "Sales Orders" at bounding box center [847, 62] width 173 height 26
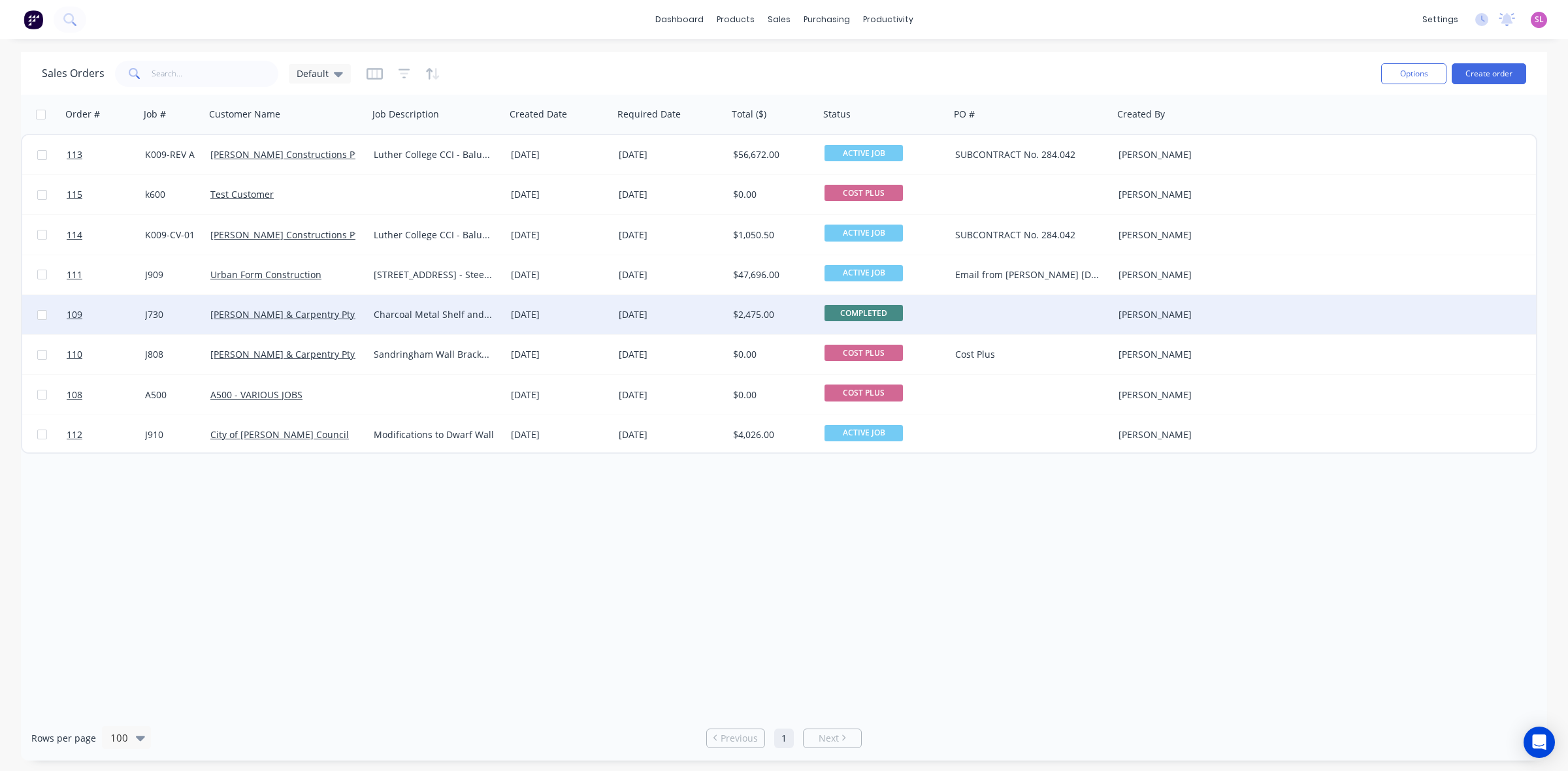
click at [847, 309] on span "COMPLETED" at bounding box center [863, 313] width 78 height 16
click at [877, 406] on button "ACTIVE JOB" at bounding box center [889, 402] width 131 height 24
click at [1057, 540] on div "Order # Job # Customer Name Job Description Created Date Required Date Total ($…" at bounding box center [784, 405] width 1526 height 621
click at [1016, 668] on div "Order # Job # Customer Name Job Description Created Date Required Date Total ($…" at bounding box center [784, 405] width 1526 height 621
click at [1014, 617] on div "Order # Job # Customer Name Job Description Created Date Required Date Total ($…" at bounding box center [784, 405] width 1526 height 621
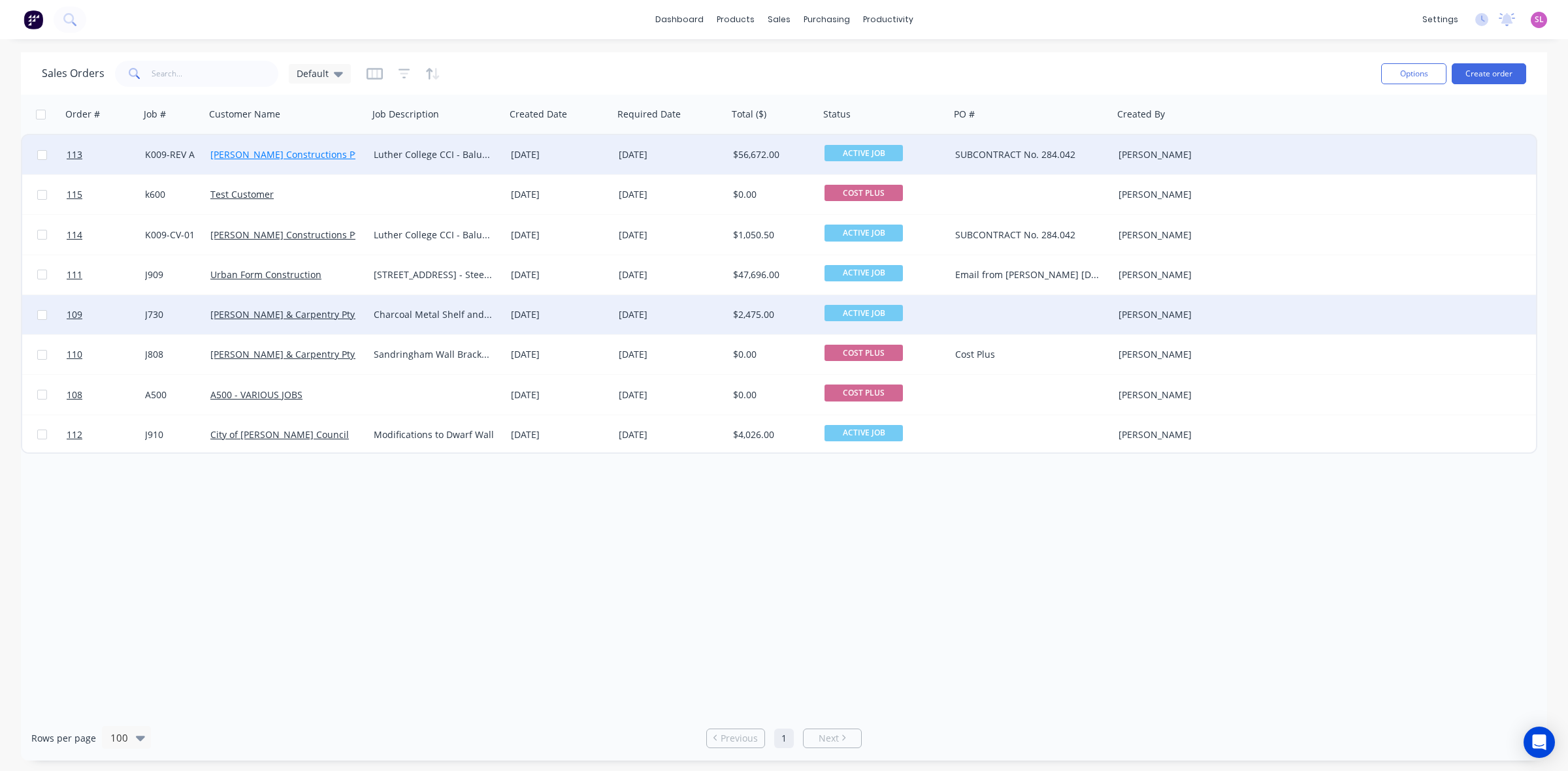
click at [285, 155] on link "[PERSON_NAME] Constructions Pty Ltd" at bounding box center [295, 154] width 169 height 12
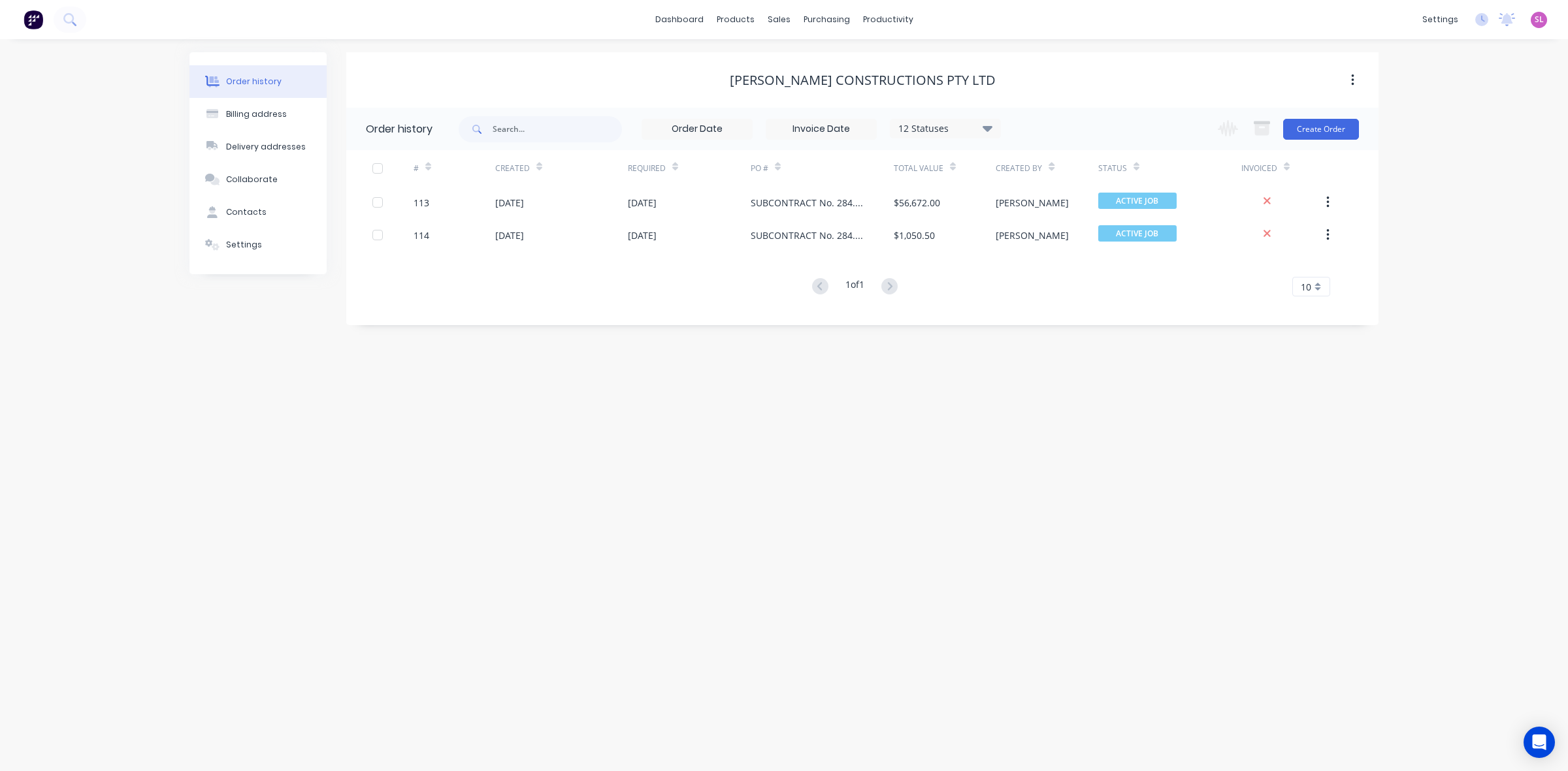
click at [1003, 427] on div "Order history Billing address Delivery addresses Collaborate Contacts Settings …" at bounding box center [784, 405] width 1568 height 732
click at [841, 62] on div "Sales Orders" at bounding box center [827, 63] width 54 height 12
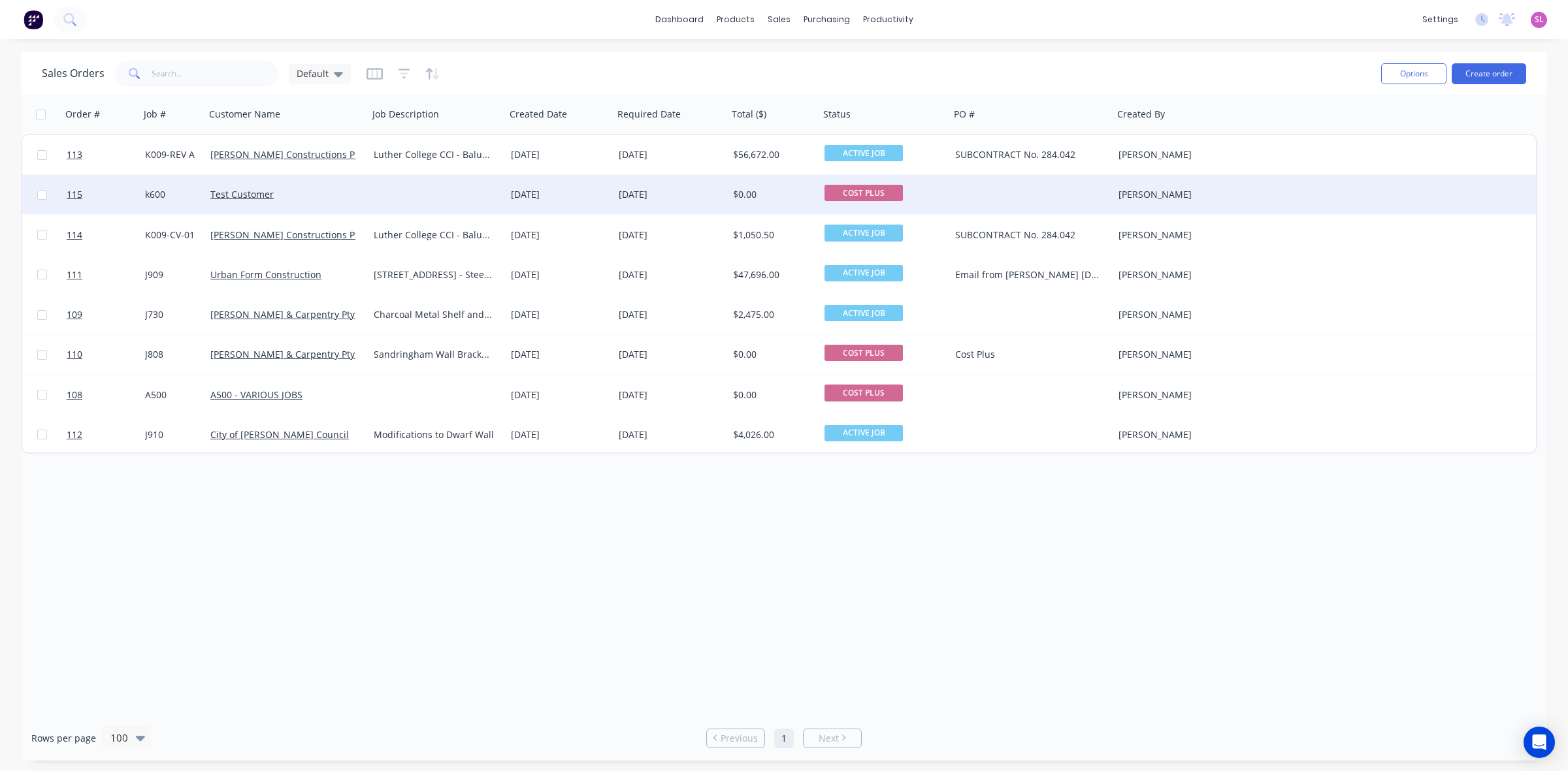
click at [154, 193] on div "k600" at bounding box center [171, 195] width 52 height 13
click at [148, 186] on div "k600" at bounding box center [173, 186] width 63 height 18
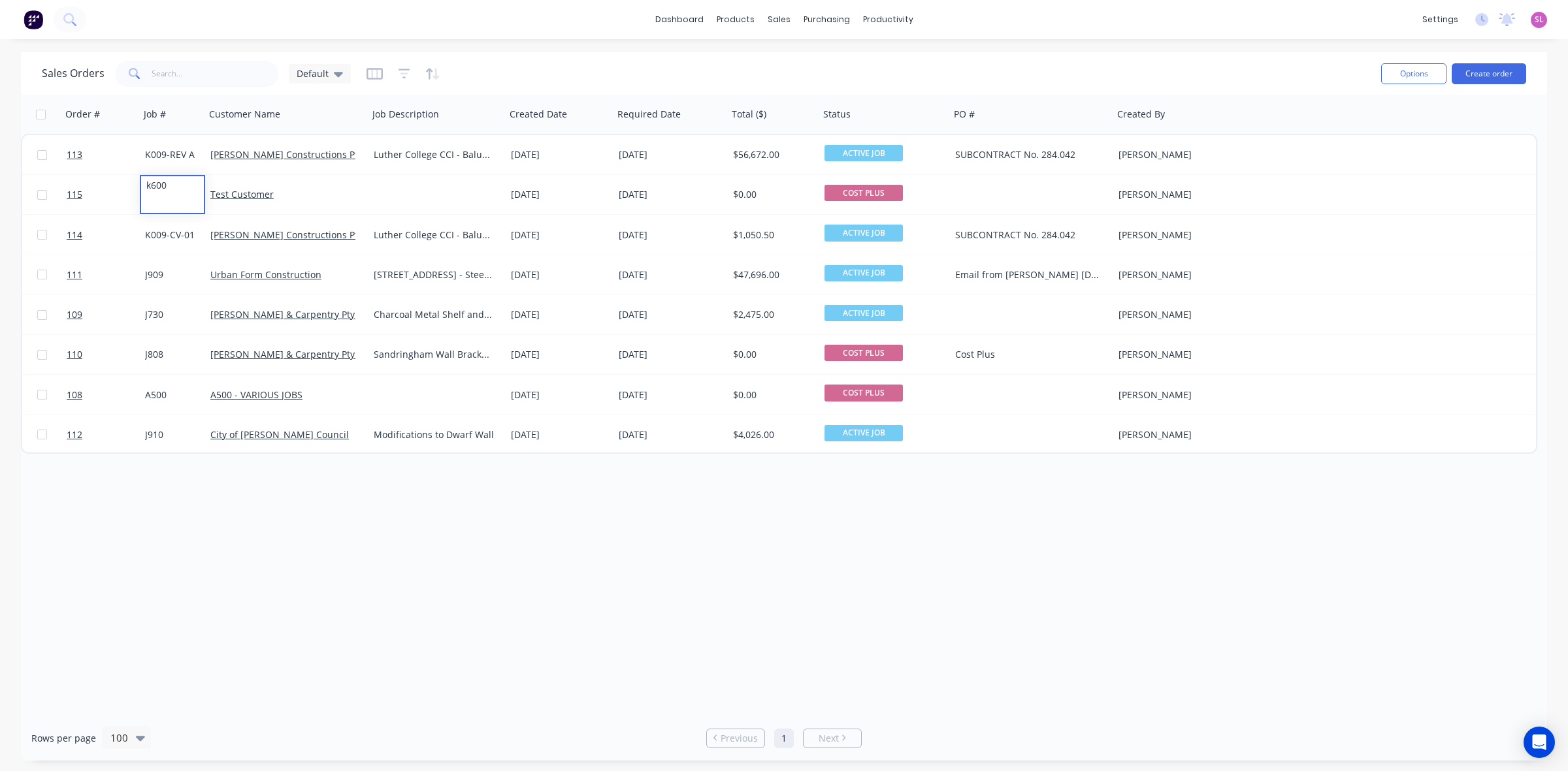
click at [420, 622] on div "Order # Job # Customer Name Job Description Created Date Required Date Total ($…" at bounding box center [784, 405] width 1526 height 621
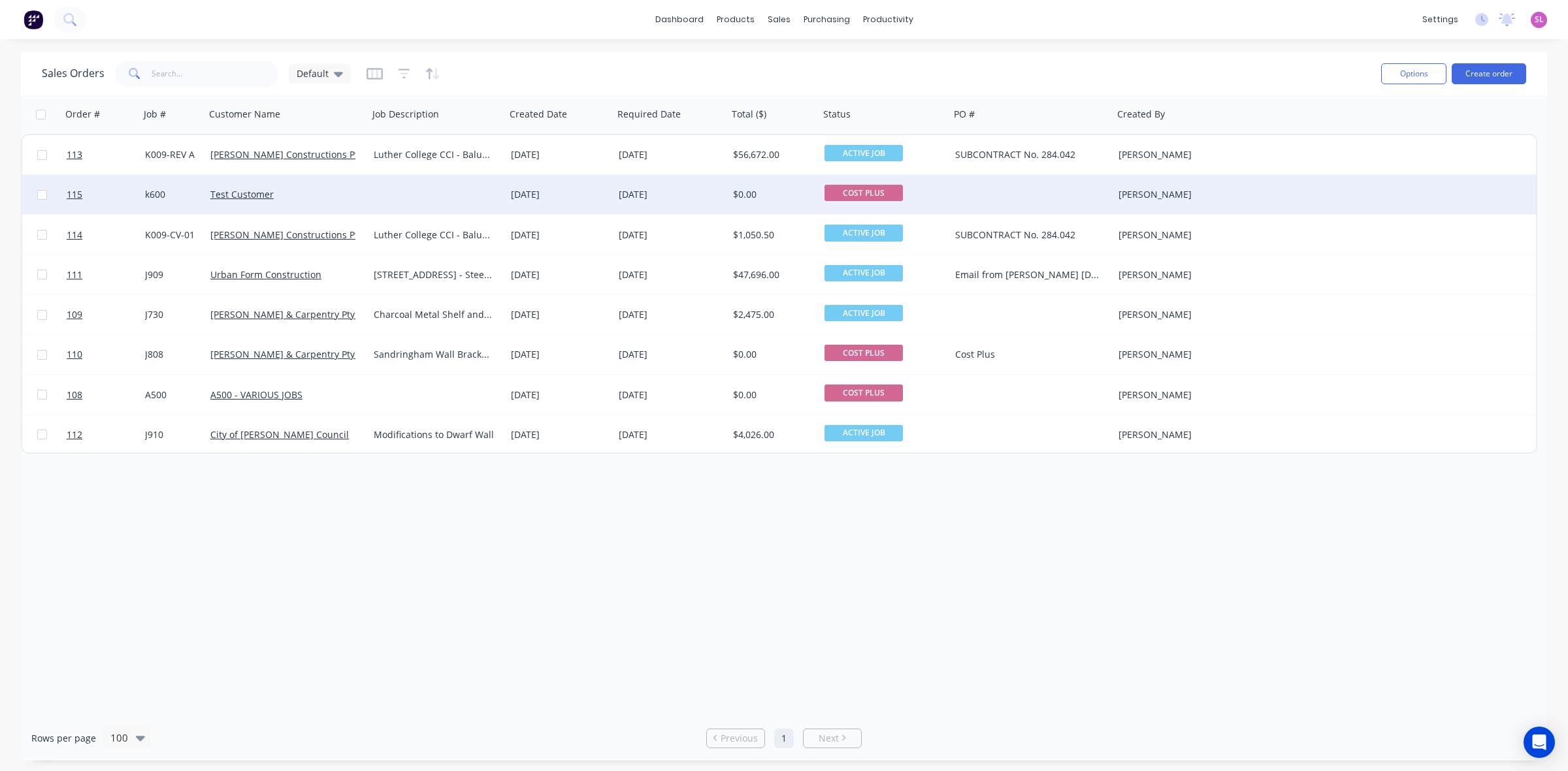
click at [154, 190] on div "k600" at bounding box center [171, 195] width 52 height 13
click at [319, 671] on div "Order # Job # Customer Name Job Description Created Date Required Date Total ($…" at bounding box center [784, 405] width 1526 height 621
click at [159, 195] on div "k600" at bounding box center [171, 195] width 52 height 13
click at [152, 184] on div "k600" at bounding box center [173, 186] width 63 height 18
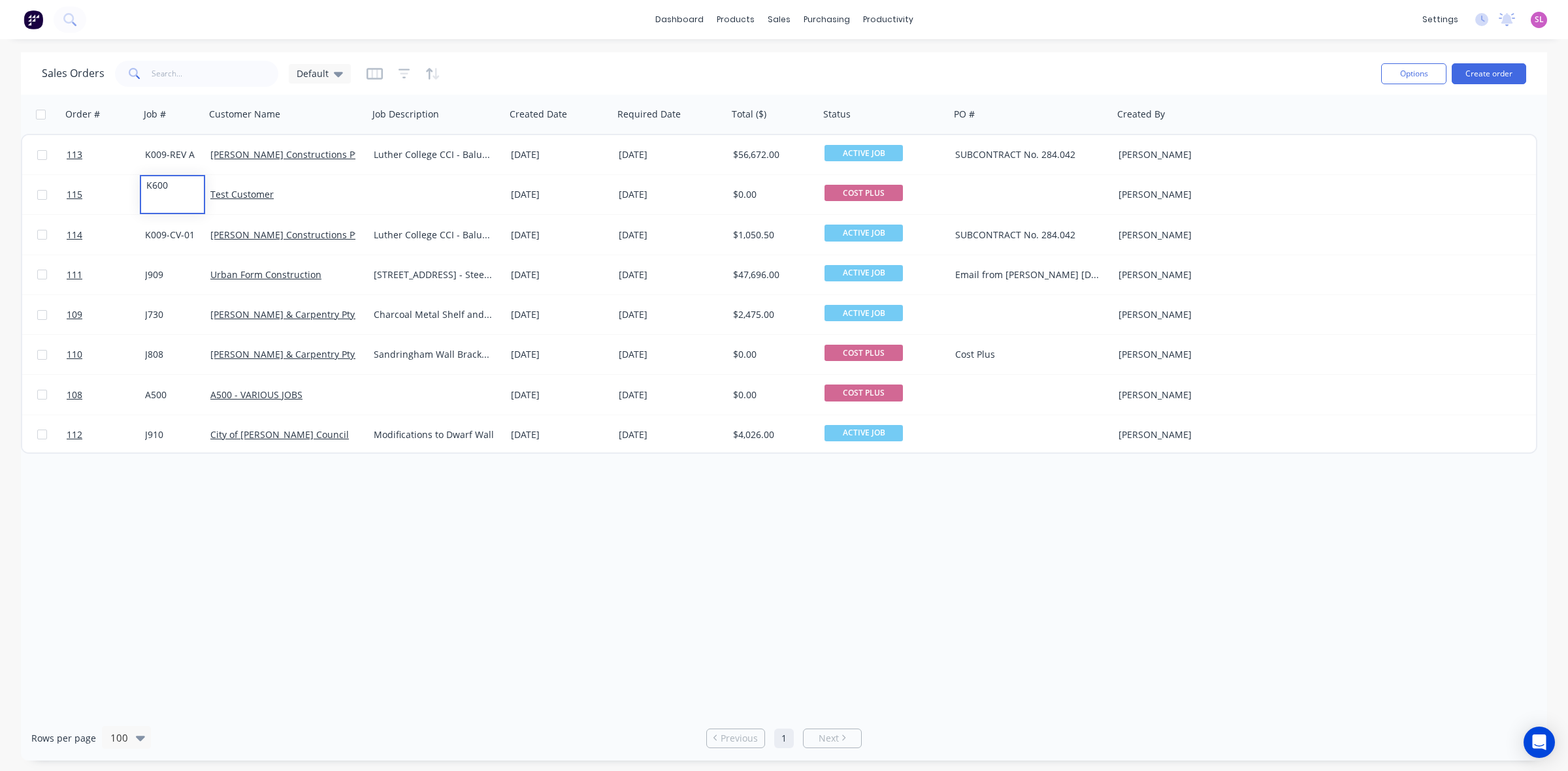
click at [417, 650] on div "Order # Job # Customer Name Job Description Created Date Required Date Total ($…" at bounding box center [784, 405] width 1526 height 621
click at [1414, 534] on div "Order # Job # Customer Name Job Description Created Date Required Date Total ($…" at bounding box center [784, 405] width 1526 height 621
click at [804, 61] on div "Product Catalogue" at bounding box center [793, 63] width 81 height 12
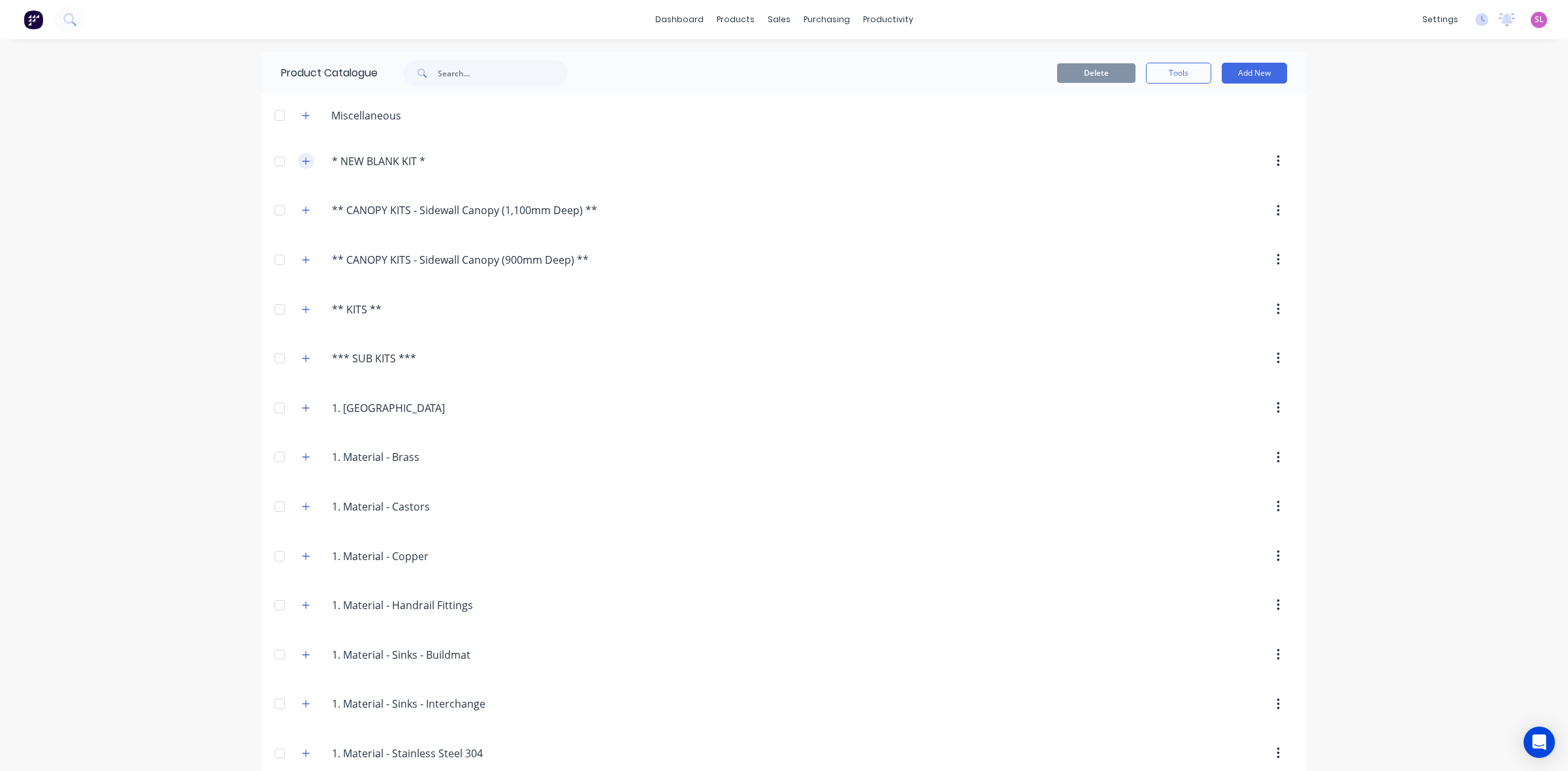
click at [302, 165] on icon "button" at bounding box center [306, 161] width 8 height 9
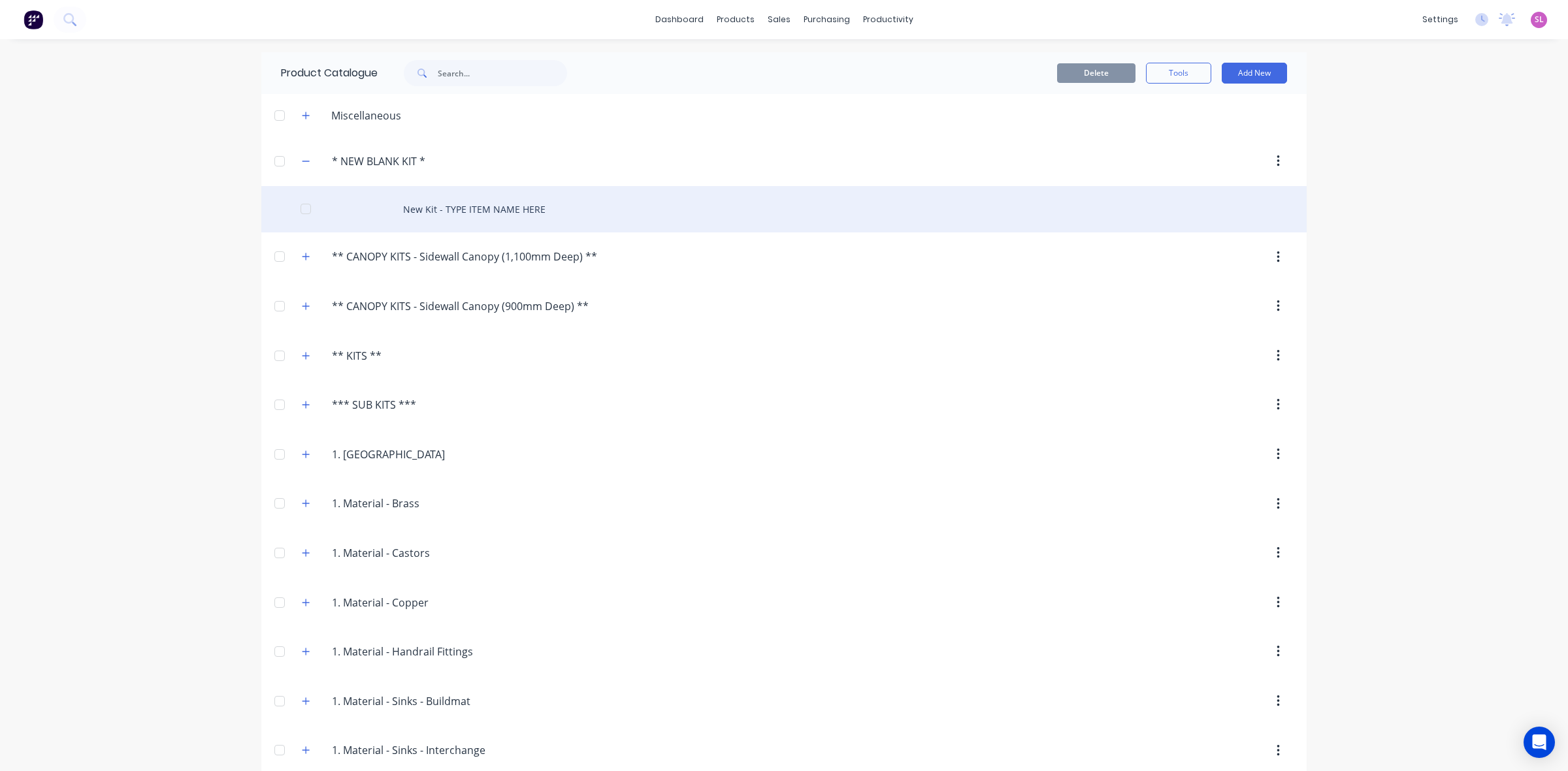
click at [529, 206] on div "New Kit - TYPE ITEM NAME HERE" at bounding box center [784, 209] width 1045 height 46
